Goal: Information Seeking & Learning: Learn about a topic

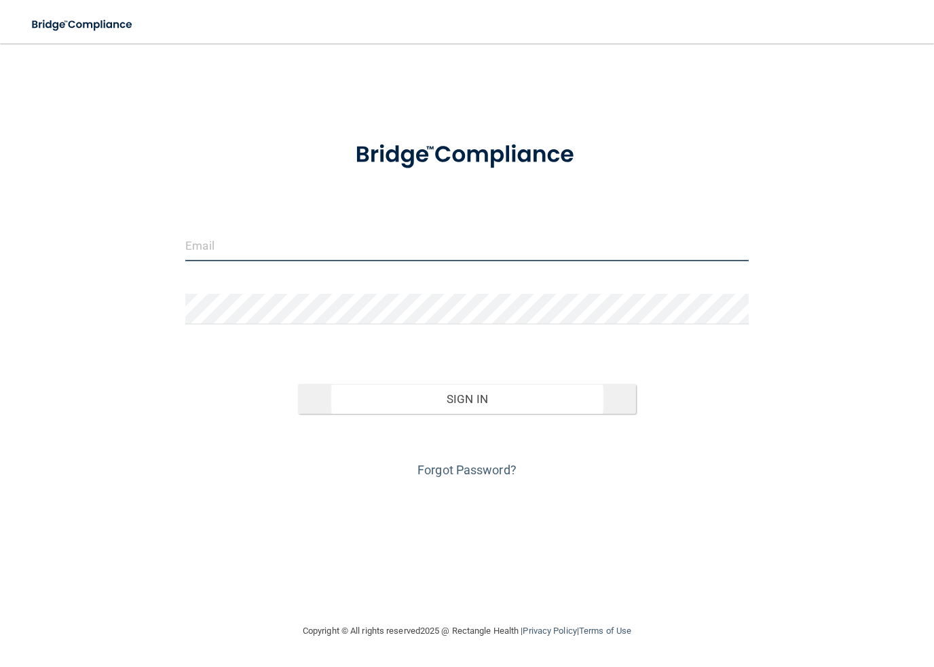
type input "[PERSON_NAME][EMAIL_ADDRESS][DOMAIN_NAME]"
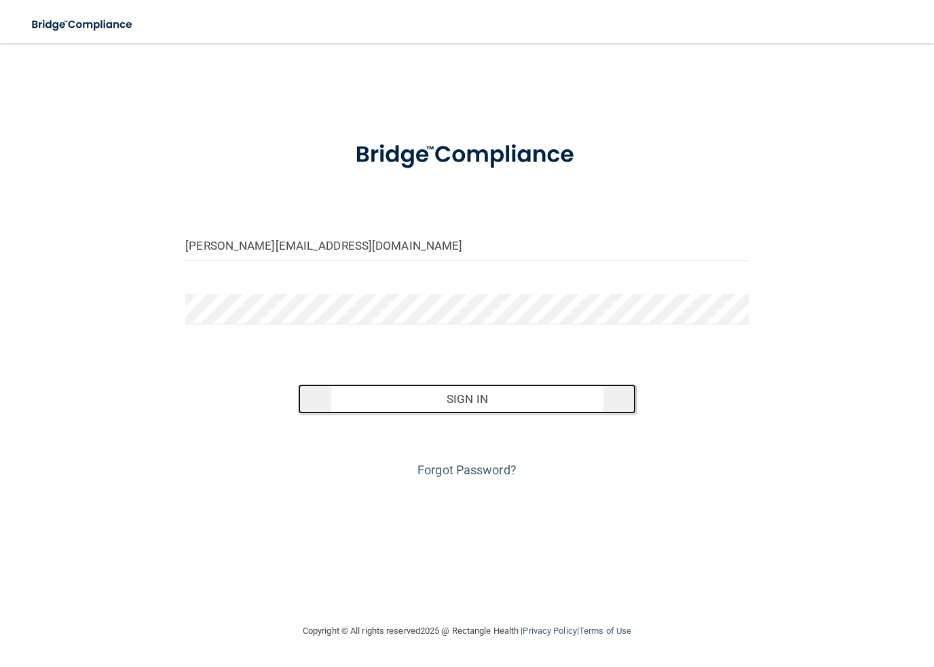
click at [441, 411] on button "Sign In" at bounding box center [467, 399] width 338 height 30
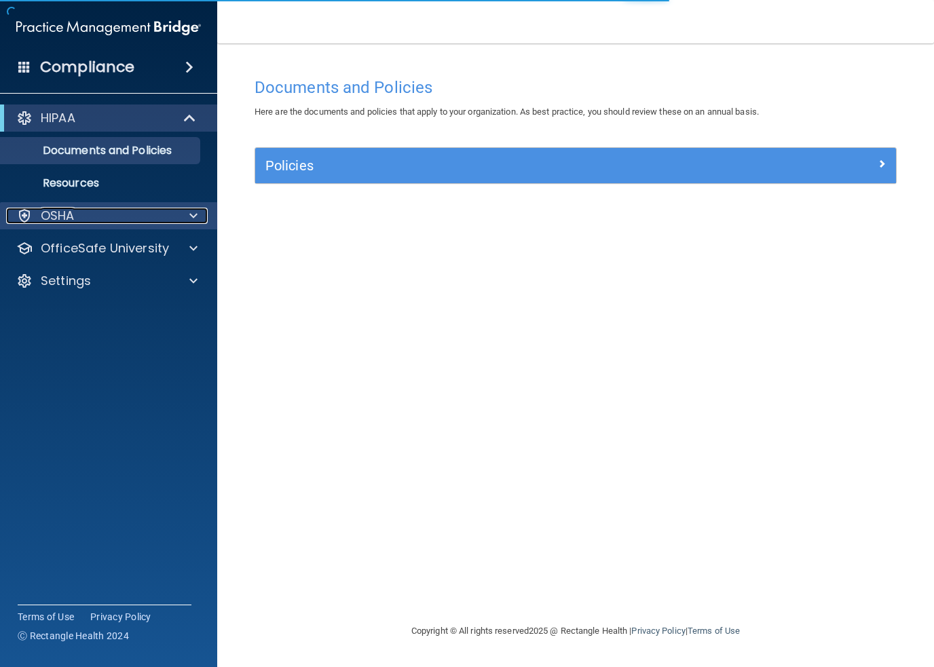
click at [64, 212] on p "OSHA" at bounding box center [58, 216] width 34 height 16
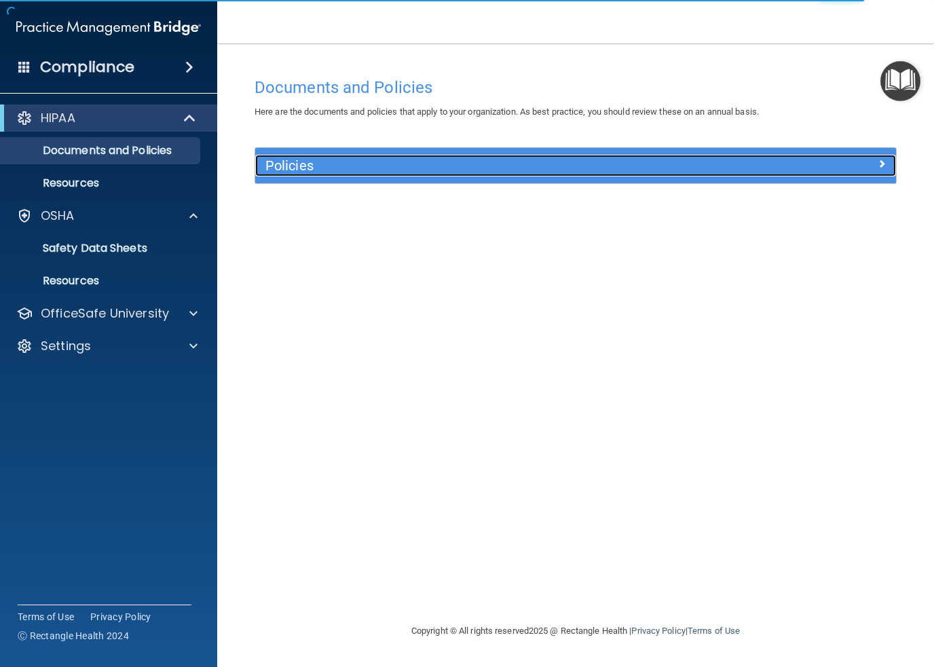
click at [330, 165] on h5 "Policies" at bounding box center [495, 165] width 460 height 15
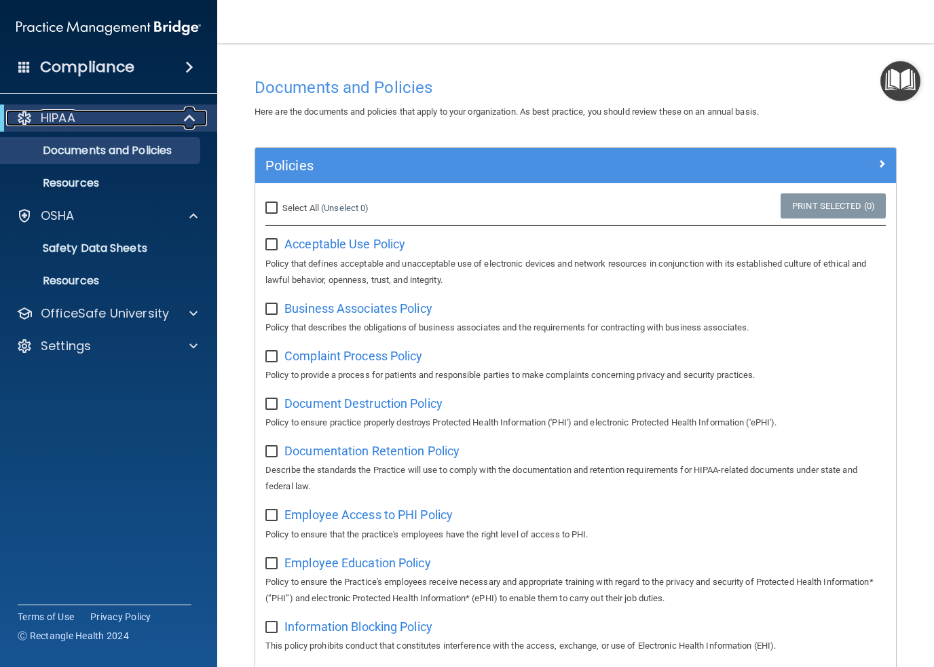
click at [88, 122] on div "HIPAA" at bounding box center [90, 118] width 168 height 16
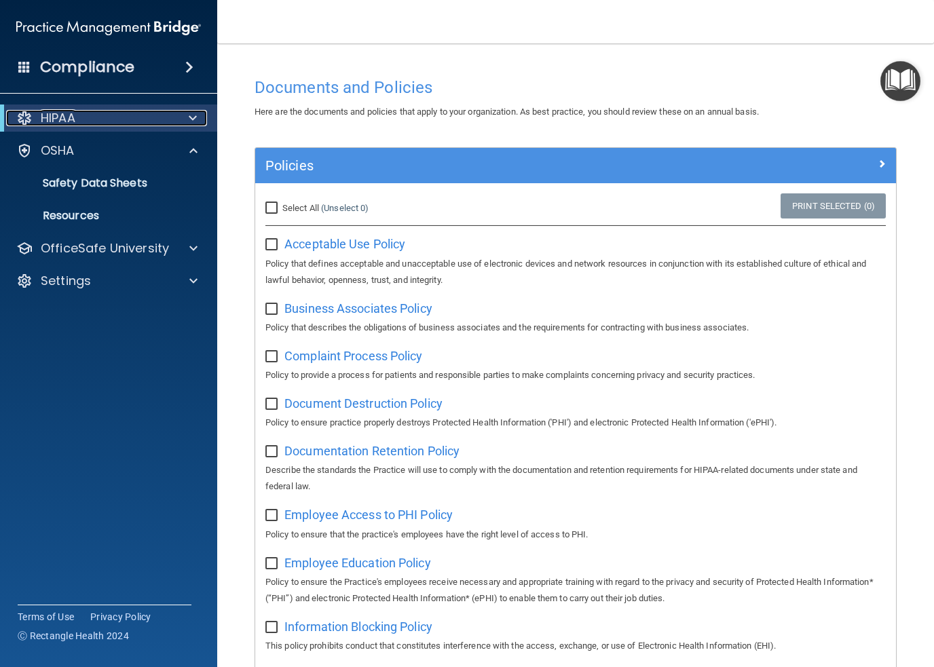
click at [88, 123] on div "HIPAA" at bounding box center [90, 118] width 168 height 16
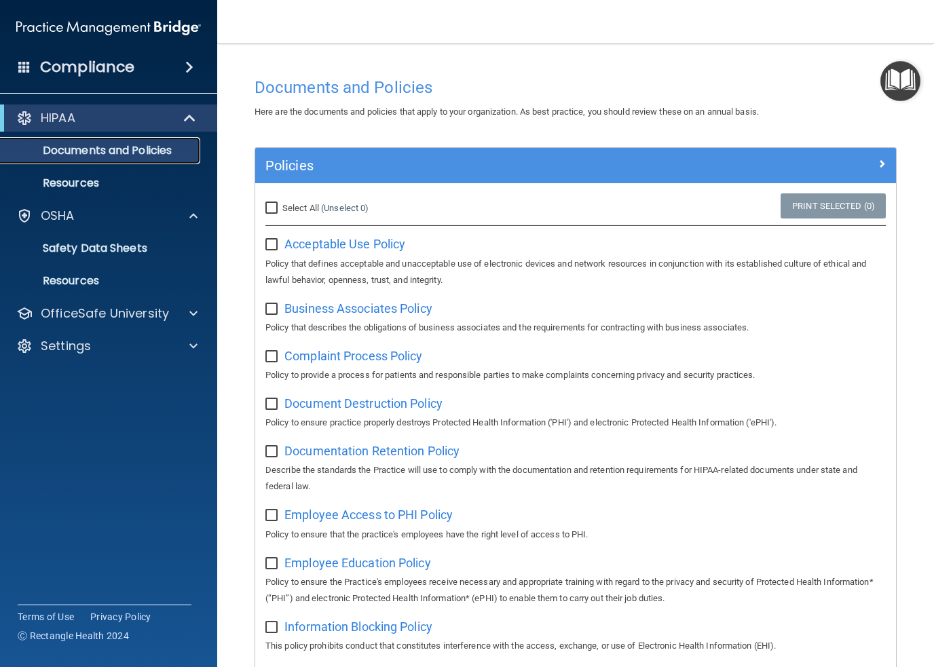
click at [88, 140] on link "Documents and Policies" at bounding box center [93, 150] width 214 height 27
click at [85, 180] on p "Resources" at bounding box center [101, 184] width 185 height 14
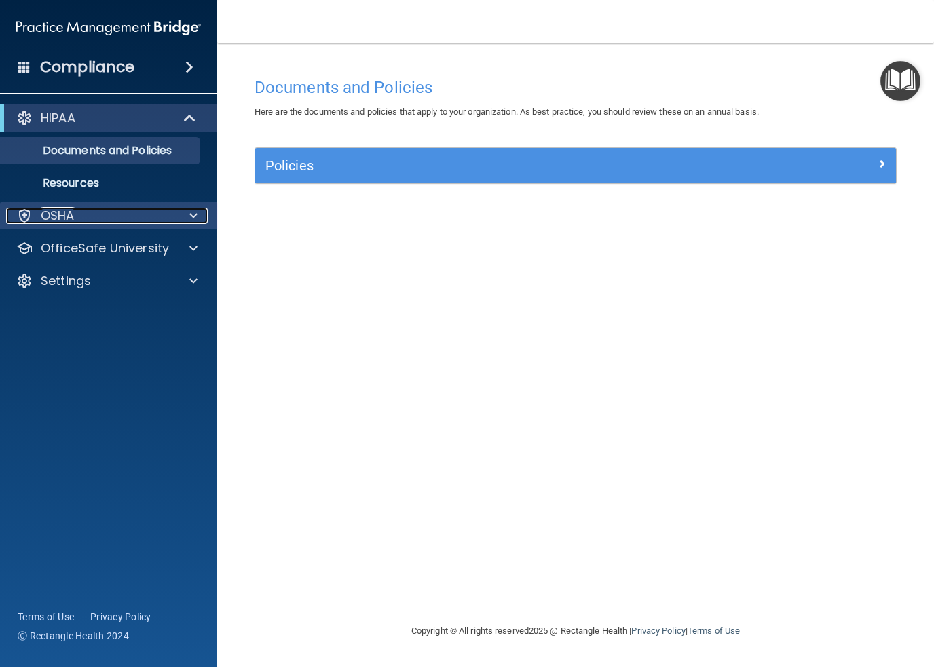
click at [197, 217] on span at bounding box center [193, 216] width 8 height 16
click at [56, 218] on p "OSHA" at bounding box center [58, 216] width 34 height 16
click at [109, 65] on h4 "Compliance" at bounding box center [87, 67] width 94 height 19
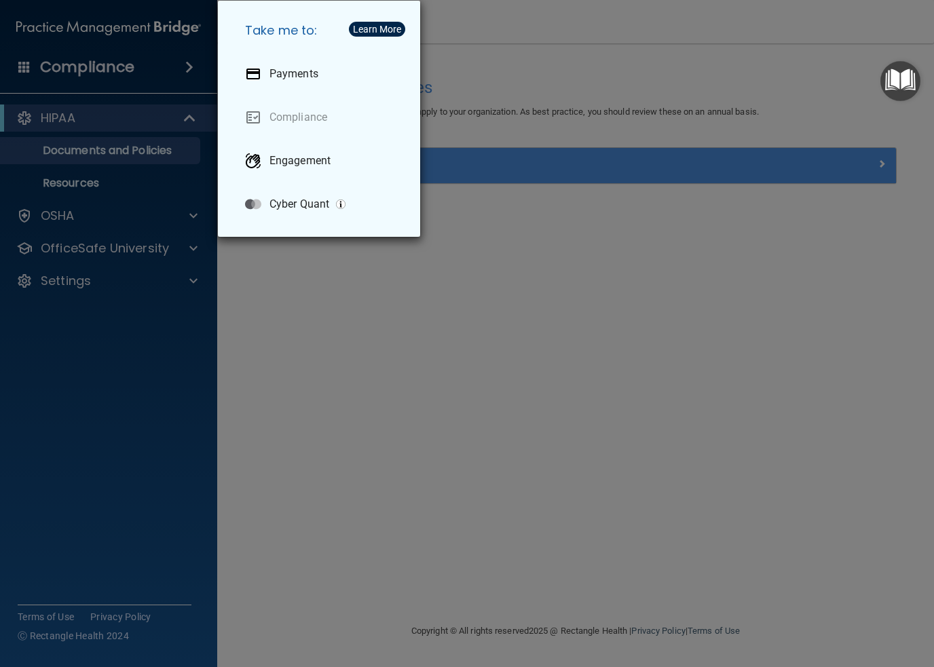
click at [50, 70] on div "Take me to: Payments Compliance Engagement Cyber Quant" at bounding box center [467, 333] width 934 height 667
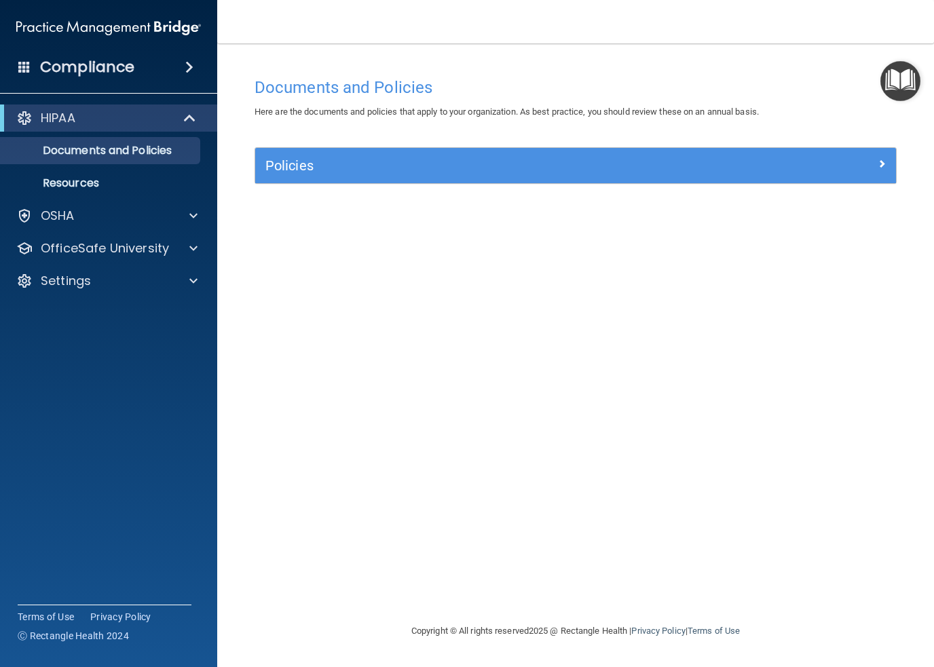
click at [21, 64] on span at bounding box center [24, 66] width 12 height 12
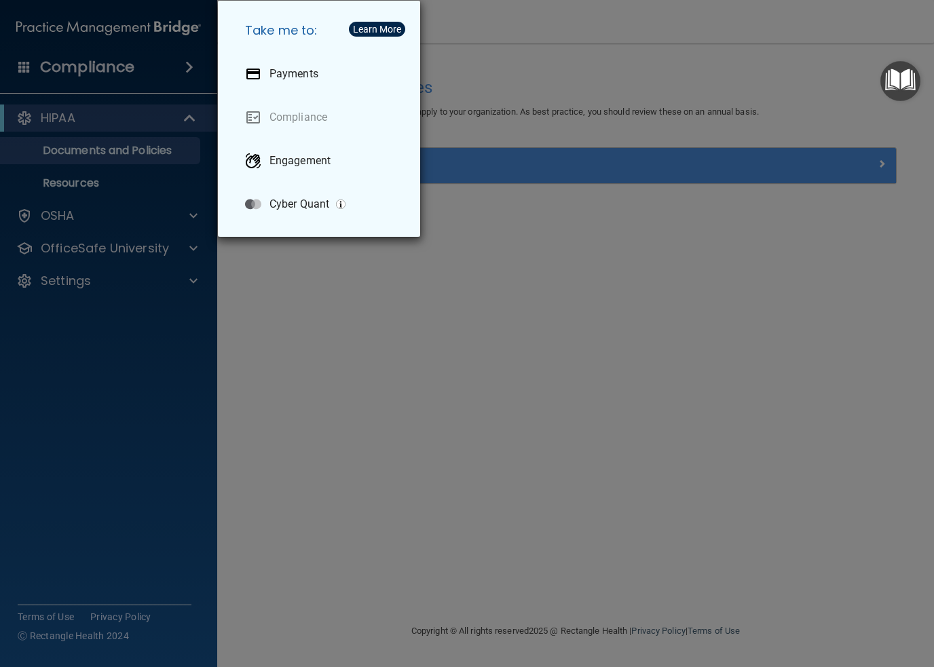
click at [68, 60] on div "Take me to: Payments Compliance Engagement Cyber Quant" at bounding box center [467, 333] width 934 height 667
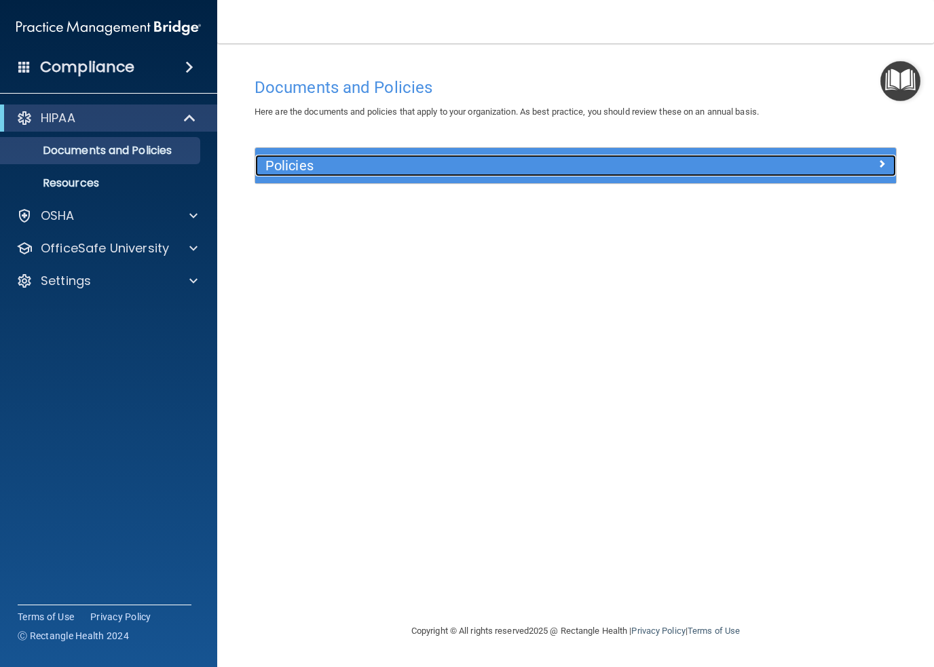
click at [885, 164] on span at bounding box center [882, 163] width 8 height 16
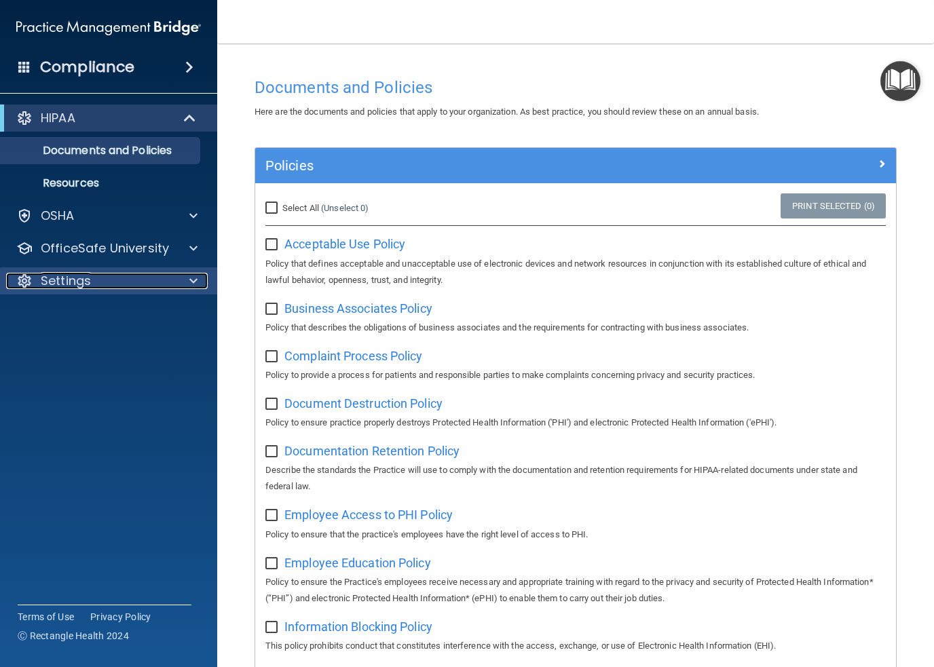
click at [62, 282] on p "Settings" at bounding box center [66, 281] width 50 height 16
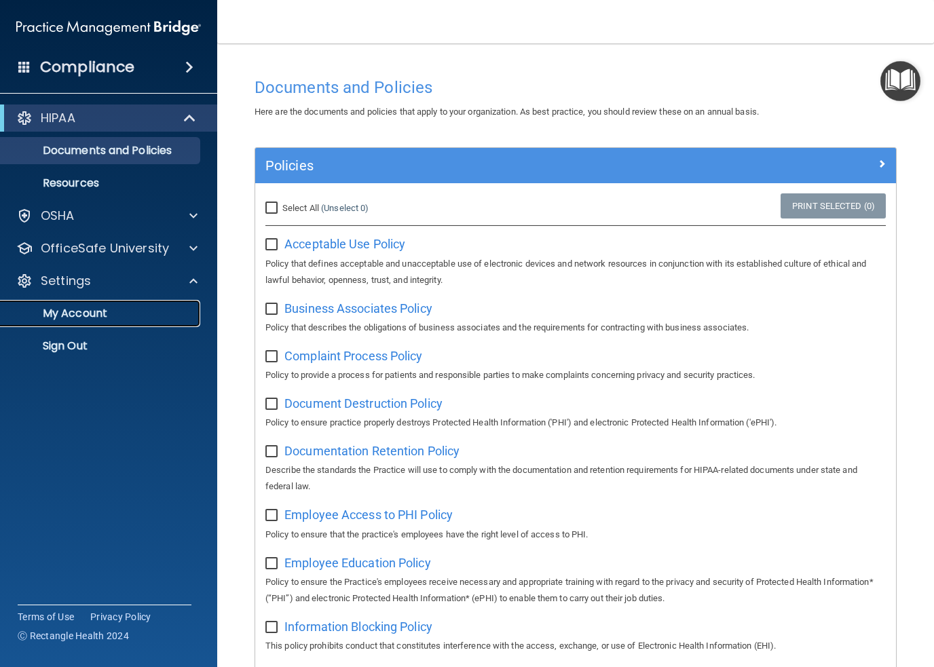
click at [84, 320] on p "My Account" at bounding box center [101, 314] width 185 height 14
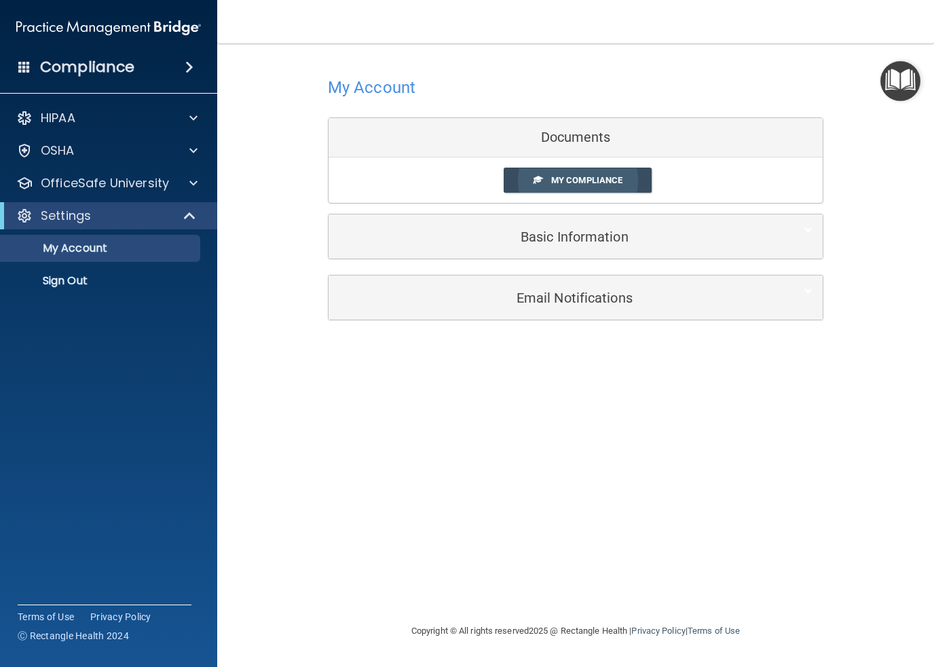
click at [572, 183] on span "My Compliance" at bounding box center [586, 180] width 71 height 10
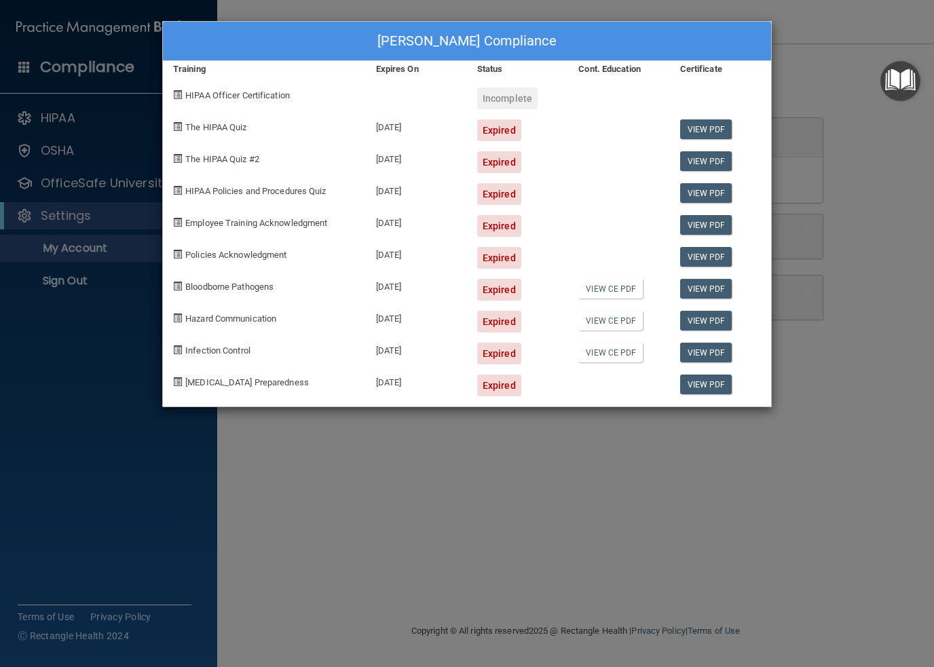
click at [214, 130] on span "The HIPAA Quiz" at bounding box center [215, 127] width 61 height 10
click at [699, 382] on link "View PDF" at bounding box center [706, 385] width 52 height 20
click at [898, 184] on div "Tina Sipple's Compliance Training Expires On Status Cont. Education Certificate…" at bounding box center [467, 333] width 934 height 667
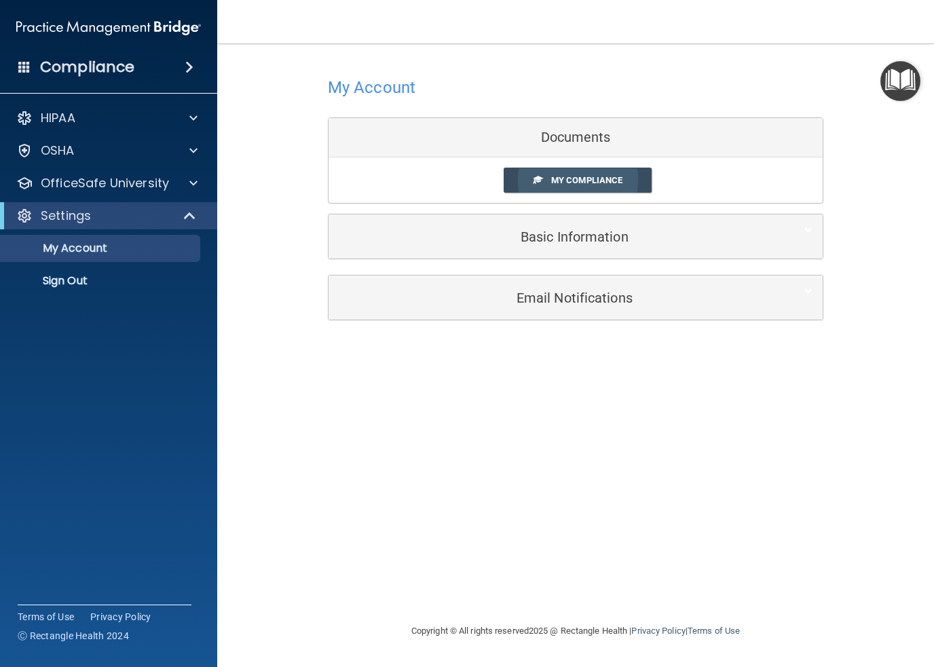
click at [574, 179] on span "My Compliance" at bounding box center [586, 180] width 71 height 10
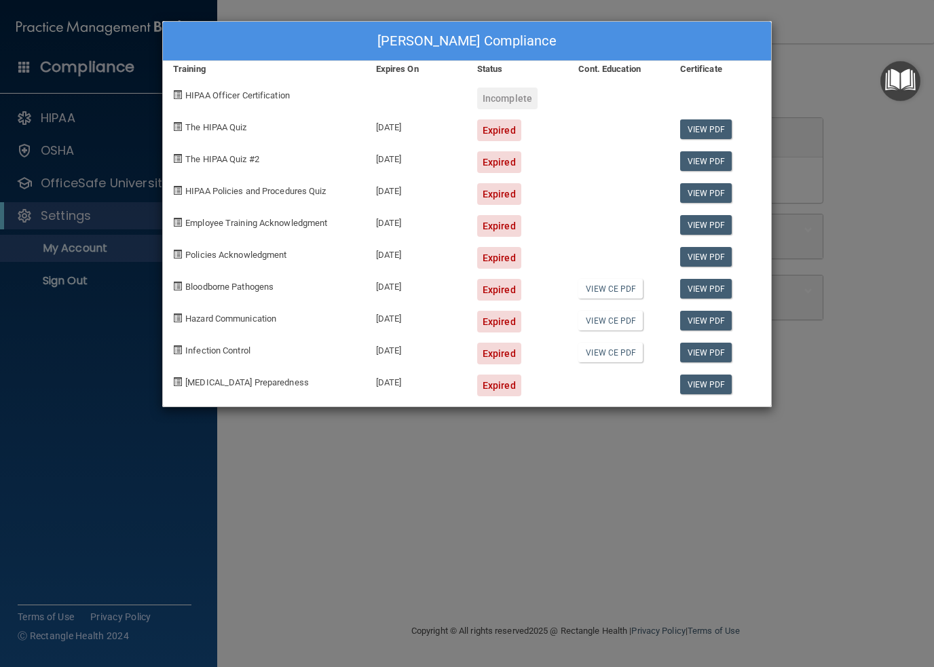
click at [880, 35] on div "Tina Sipple's Compliance Training Expires On Status Cont. Education Certificate…" at bounding box center [467, 333] width 934 height 667
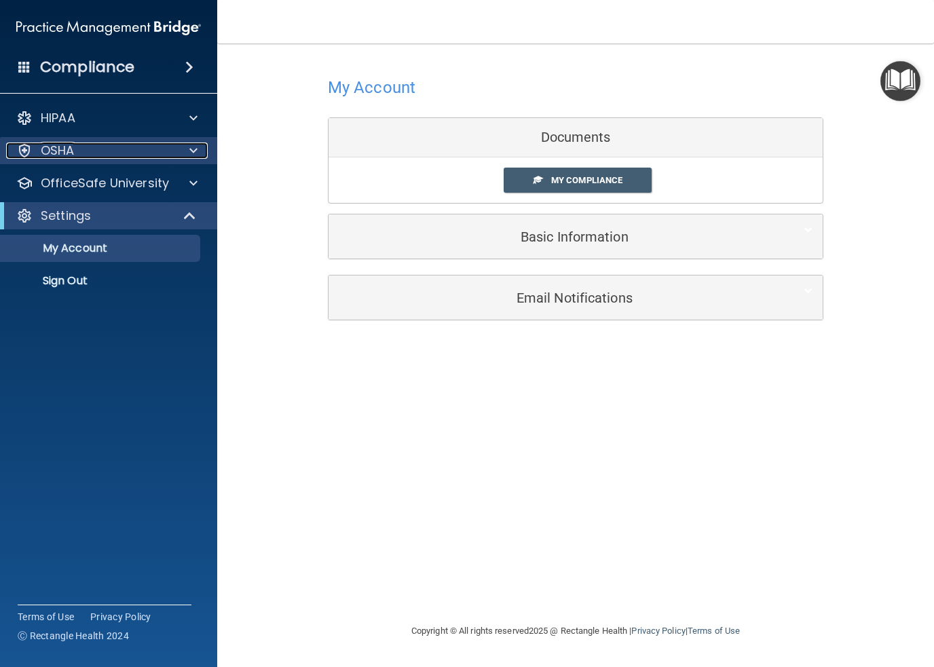
click at [26, 149] on div at bounding box center [24, 151] width 16 height 16
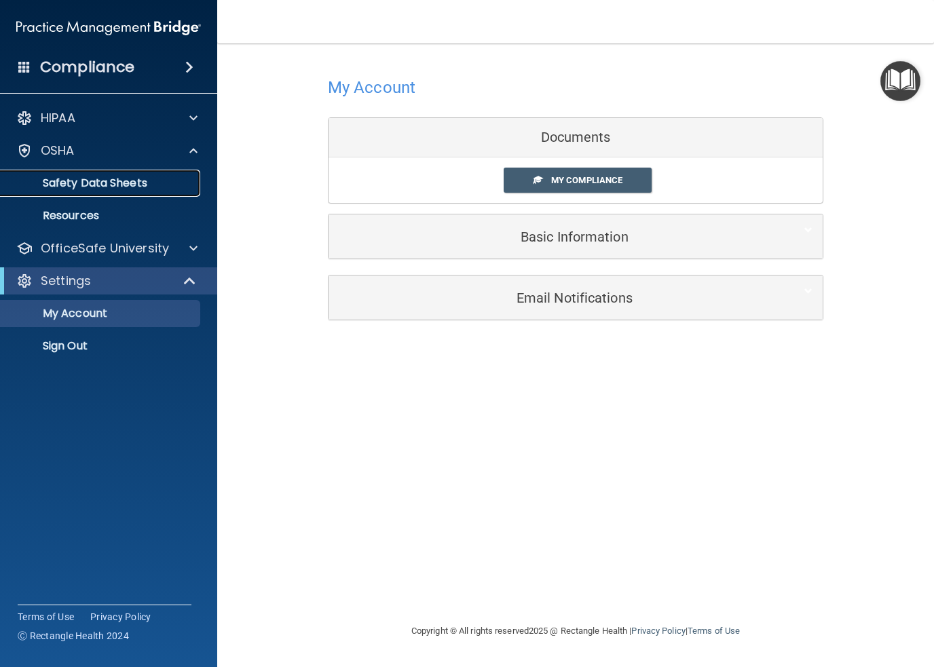
click at [86, 179] on p "Safety Data Sheets" at bounding box center [101, 184] width 185 height 14
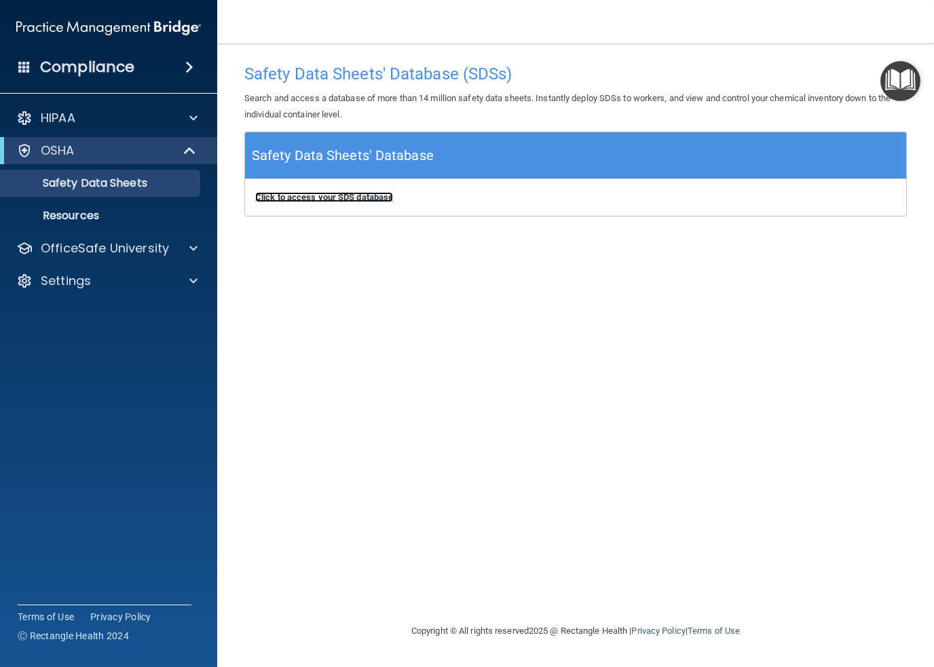
click at [332, 195] on b "Click to access your SDS database" at bounding box center [324, 197] width 138 height 10
click at [26, 67] on span at bounding box center [24, 66] width 12 height 12
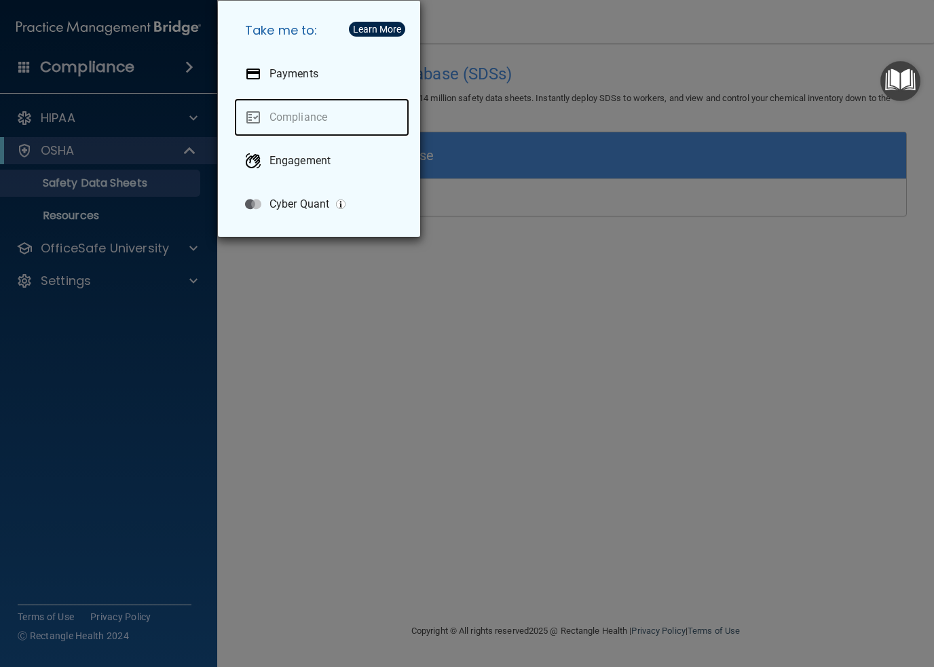
click at [307, 122] on link "Compliance" at bounding box center [321, 117] width 175 height 38
click at [286, 124] on link "Compliance" at bounding box center [321, 117] width 175 height 38
click at [286, 116] on link "Compliance" at bounding box center [321, 117] width 175 height 38
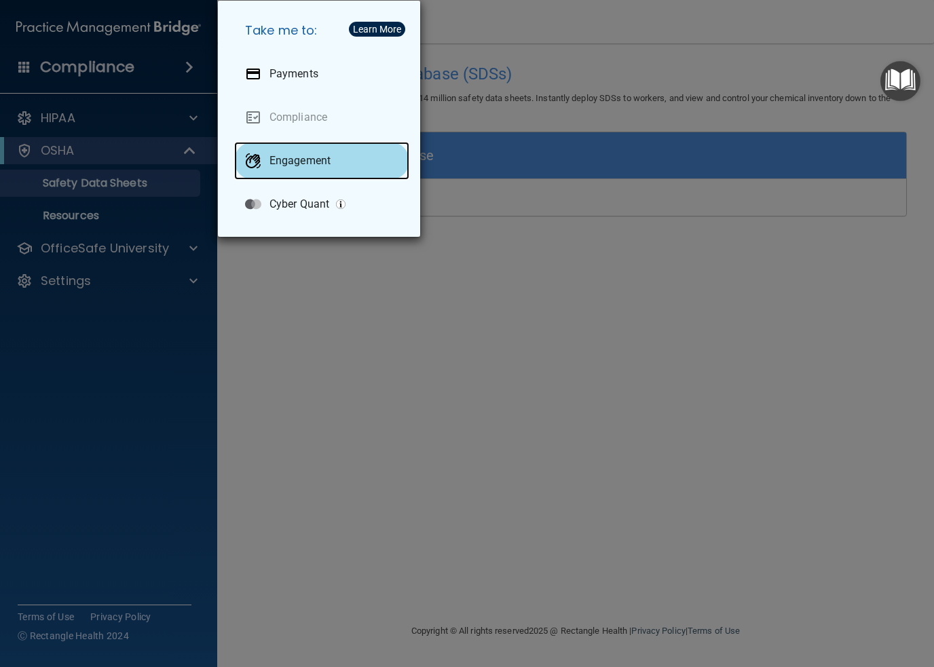
click at [287, 155] on p "Engagement" at bounding box center [300, 161] width 61 height 14
click at [515, 16] on div "Take me to: Payments Compliance Engagement Cyber Quant" at bounding box center [467, 333] width 934 height 667
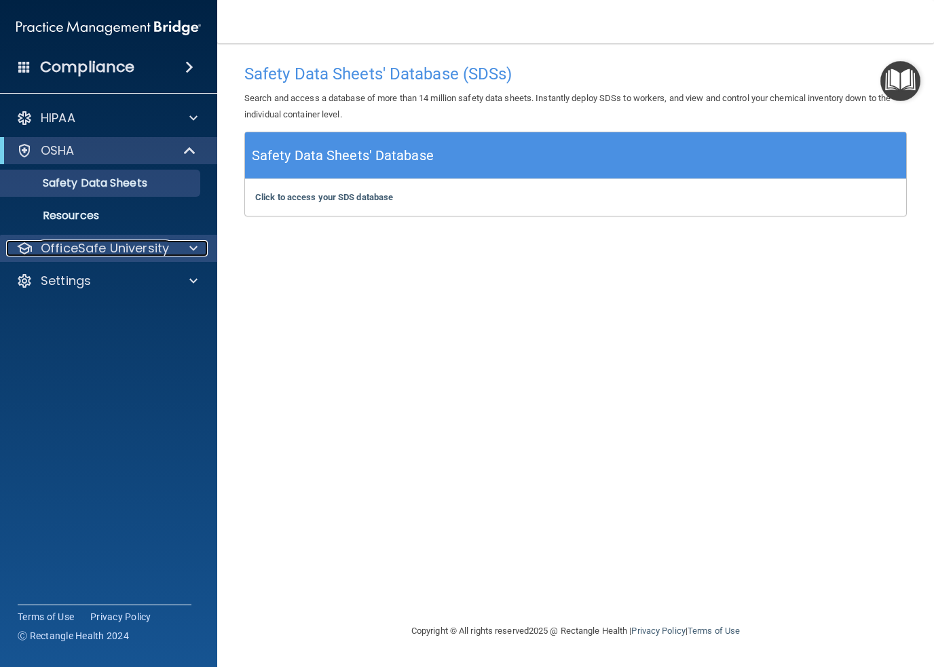
click at [57, 244] on p "OfficeSafe University" at bounding box center [105, 248] width 128 height 16
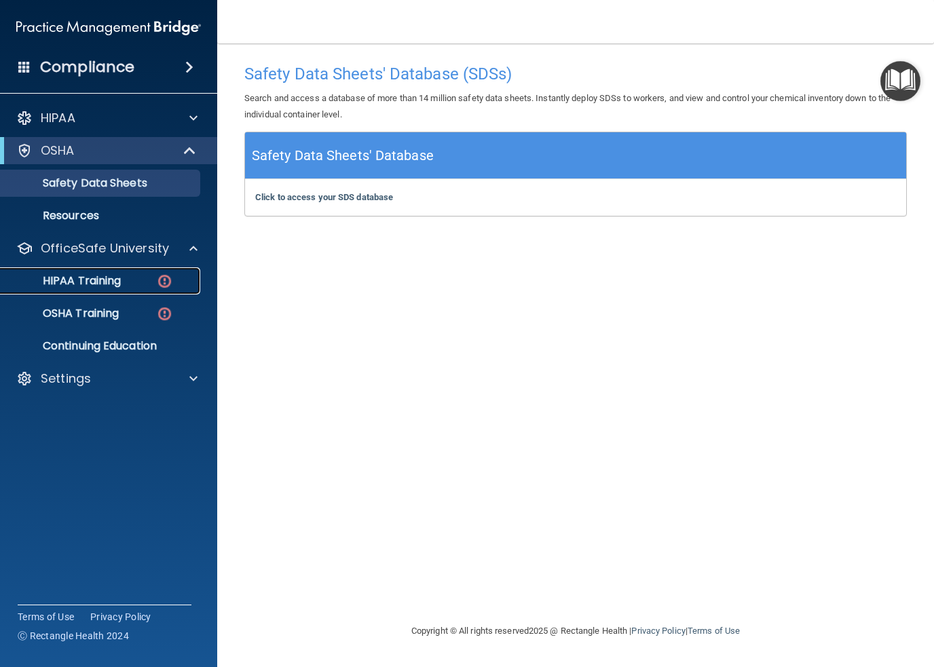
click at [88, 276] on p "HIPAA Training" at bounding box center [65, 281] width 112 height 14
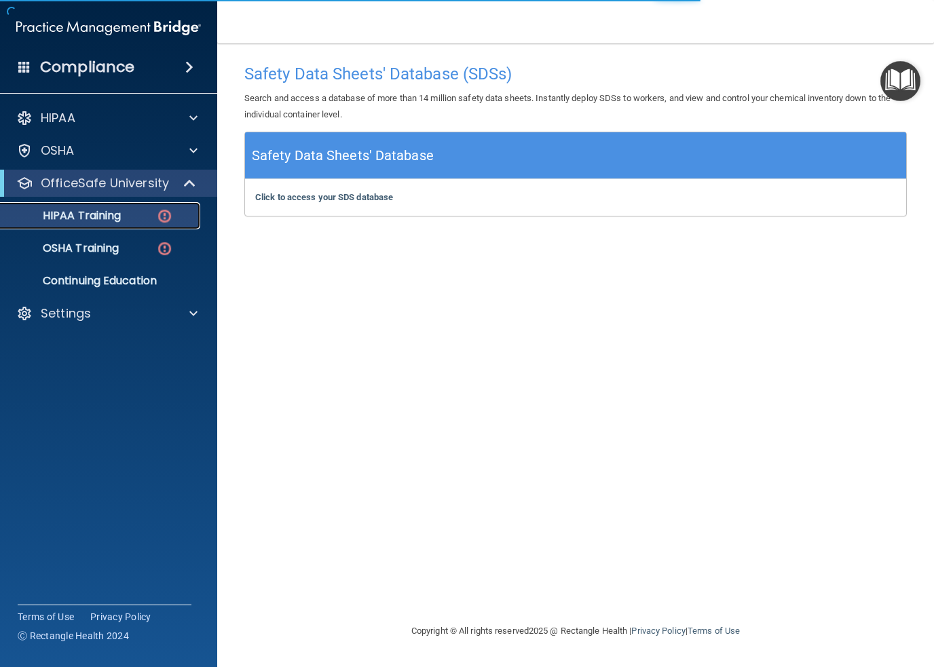
click at [103, 220] on p "HIPAA Training" at bounding box center [65, 216] width 112 height 14
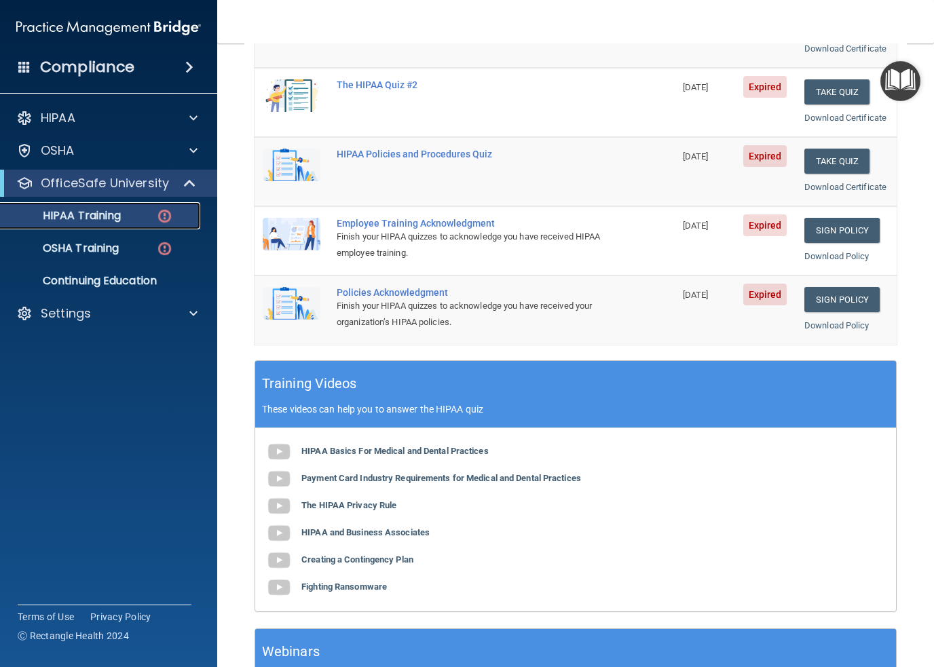
scroll to position [272, 0]
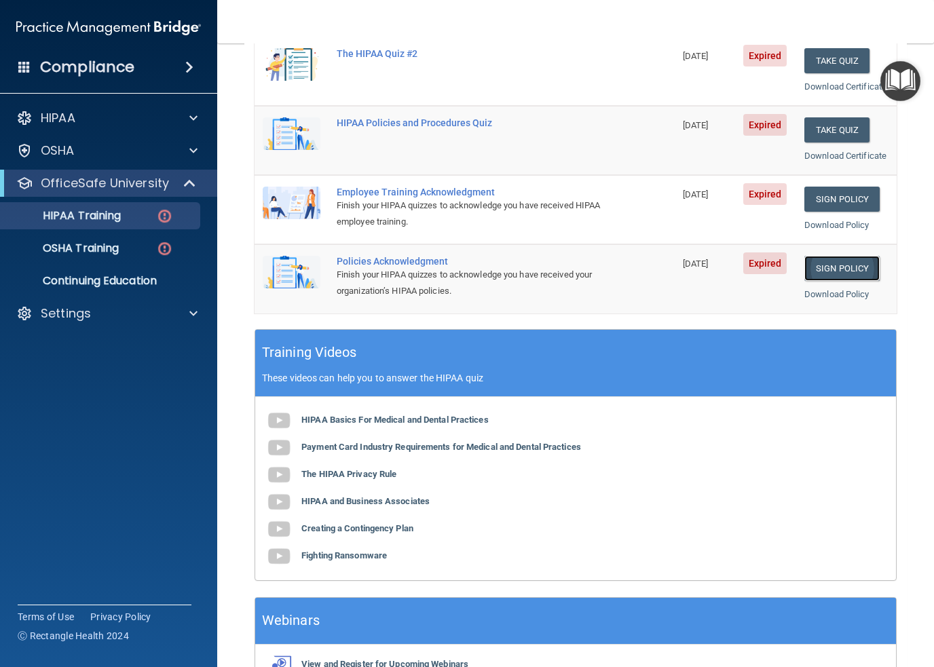
click at [836, 281] on link "Sign Policy" at bounding box center [842, 268] width 75 height 25
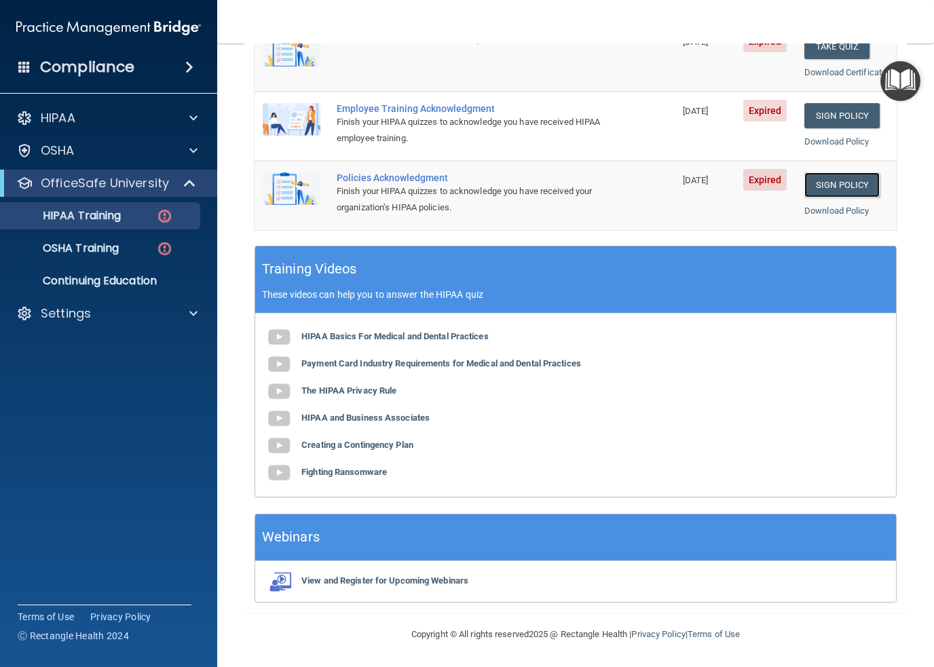
scroll to position [401, 0]
click at [824, 192] on link "Sign Policy" at bounding box center [842, 184] width 75 height 25
click at [828, 189] on link "Sign Policy" at bounding box center [842, 184] width 75 height 25
click at [818, 184] on link "Sign Policy" at bounding box center [842, 184] width 75 height 25
click at [815, 185] on link "Sign Policy" at bounding box center [842, 184] width 75 height 25
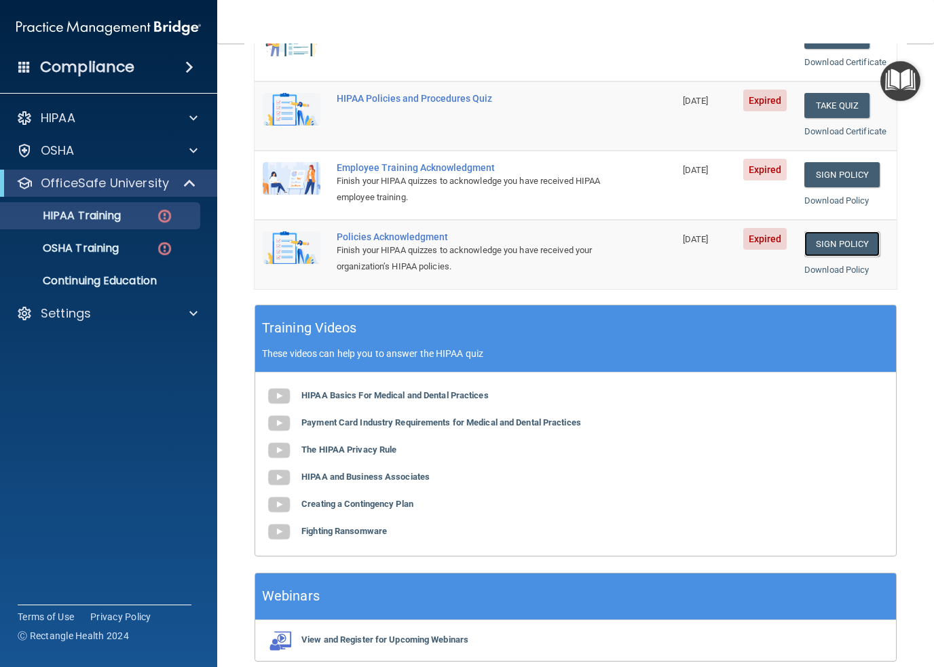
scroll to position [0, 0]
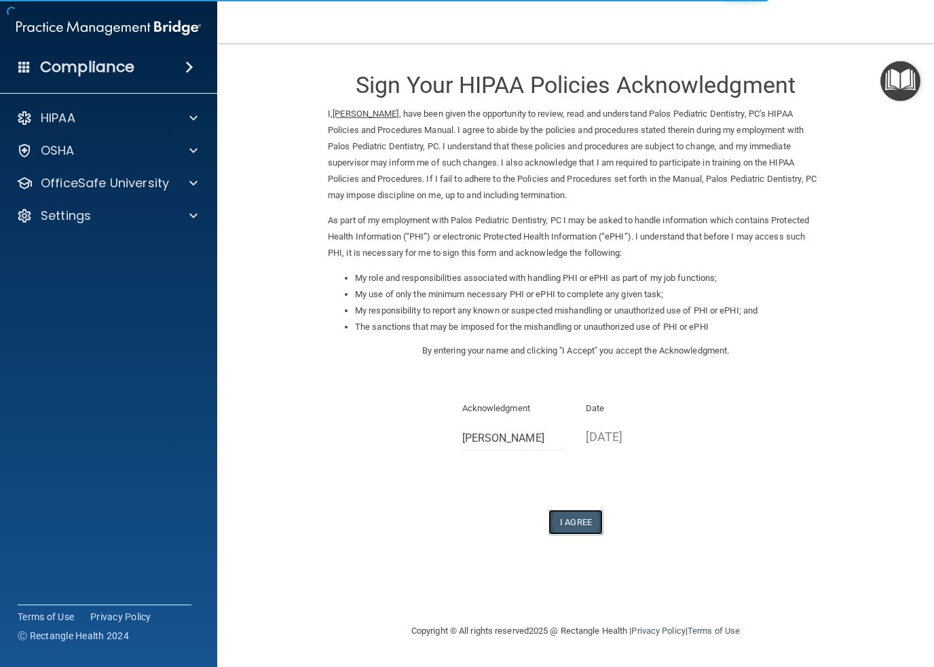
click at [571, 521] on button "I Agree" at bounding box center [576, 522] width 54 height 25
click at [579, 521] on button "I Agree" at bounding box center [576, 522] width 54 height 25
click at [570, 519] on button "I Agree" at bounding box center [576, 522] width 54 height 25
click at [570, 521] on button "I Agree" at bounding box center [576, 522] width 54 height 25
click at [570, 526] on button "I Agree" at bounding box center [576, 522] width 54 height 25
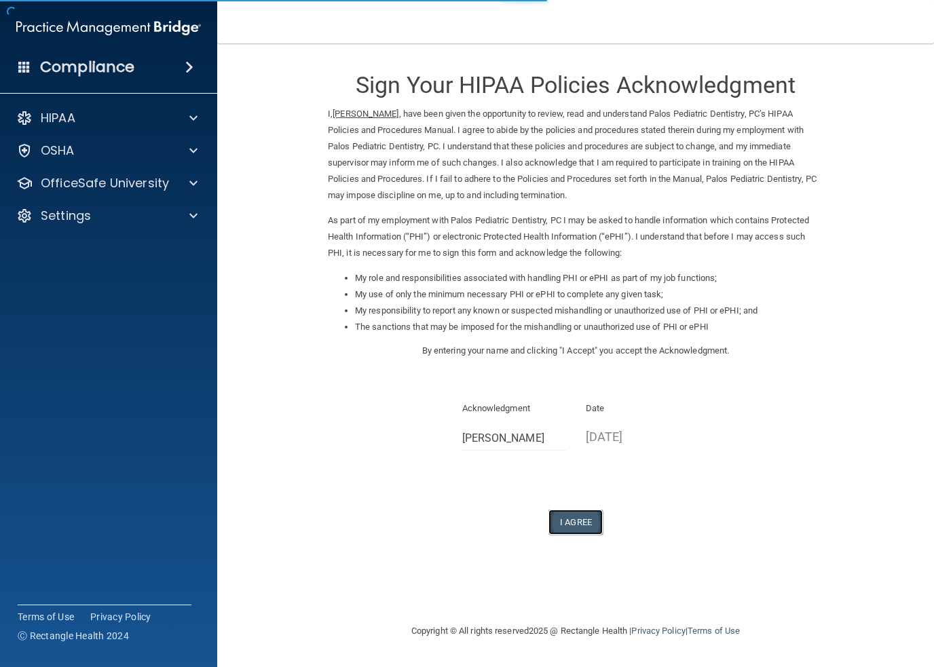
click at [576, 526] on button "I Agree" at bounding box center [576, 522] width 54 height 25
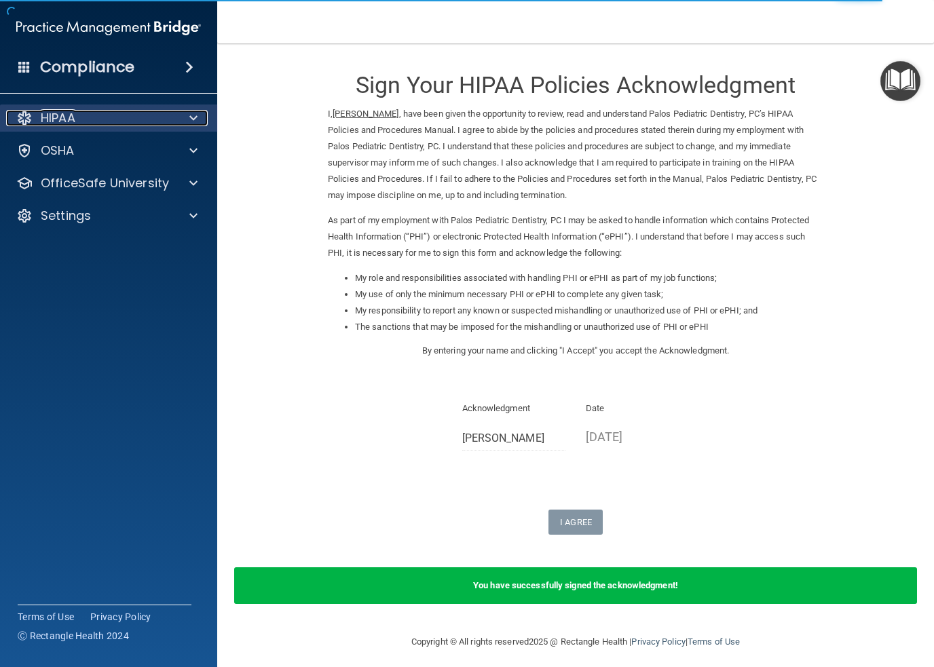
click at [71, 111] on p "HIPAA" at bounding box center [58, 118] width 35 height 16
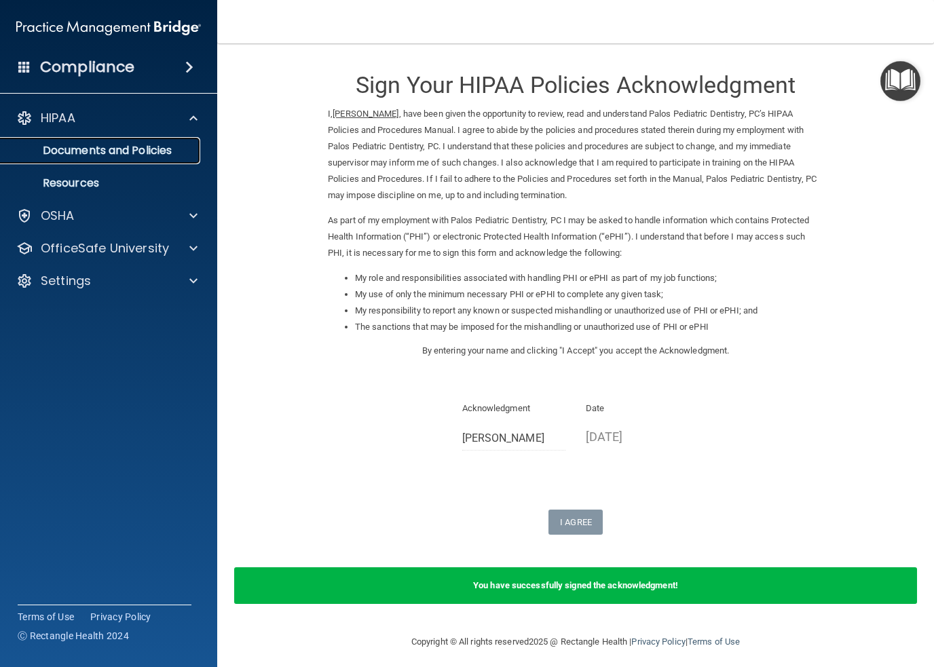
click at [73, 152] on p "Documents and Policies" at bounding box center [101, 151] width 185 height 14
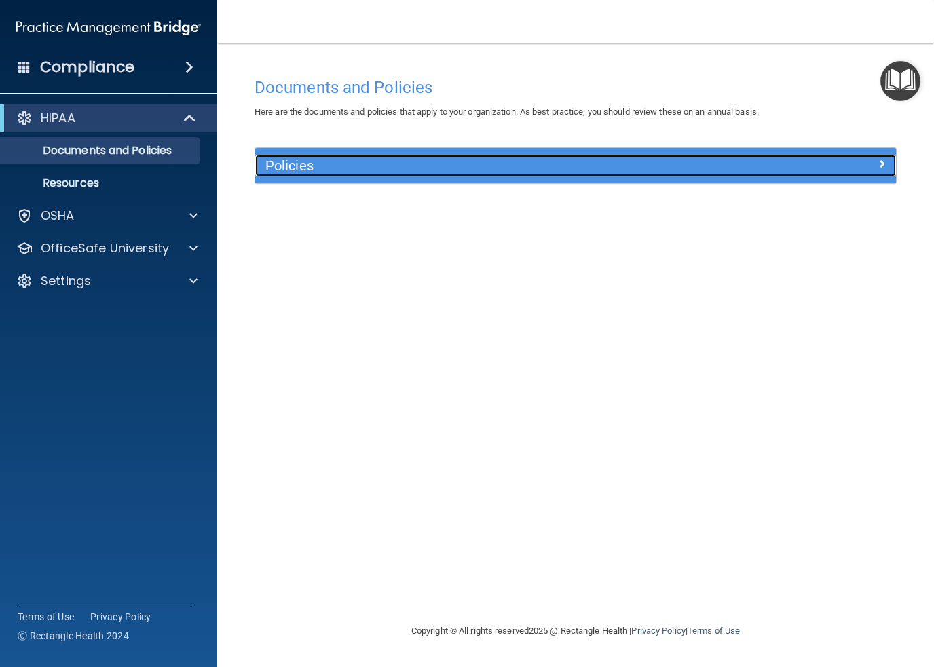
click at [884, 163] on span at bounding box center [882, 163] width 8 height 16
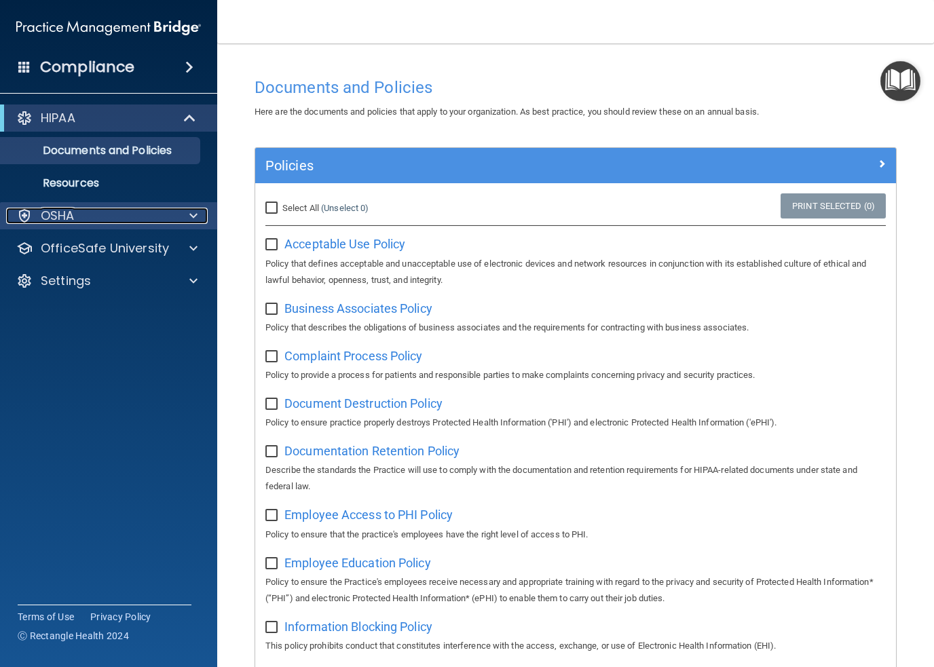
click at [57, 220] on p "OSHA" at bounding box center [58, 216] width 34 height 16
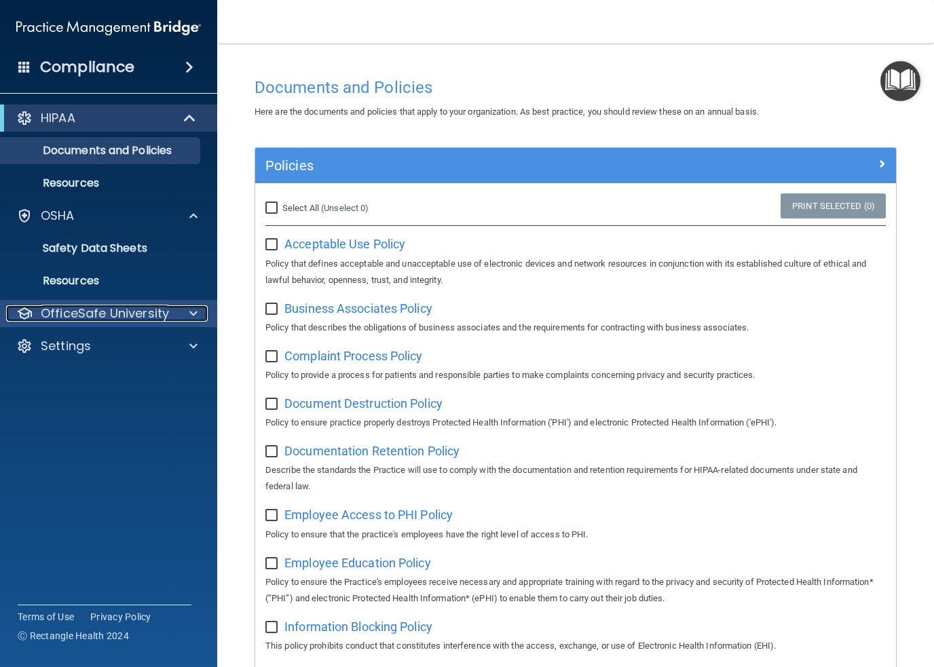
click at [121, 311] on p "OfficeSafe University" at bounding box center [105, 314] width 128 height 16
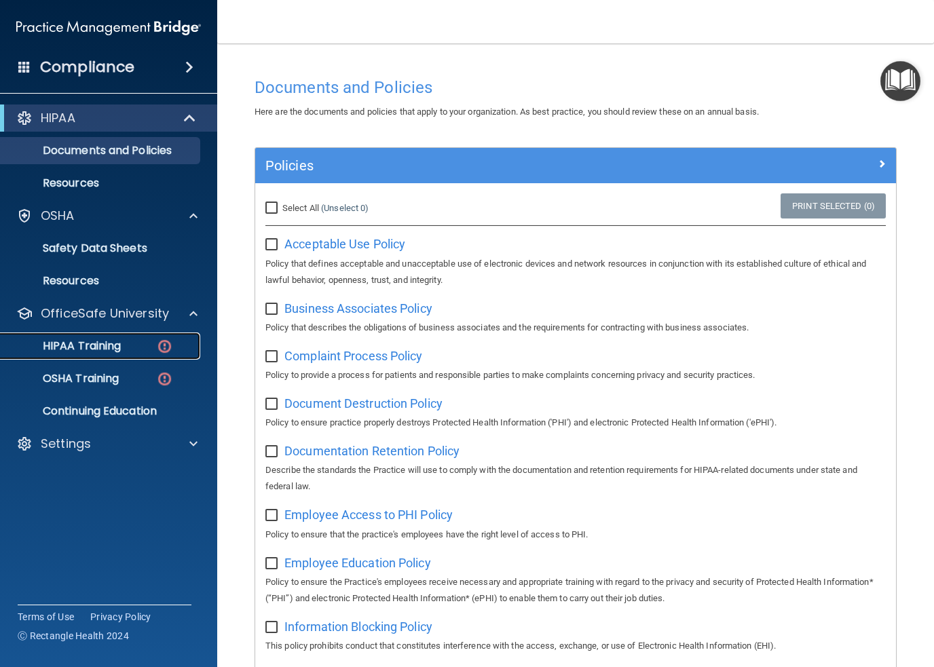
click at [162, 343] on img at bounding box center [164, 346] width 17 height 17
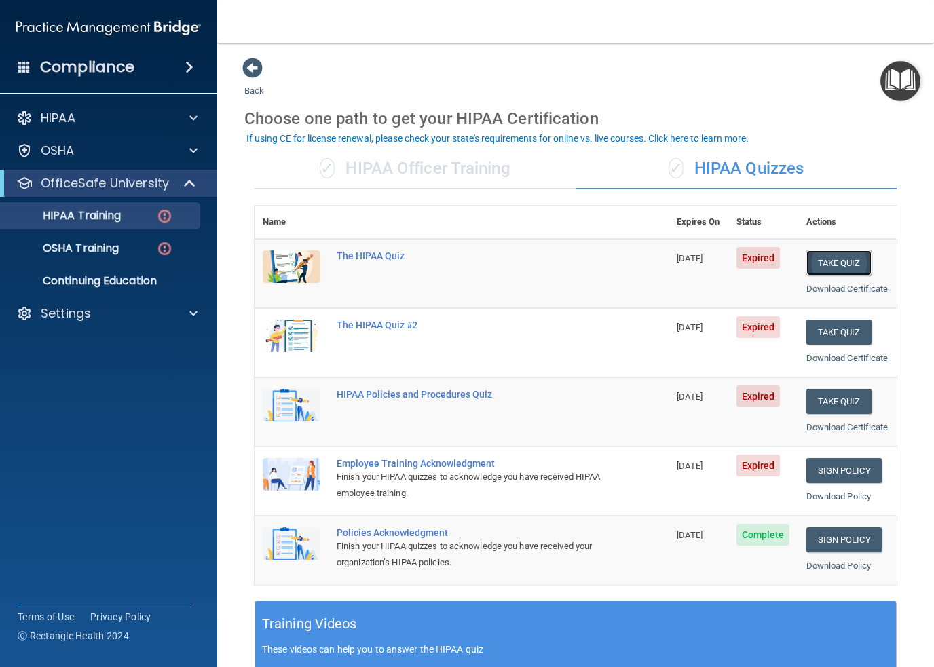
click at [837, 256] on button "Take Quiz" at bounding box center [839, 263] width 65 height 25
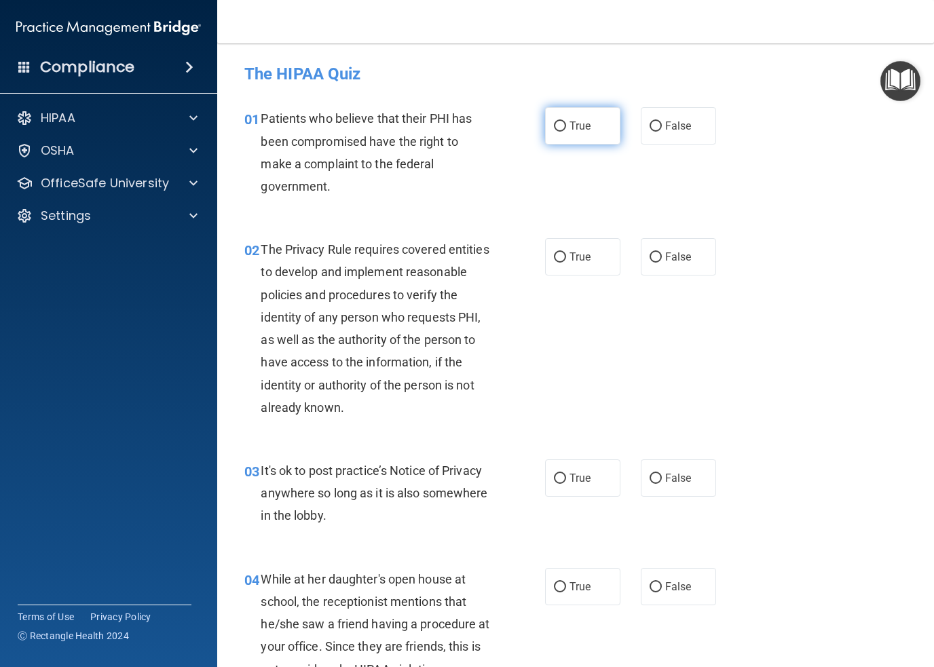
drag, startPoint x: 557, startPoint y: 131, endPoint x: 560, endPoint y: 141, distance: 10.1
click at [557, 131] on input "True" at bounding box center [560, 127] width 12 height 10
radio input "true"
click at [557, 257] on input "True" at bounding box center [560, 258] width 12 height 10
radio input "true"
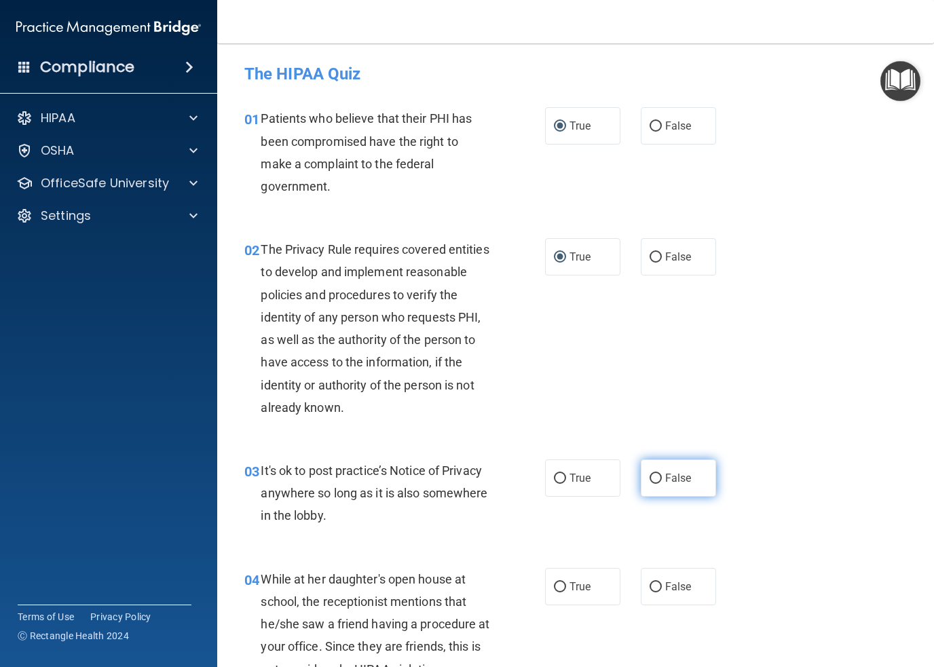
click at [650, 479] on input "False" at bounding box center [656, 479] width 12 height 10
radio input "true"
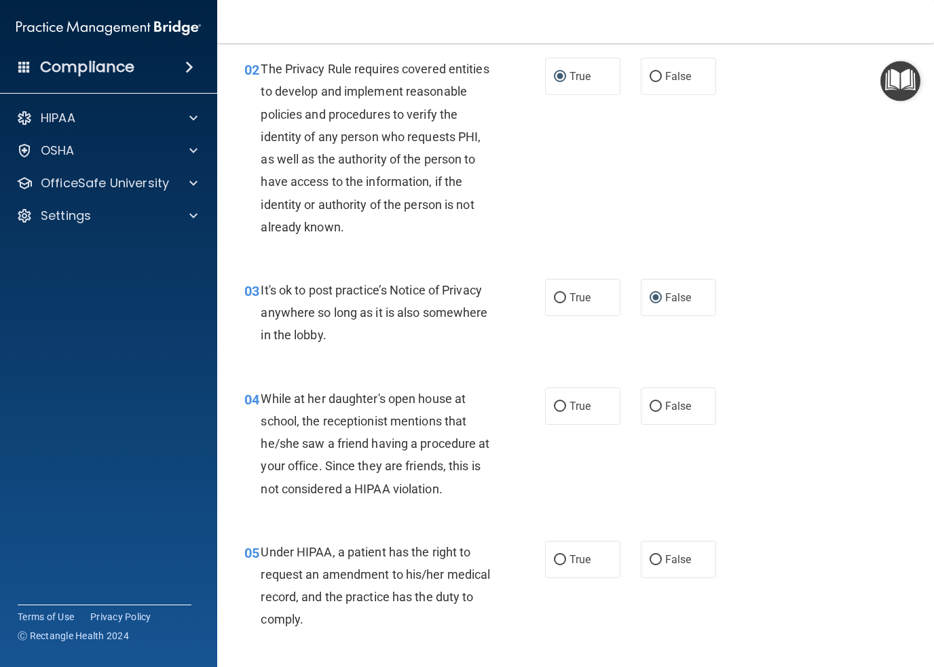
scroll to position [204, 0]
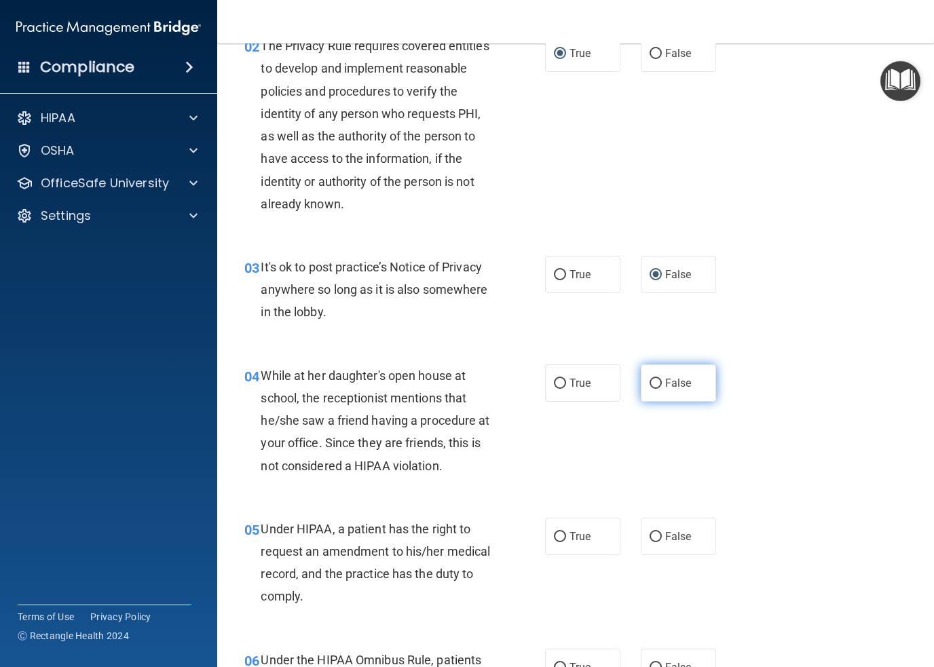
click at [641, 380] on label "False" at bounding box center [678, 383] width 75 height 37
click at [650, 380] on input "False" at bounding box center [656, 384] width 12 height 10
radio input "true"
click at [644, 543] on label "False" at bounding box center [678, 536] width 75 height 37
click at [650, 543] on input "False" at bounding box center [656, 537] width 12 height 10
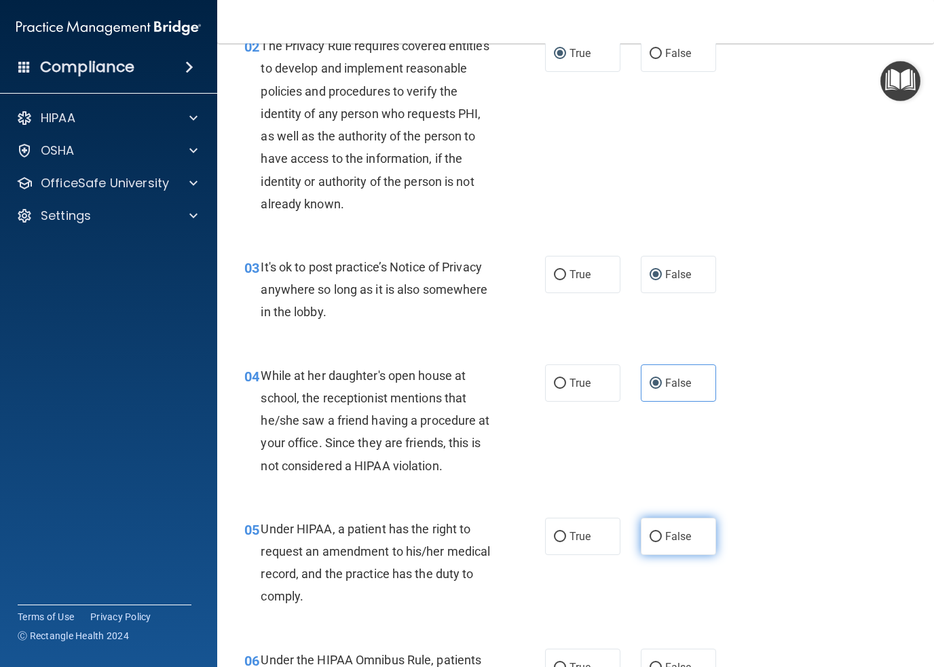
radio input "true"
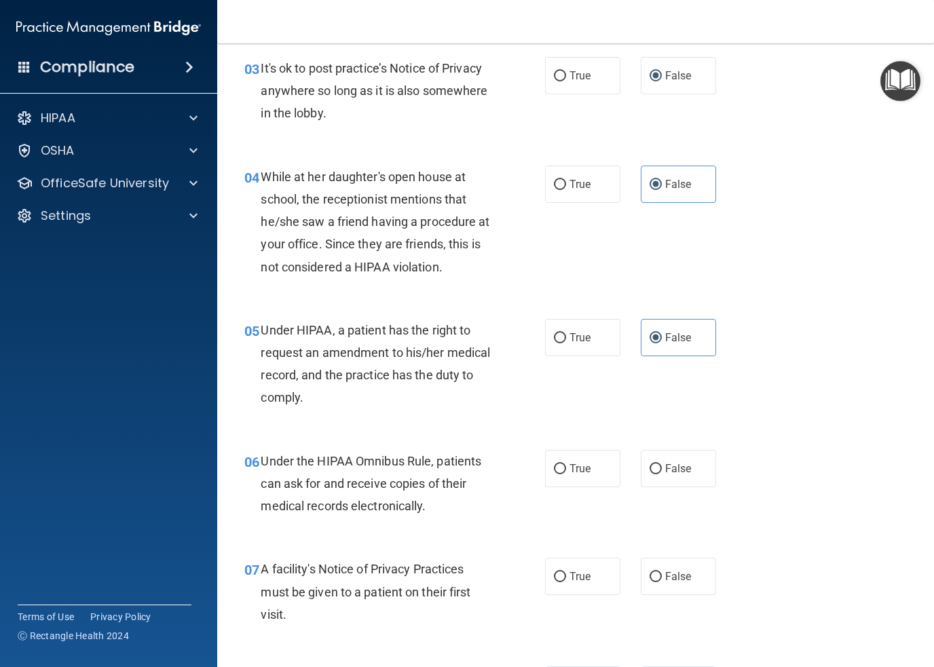
scroll to position [407, 0]
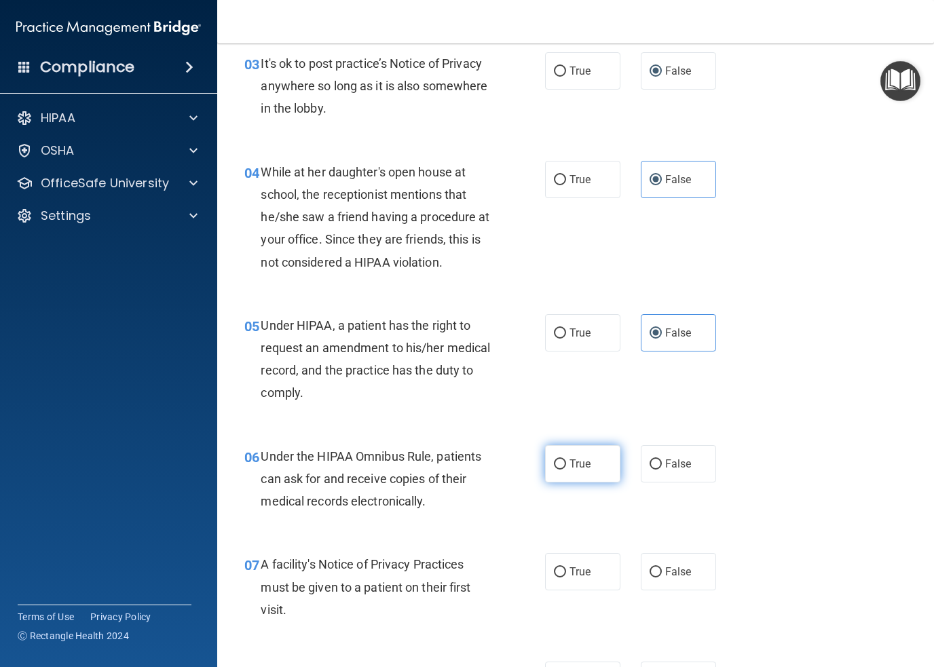
click at [554, 464] on input "True" at bounding box center [560, 465] width 12 height 10
radio input "true"
click at [558, 574] on input "True" at bounding box center [560, 573] width 12 height 10
radio input "true"
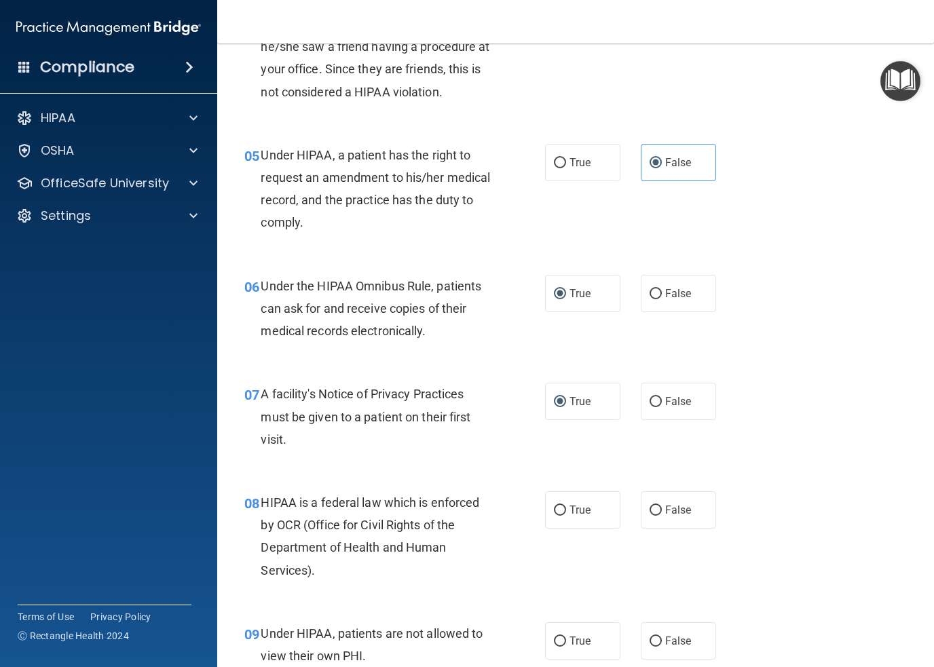
scroll to position [611, 0]
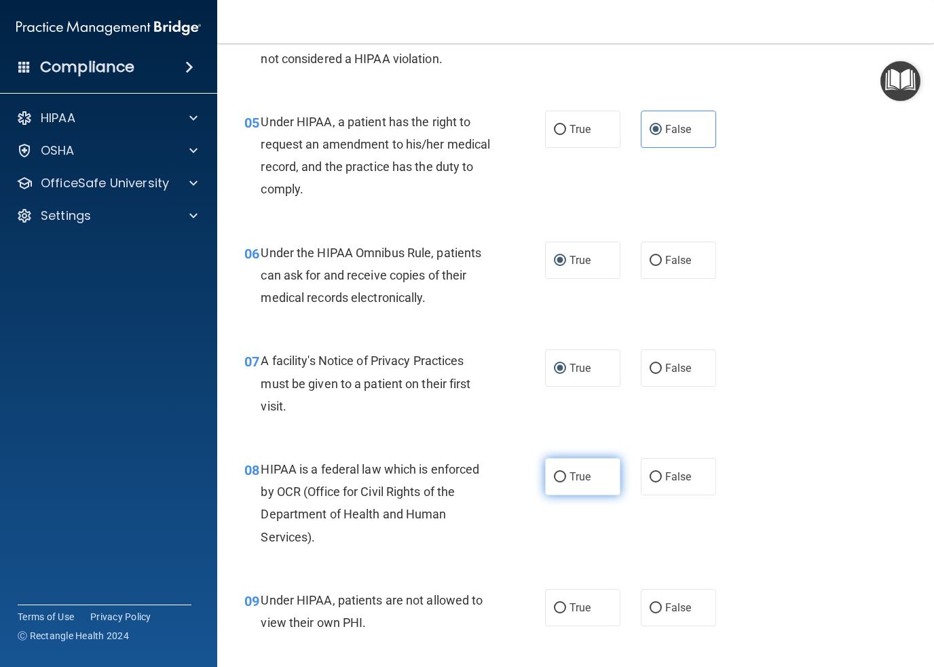
click at [560, 479] on input "True" at bounding box center [560, 478] width 12 height 10
radio input "true"
click at [641, 604] on label "False" at bounding box center [678, 607] width 75 height 37
click at [650, 604] on input "False" at bounding box center [656, 609] width 12 height 10
radio input "true"
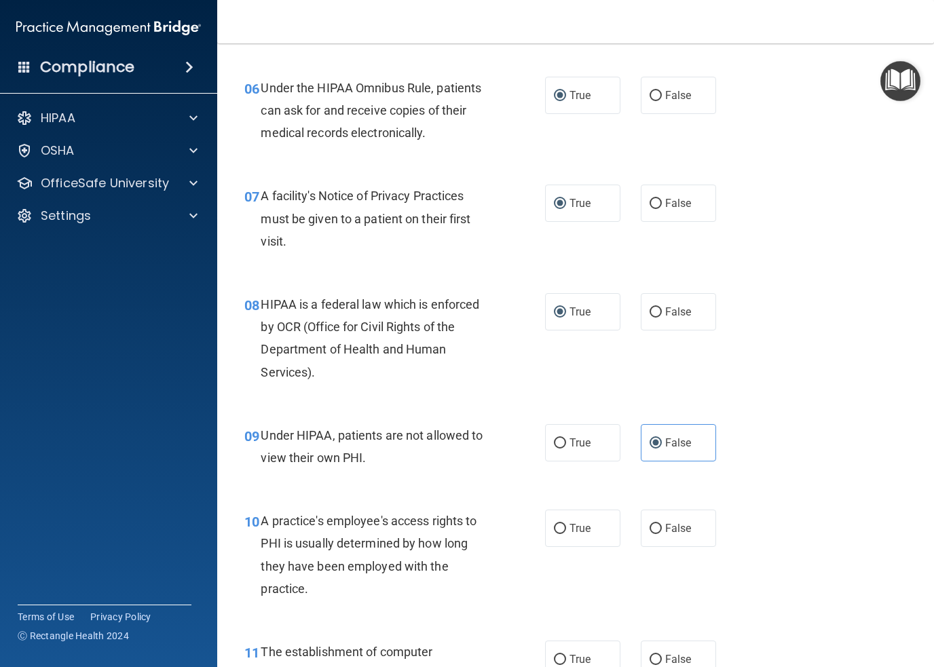
scroll to position [815, 0]
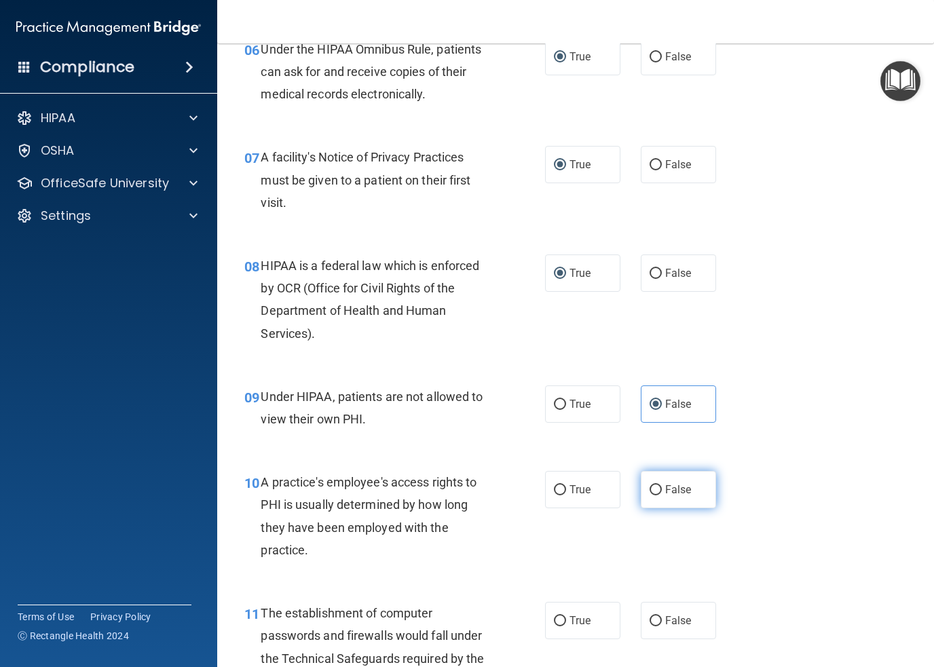
click at [650, 495] on input "False" at bounding box center [656, 490] width 12 height 10
radio input "true"
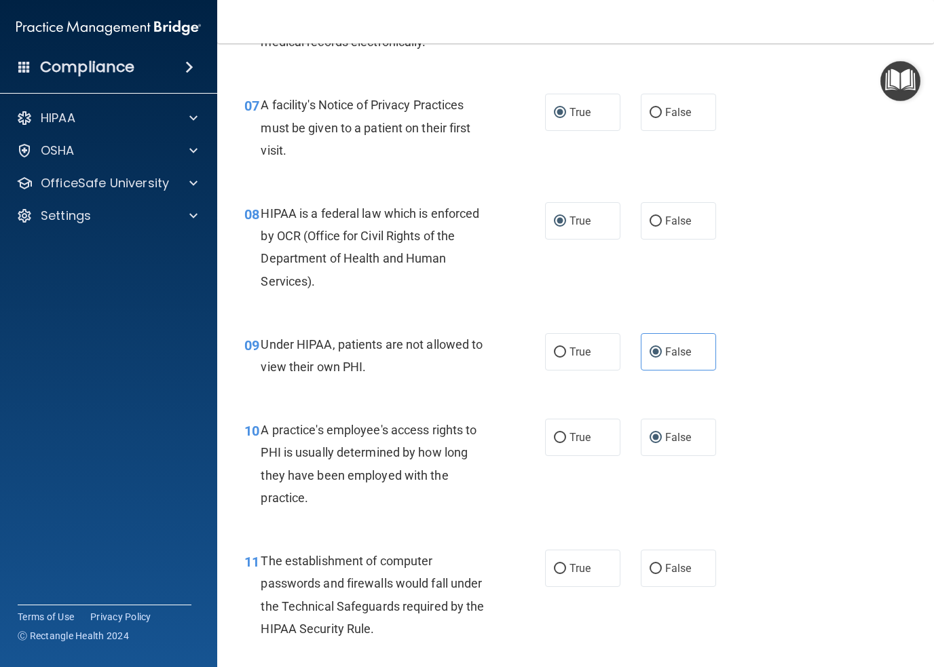
scroll to position [1019, 0]
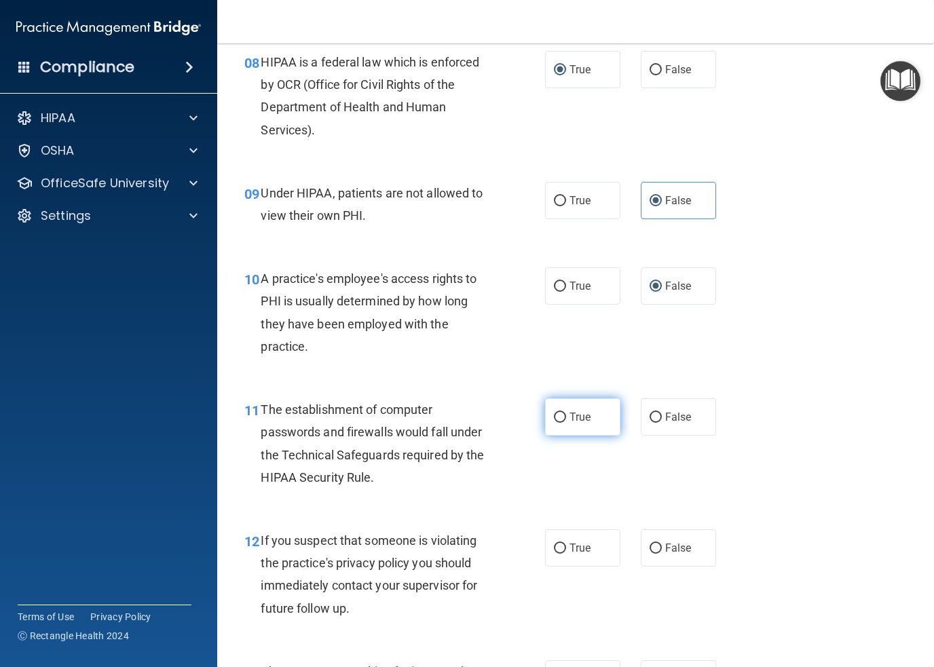
click at [557, 424] on label "True" at bounding box center [582, 417] width 75 height 37
click at [557, 423] on input "True" at bounding box center [560, 418] width 12 height 10
radio input "true"
click at [554, 548] on input "True" at bounding box center [560, 549] width 12 height 10
radio input "true"
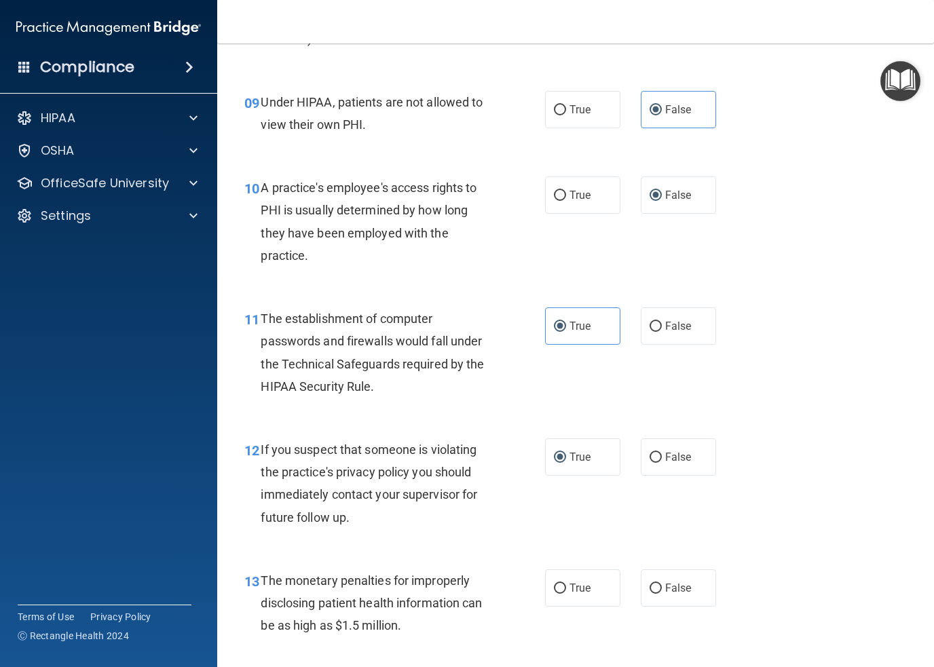
scroll to position [1222, 0]
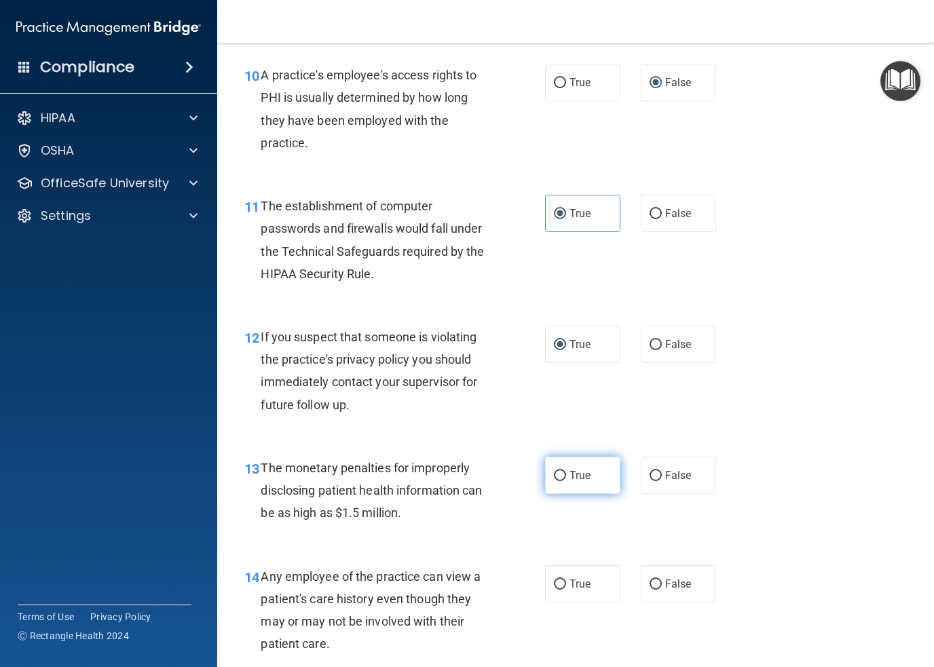
drag, startPoint x: 554, startPoint y: 479, endPoint x: 566, endPoint y: 493, distance: 18.3
click at [554, 479] on input "True" at bounding box center [560, 476] width 12 height 10
radio input "true"
click at [641, 585] on label "False" at bounding box center [678, 584] width 75 height 37
click at [650, 585] on input "False" at bounding box center [656, 585] width 12 height 10
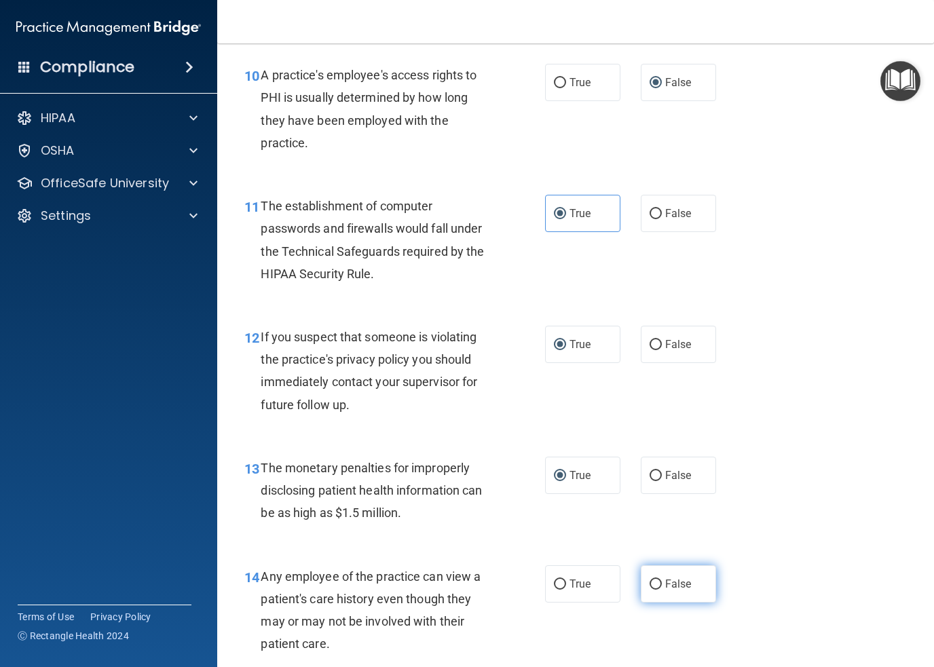
radio input "true"
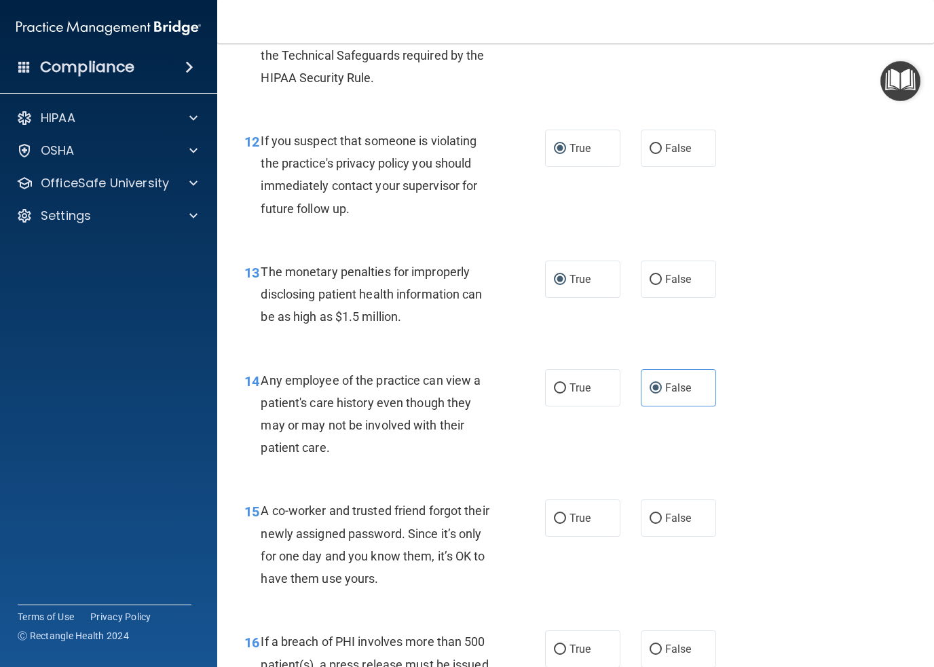
scroll to position [1426, 0]
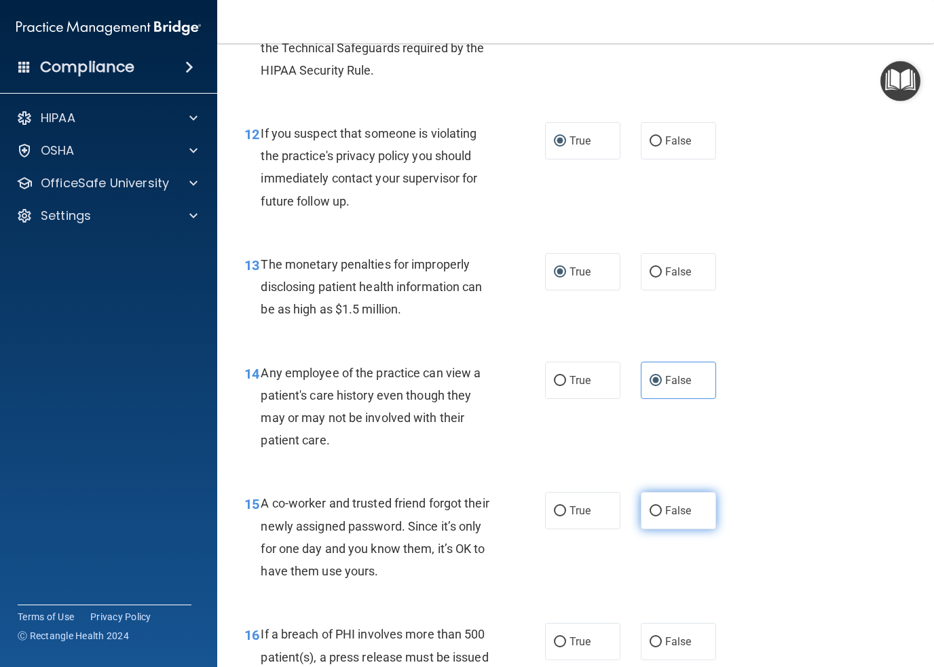
click at [650, 514] on input "False" at bounding box center [656, 512] width 12 height 10
radio input "true"
click at [554, 640] on input "True" at bounding box center [560, 643] width 12 height 10
radio input "true"
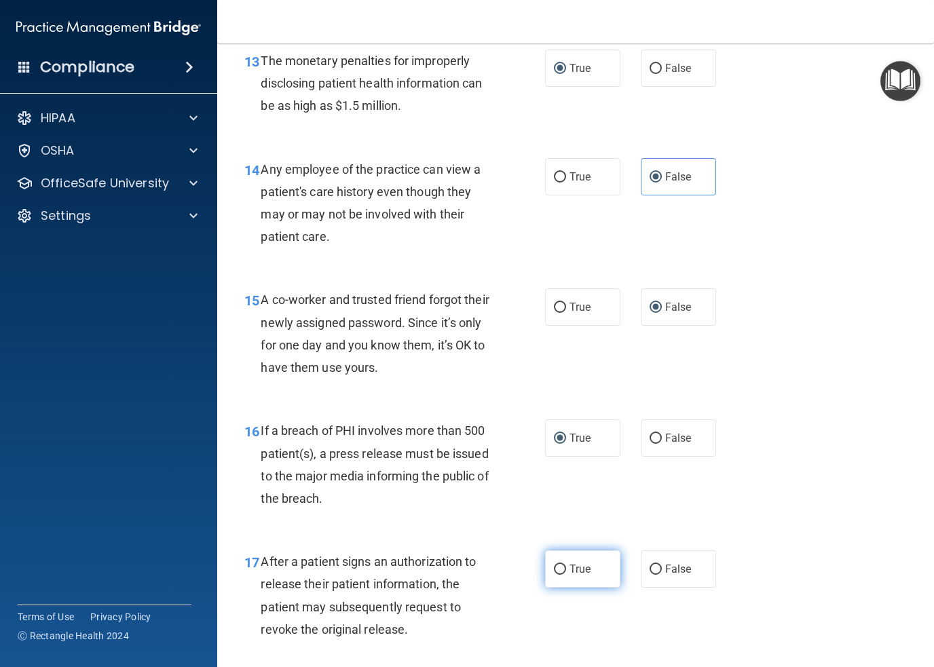
click at [555, 574] on input "True" at bounding box center [560, 570] width 12 height 10
radio input "true"
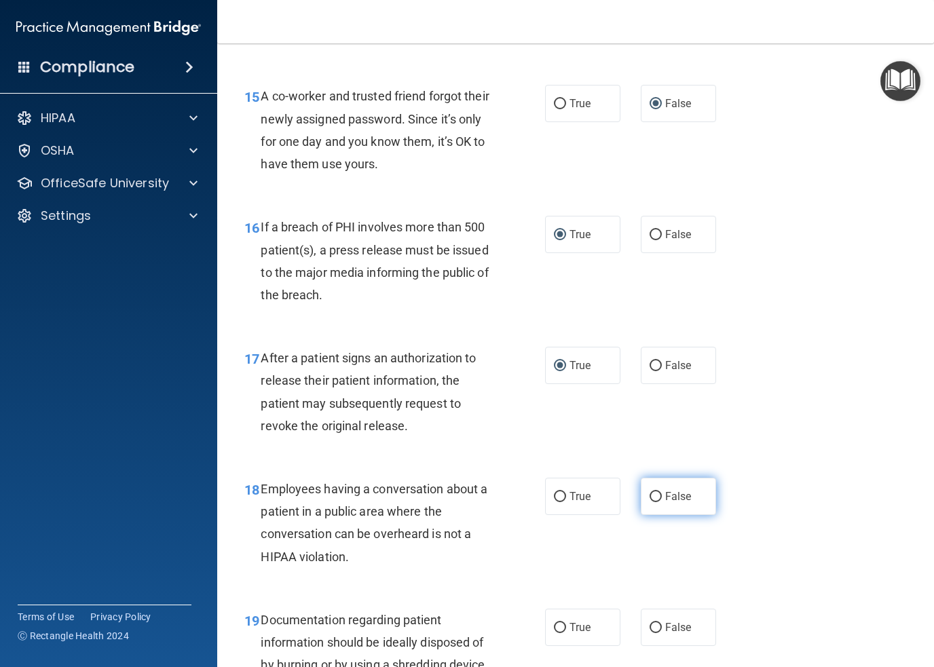
click at [650, 494] on input "False" at bounding box center [656, 497] width 12 height 10
radio input "true"
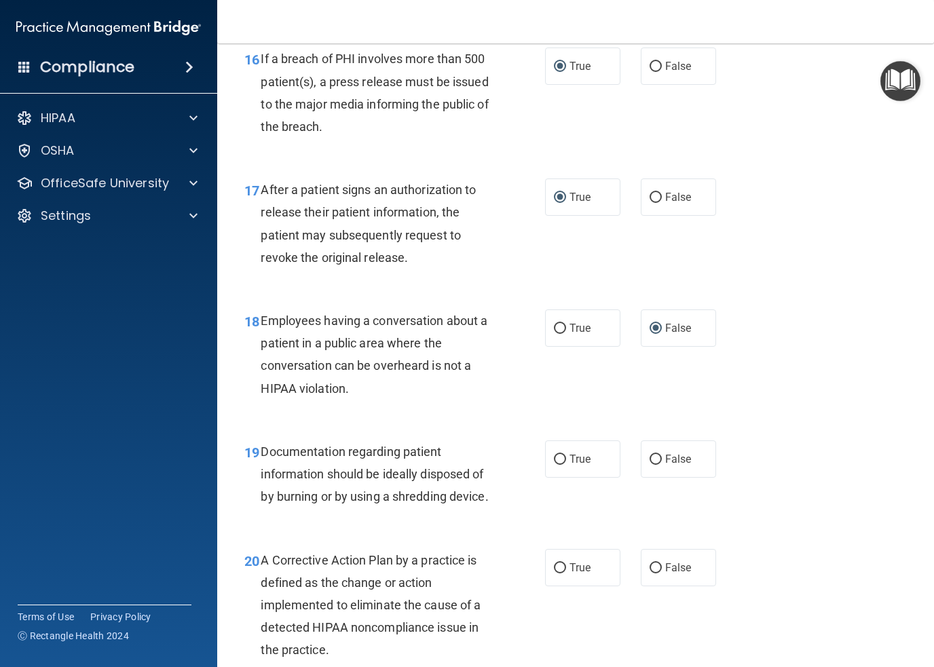
scroll to position [2037, 0]
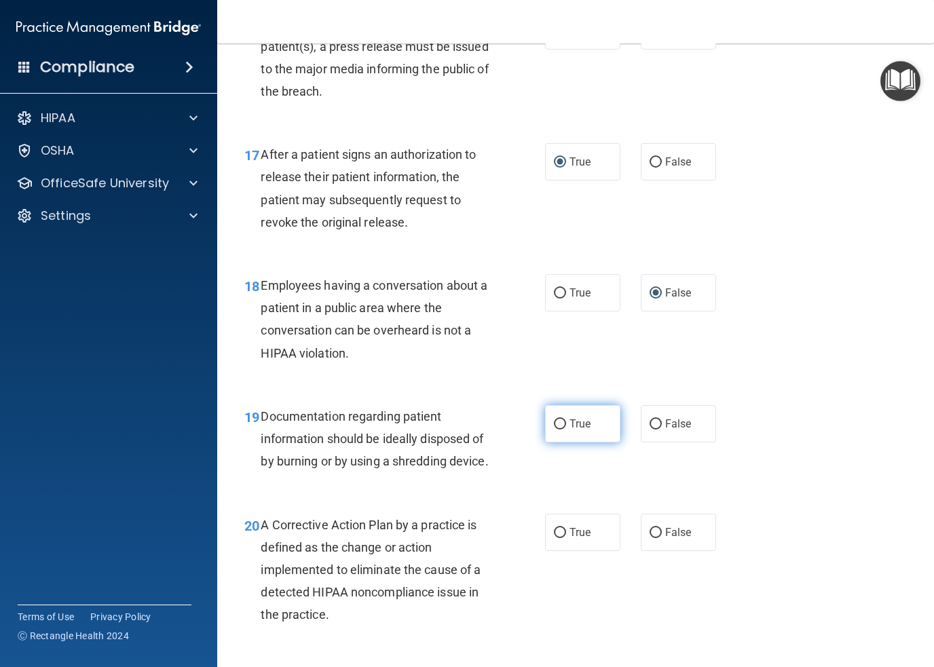
click at [554, 420] on input "True" at bounding box center [560, 425] width 12 height 10
radio input "true"
click at [557, 538] on input "True" at bounding box center [560, 533] width 12 height 10
radio input "true"
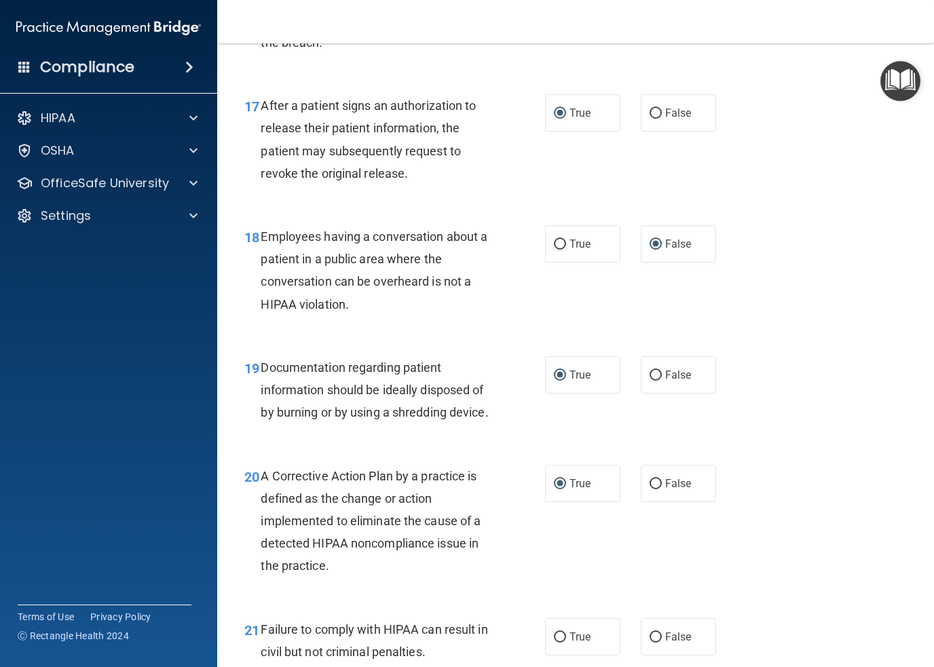
scroll to position [2241, 0]
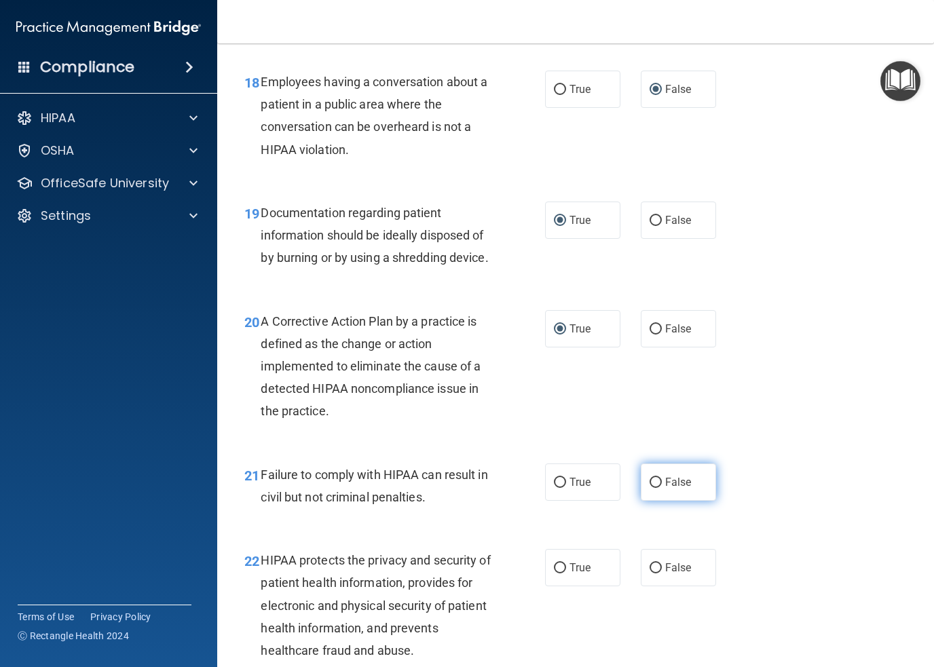
click at [655, 501] on label "False" at bounding box center [678, 482] width 75 height 37
click at [641, 501] on label "False" at bounding box center [678, 482] width 75 height 37
click at [650, 488] on input "False" at bounding box center [656, 483] width 12 height 10
radio input "true"
click at [557, 574] on input "True" at bounding box center [560, 569] width 12 height 10
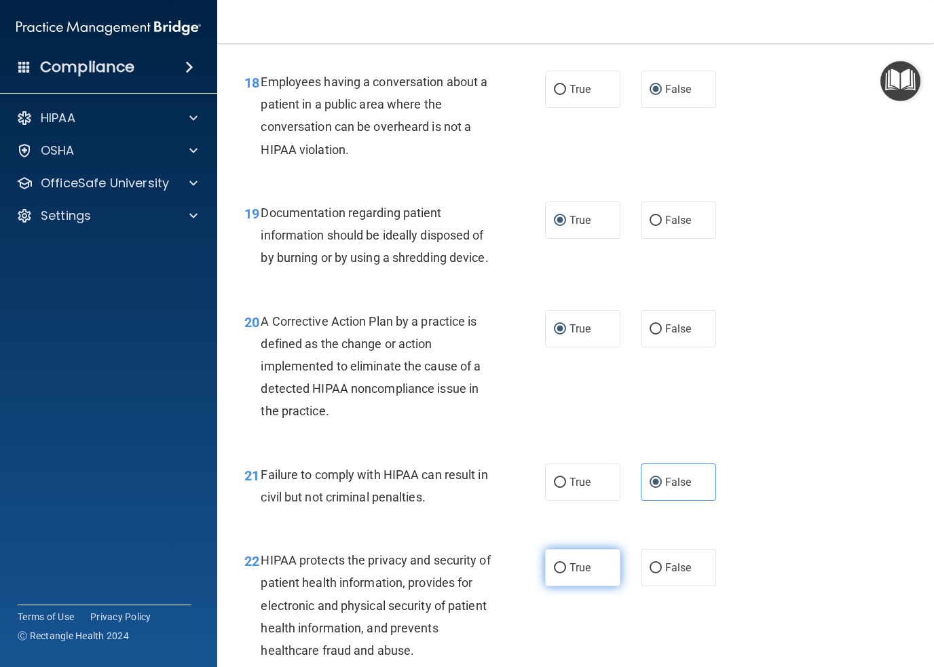
radio input "true"
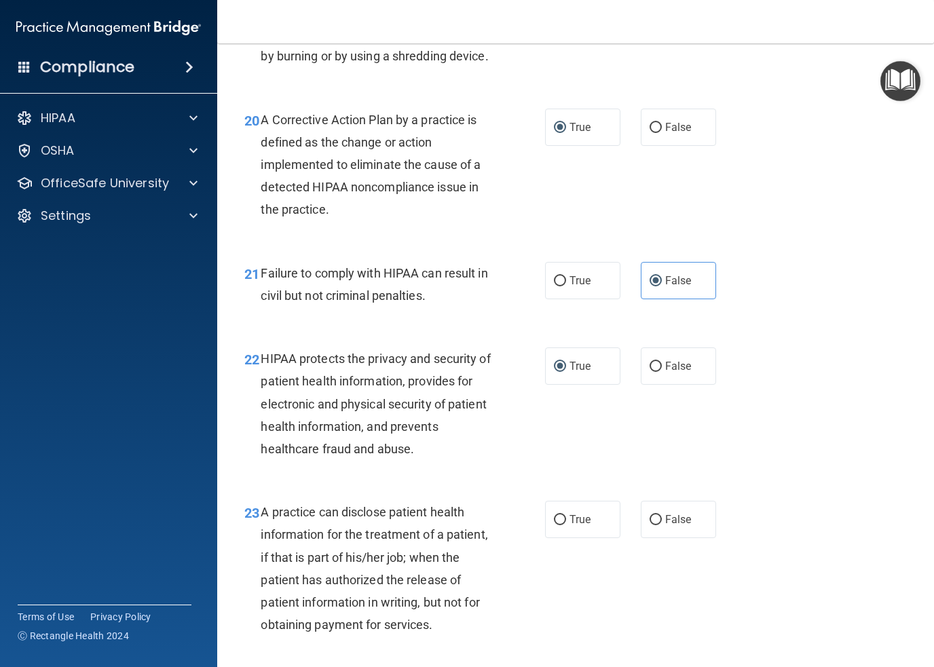
scroll to position [2444, 0]
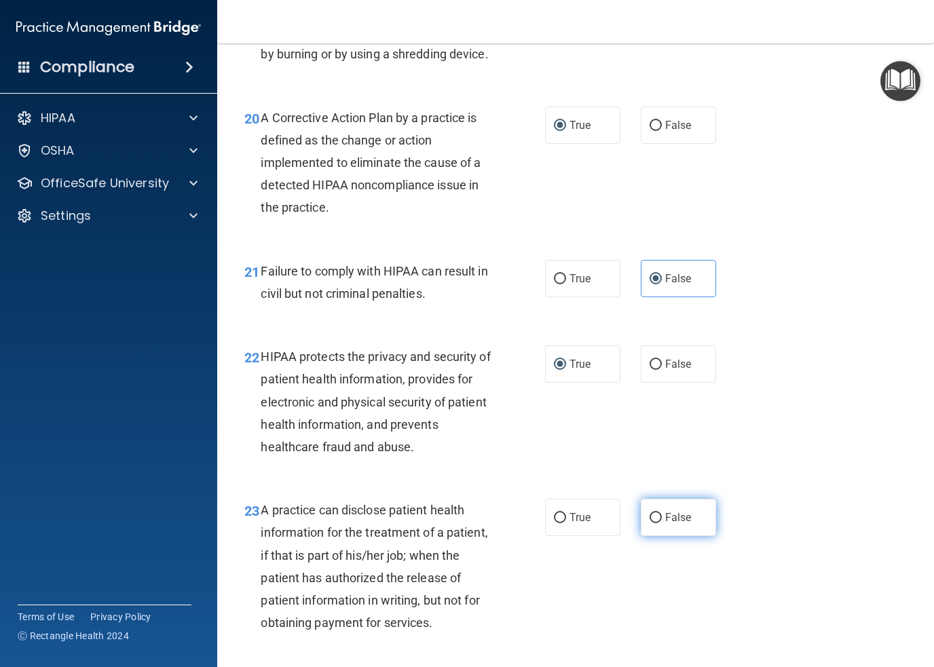
click at [642, 536] on label "False" at bounding box center [678, 517] width 75 height 37
click at [650, 524] on input "False" at bounding box center [656, 518] width 12 height 10
radio input "true"
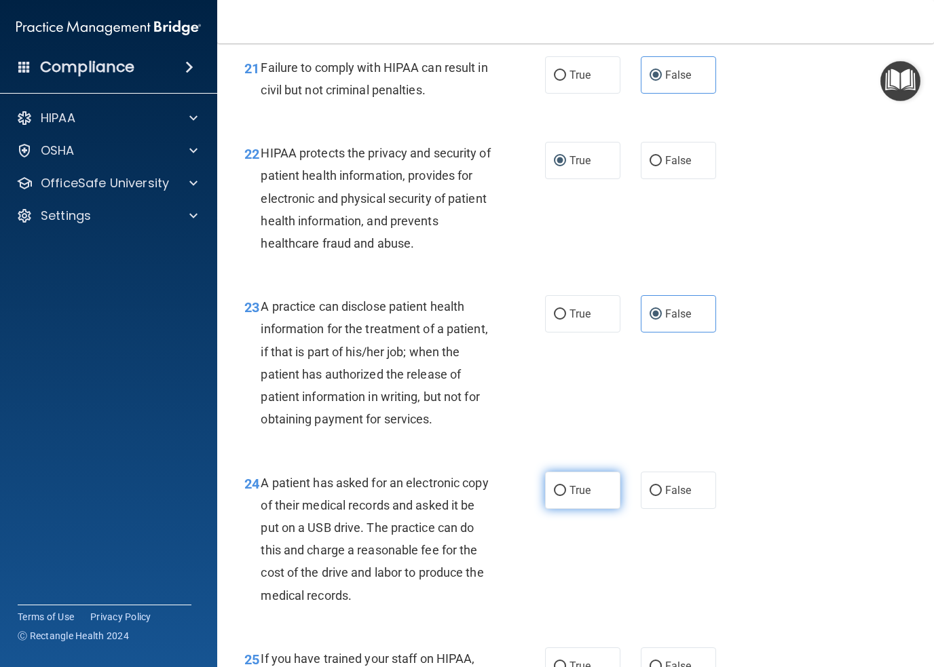
click at [555, 509] on label "True" at bounding box center [582, 490] width 75 height 37
click at [555, 496] on input "True" at bounding box center [560, 491] width 12 height 10
radio input "true"
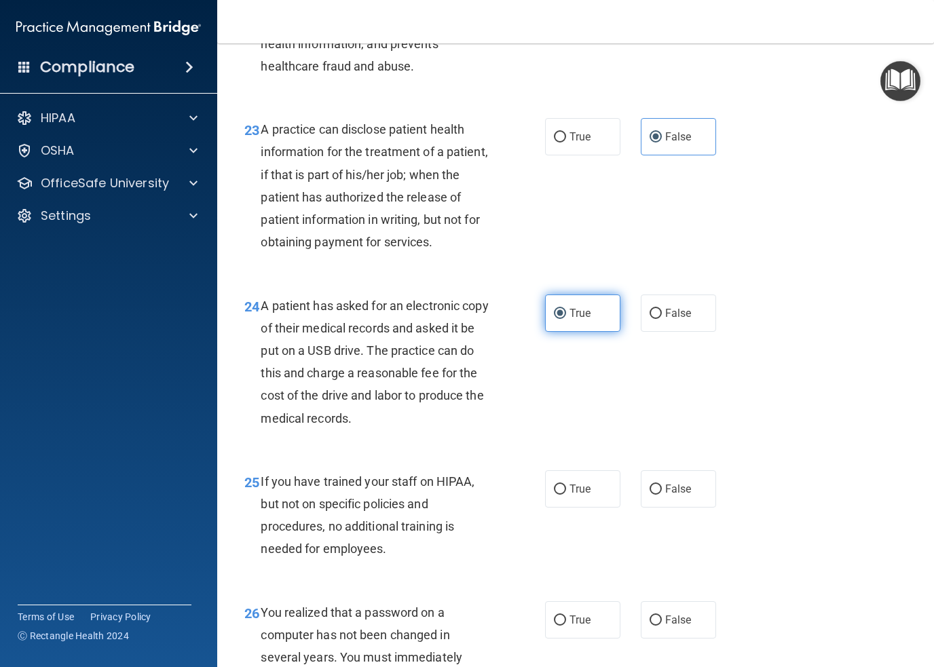
scroll to position [2852, 0]
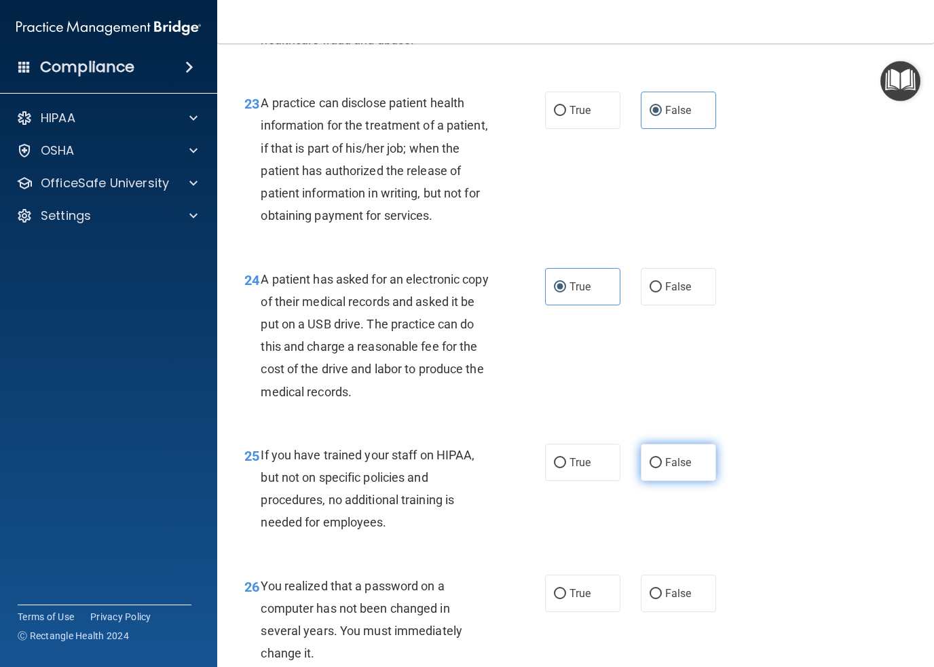
click at [650, 469] on input "False" at bounding box center [656, 463] width 12 height 10
radio input "true"
click at [545, 612] on label "True" at bounding box center [582, 593] width 75 height 37
click at [554, 600] on input "True" at bounding box center [560, 594] width 12 height 10
radio input "true"
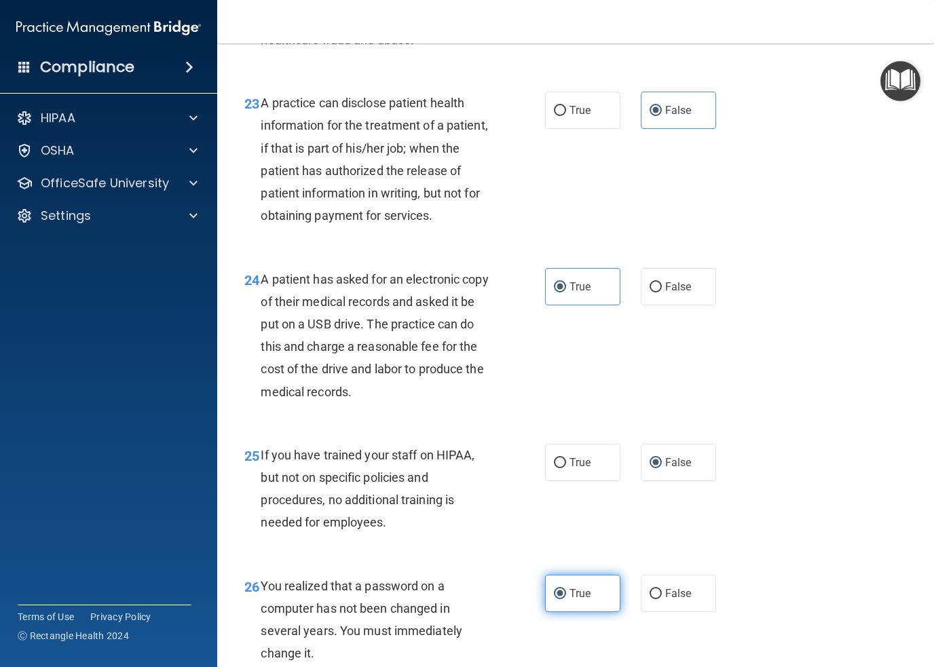
click at [554, 600] on input "True" at bounding box center [560, 594] width 12 height 10
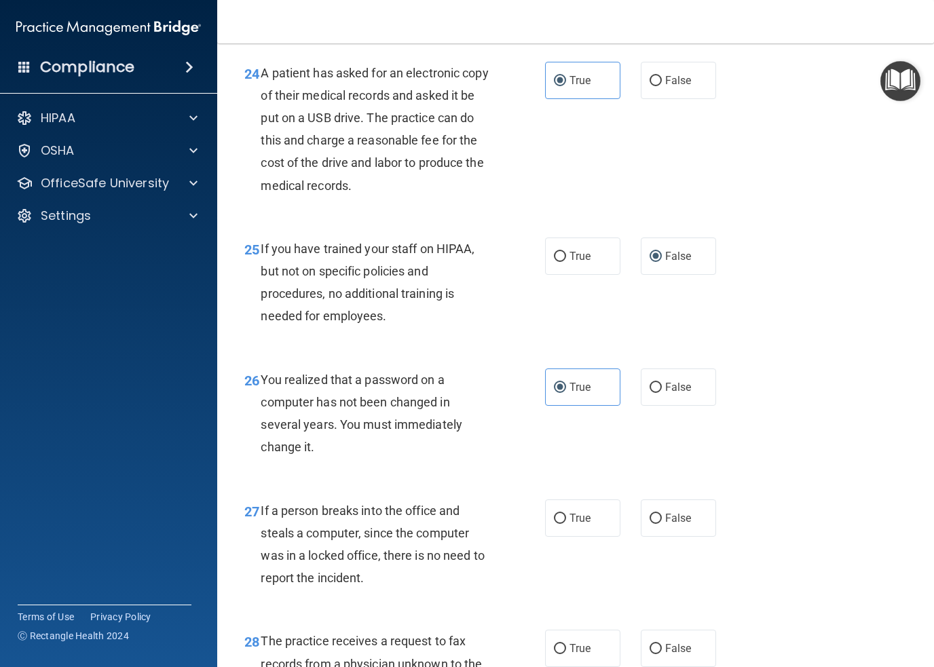
scroll to position [3123, 0]
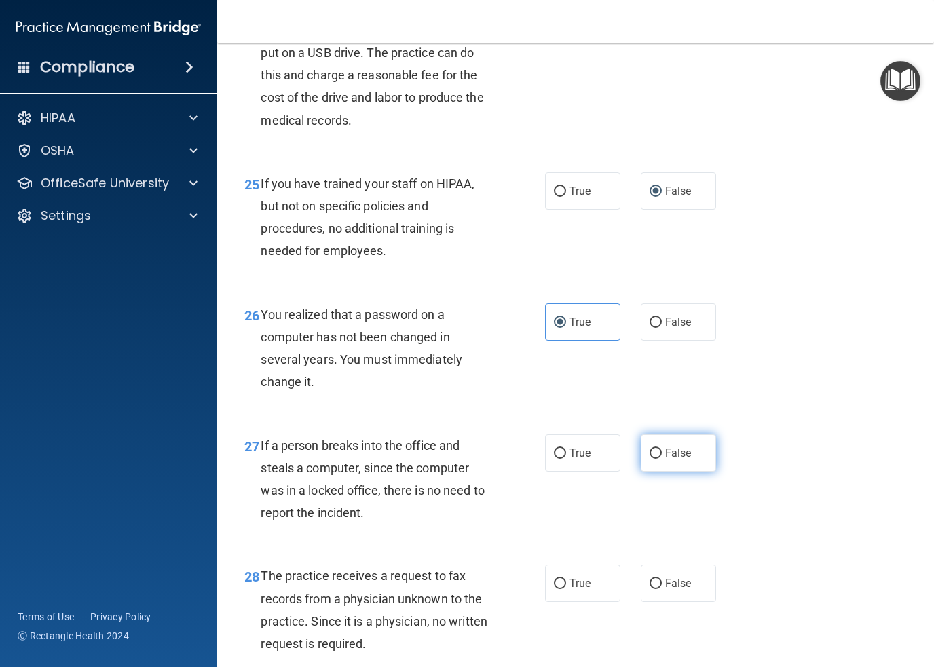
click at [644, 472] on label "False" at bounding box center [678, 453] width 75 height 37
click at [650, 459] on input "False" at bounding box center [656, 454] width 12 height 10
radio input "true"
click at [650, 589] on input "False" at bounding box center [656, 584] width 12 height 10
radio input "true"
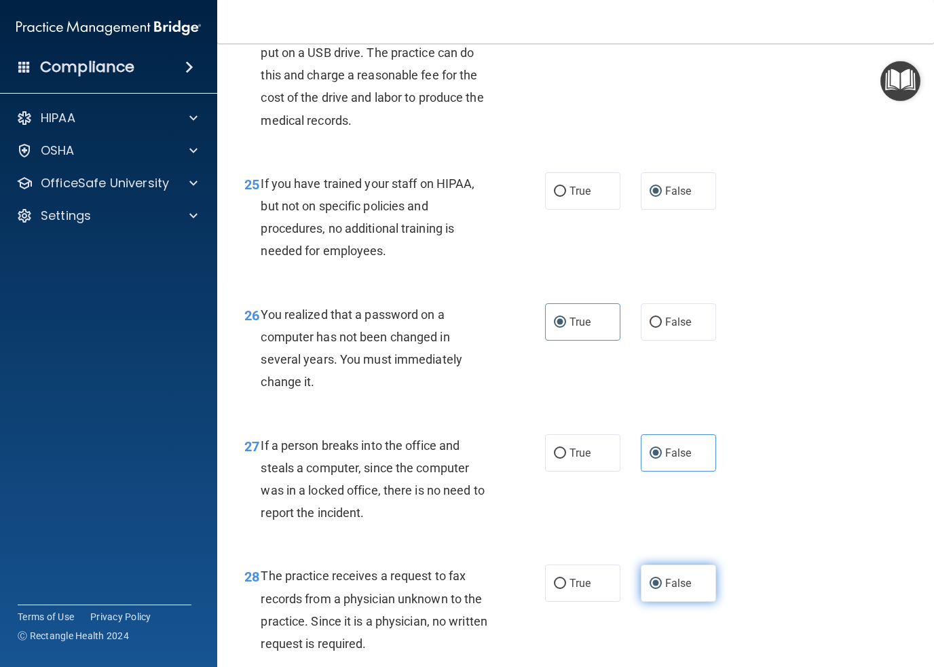
scroll to position [3259, 0]
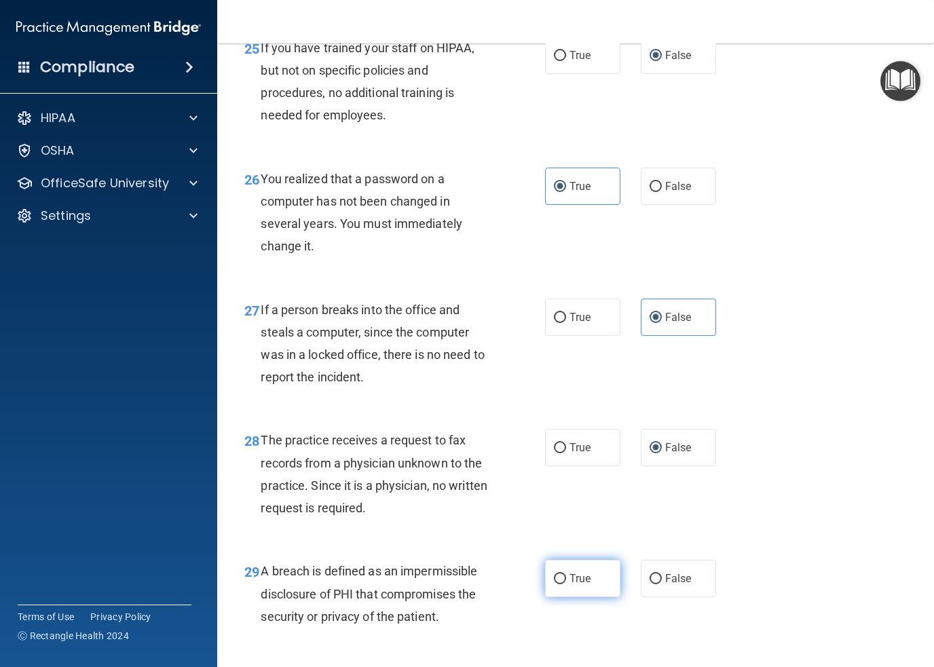
click at [554, 585] on input "True" at bounding box center [560, 579] width 12 height 10
radio input "true"
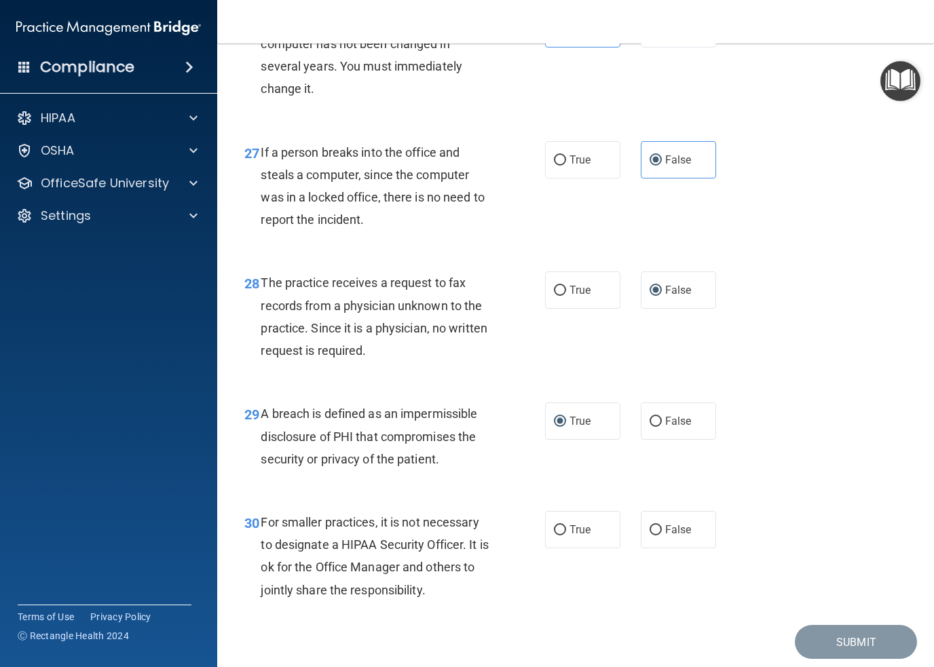
scroll to position [3463, 0]
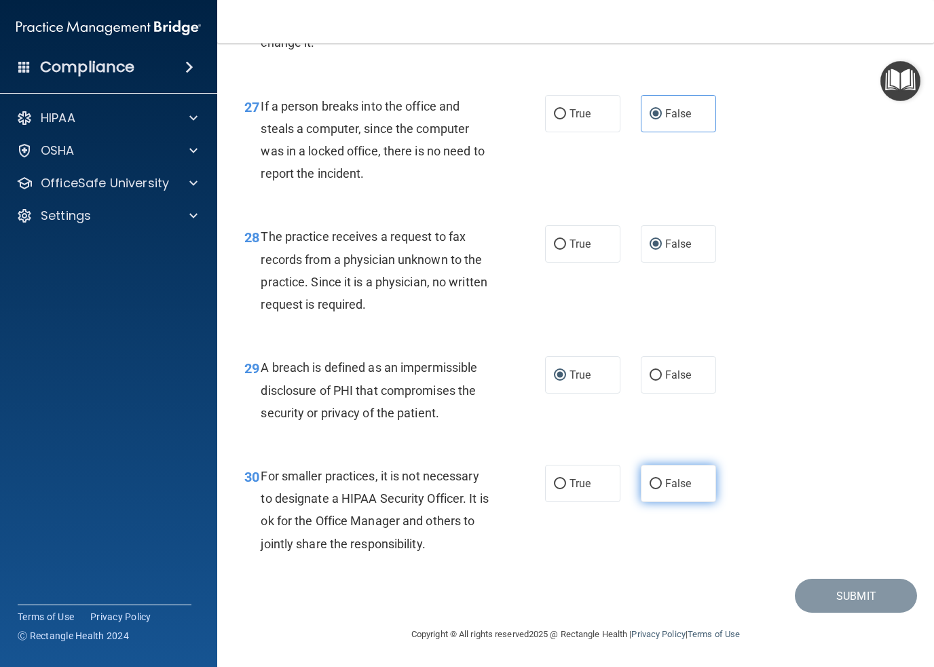
click at [650, 490] on input "False" at bounding box center [656, 484] width 12 height 10
radio input "true"
click at [820, 614] on button "Submit" at bounding box center [856, 596] width 122 height 35
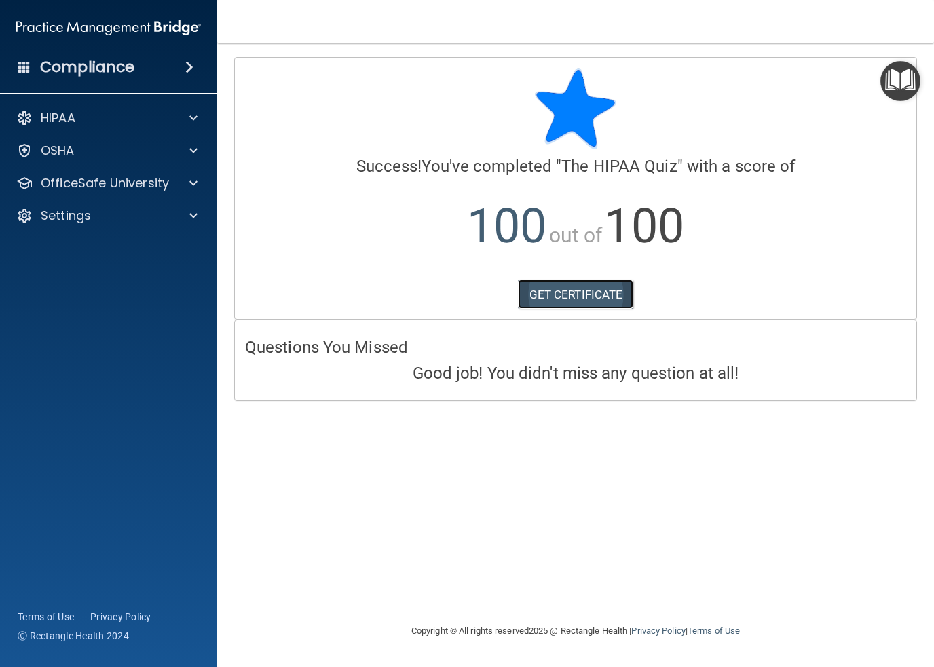
click at [562, 293] on link "GET CERTIFICATE" at bounding box center [576, 295] width 116 height 30
click at [185, 116] on div at bounding box center [192, 118] width 34 height 16
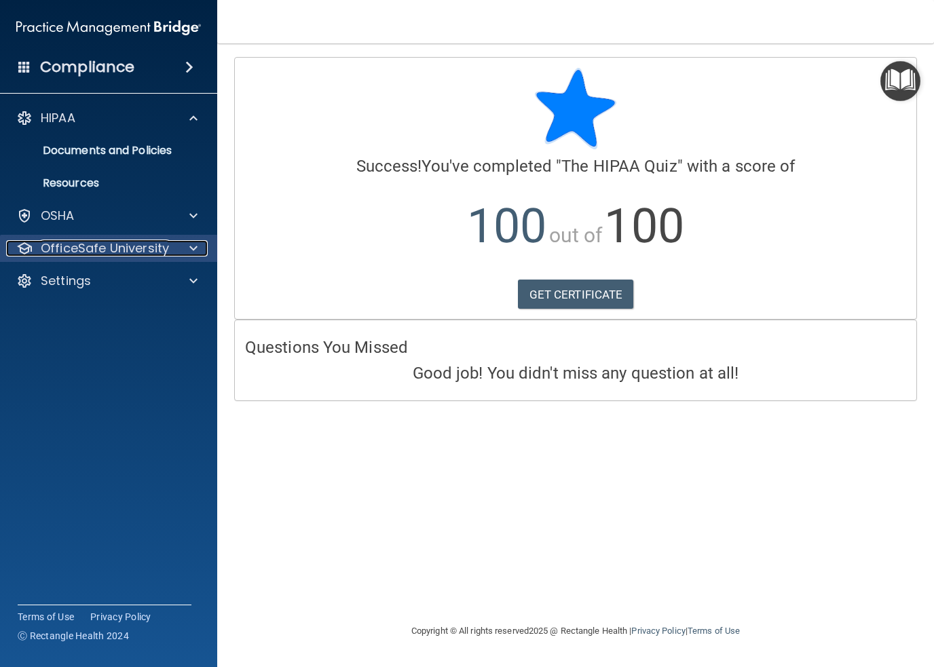
click at [194, 249] on span at bounding box center [193, 248] width 8 height 16
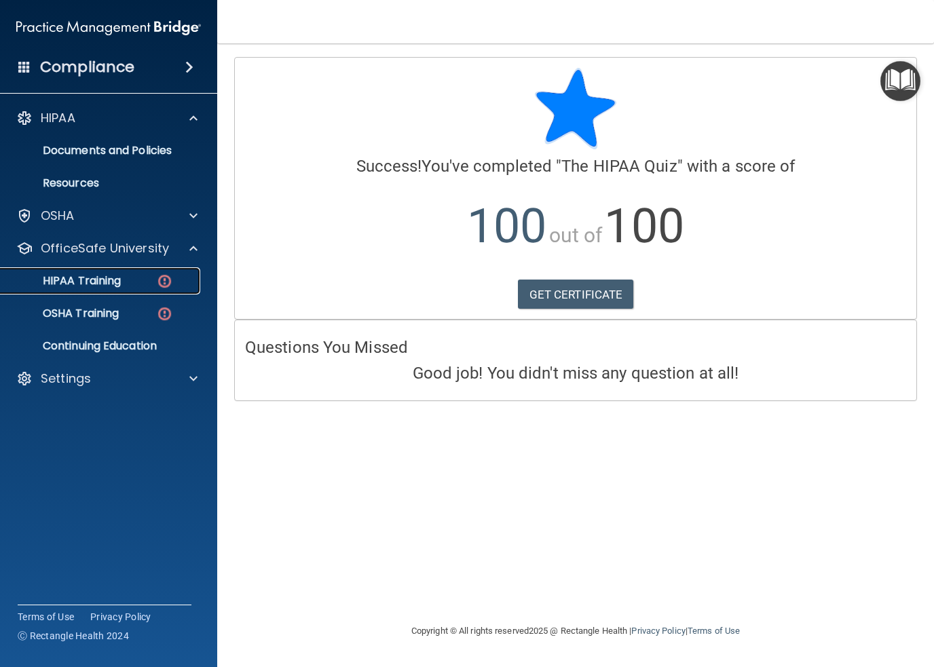
click at [153, 287] on div "HIPAA Training" at bounding box center [101, 281] width 185 height 14
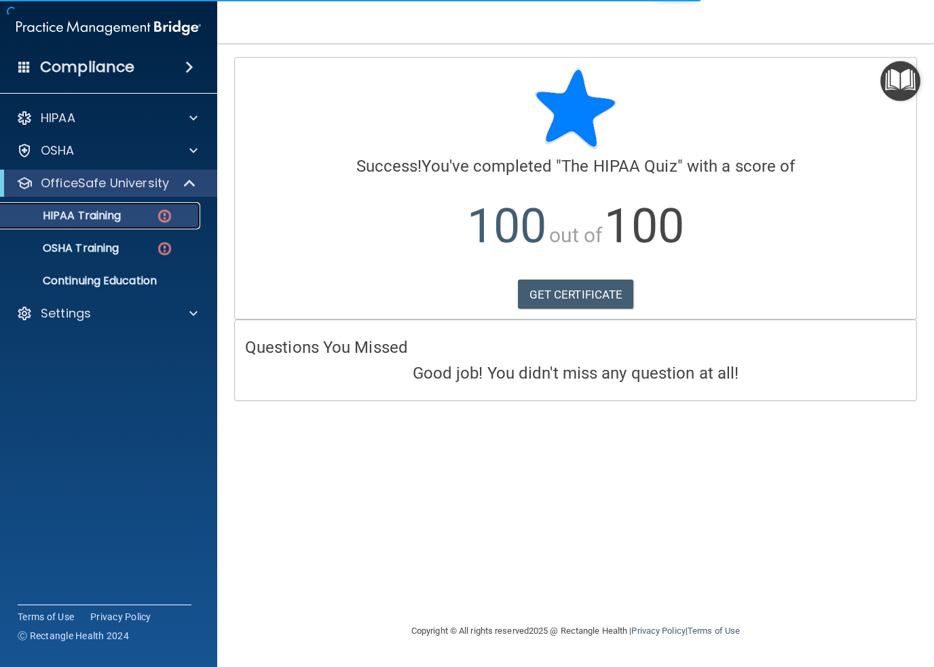
click at [166, 210] on img at bounding box center [164, 216] width 17 height 17
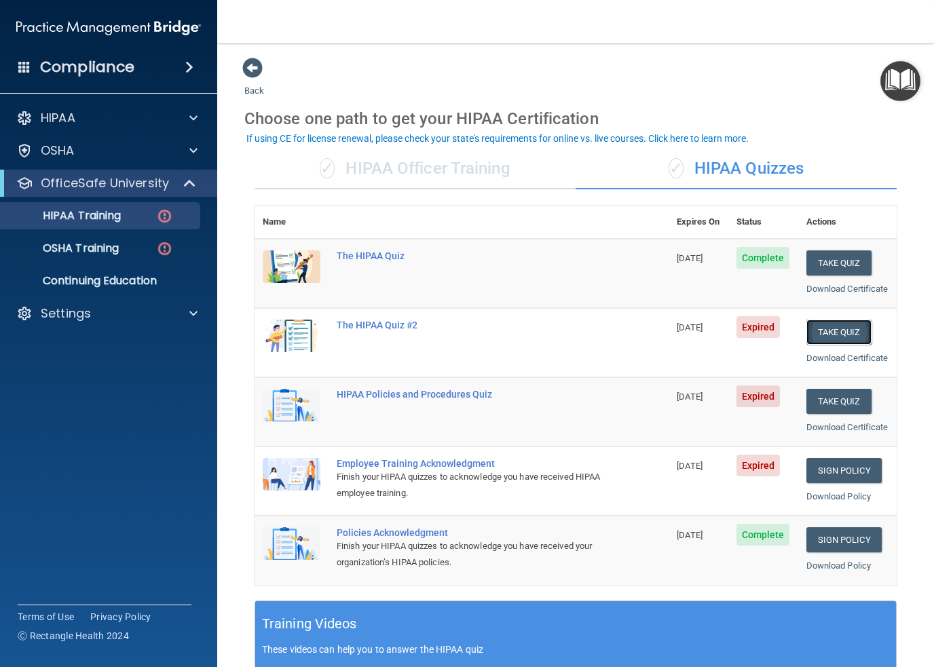
click at [832, 342] on button "Take Quiz" at bounding box center [839, 332] width 65 height 25
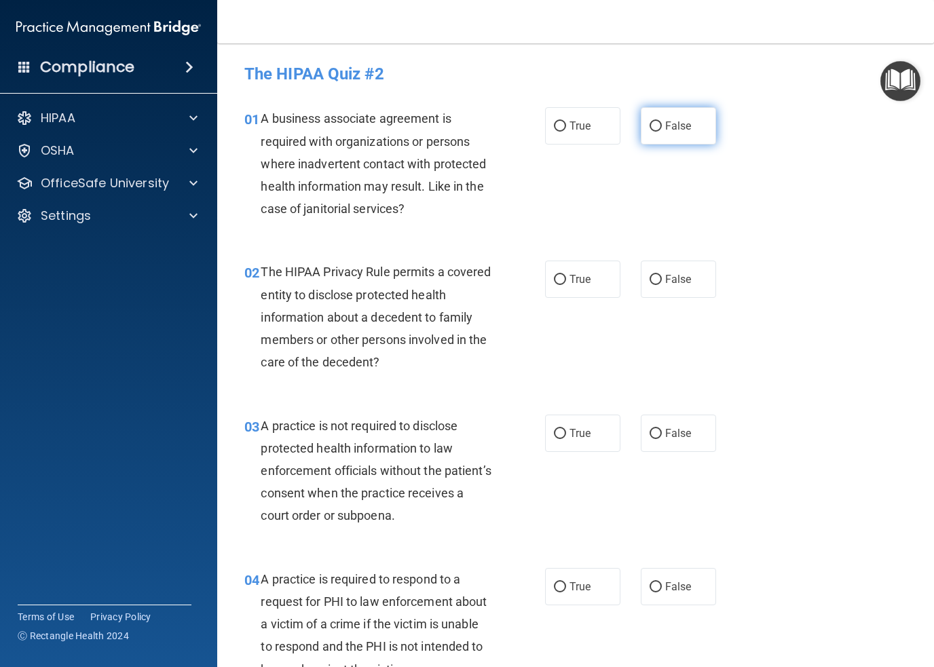
drag, startPoint x: 649, startPoint y: 121, endPoint x: 649, endPoint y: 129, distance: 8.1
click at [650, 122] on input "False" at bounding box center [656, 127] width 12 height 10
radio input "true"
click at [554, 280] on input "True" at bounding box center [560, 280] width 12 height 10
radio input "true"
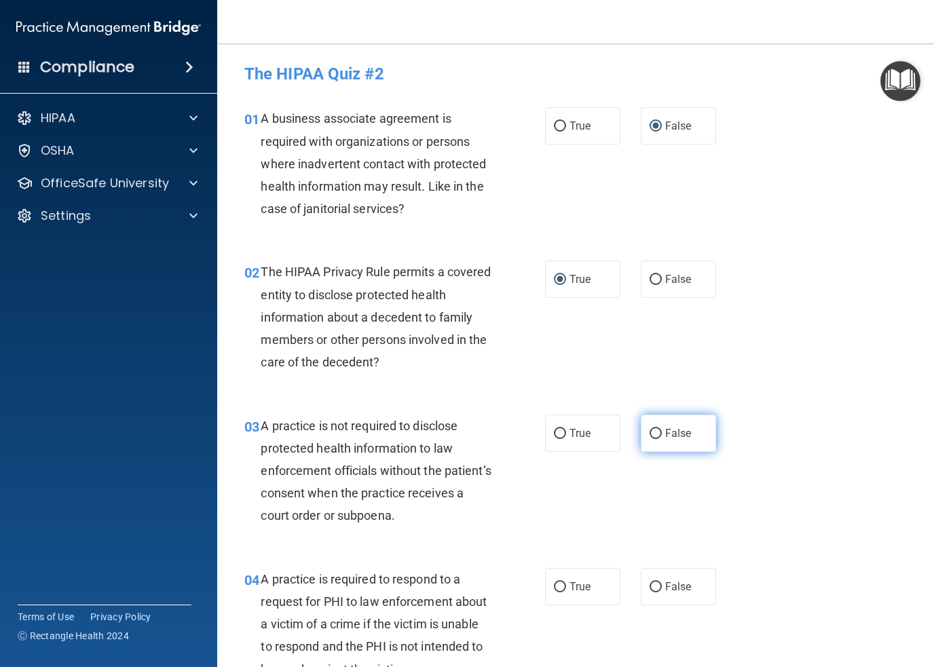
click at [650, 430] on input "False" at bounding box center [656, 434] width 12 height 10
radio input "true"
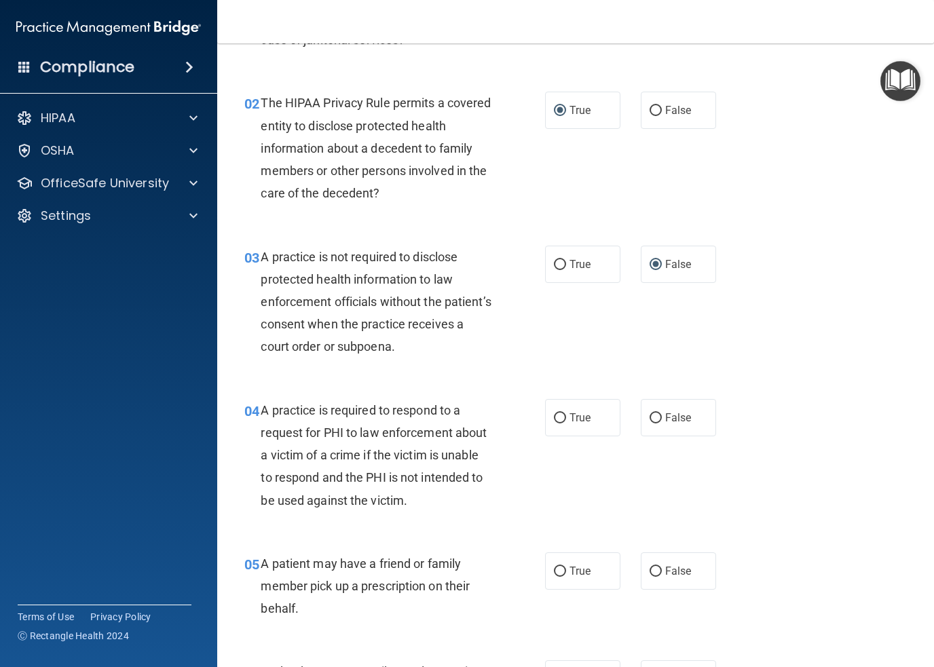
scroll to position [204, 0]
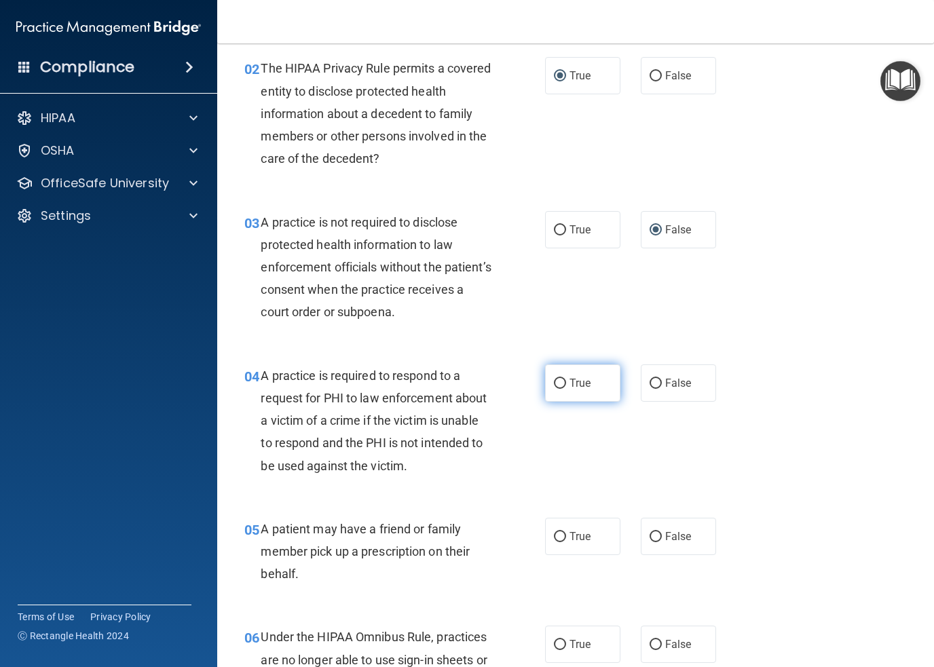
click at [555, 385] on input "True" at bounding box center [560, 384] width 12 height 10
radio input "true"
click at [556, 537] on input "True" at bounding box center [560, 537] width 12 height 10
radio input "true"
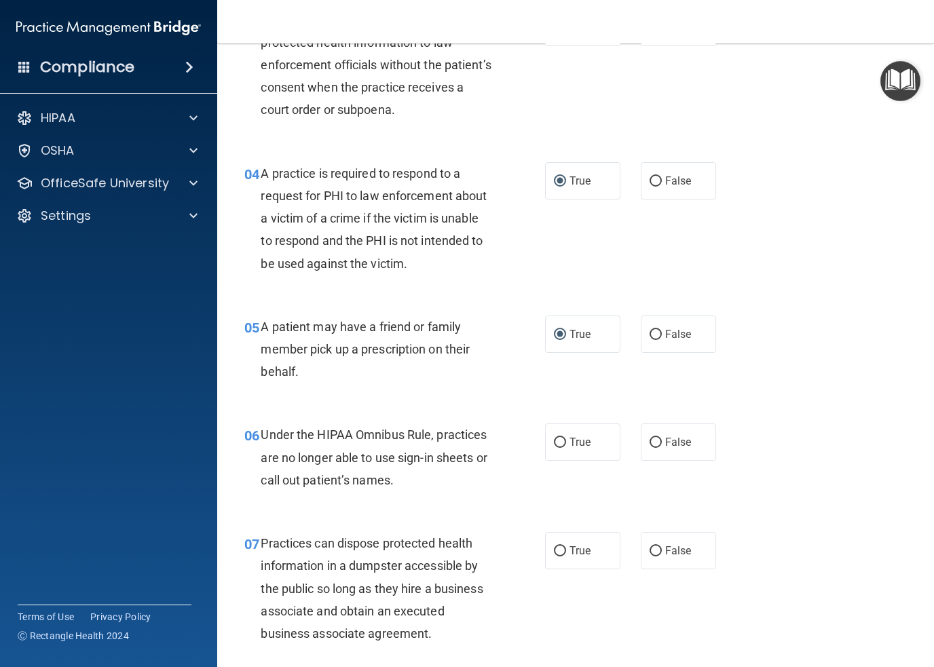
scroll to position [407, 0]
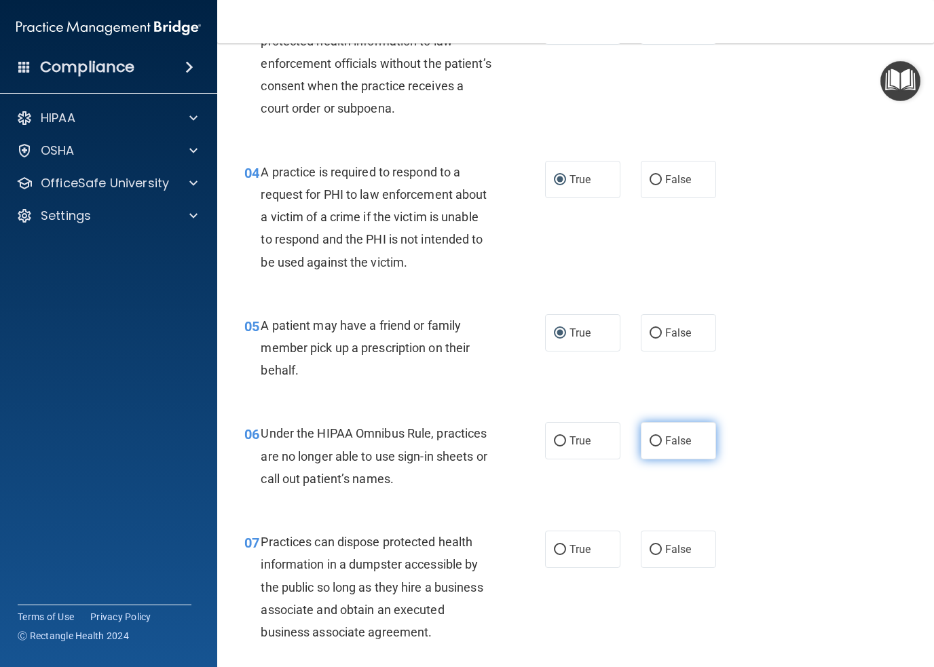
click at [650, 441] on input "False" at bounding box center [656, 442] width 12 height 10
radio input "true"
click at [665, 551] on span "False" at bounding box center [678, 549] width 26 height 13
click at [659, 551] on input "False" at bounding box center [656, 550] width 12 height 10
radio input "true"
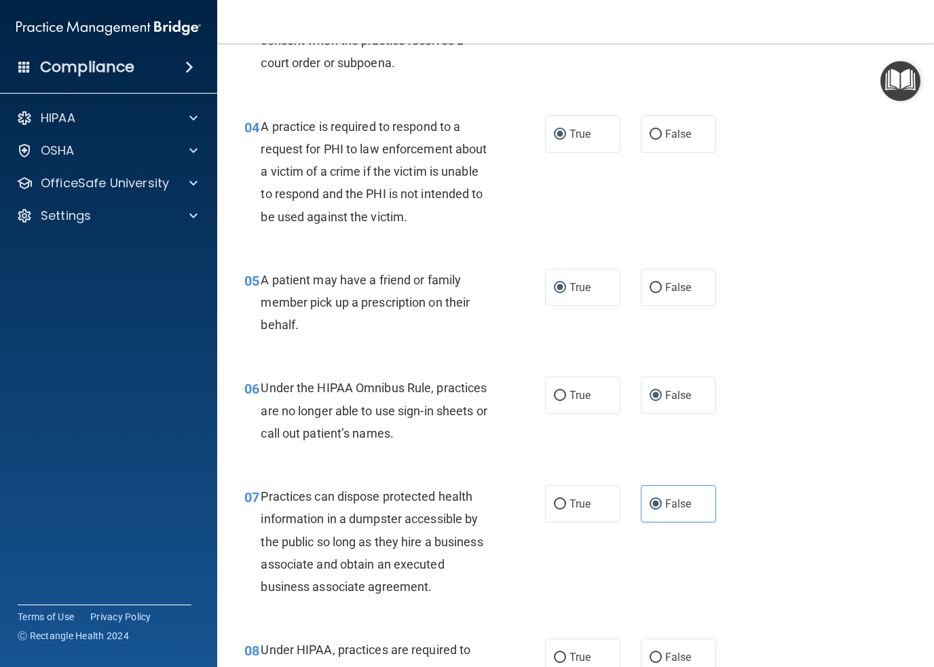
scroll to position [543, 0]
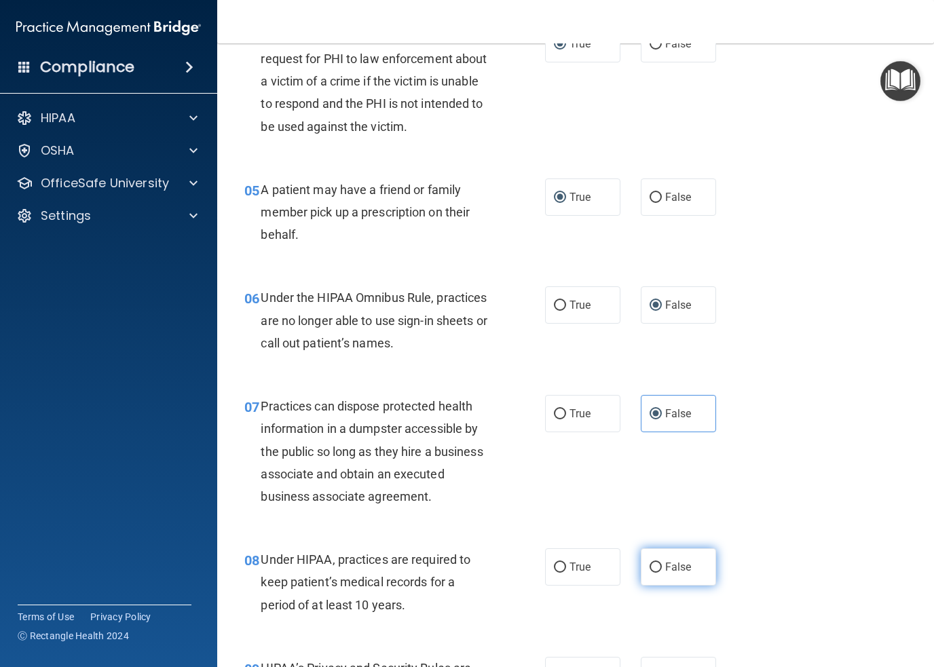
click at [650, 567] on input "False" at bounding box center [656, 568] width 12 height 10
radio input "true"
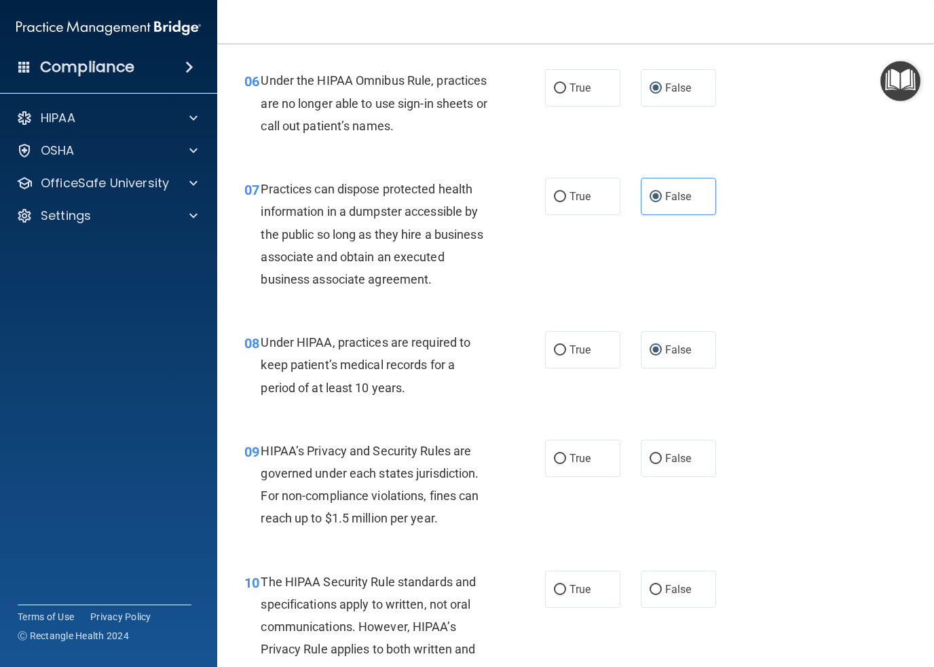
scroll to position [815, 0]
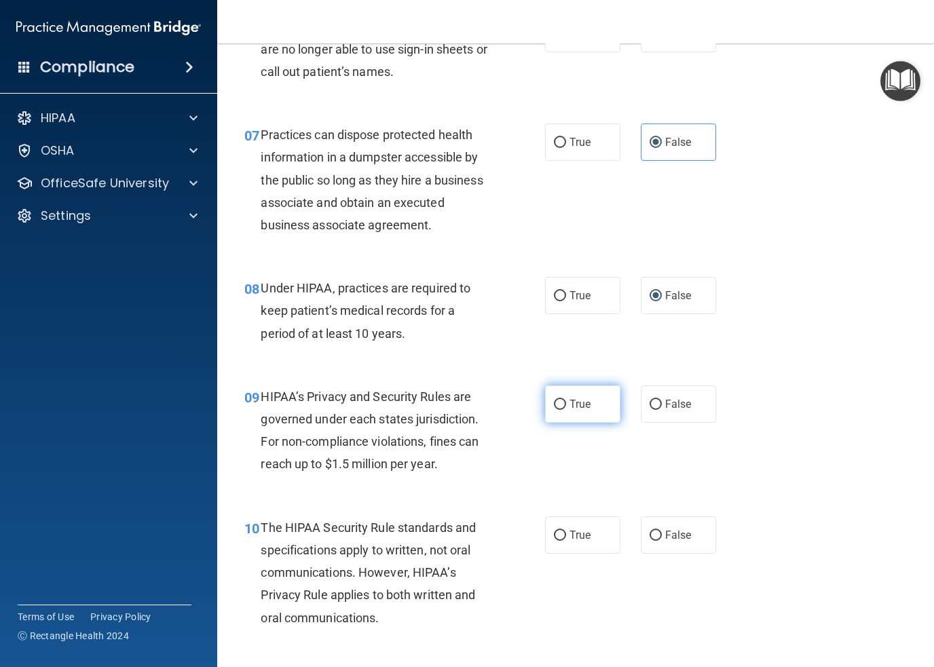
click at [554, 401] on input "True" at bounding box center [560, 405] width 12 height 10
radio input "true"
click at [562, 534] on label "True" at bounding box center [582, 535] width 75 height 37
click at [562, 534] on input "True" at bounding box center [560, 536] width 12 height 10
radio input "true"
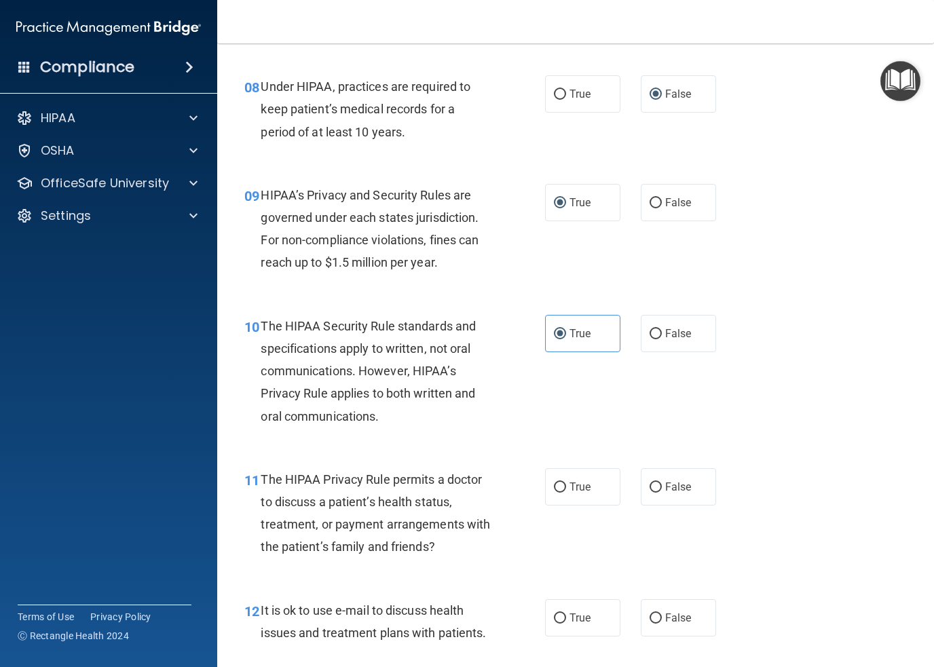
scroll to position [1019, 0]
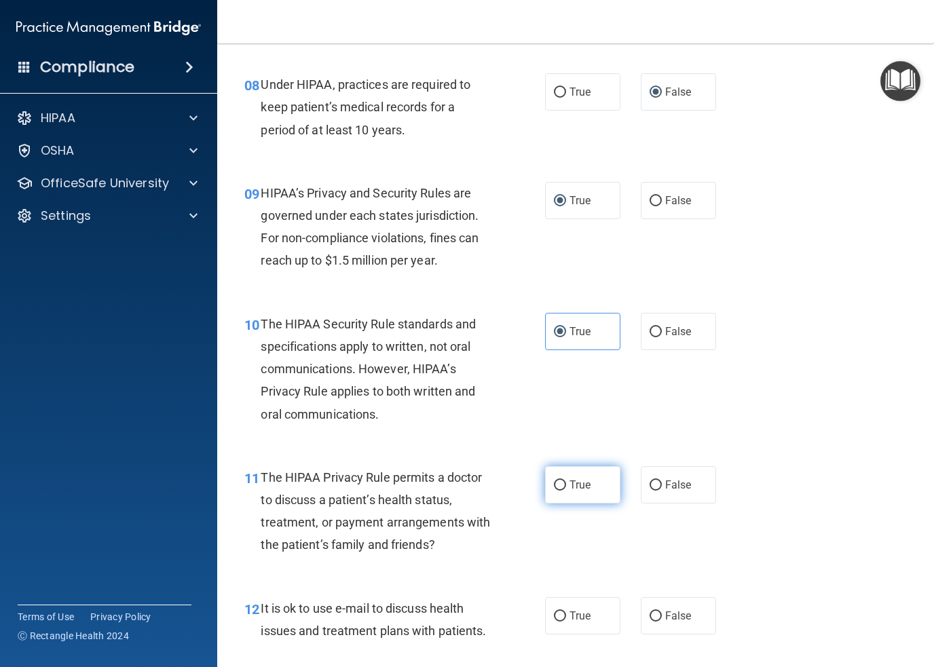
click at [562, 483] on label "True" at bounding box center [582, 484] width 75 height 37
click at [562, 483] on input "True" at bounding box center [560, 486] width 12 height 10
radio input "true"
click at [563, 609] on label "True" at bounding box center [582, 616] width 75 height 37
click at [563, 612] on input "True" at bounding box center [560, 617] width 12 height 10
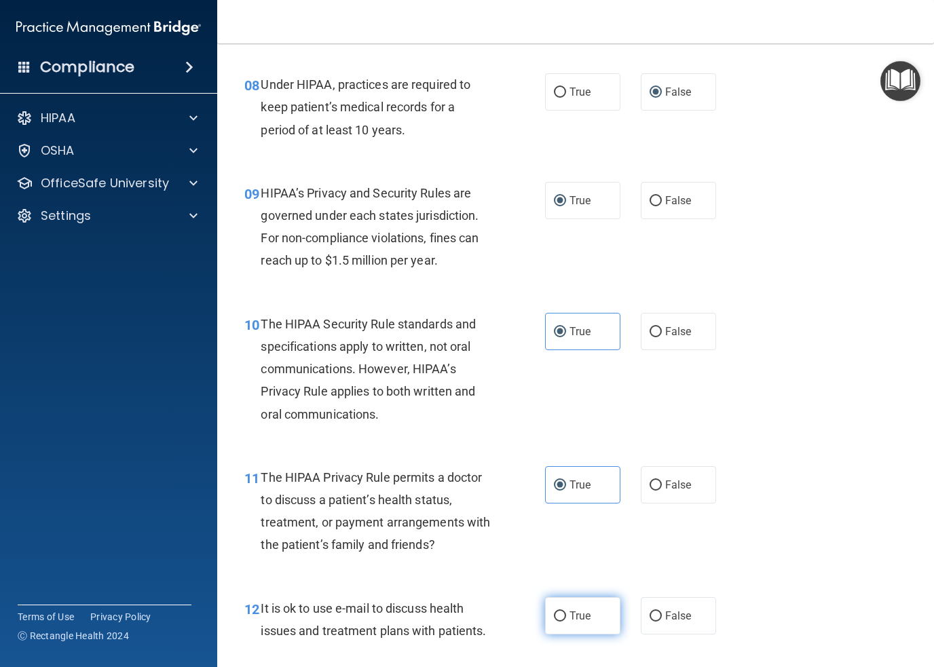
radio input "true"
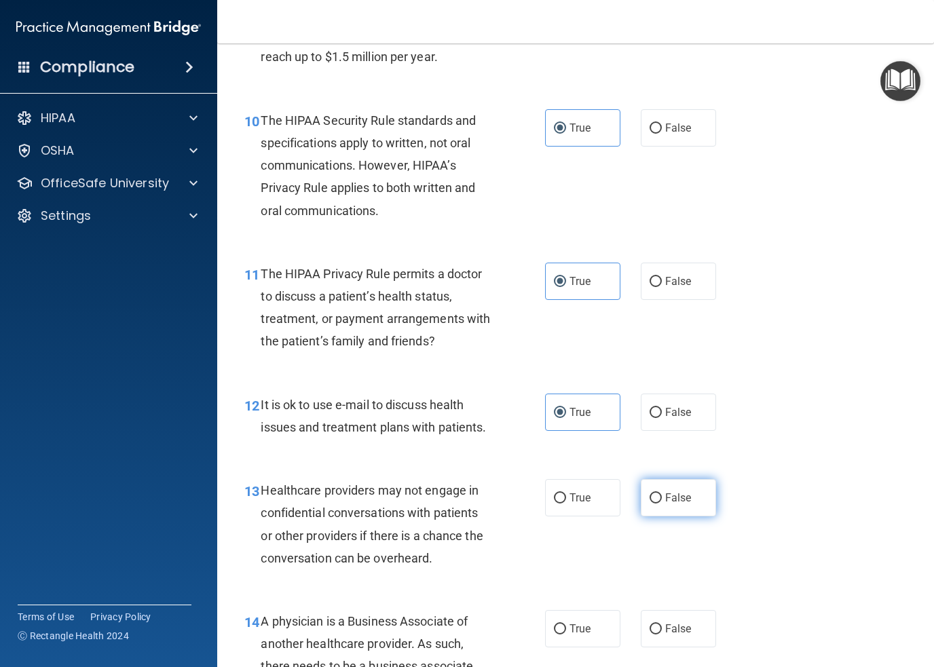
click at [650, 496] on input "False" at bounding box center [656, 499] width 12 height 10
radio input "true"
click at [650, 630] on input "False" at bounding box center [656, 630] width 12 height 10
radio input "true"
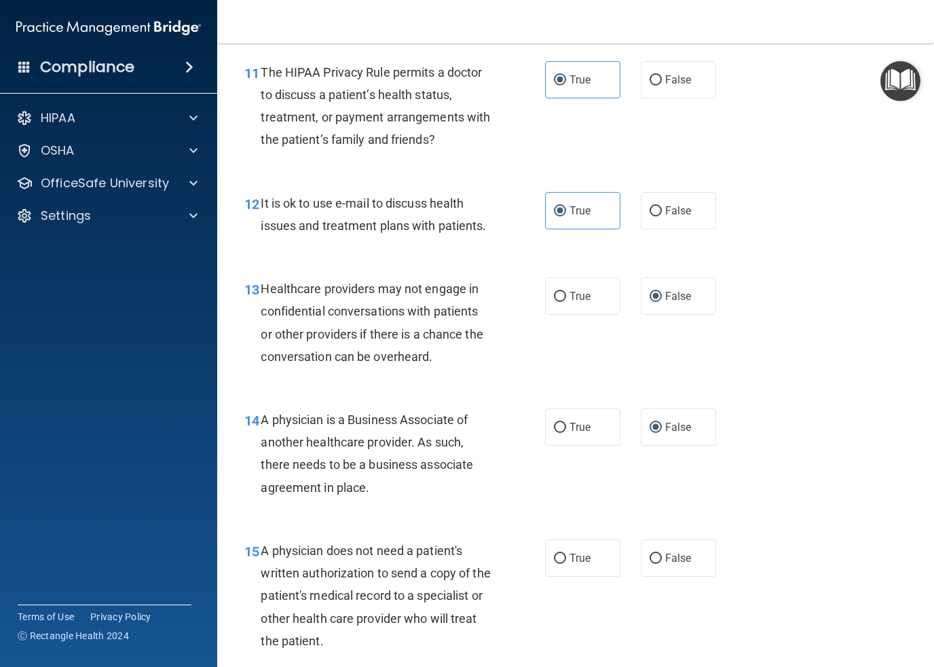
scroll to position [1426, 0]
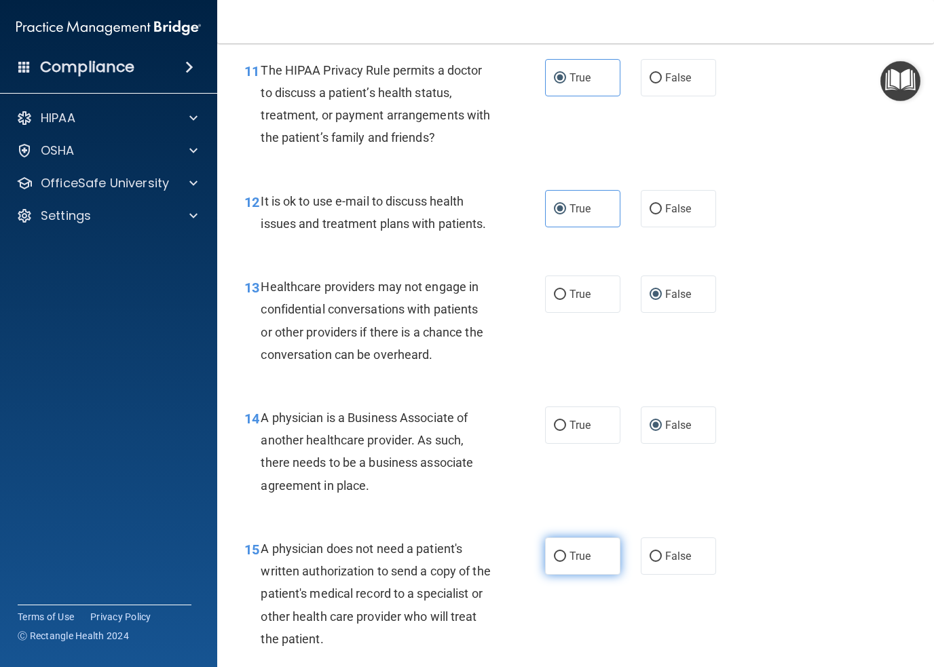
click at [554, 558] on input "True" at bounding box center [560, 557] width 12 height 10
radio input "true"
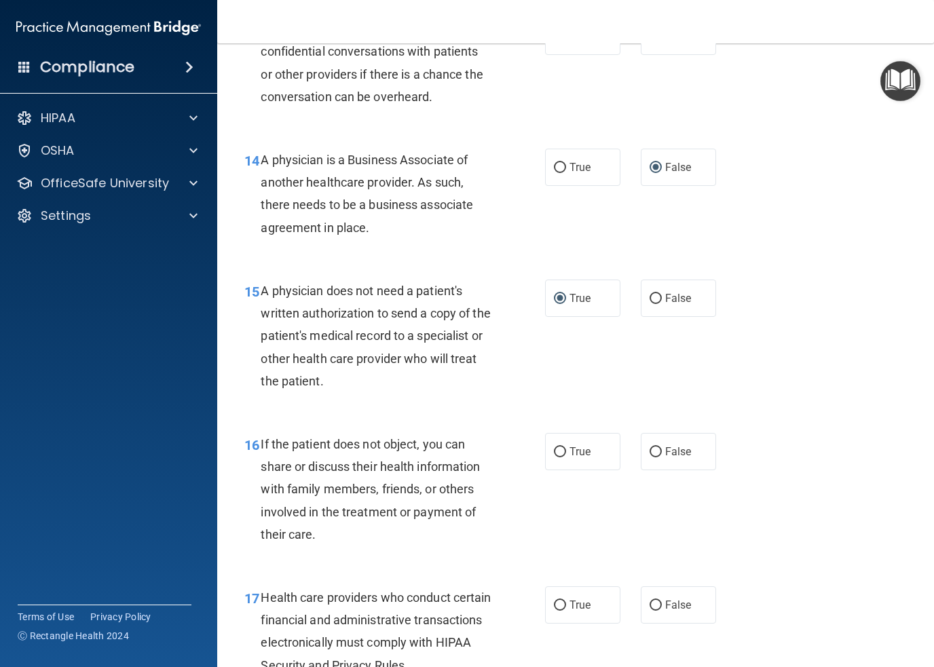
scroll to position [1698, 0]
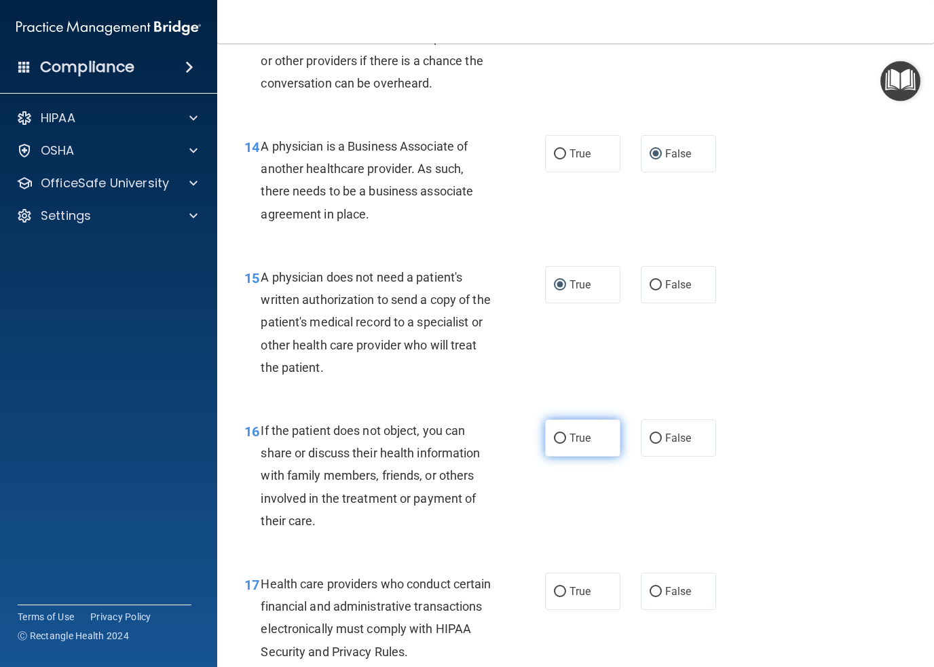
click at [554, 434] on input "True" at bounding box center [560, 439] width 12 height 10
radio input "true"
click at [554, 594] on input "True" at bounding box center [560, 592] width 12 height 10
radio input "true"
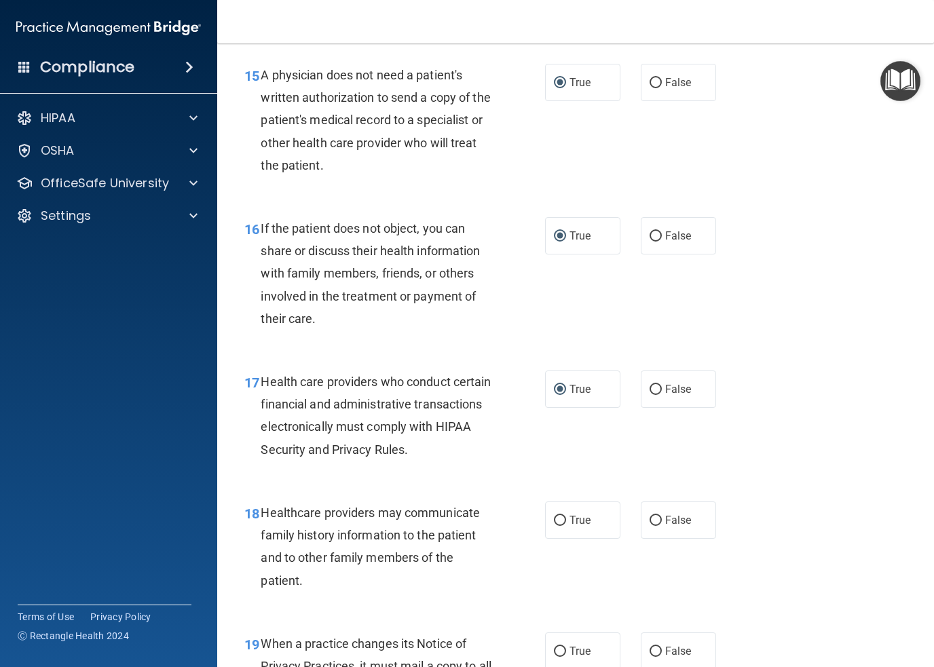
scroll to position [1901, 0]
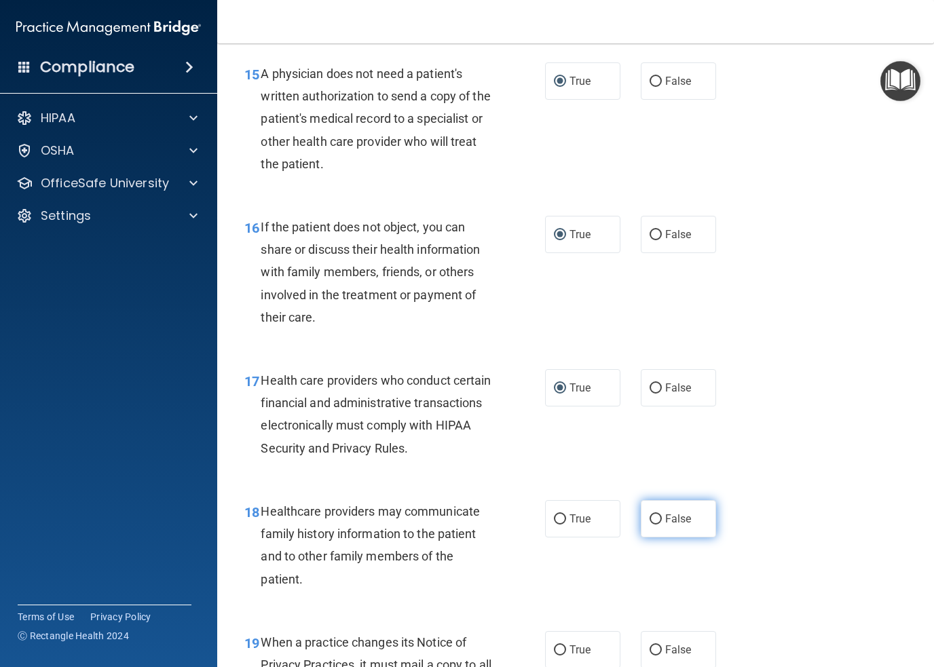
click at [642, 528] on label "False" at bounding box center [678, 518] width 75 height 37
click at [650, 525] on input "False" at bounding box center [656, 520] width 12 height 10
radio input "true"
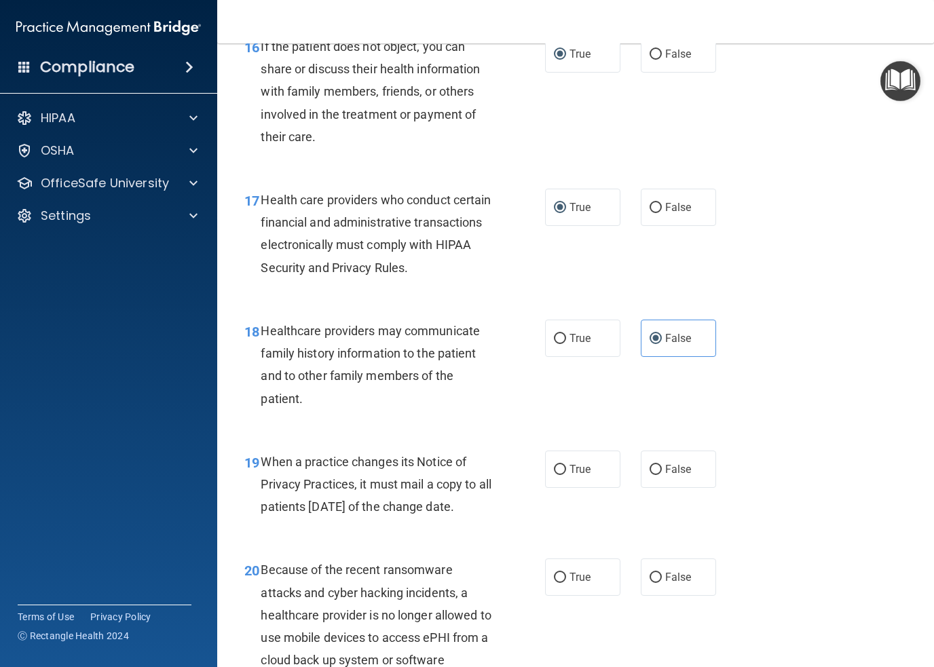
scroll to position [2105, 0]
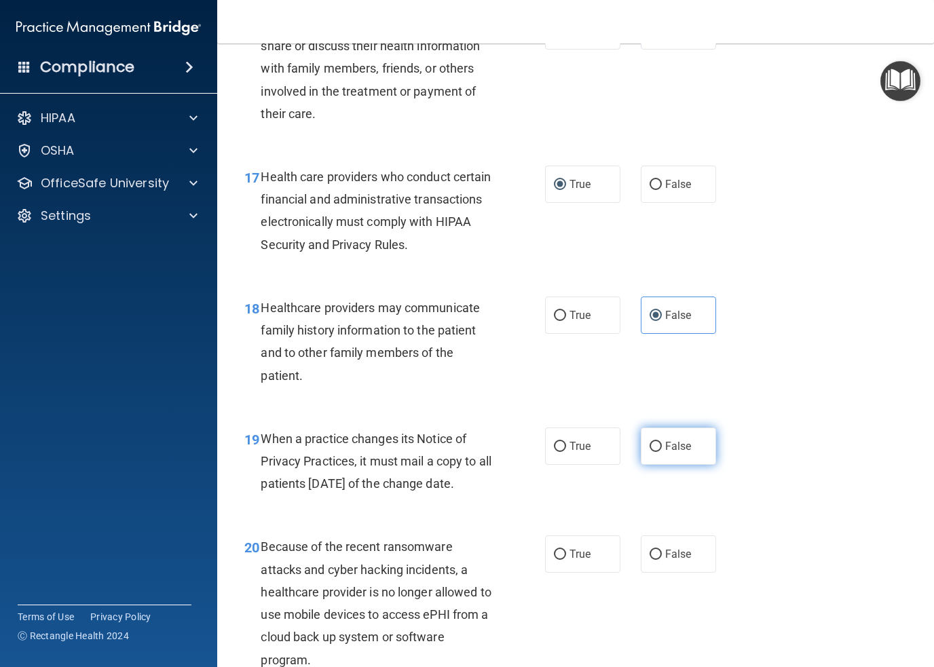
click at [652, 445] on input "False" at bounding box center [656, 447] width 12 height 10
radio input "true"
click at [653, 560] on input "False" at bounding box center [656, 555] width 12 height 10
radio input "true"
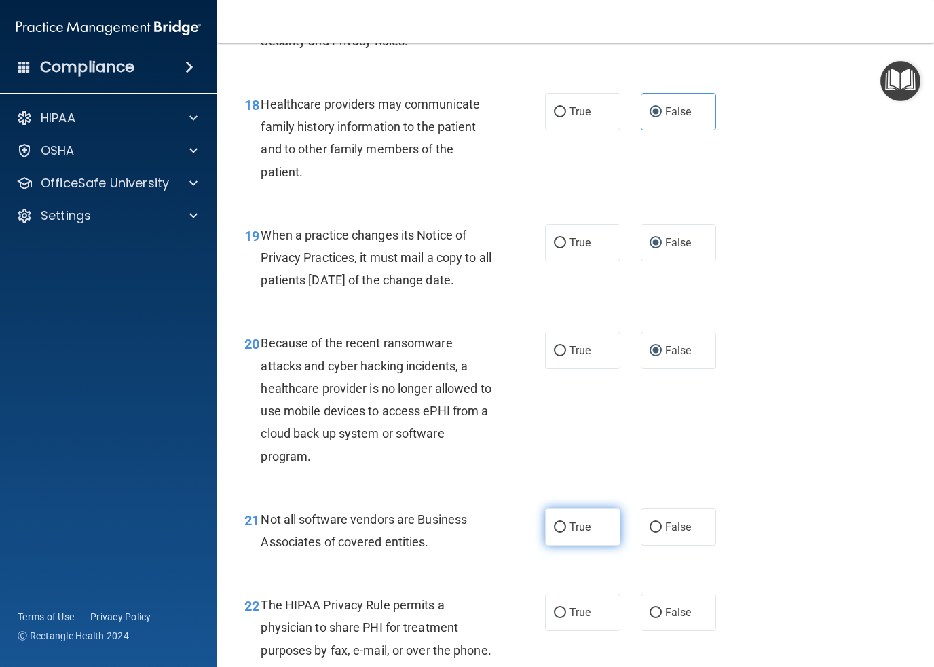
click at [559, 533] on input "True" at bounding box center [560, 528] width 12 height 10
radio input "true"
click at [559, 619] on input "True" at bounding box center [560, 613] width 12 height 10
radio input "true"
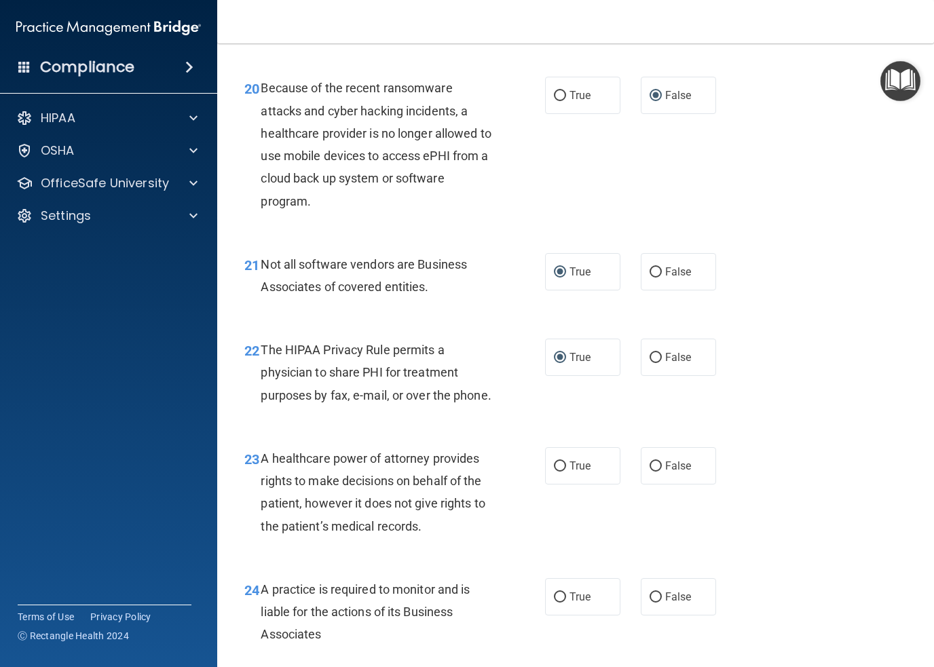
scroll to position [2580, 0]
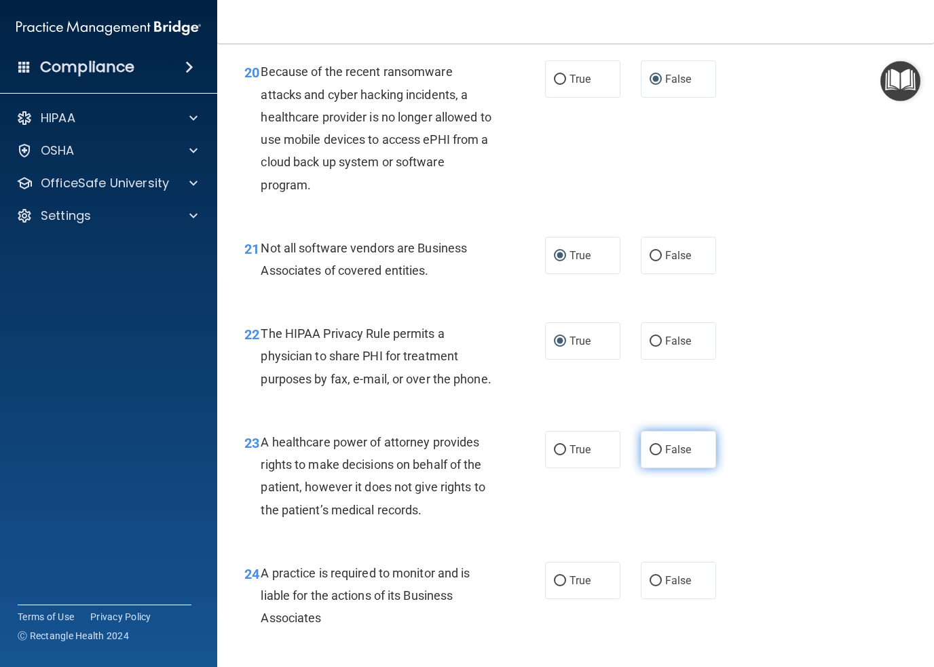
click at [660, 469] on label "False" at bounding box center [678, 449] width 75 height 37
click at [660, 456] on input "False" at bounding box center [656, 450] width 12 height 10
radio input "true"
click at [657, 600] on label "False" at bounding box center [678, 580] width 75 height 37
click at [657, 587] on input "False" at bounding box center [656, 581] width 12 height 10
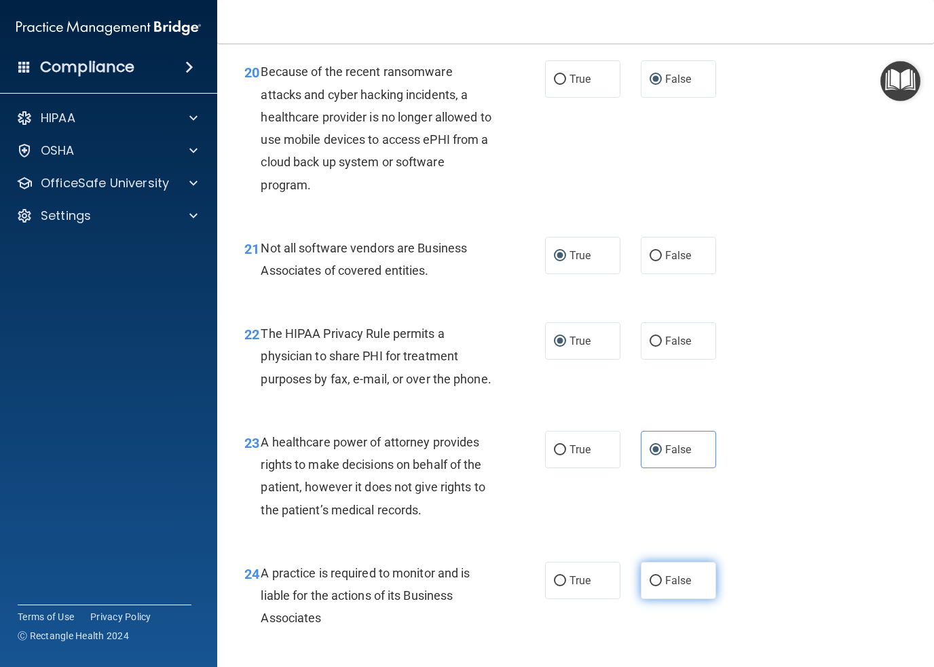
radio input "true"
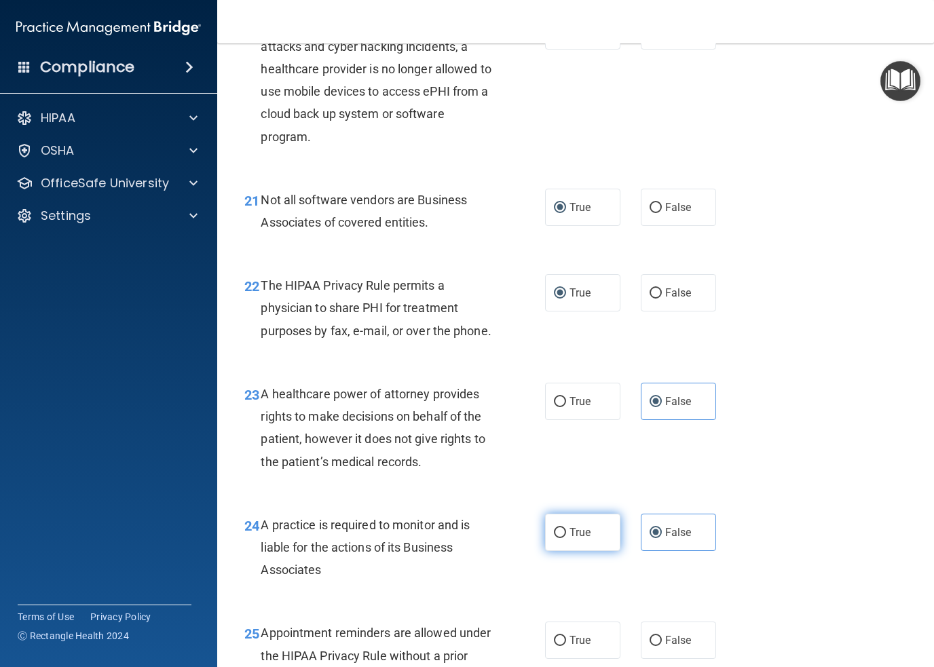
scroll to position [2784, 0]
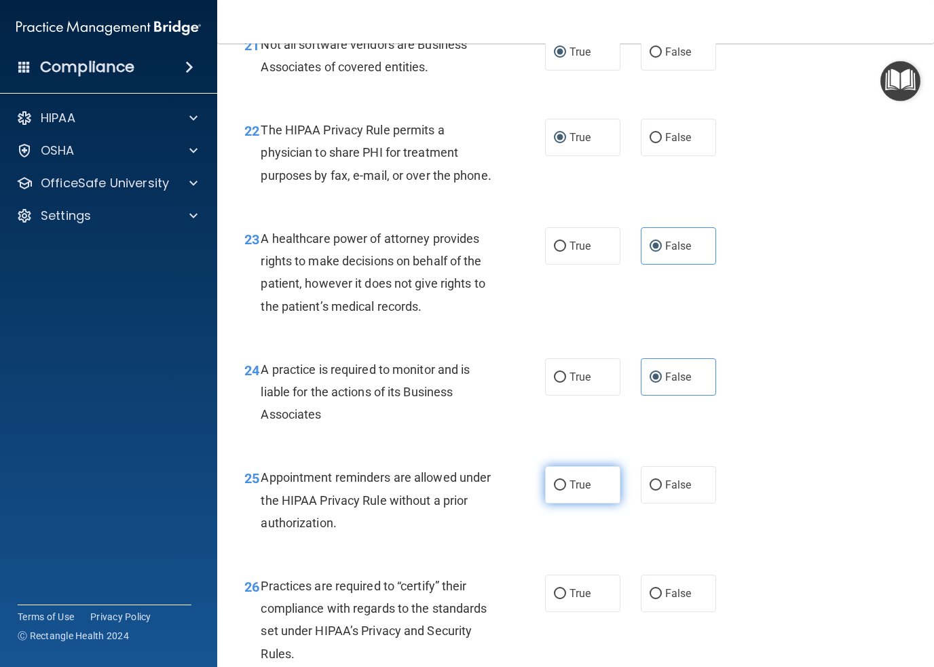
click at [557, 491] on input "True" at bounding box center [560, 486] width 12 height 10
radio input "true"
click at [658, 612] on label "False" at bounding box center [678, 593] width 75 height 37
click at [658, 600] on input "False" at bounding box center [656, 594] width 12 height 10
radio input "true"
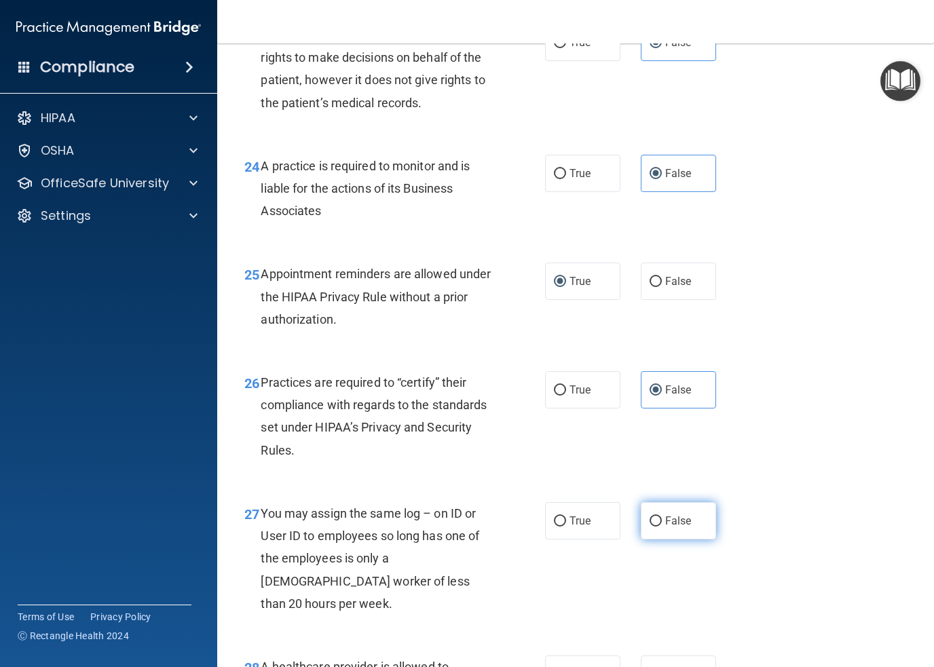
click at [650, 527] on input "False" at bounding box center [656, 522] width 12 height 10
radio input "true"
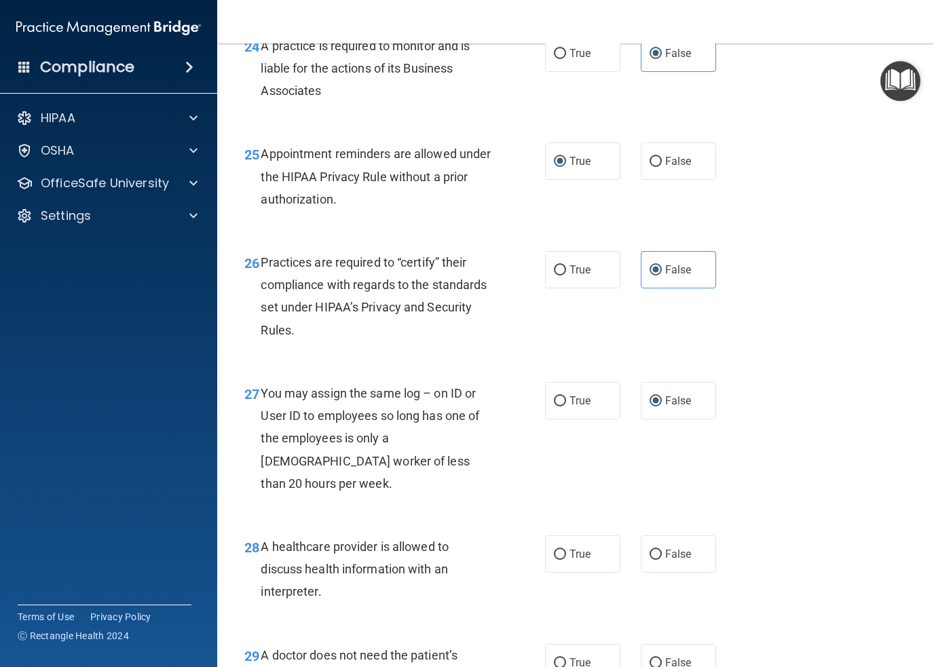
scroll to position [3259, 0]
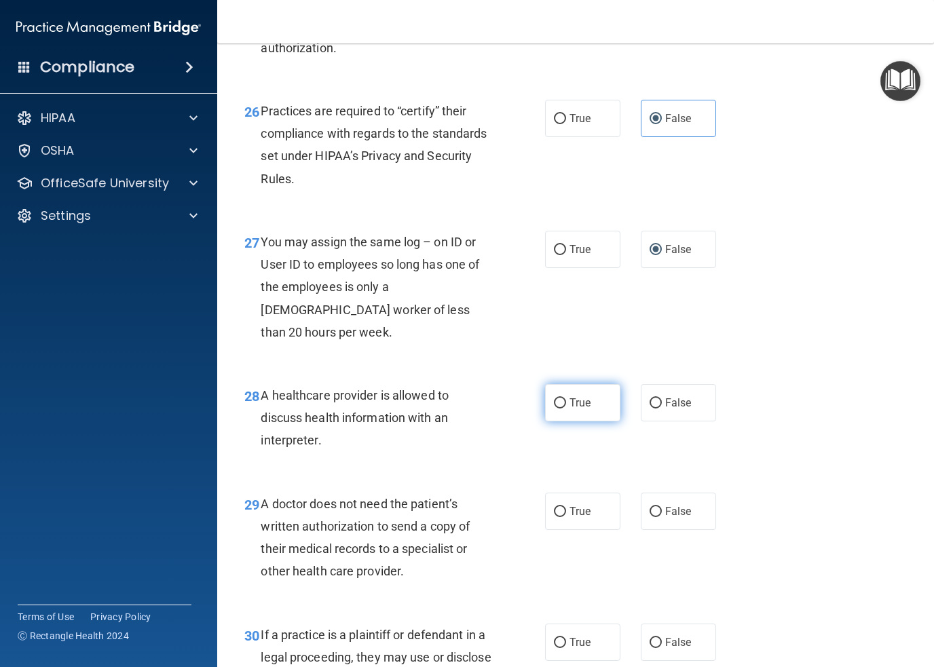
click at [557, 409] on input "True" at bounding box center [560, 404] width 12 height 10
radio input "true"
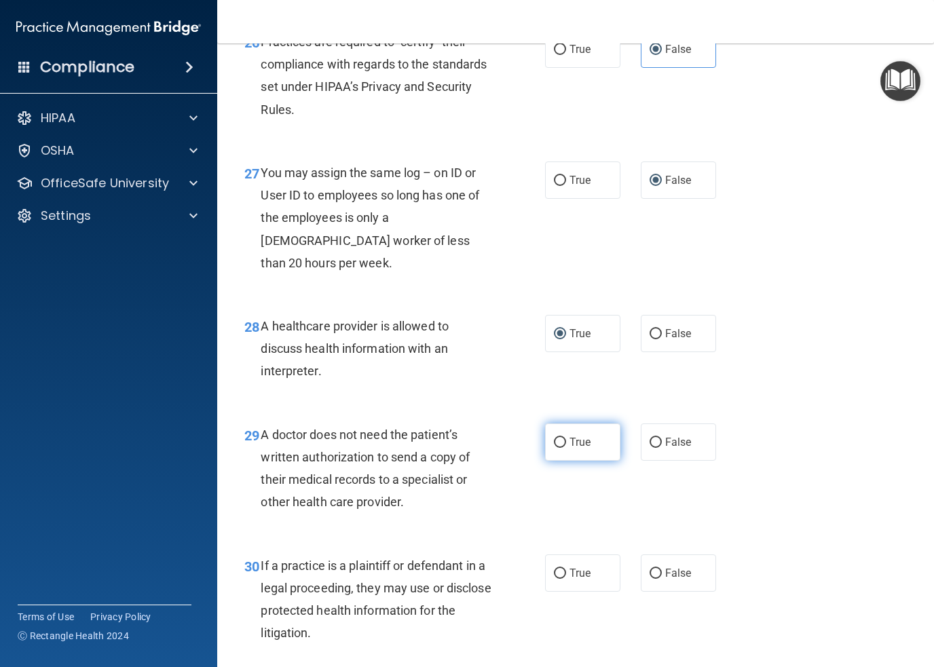
scroll to position [3441, 0]
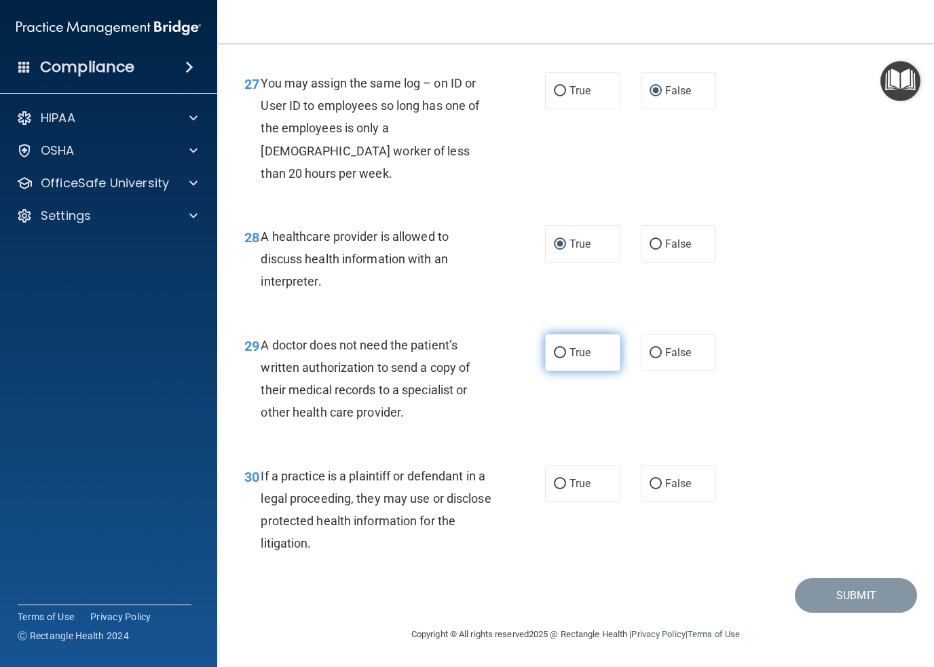
click at [554, 355] on input "True" at bounding box center [560, 353] width 12 height 10
radio input "true"
click at [554, 483] on input "True" at bounding box center [560, 484] width 12 height 10
radio input "true"
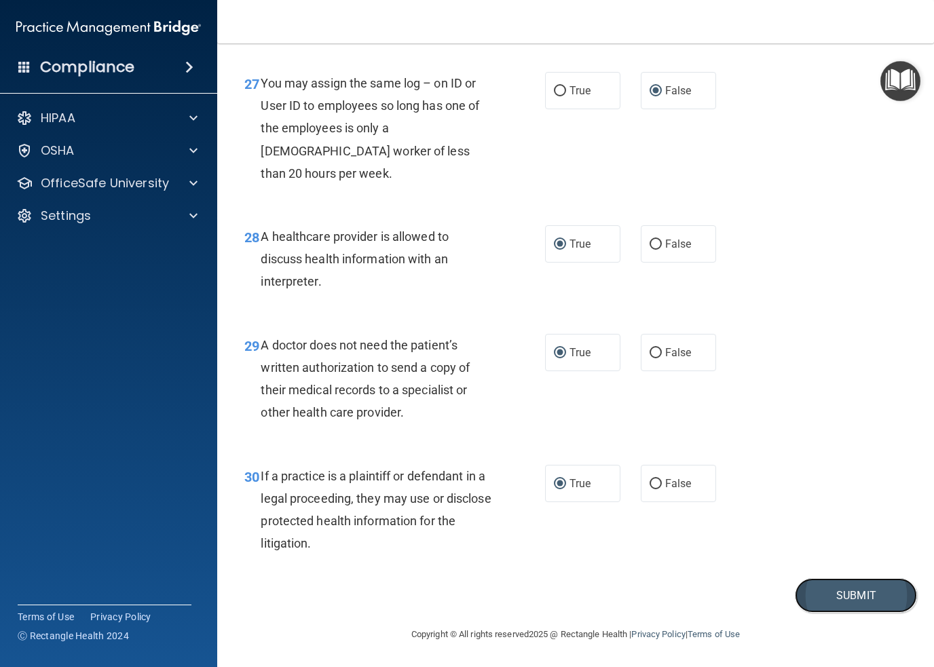
click at [850, 605] on button "Submit" at bounding box center [856, 596] width 122 height 35
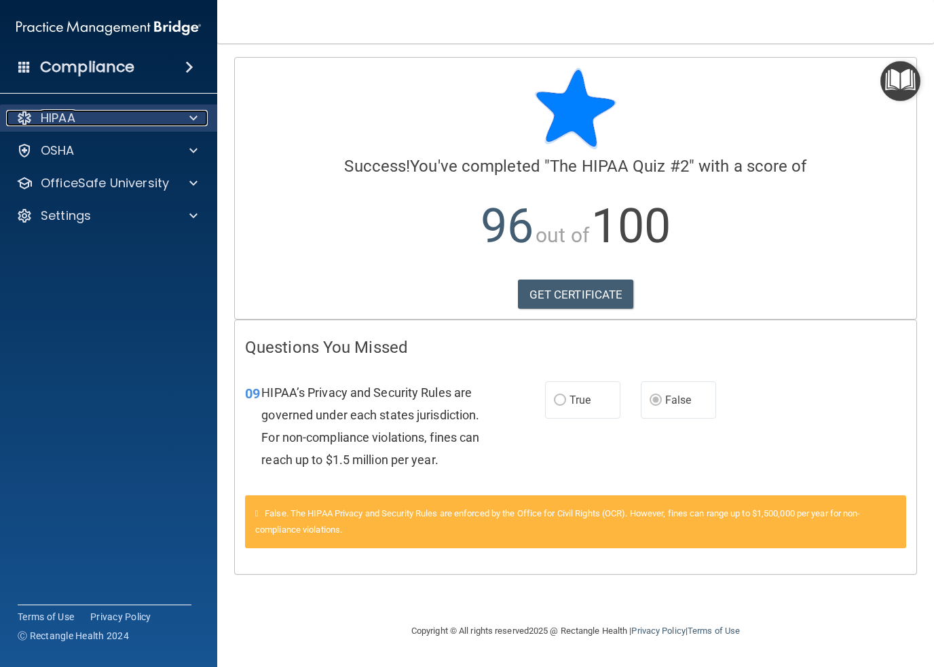
click at [187, 115] on div at bounding box center [192, 118] width 34 height 16
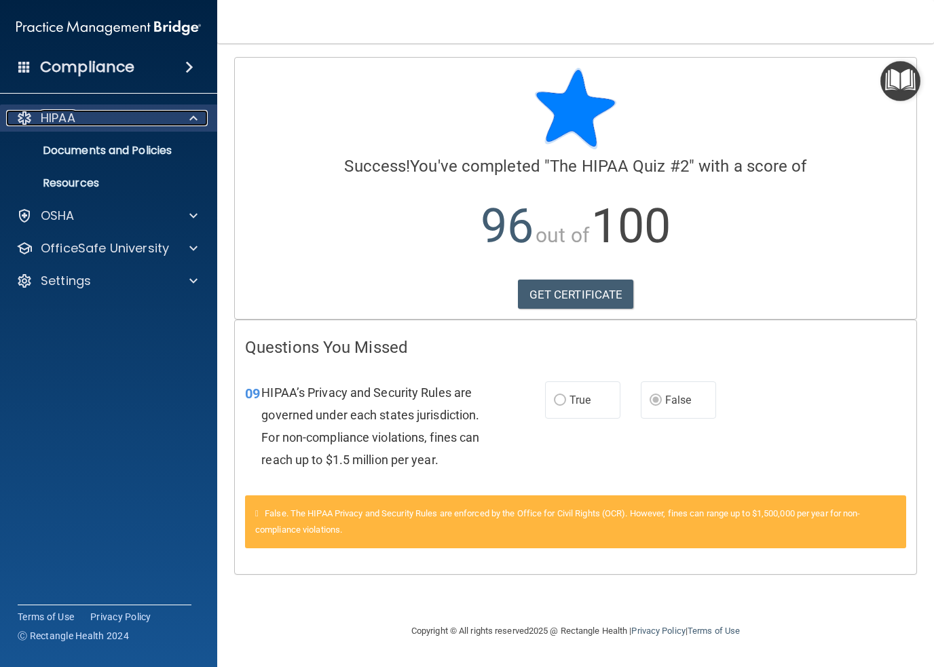
click at [187, 115] on div at bounding box center [192, 118] width 34 height 16
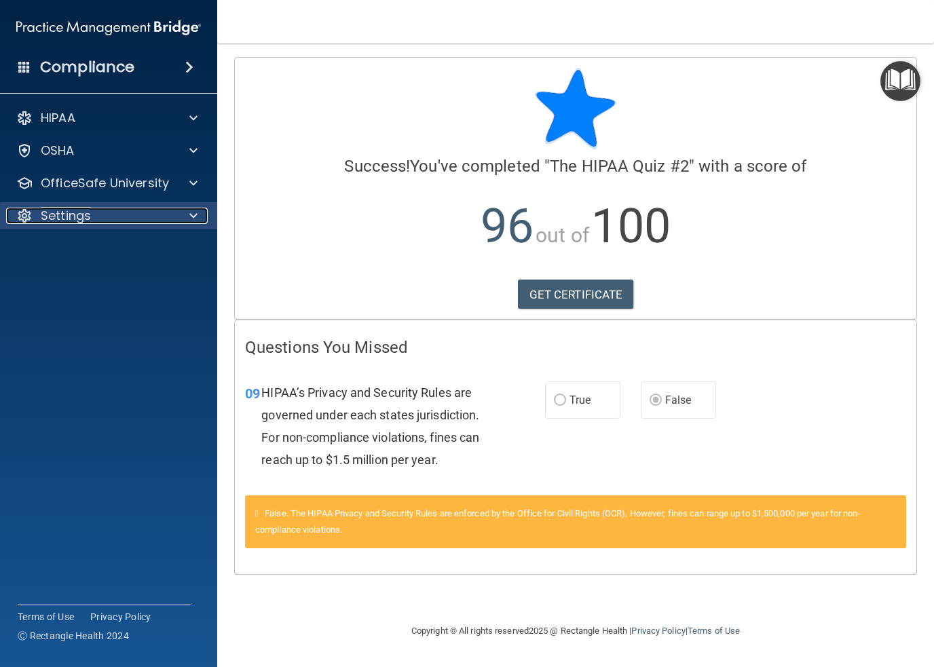
click at [60, 219] on p "Settings" at bounding box center [66, 216] width 50 height 16
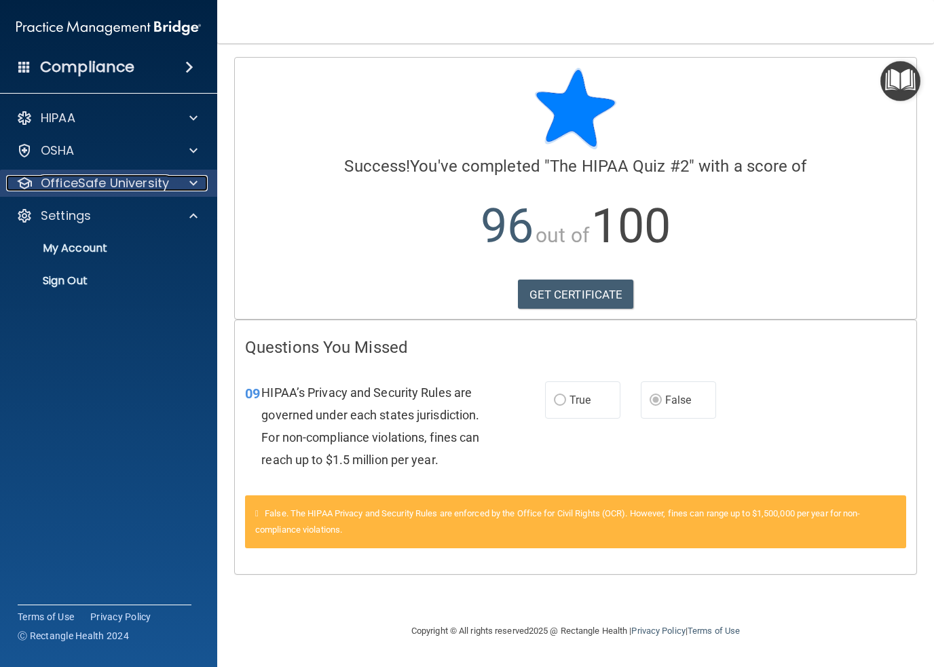
click at [173, 183] on div "OfficeSafe University" at bounding box center [90, 183] width 168 height 16
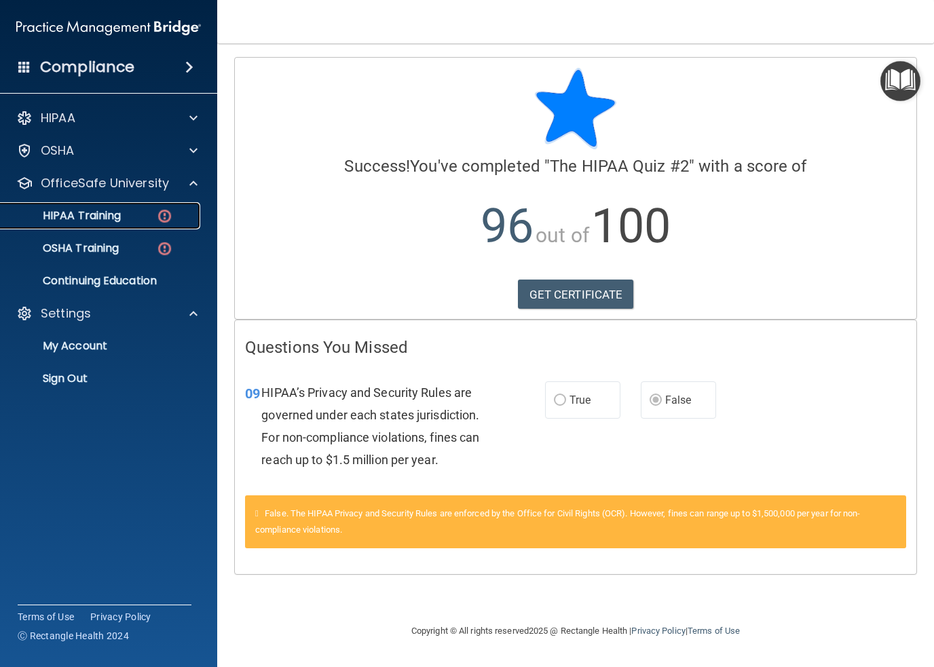
click at [145, 212] on div "HIPAA Training" at bounding box center [101, 216] width 185 height 14
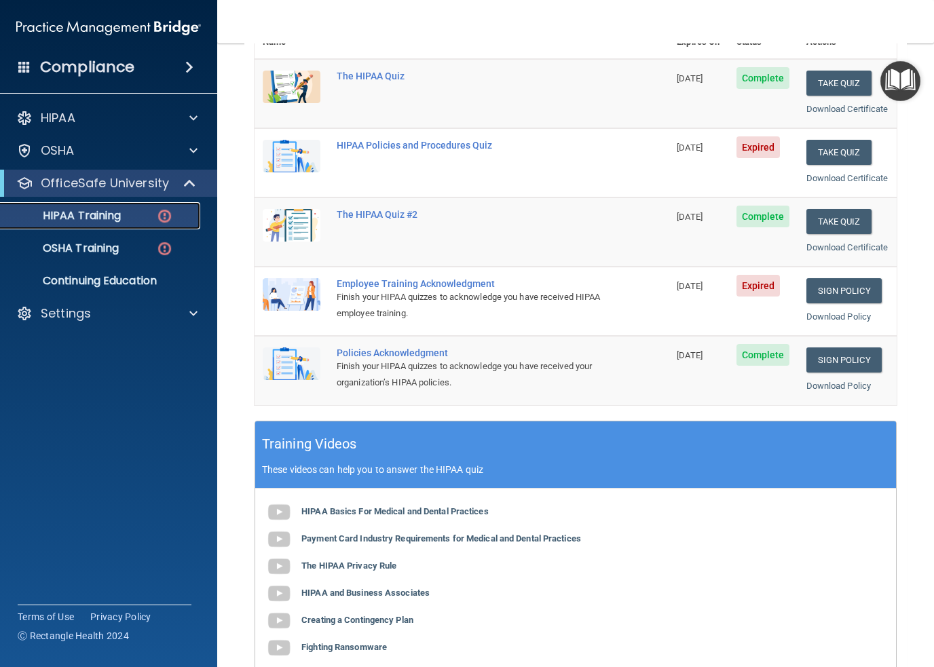
scroll to position [204, 0]
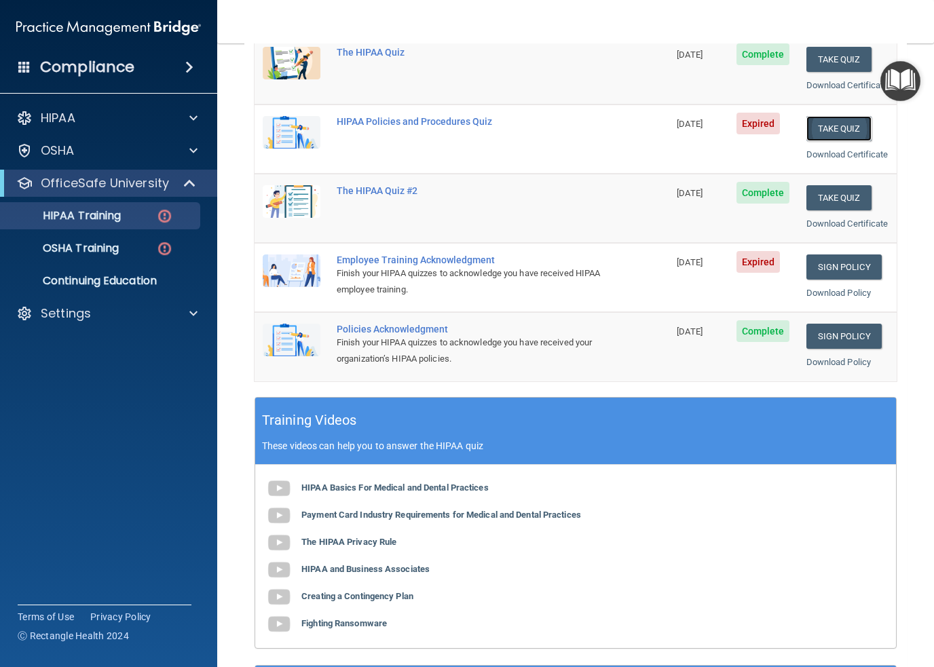
click at [815, 141] on button "Take Quiz" at bounding box center [839, 128] width 65 height 25
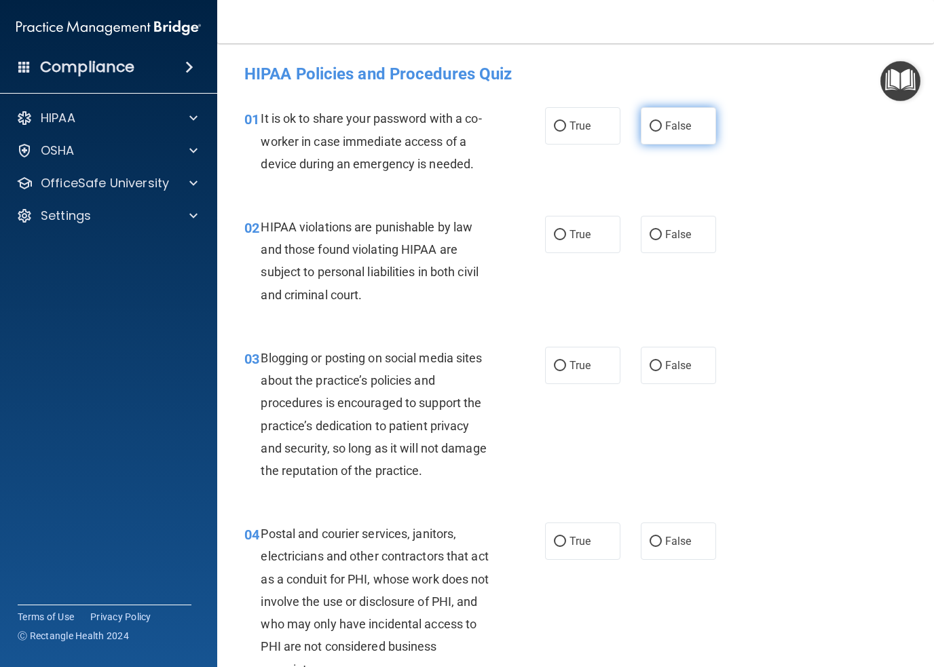
click at [665, 122] on span "False" at bounding box center [678, 126] width 26 height 13
click at [662, 122] on input "False" at bounding box center [656, 127] width 12 height 10
radio input "true"
click at [554, 237] on input "True" at bounding box center [560, 235] width 12 height 10
radio input "true"
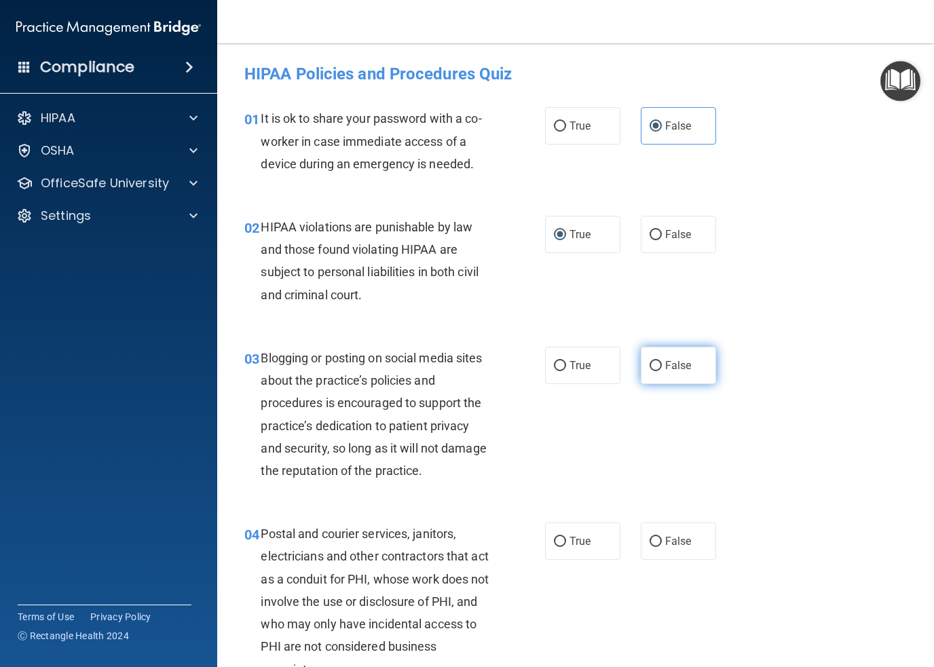
click at [651, 368] on input "False" at bounding box center [656, 366] width 12 height 10
radio input "true"
click at [545, 543] on label "True" at bounding box center [582, 541] width 75 height 37
click at [554, 543] on input "True" at bounding box center [560, 542] width 12 height 10
radio input "true"
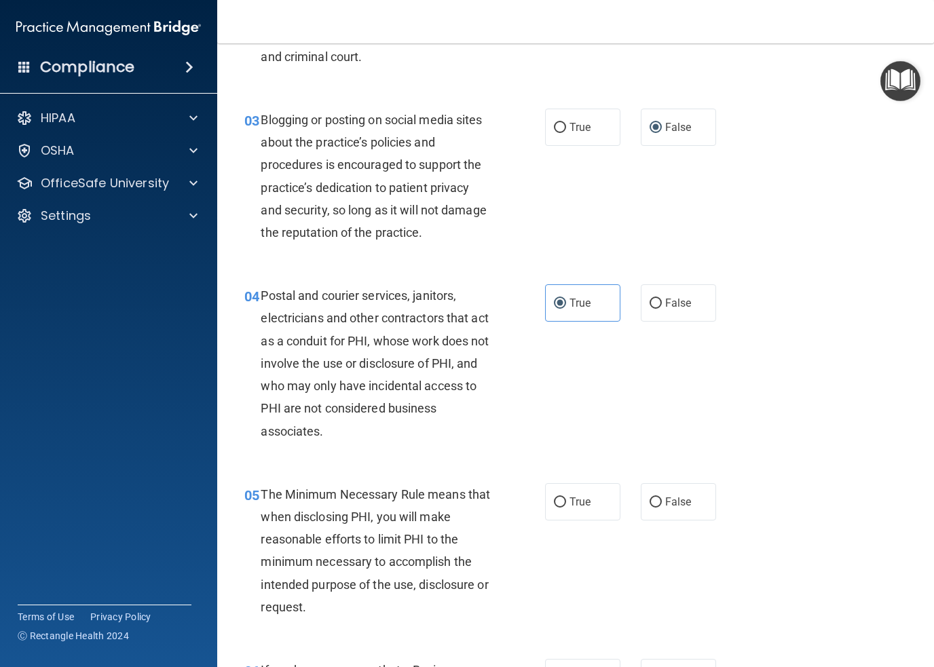
scroll to position [272, 0]
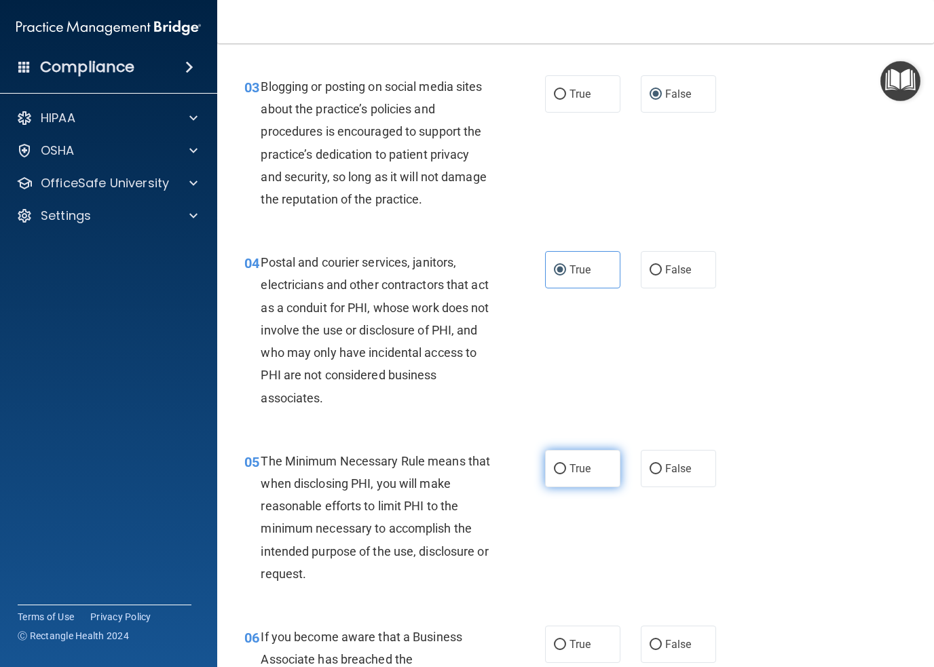
click at [549, 467] on label "True" at bounding box center [582, 468] width 75 height 37
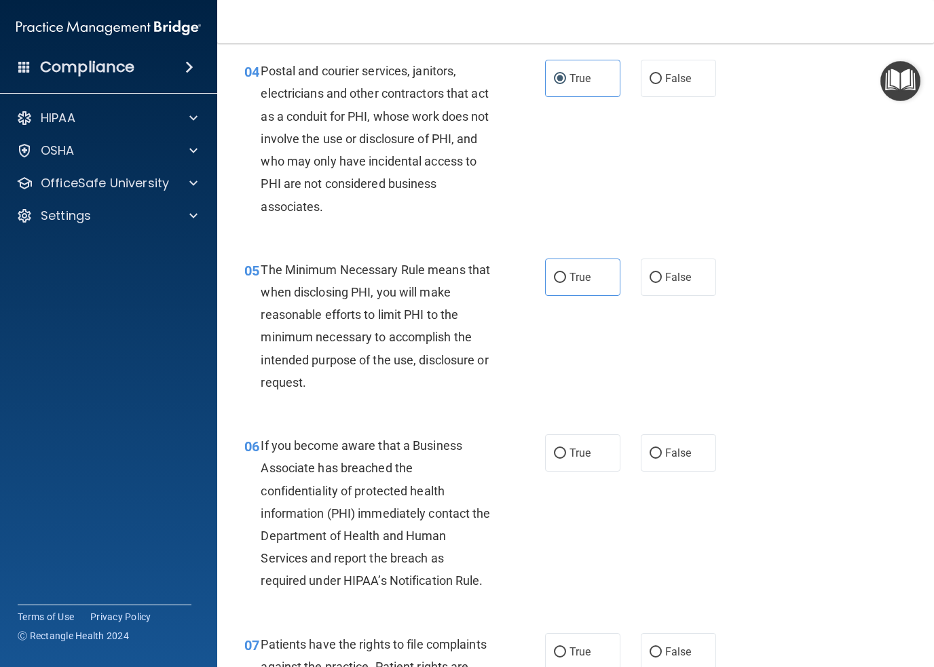
scroll to position [475, 0]
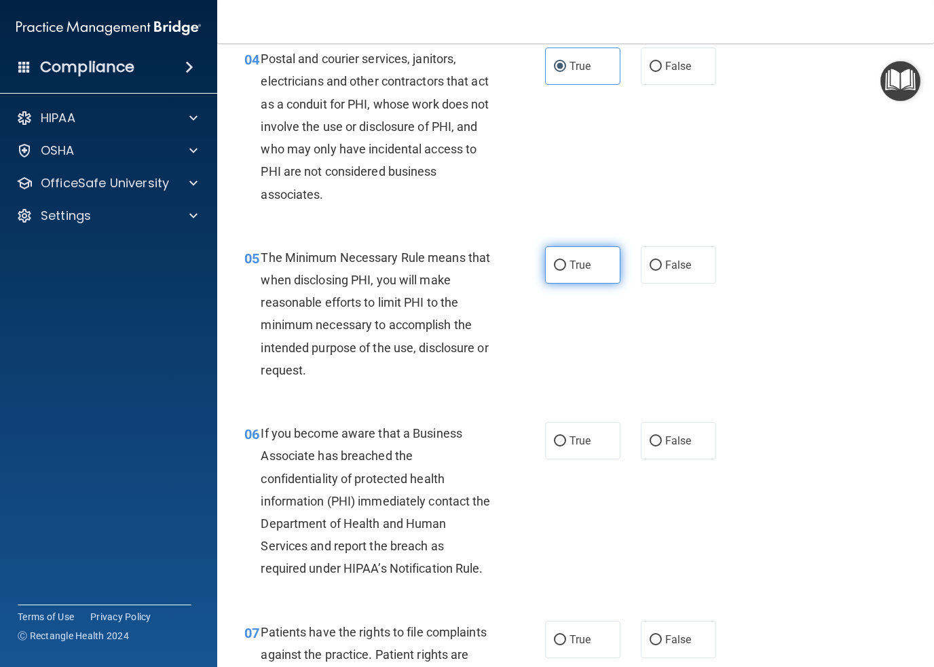
click at [557, 272] on label "True" at bounding box center [582, 264] width 75 height 37
click at [557, 271] on input "True" at bounding box center [560, 266] width 12 height 10
radio input "true"
click at [641, 440] on label "False" at bounding box center [678, 440] width 75 height 37
click at [650, 440] on input "False" at bounding box center [656, 442] width 12 height 10
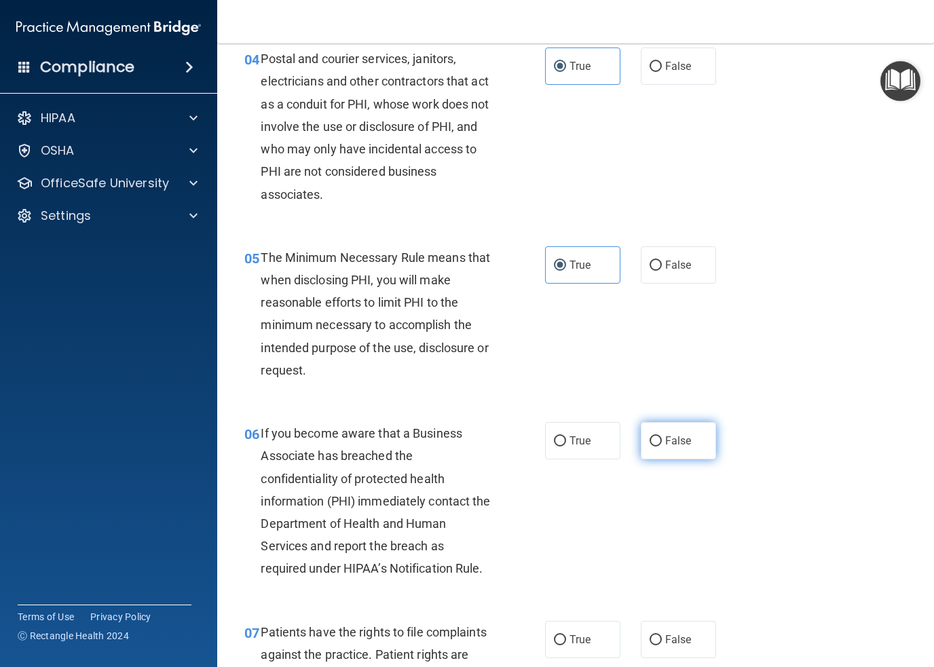
radio input "true"
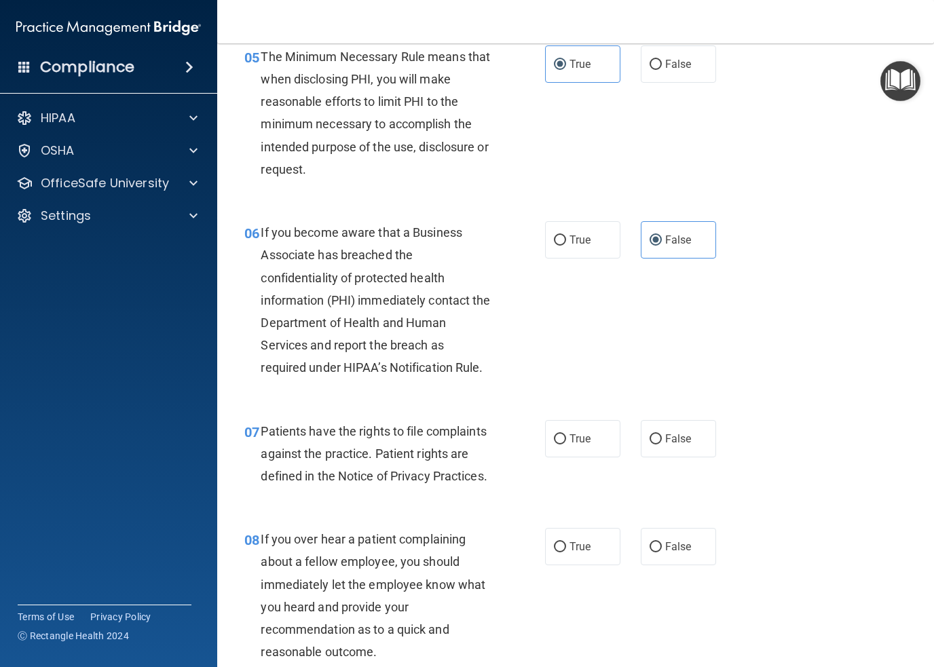
scroll to position [679, 0]
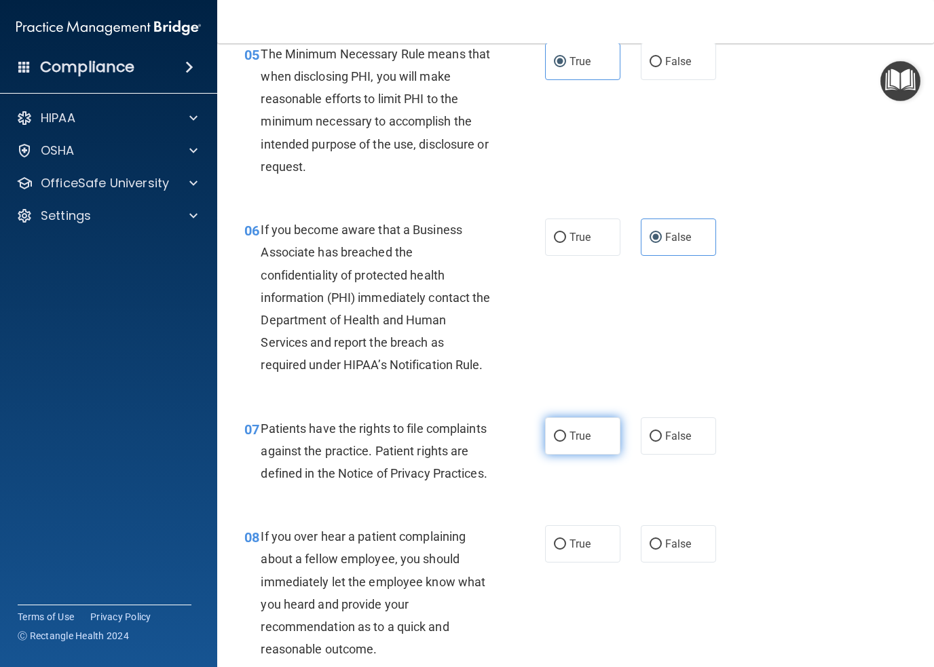
click at [557, 432] on input "True" at bounding box center [560, 437] width 12 height 10
radio input "true"
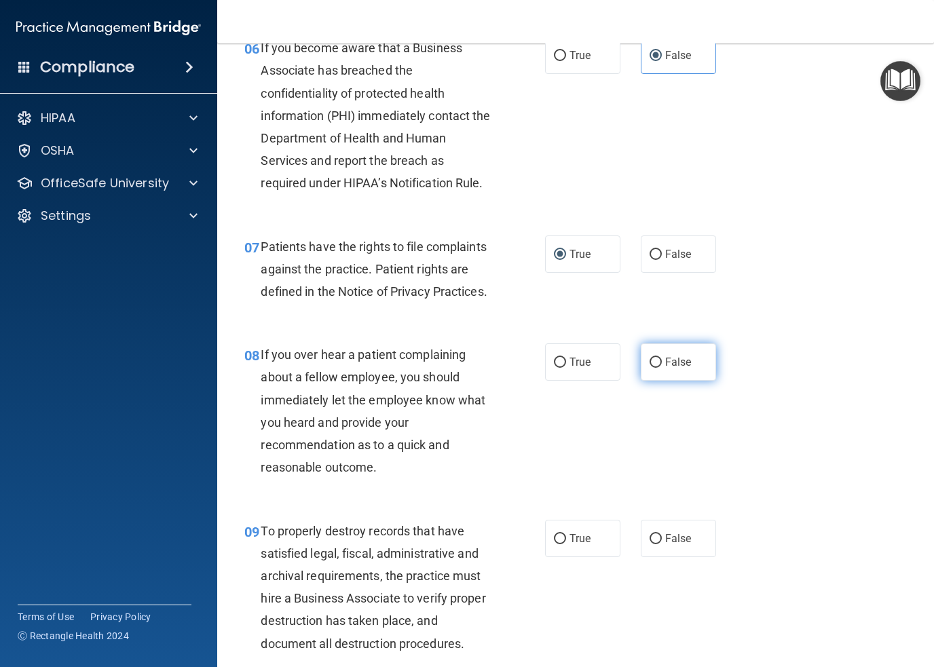
scroll to position [883, 0]
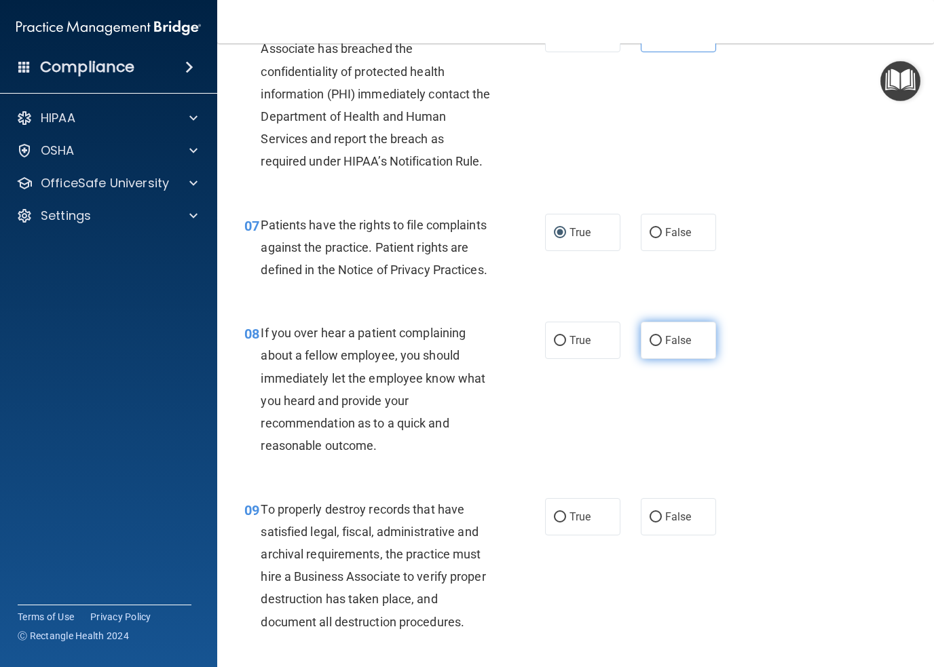
click at [650, 346] on input "False" at bounding box center [656, 341] width 12 height 10
radio input "true"
click at [650, 536] on label "False" at bounding box center [678, 516] width 75 height 37
click at [650, 523] on input "False" at bounding box center [656, 518] width 12 height 10
radio input "true"
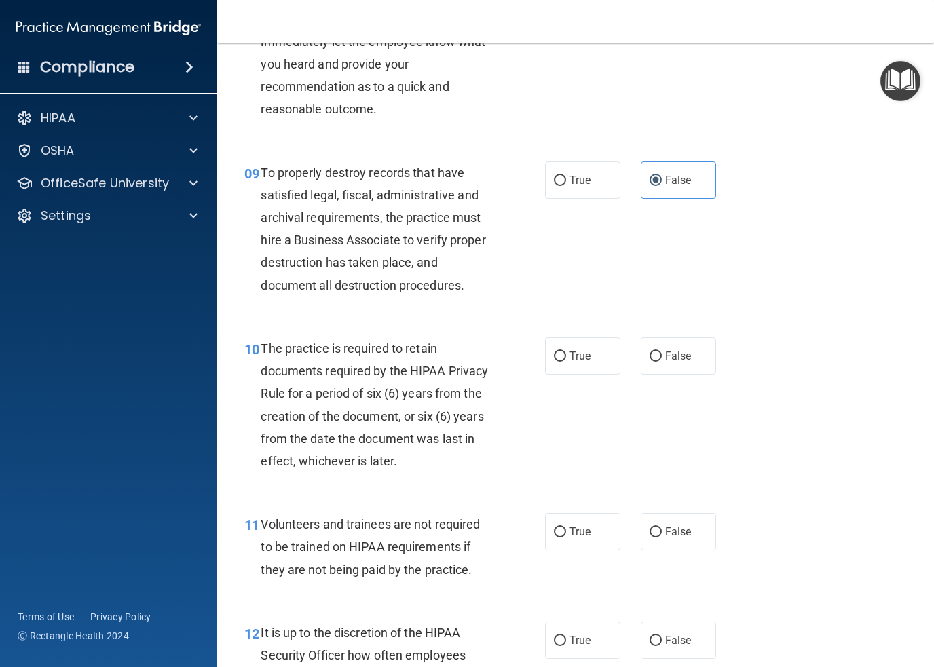
scroll to position [1222, 0]
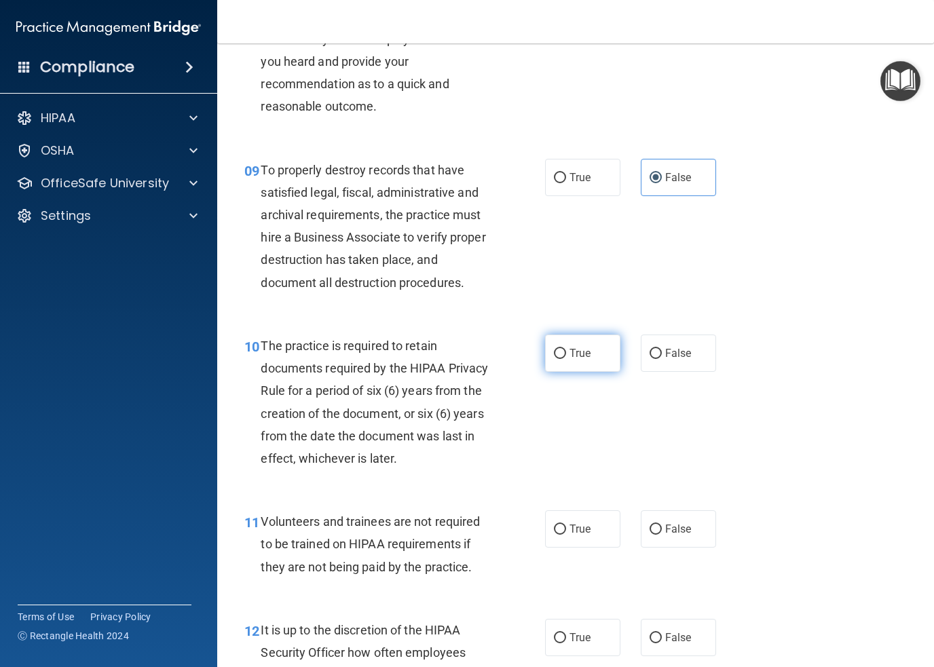
click at [559, 359] on input "True" at bounding box center [560, 354] width 12 height 10
radio input "true"
click at [654, 535] on input "False" at bounding box center [656, 530] width 12 height 10
radio input "true"
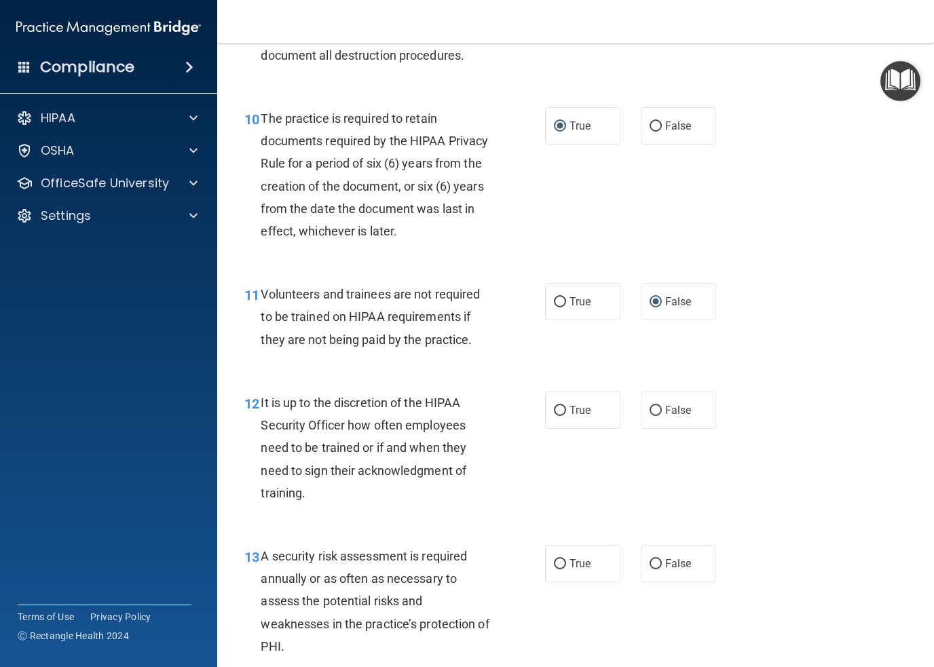
scroll to position [1494, 0]
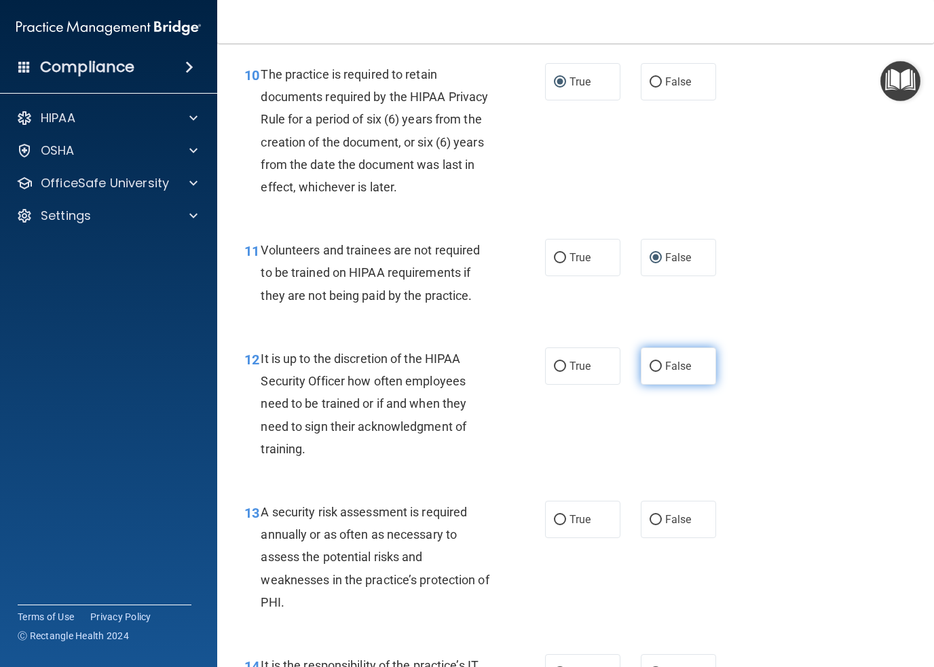
click at [665, 373] on span "False" at bounding box center [678, 366] width 26 height 13
click at [659, 372] on input "False" at bounding box center [656, 367] width 12 height 10
radio input "true"
click at [554, 526] on input "True" at bounding box center [560, 520] width 12 height 10
radio input "true"
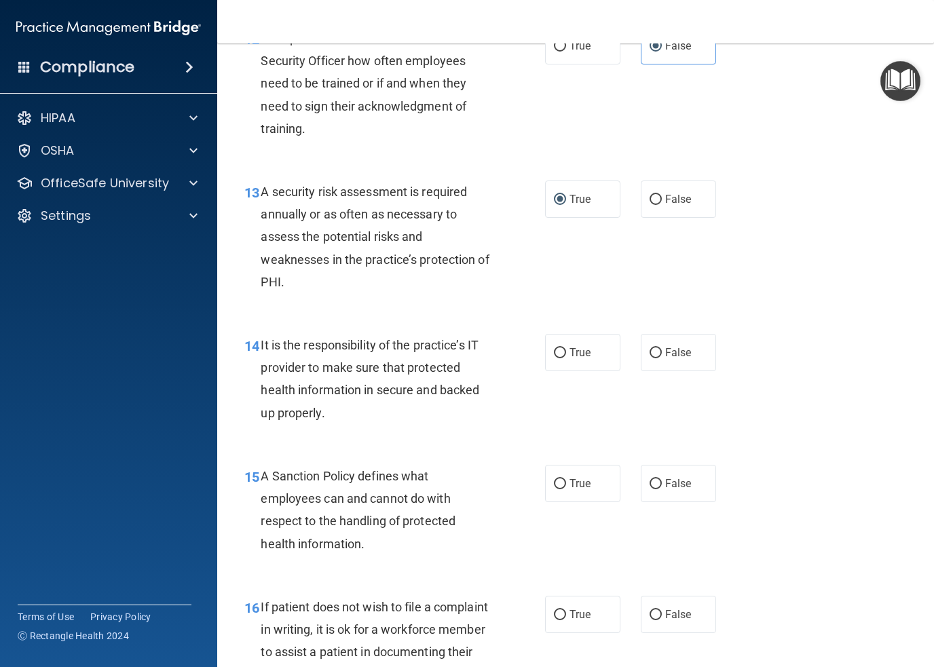
scroll to position [1833, 0]
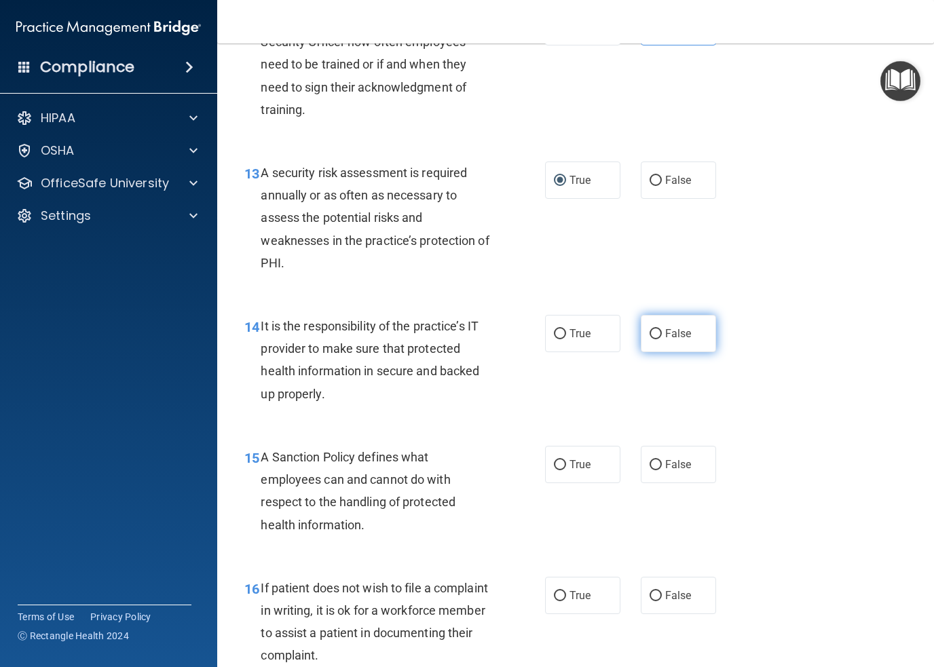
click at [650, 340] on input "False" at bounding box center [656, 334] width 12 height 10
radio input "true"
click at [656, 483] on label "False" at bounding box center [678, 464] width 75 height 37
click at [656, 471] on input "False" at bounding box center [656, 465] width 12 height 10
radio input "true"
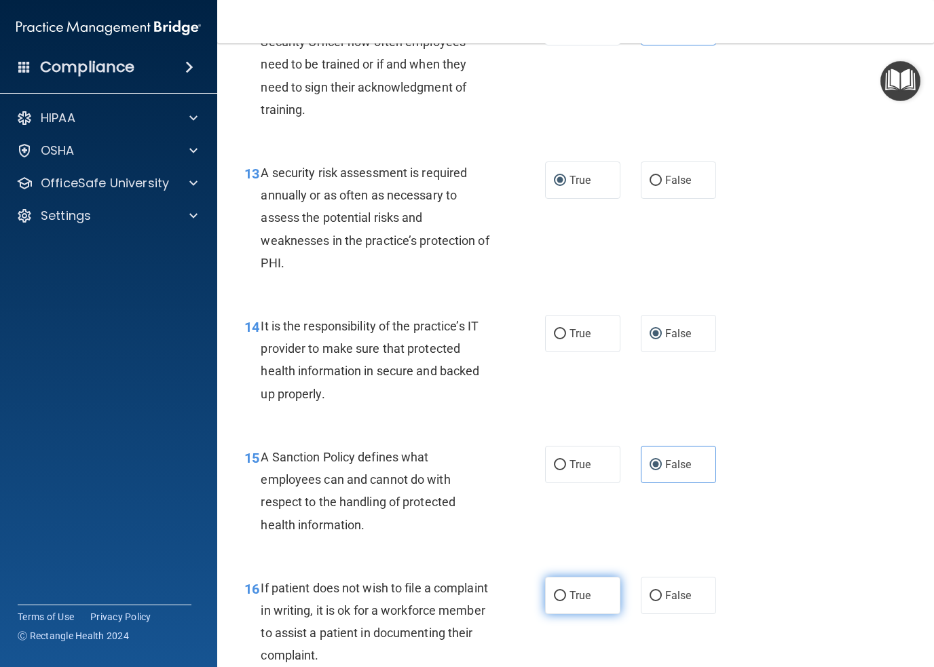
click at [554, 602] on input "True" at bounding box center [560, 596] width 12 height 10
radio input "true"
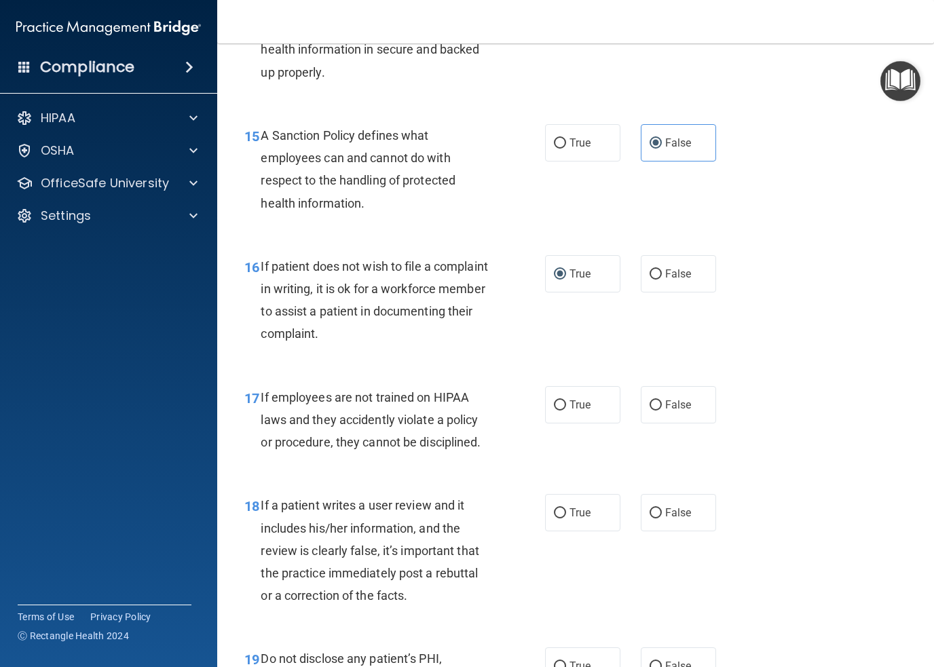
scroll to position [2173, 0]
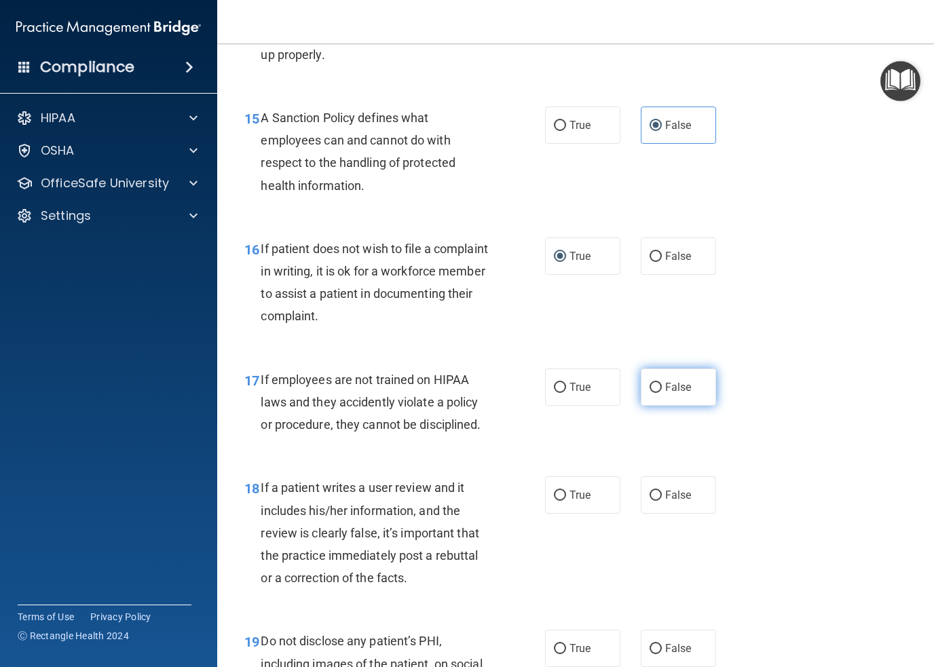
drag, startPoint x: 666, startPoint y: 404, endPoint x: 650, endPoint y: 411, distance: 17.3
click at [665, 394] on span "False" at bounding box center [678, 387] width 26 height 13
click at [654, 393] on input "False" at bounding box center [656, 388] width 12 height 10
radio input "true"
click at [655, 501] on input "False" at bounding box center [656, 496] width 12 height 10
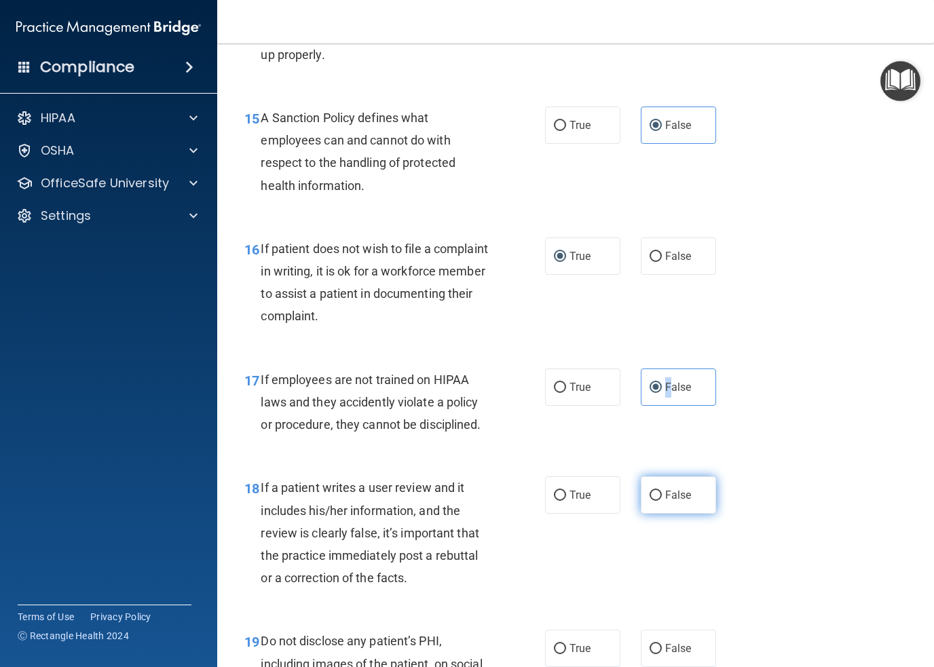
radio input "true"
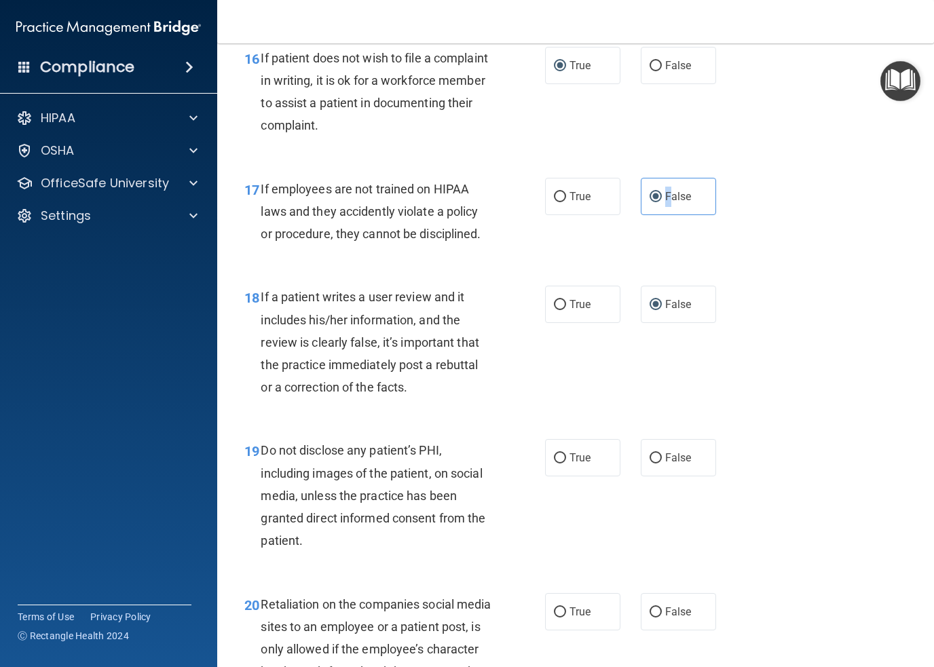
scroll to position [2377, 0]
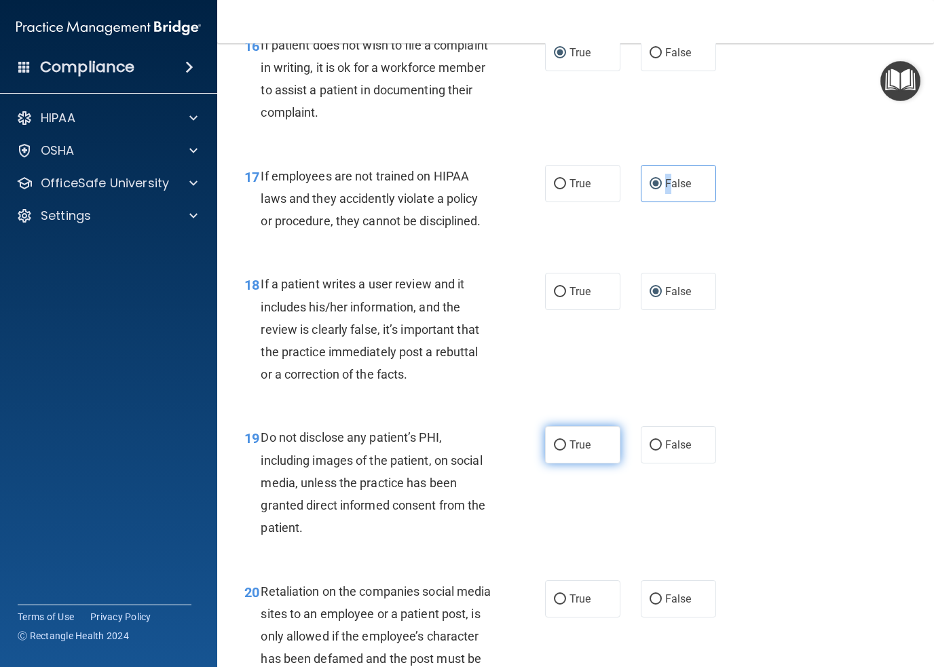
click at [554, 451] on input "True" at bounding box center [560, 446] width 12 height 10
radio input "true"
click at [650, 605] on input "False" at bounding box center [656, 600] width 12 height 10
radio input "true"
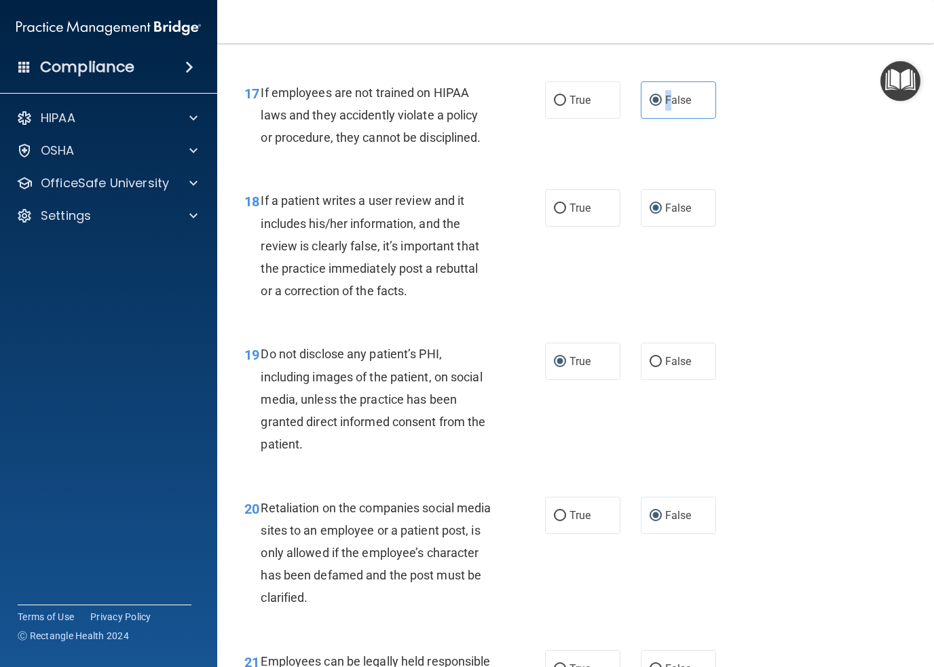
scroll to position [2580, 0]
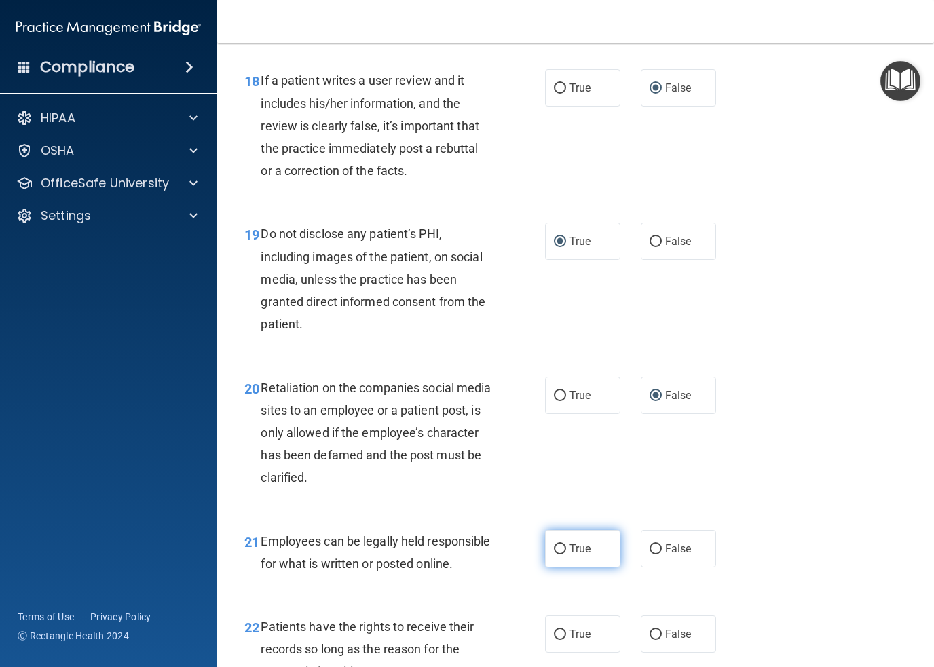
click at [555, 555] on input "True" at bounding box center [560, 550] width 12 height 10
radio input "true"
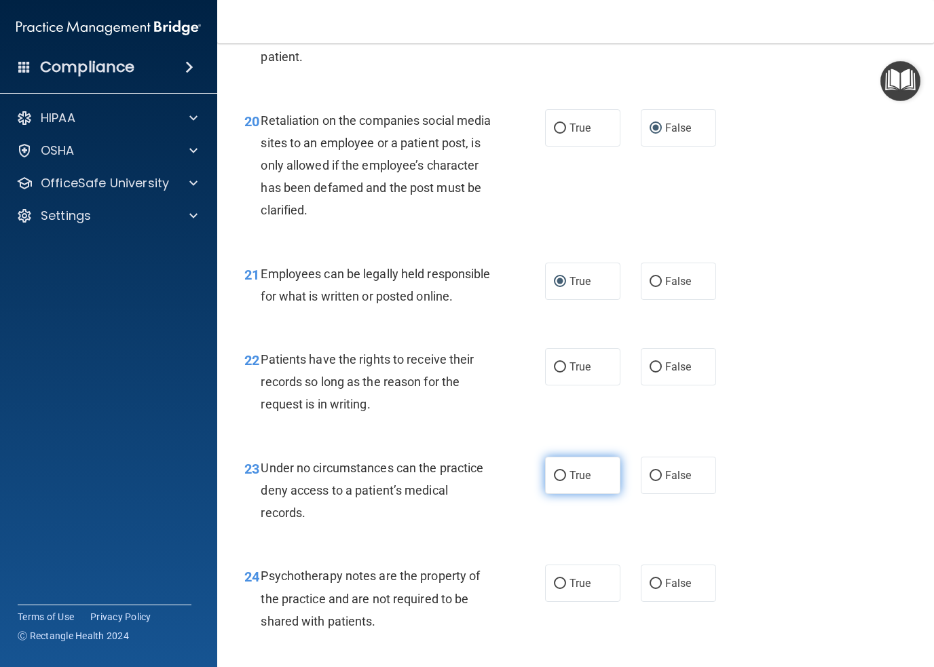
scroll to position [2852, 0]
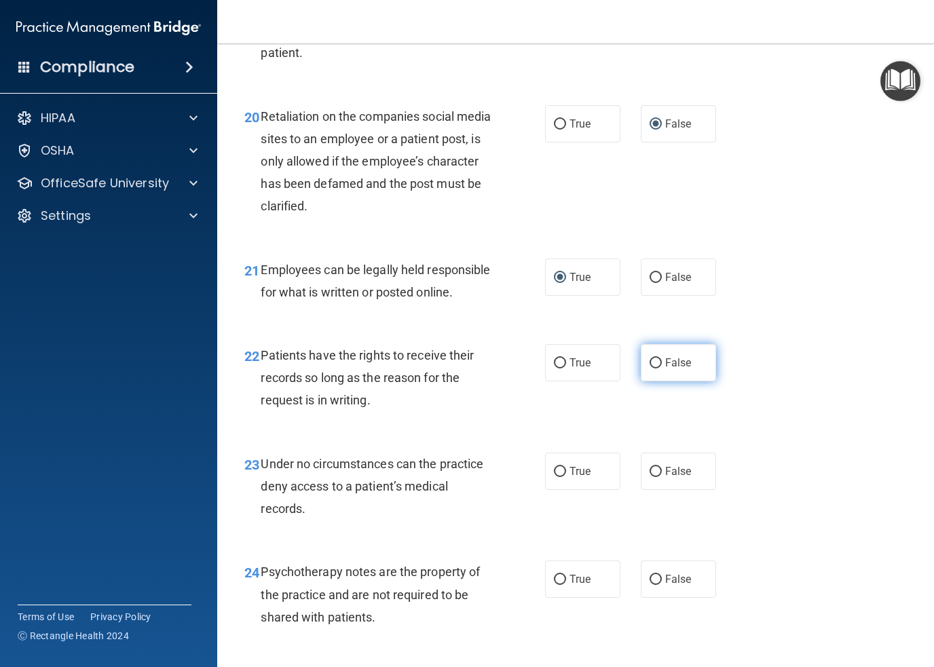
click at [650, 369] on input "False" at bounding box center [656, 364] width 12 height 10
radio input "true"
click at [641, 490] on label "False" at bounding box center [678, 471] width 75 height 37
click at [650, 477] on input "False" at bounding box center [656, 472] width 12 height 10
radio input "true"
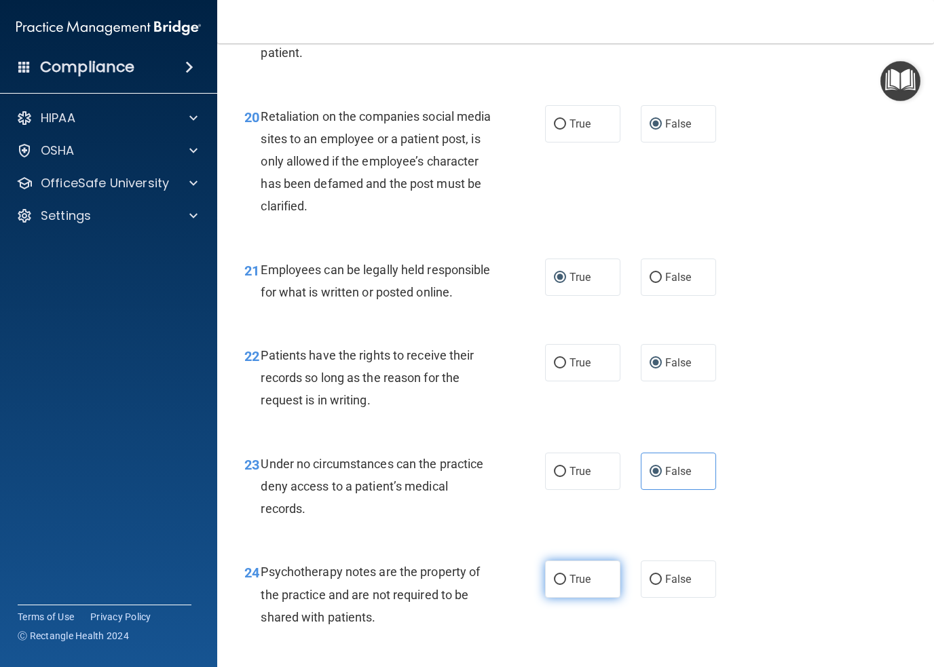
click at [554, 585] on input "True" at bounding box center [560, 580] width 12 height 10
radio input "true"
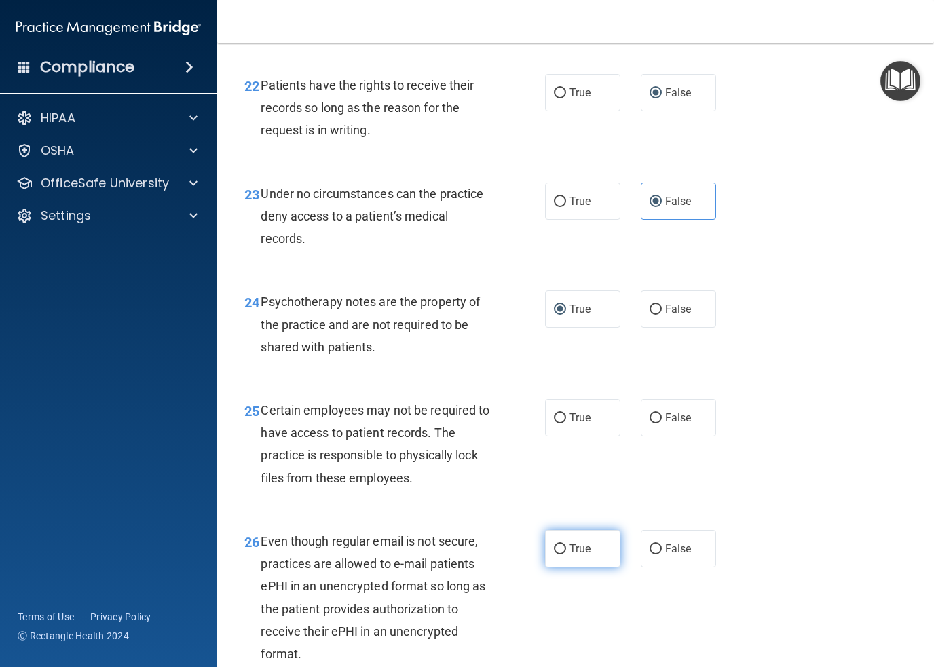
scroll to position [3123, 0]
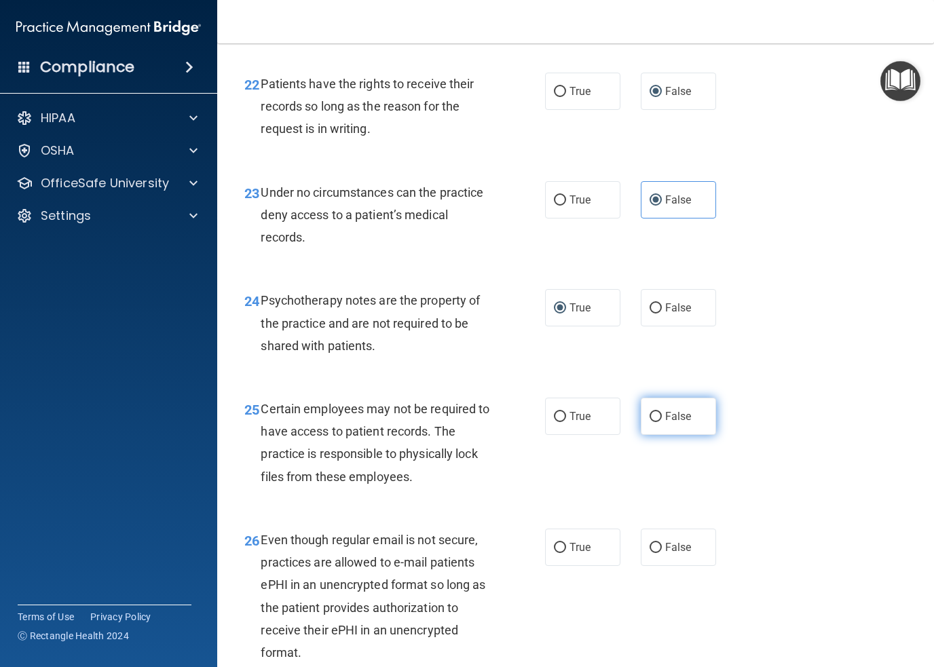
click at [656, 435] on label "False" at bounding box center [678, 416] width 75 height 37
click at [656, 422] on input "False" at bounding box center [656, 417] width 12 height 10
radio input "true"
click at [650, 422] on input "False" at bounding box center [656, 417] width 12 height 10
click at [554, 422] on input "True" at bounding box center [560, 417] width 12 height 10
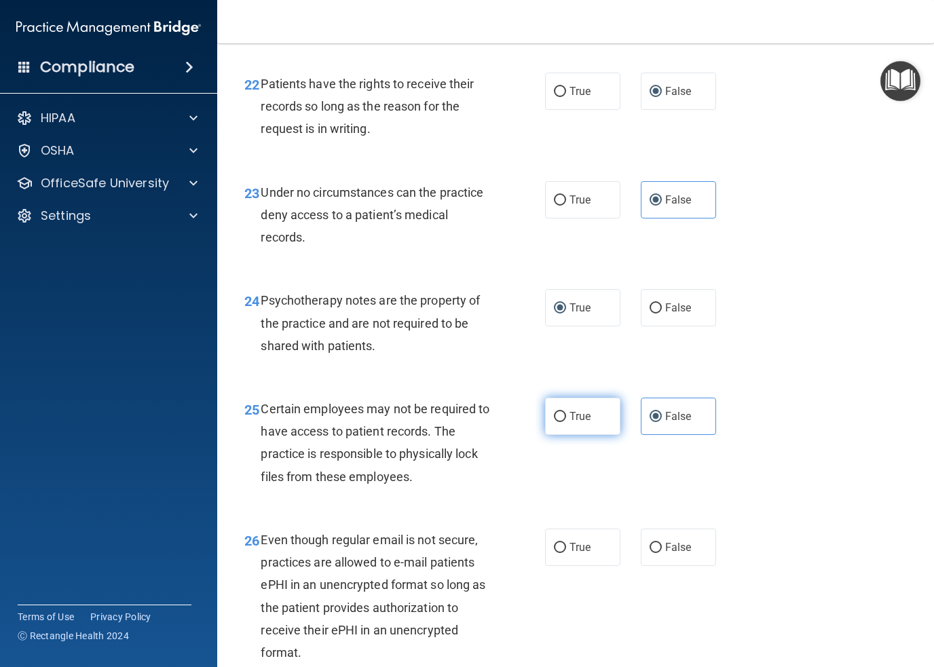
radio input "true"
radio input "false"
click at [555, 553] on input "True" at bounding box center [560, 548] width 12 height 10
radio input "true"
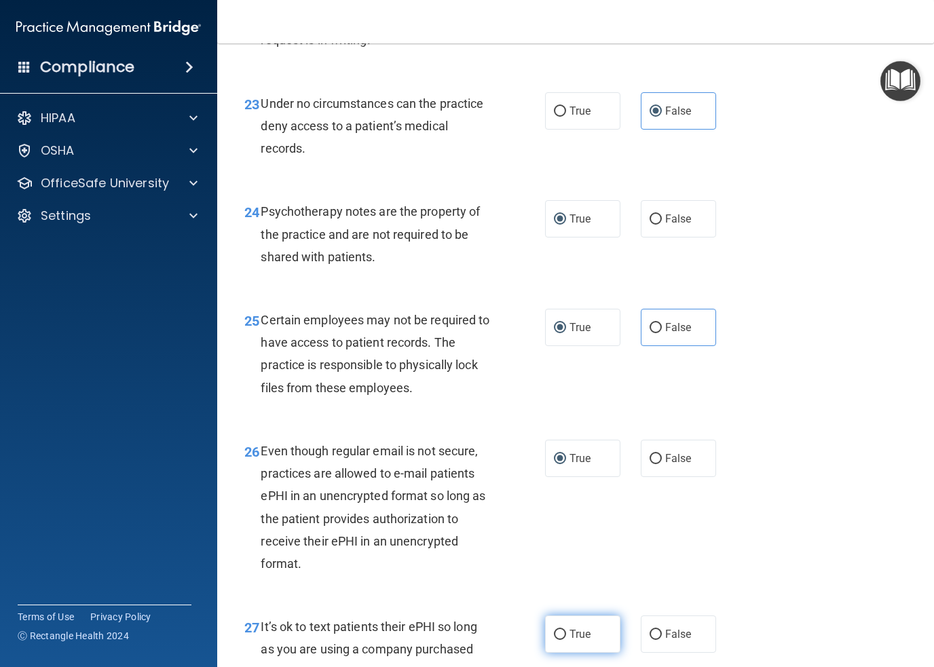
scroll to position [3395, 0]
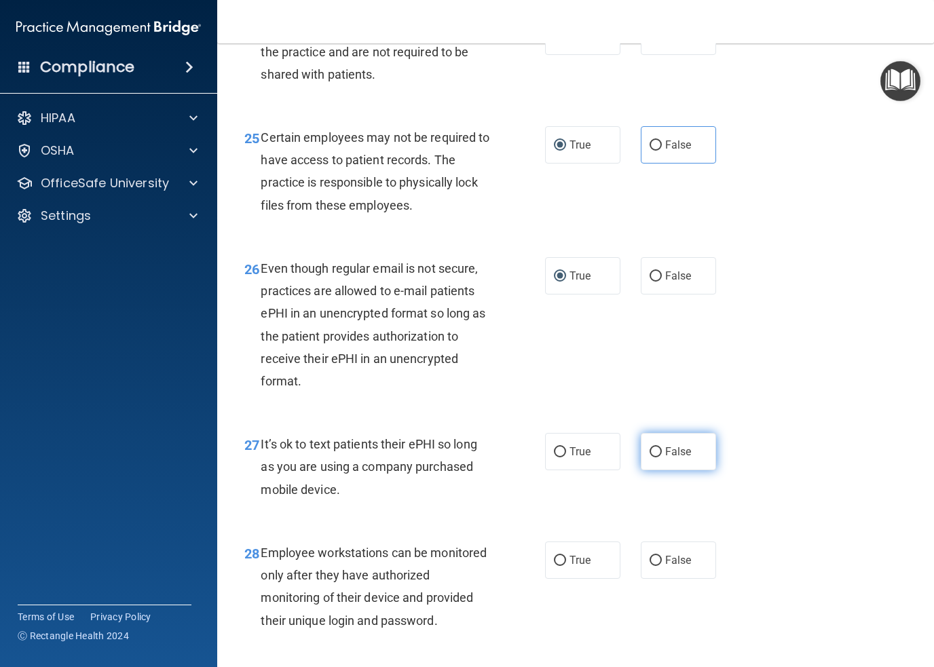
click at [646, 471] on label "False" at bounding box center [678, 451] width 75 height 37
click at [650, 458] on input "False" at bounding box center [656, 452] width 12 height 10
radio input "true"
click at [652, 566] on input "False" at bounding box center [656, 561] width 12 height 10
radio input "true"
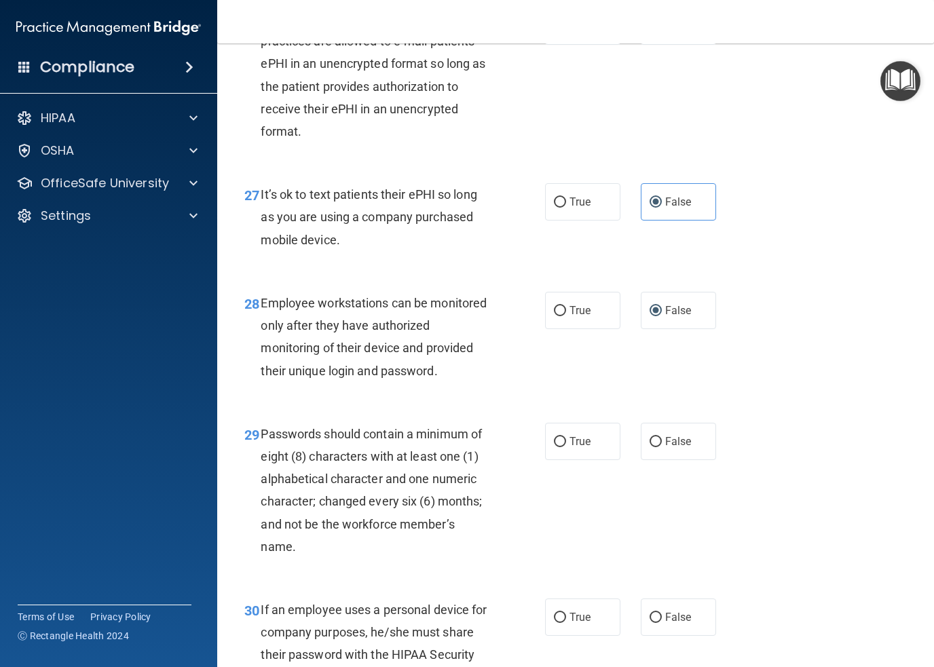
scroll to position [3667, 0]
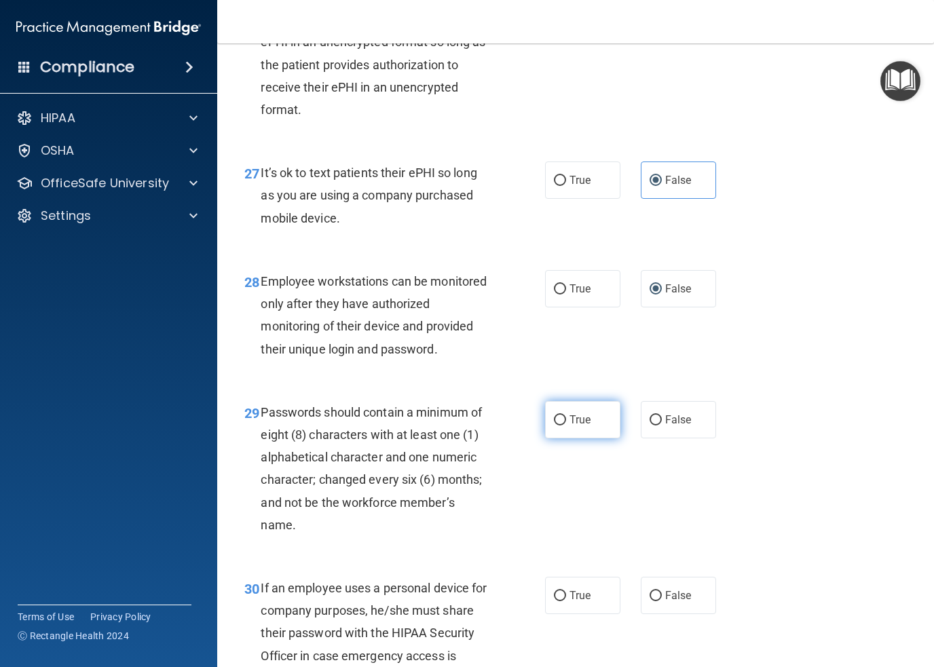
click at [557, 426] on input "True" at bounding box center [560, 421] width 12 height 10
radio input "true"
click at [650, 602] on input "False" at bounding box center [656, 596] width 12 height 10
radio input "true"
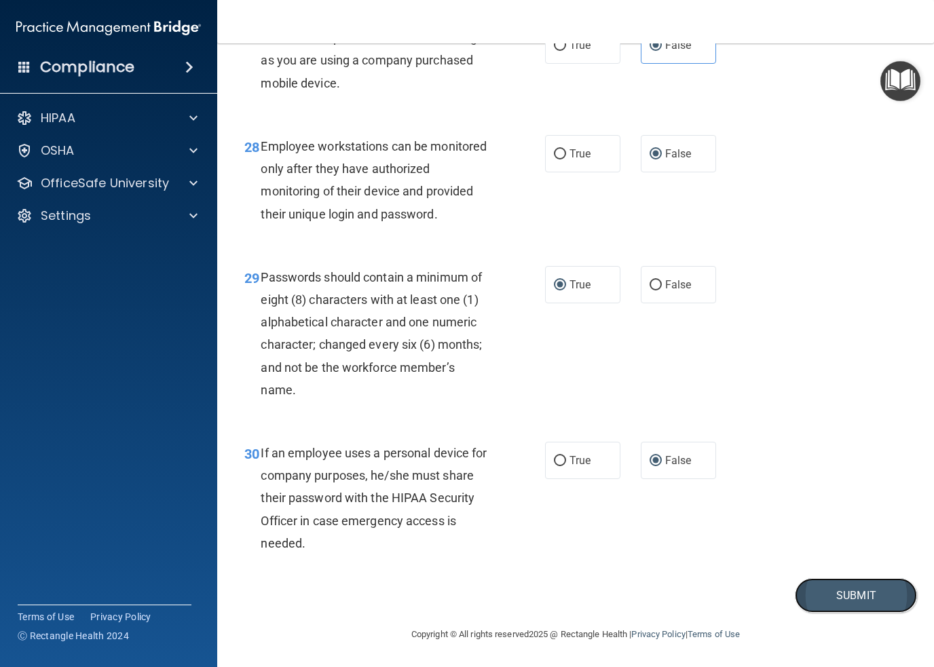
click at [851, 594] on button "Submit" at bounding box center [856, 596] width 122 height 35
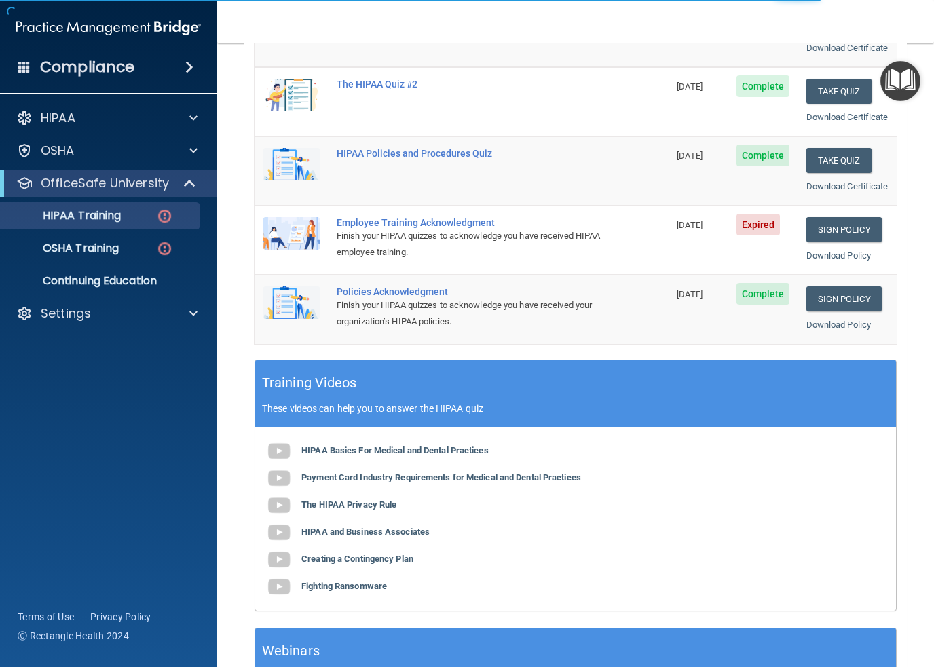
scroll to position [272, 0]
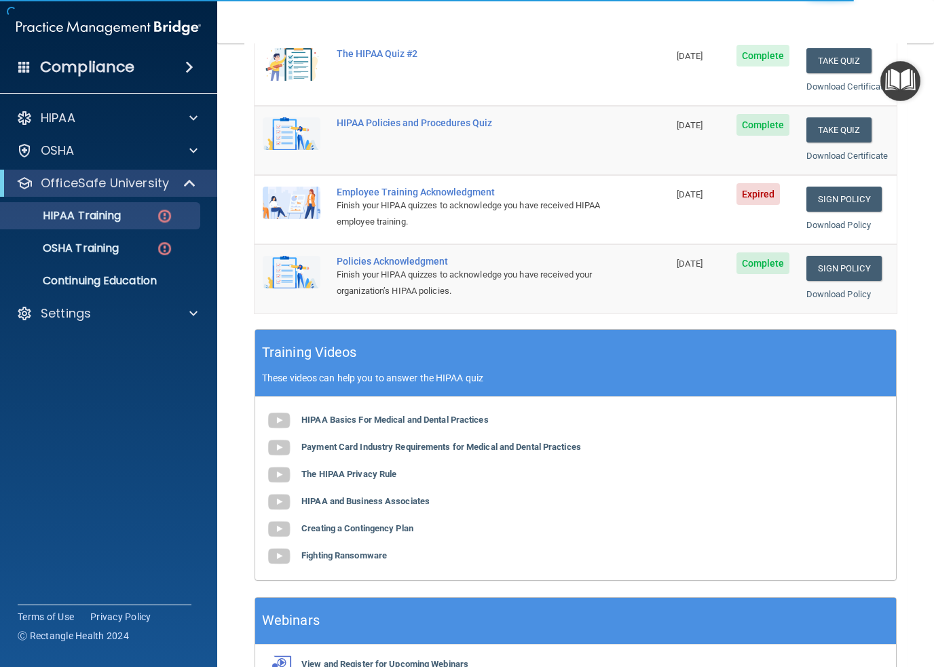
click at [743, 205] on span "Expired" at bounding box center [759, 194] width 44 height 22
click at [856, 212] on link "Sign Policy" at bounding box center [844, 199] width 75 height 25
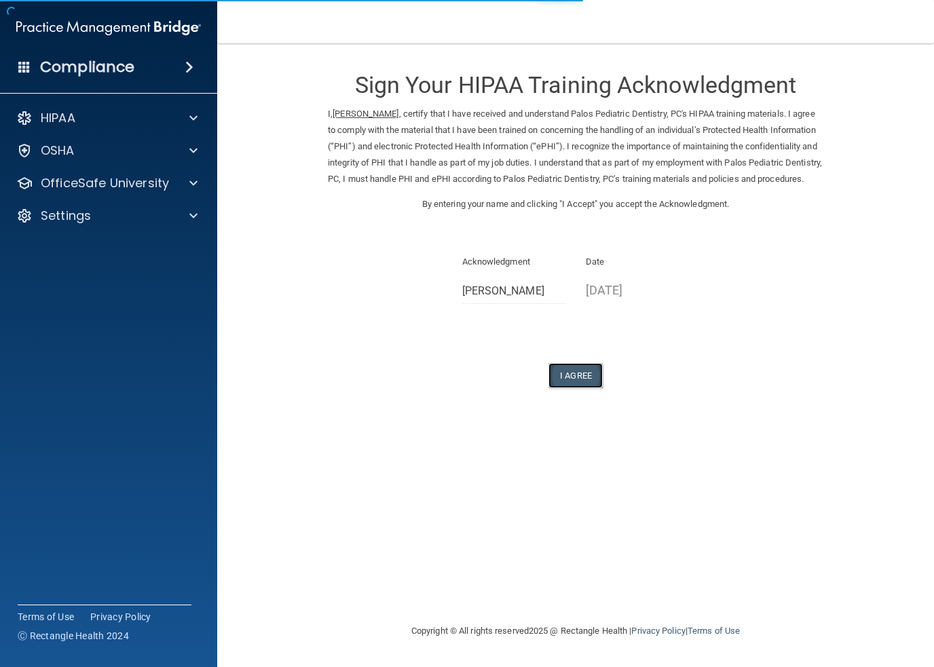
click at [562, 388] on button "I Agree" at bounding box center [576, 375] width 54 height 25
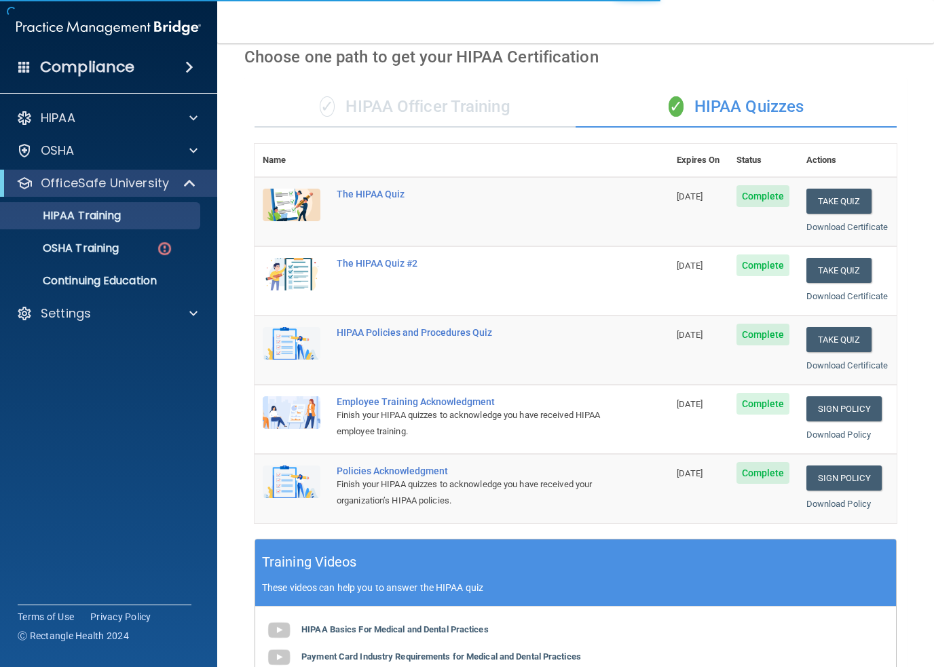
scroll to position [401, 0]
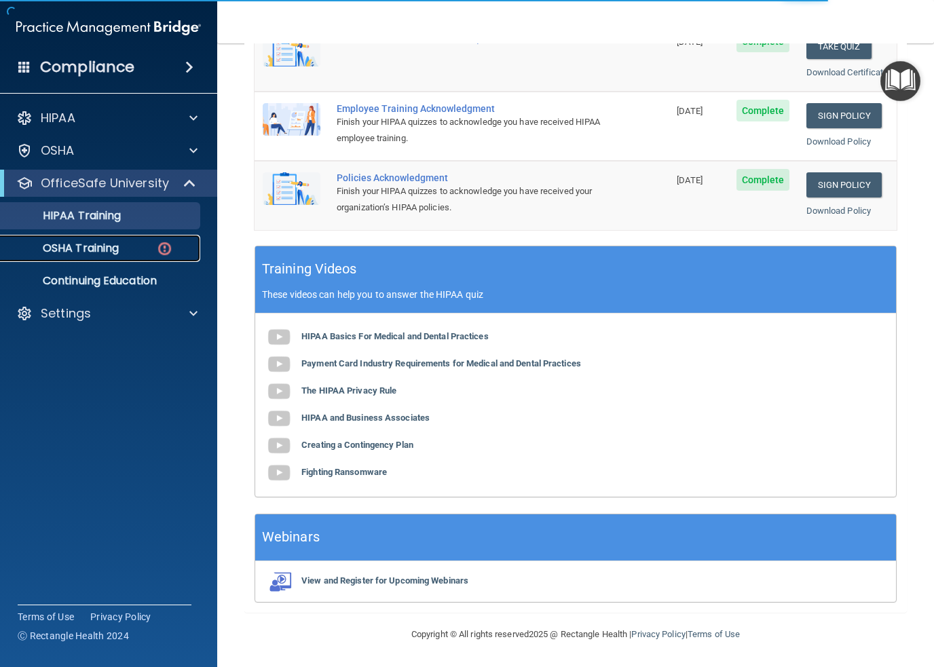
click at [65, 252] on p "OSHA Training" at bounding box center [64, 249] width 110 height 14
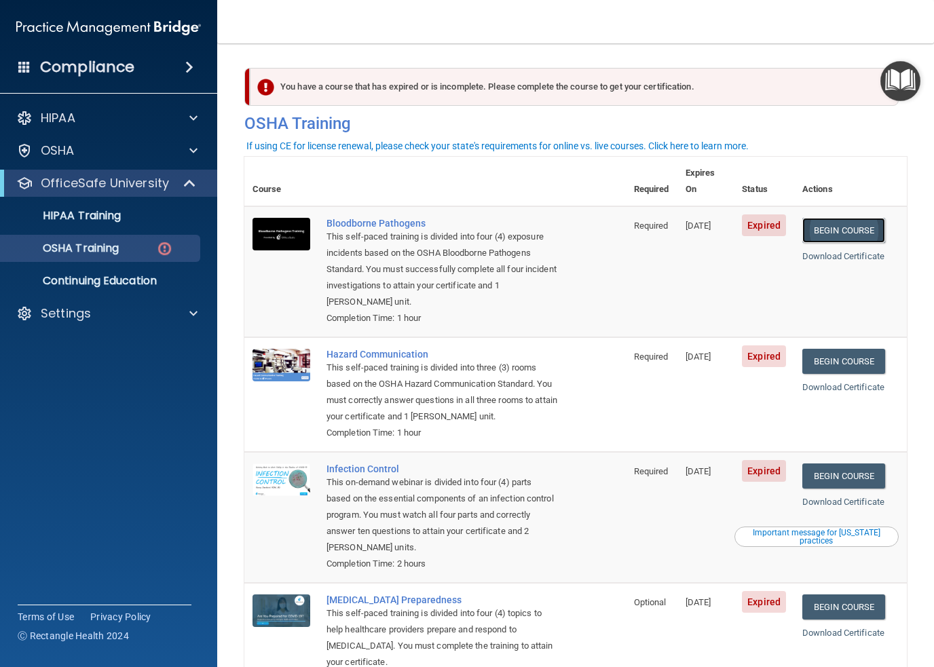
click at [854, 219] on link "Begin Course" at bounding box center [844, 230] width 83 height 25
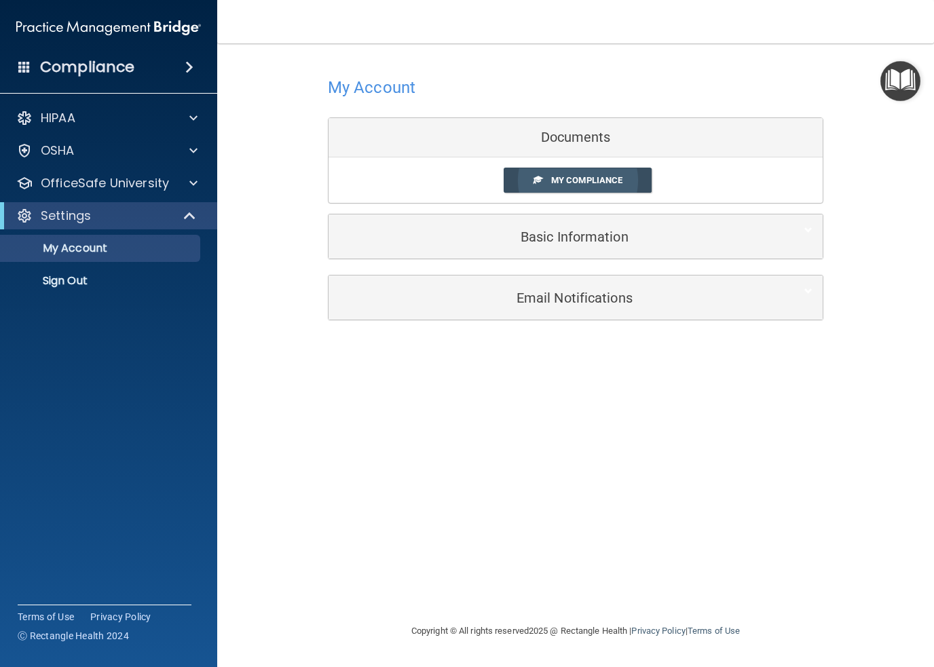
click at [576, 180] on span "My Compliance" at bounding box center [586, 180] width 71 height 10
click at [583, 172] on link "My Compliance" at bounding box center [578, 180] width 149 height 25
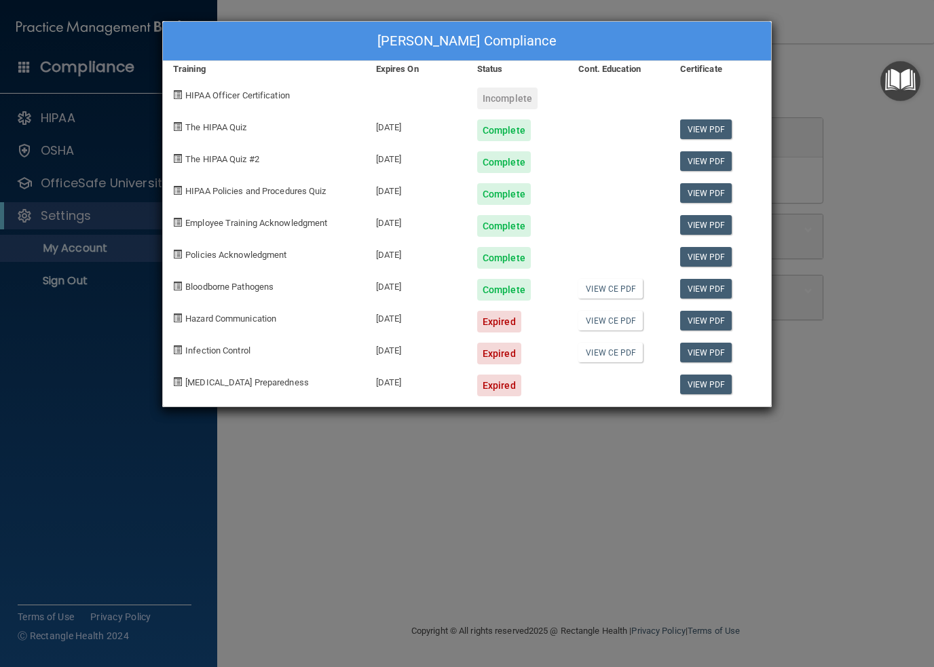
click at [834, 81] on div "Tina Sipple's Compliance Training Expires On Status Cont. Education Certificate…" at bounding box center [467, 333] width 934 height 667
click at [204, 316] on span "Hazard Communication" at bounding box center [230, 319] width 91 height 10
drag, startPoint x: 206, startPoint y: 323, endPoint x: 665, endPoint y: 318, distance: 459.0
click at [208, 323] on span "Hazard Communication" at bounding box center [230, 319] width 91 height 10
click at [842, 62] on div "Tina Sipple's Compliance Training Expires On Status Cont. Education Certificate…" at bounding box center [467, 333] width 934 height 667
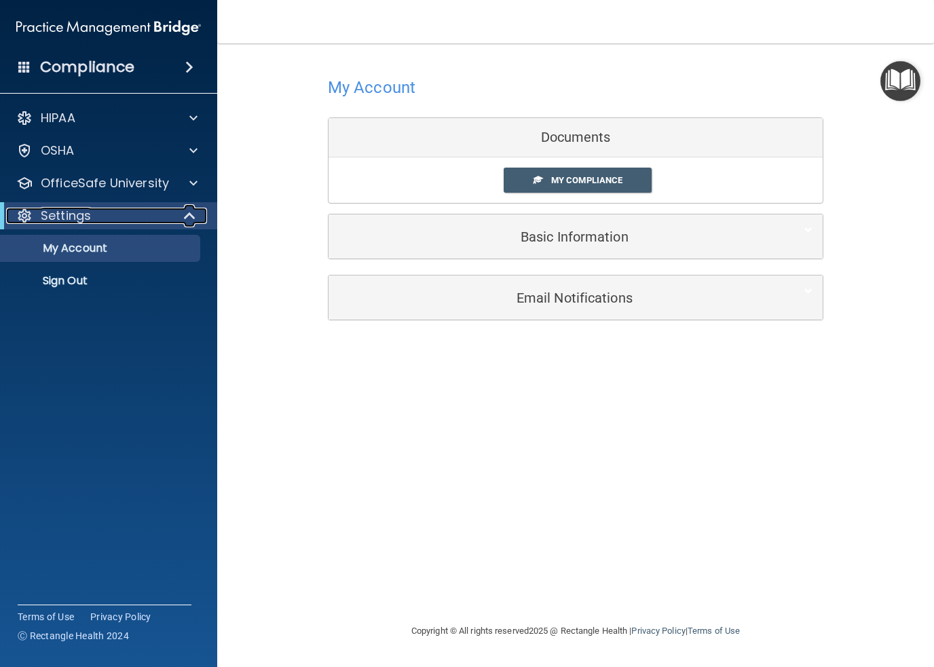
click at [114, 221] on div "Settings" at bounding box center [90, 216] width 168 height 16
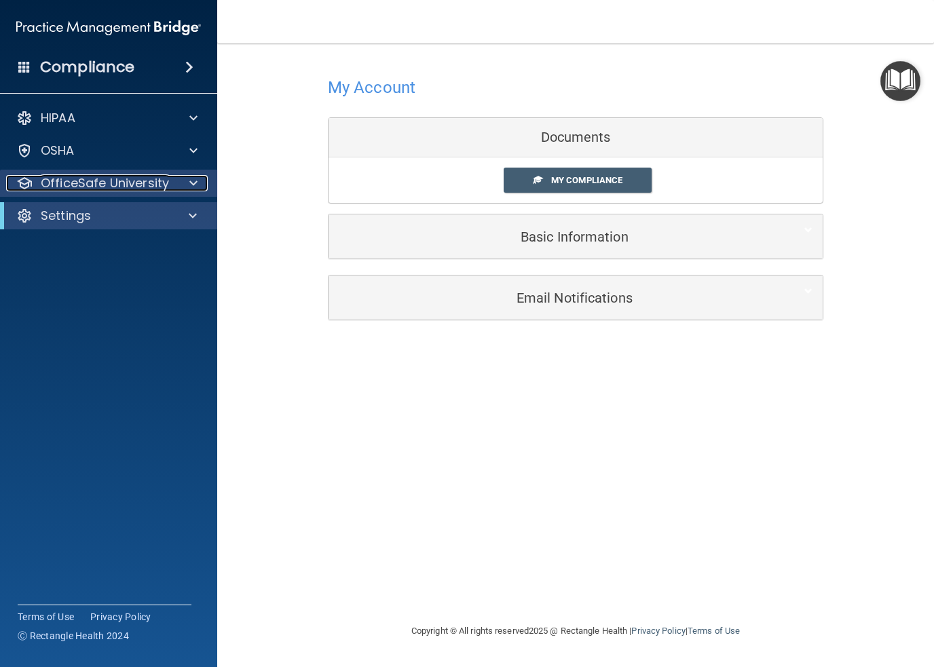
click at [137, 184] on p "OfficeSafe University" at bounding box center [105, 183] width 128 height 16
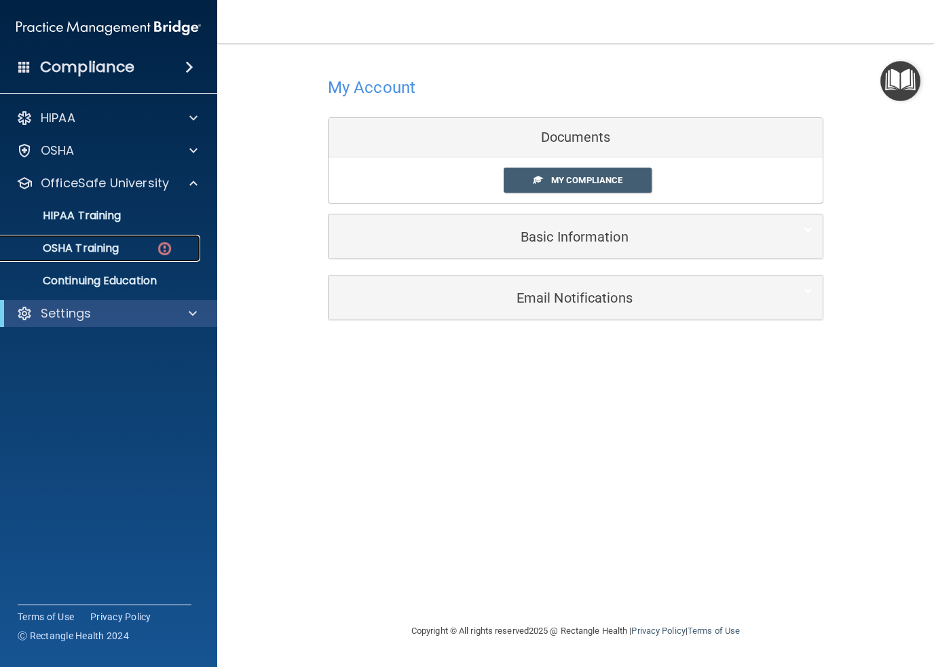
click at [91, 248] on p "OSHA Training" at bounding box center [64, 249] width 110 height 14
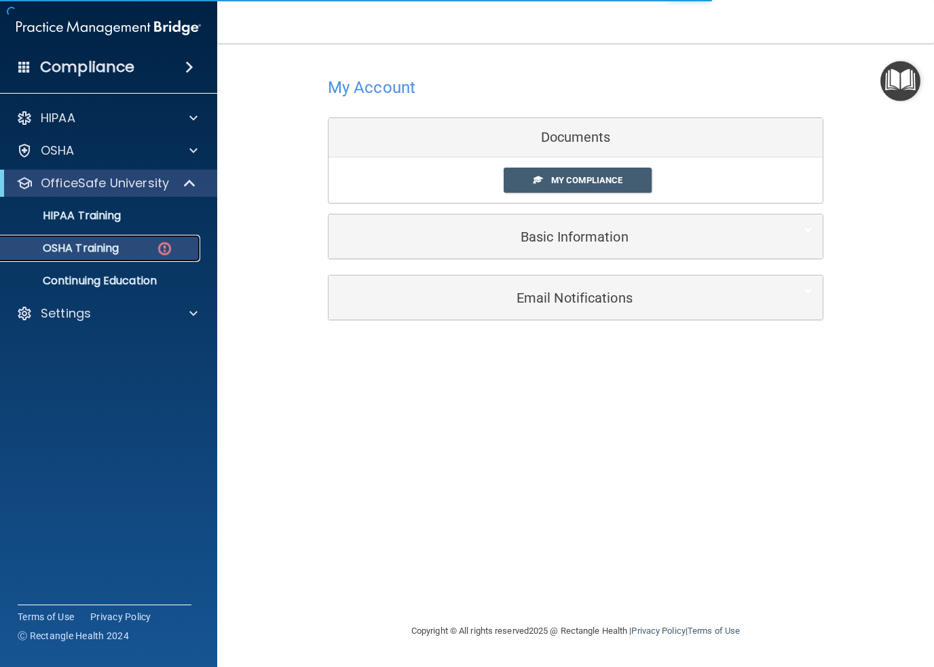
click at [167, 247] on img at bounding box center [164, 248] width 17 height 17
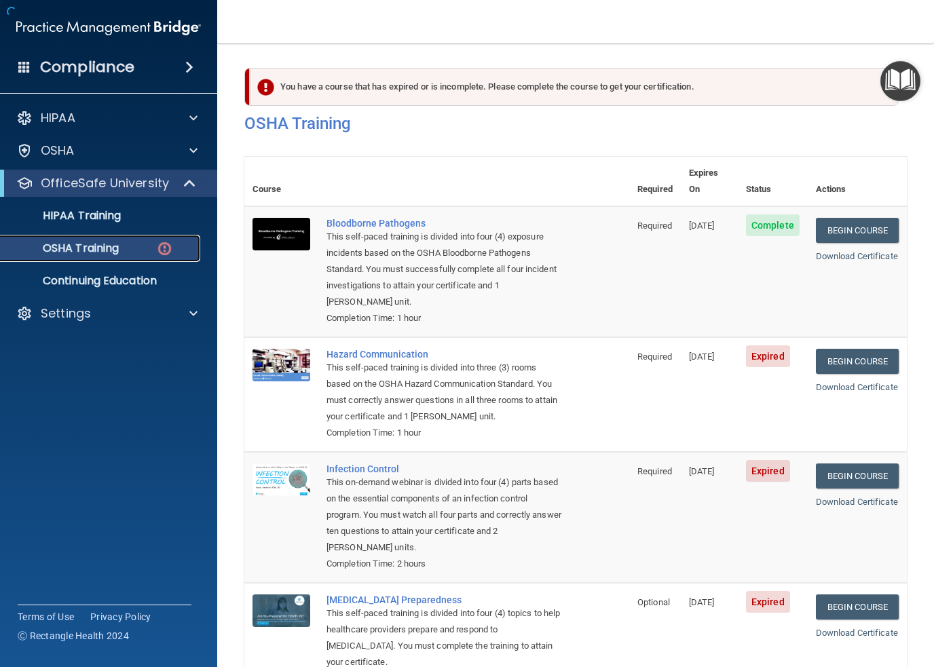
click at [167, 247] on img at bounding box center [164, 248] width 17 height 17
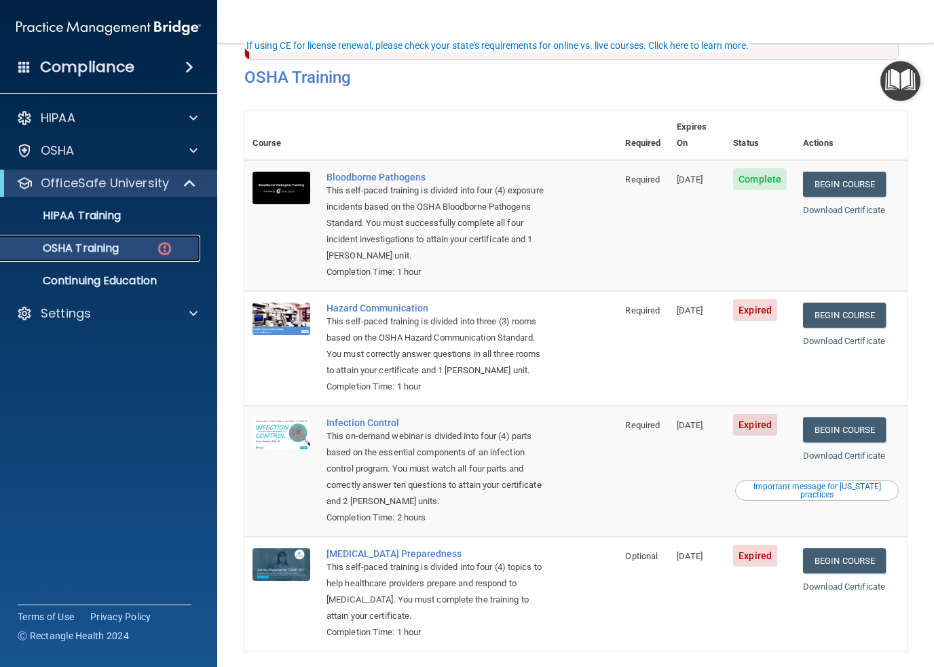
scroll to position [103, 0]
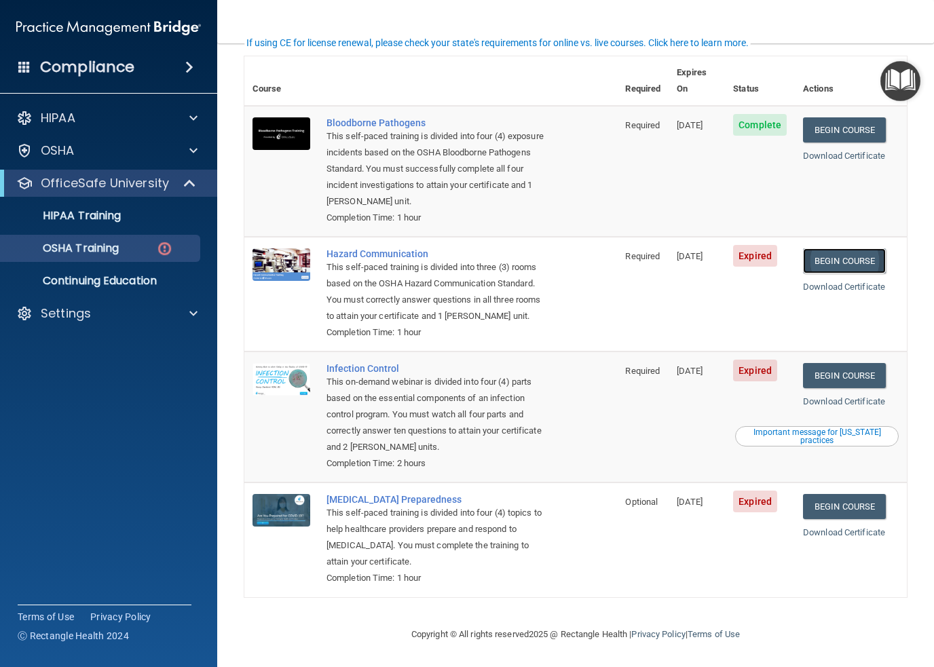
click at [864, 249] on link "Begin Course" at bounding box center [844, 261] width 83 height 25
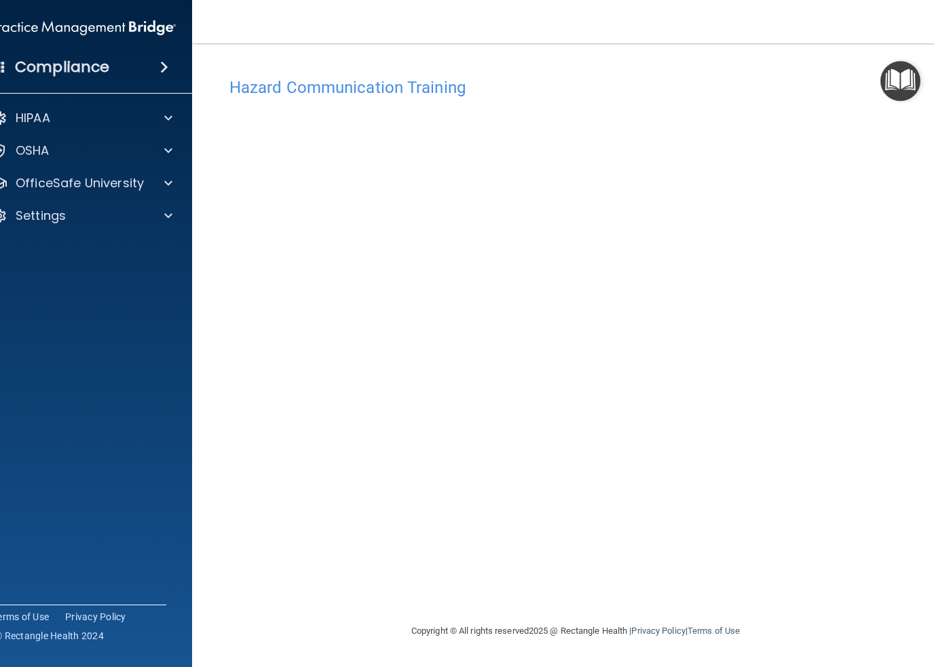
click at [400, 80] on h4 "Hazard Communication Training" at bounding box center [576, 88] width 693 height 18
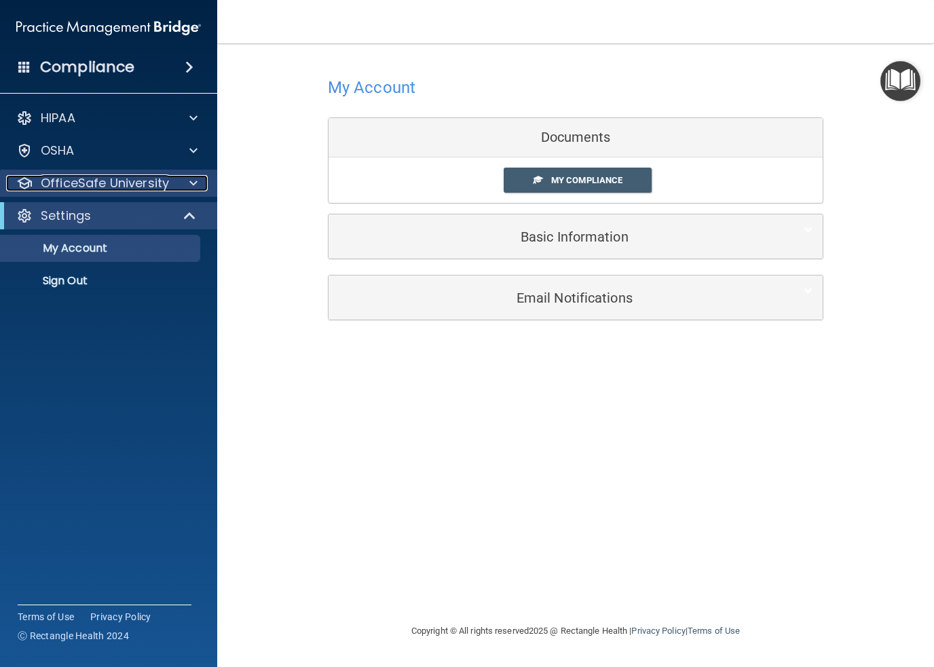
click at [66, 184] on p "OfficeSafe University" at bounding box center [105, 183] width 128 height 16
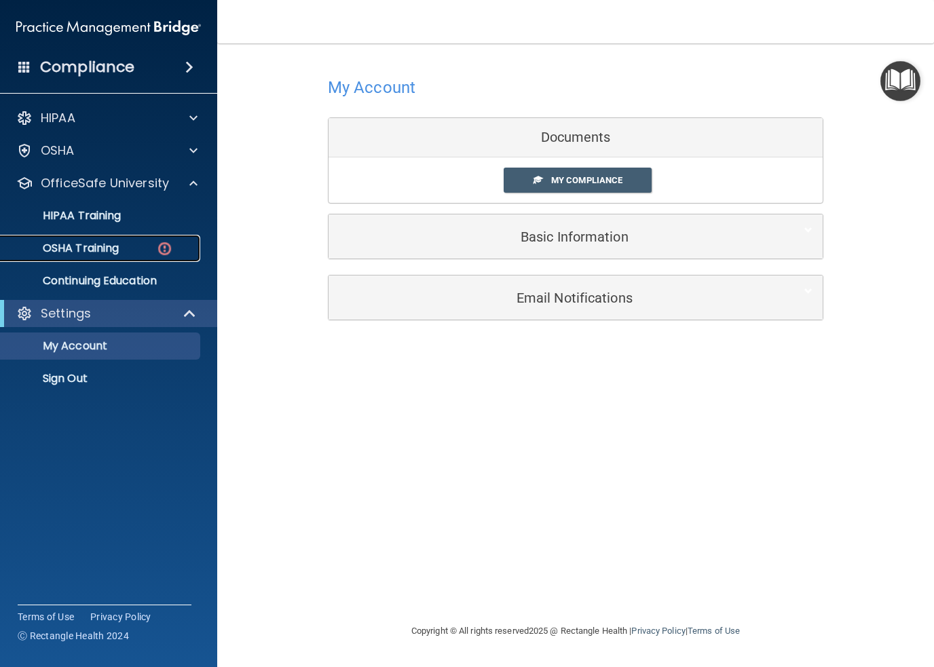
click at [76, 247] on p "OSHA Training" at bounding box center [64, 249] width 110 height 14
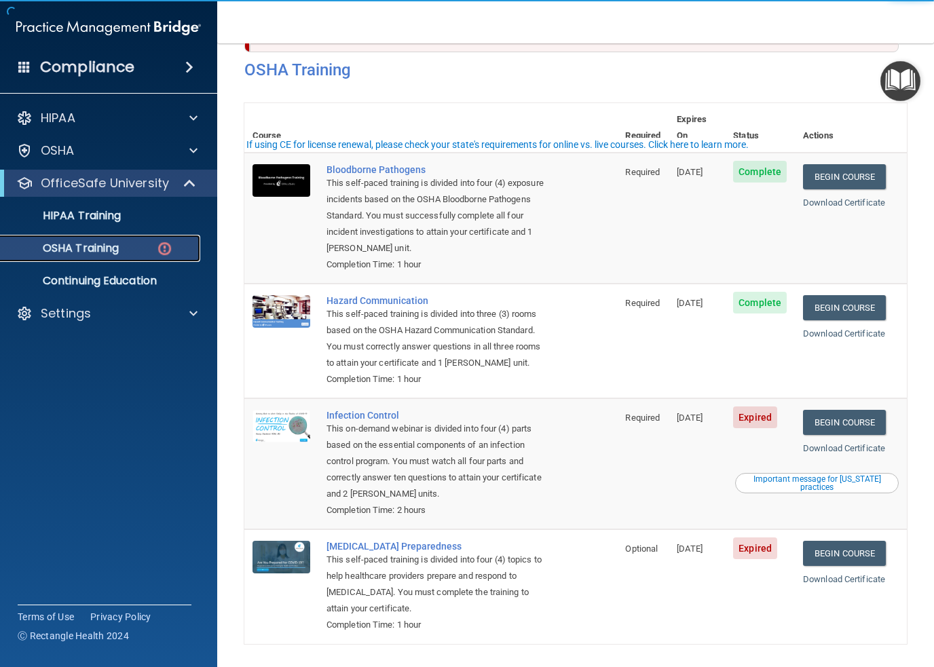
scroll to position [103, 0]
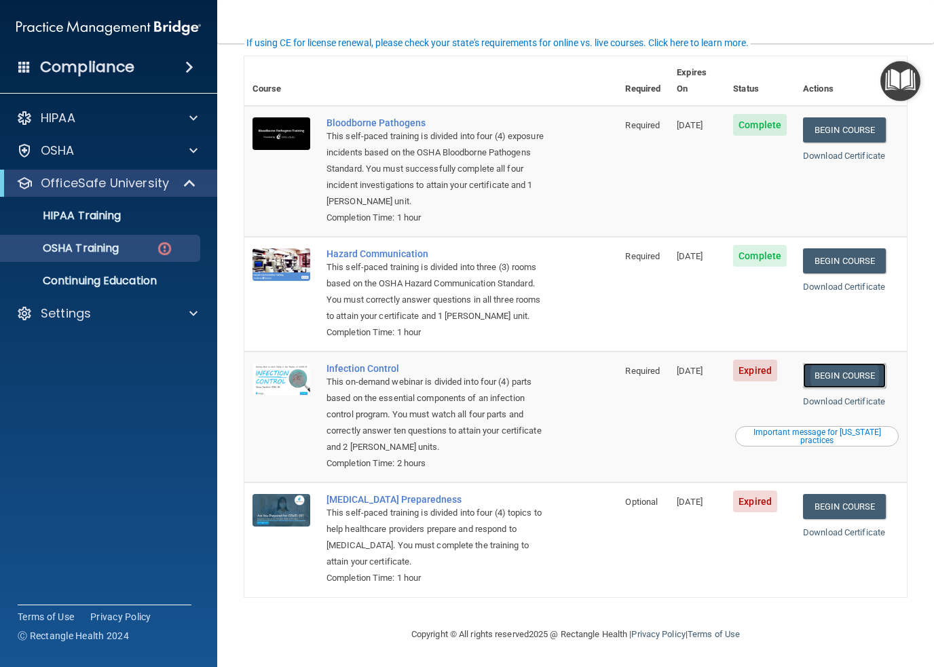
click at [841, 378] on link "Begin Course" at bounding box center [844, 375] width 83 height 25
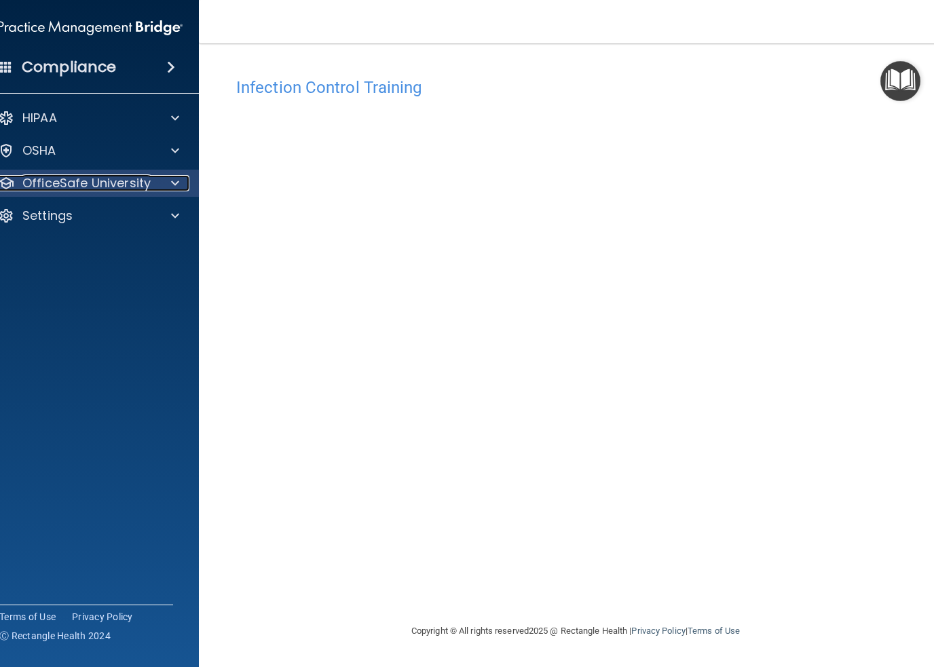
click at [75, 184] on p "OfficeSafe University" at bounding box center [86, 183] width 128 height 16
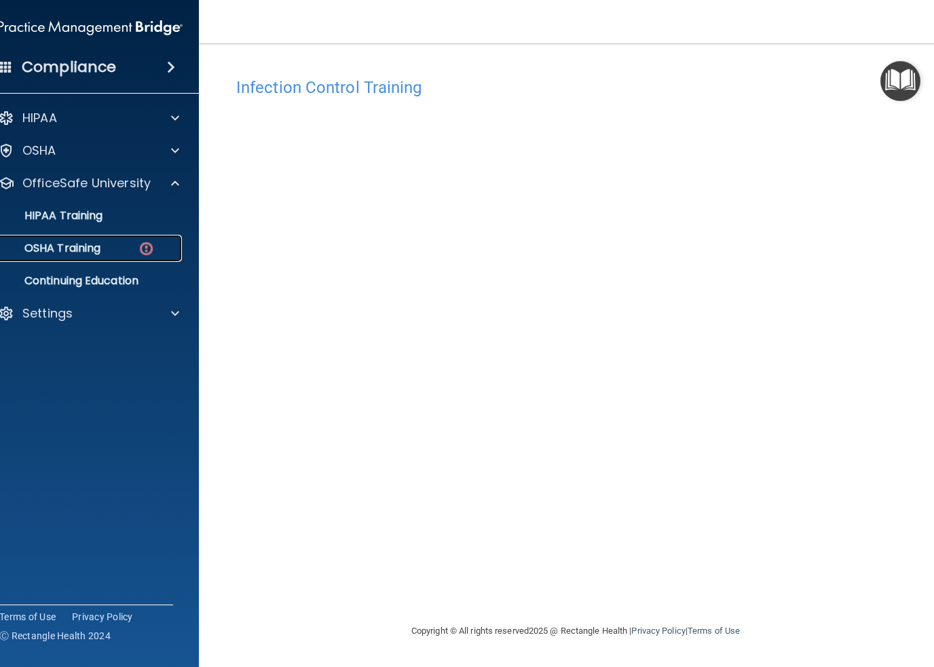
click at [75, 244] on p "OSHA Training" at bounding box center [45, 249] width 110 height 14
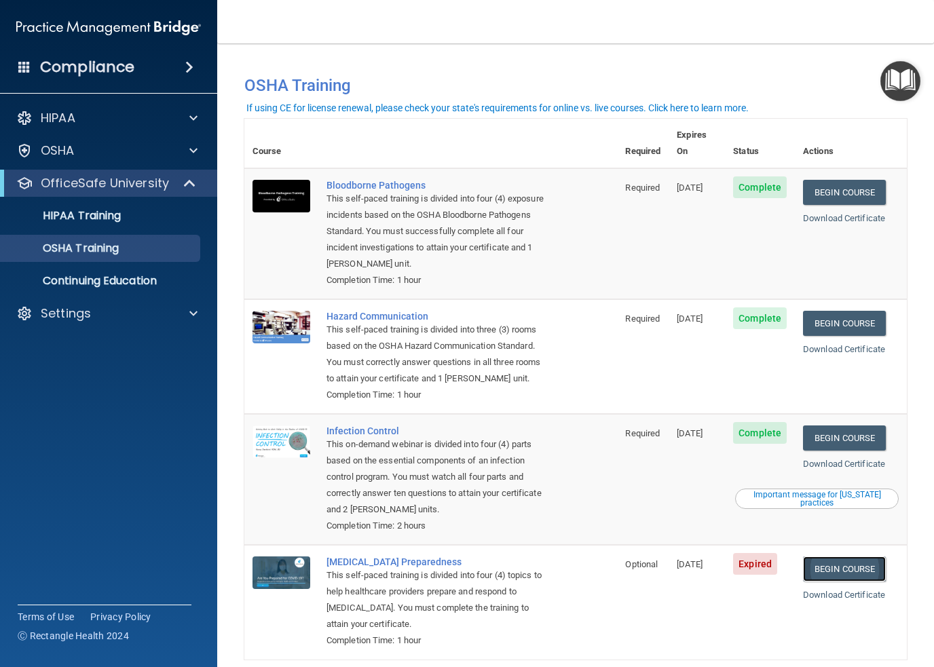
click at [842, 571] on link "Begin Course" at bounding box center [844, 569] width 83 height 25
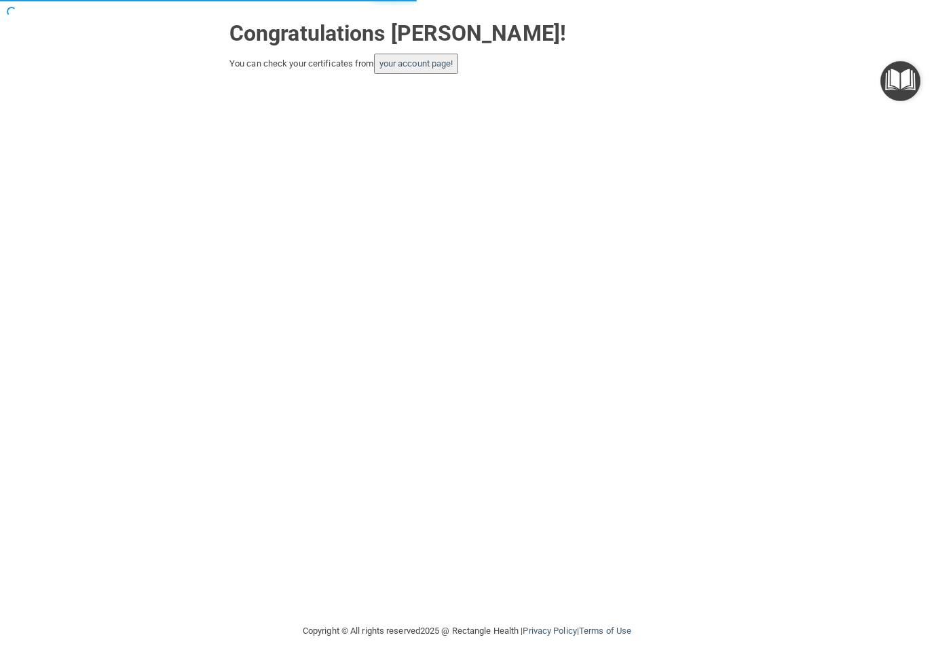
click at [427, 54] on button "your account page!" at bounding box center [416, 64] width 85 height 20
click at [426, 56] on button "your account page!" at bounding box center [416, 64] width 85 height 20
click at [425, 71] on button "your account page!" at bounding box center [416, 64] width 85 height 20
click at [426, 58] on link "your account page!" at bounding box center [417, 63] width 74 height 10
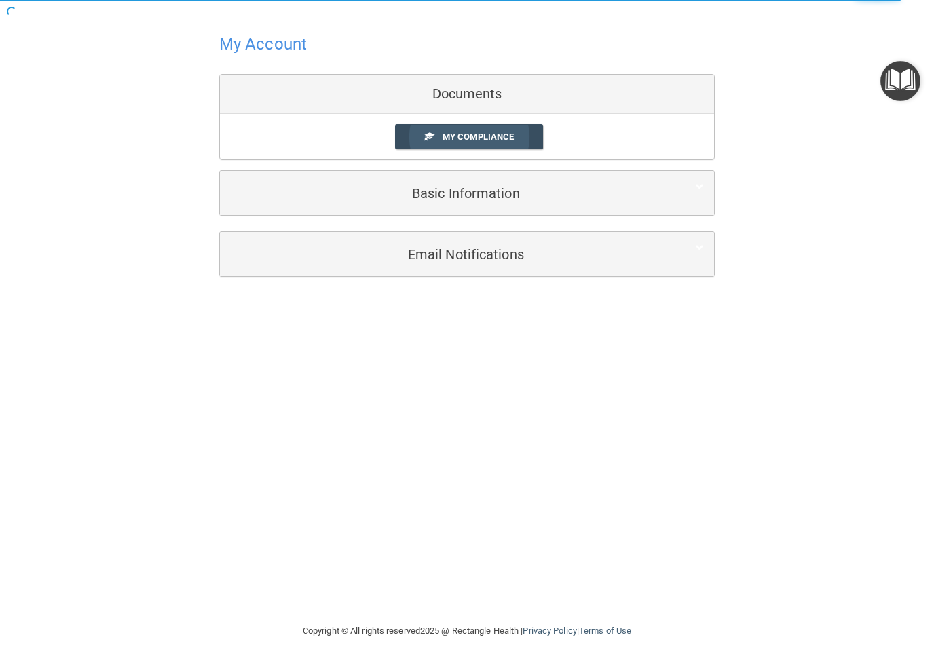
click at [422, 125] on link "My Compliance" at bounding box center [469, 136] width 149 height 25
click at [520, 135] on link "My Compliance" at bounding box center [469, 136] width 149 height 25
click at [472, 132] on span "My Compliance" at bounding box center [478, 137] width 71 height 10
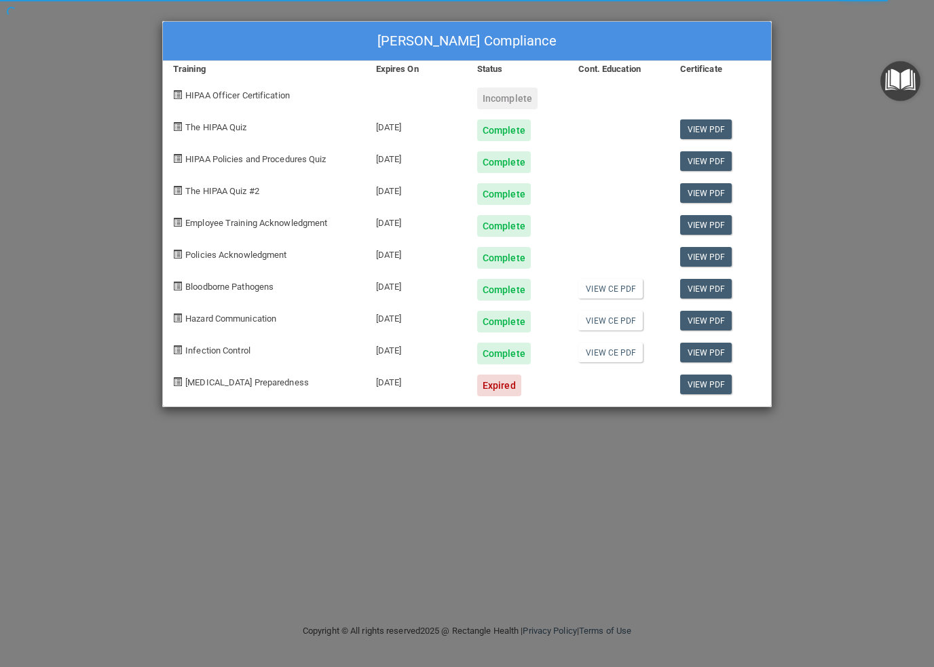
click at [495, 384] on div "Expired" at bounding box center [499, 386] width 44 height 22
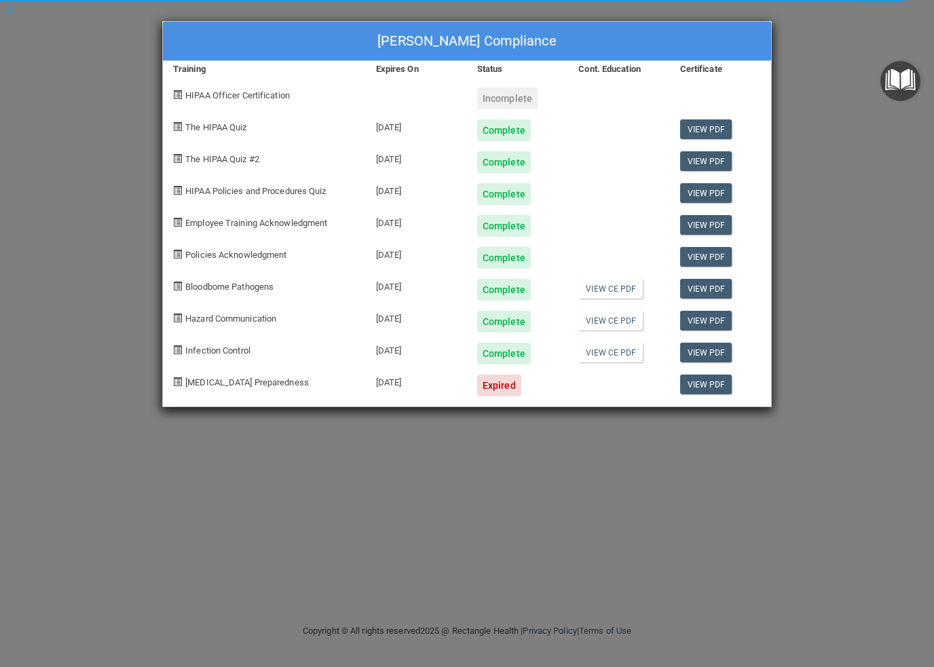
click at [714, 382] on body "Toggle navigation Tina Sipple tina@palospediatricdentistry.com Manage My Enterp…" at bounding box center [467, 333] width 934 height 667
click at [731, 382] on link "View PDF" at bounding box center [706, 385] width 52 height 20
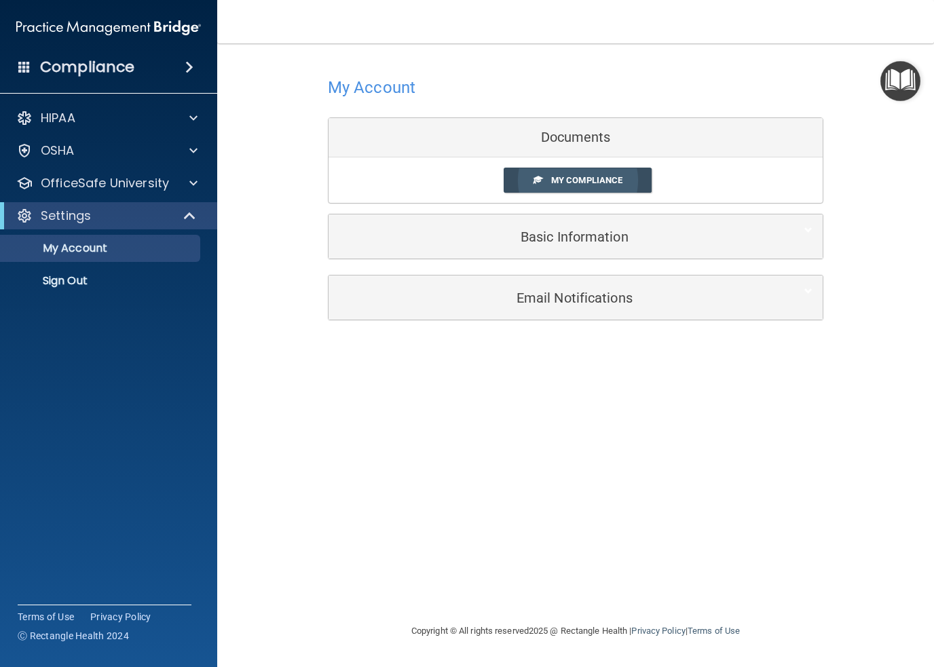
click at [613, 181] on span "My Compliance" at bounding box center [586, 180] width 71 height 10
click at [596, 173] on body "Compliance HIPAA Documents and Policies Report an Incident Business Associates …" at bounding box center [467, 333] width 934 height 667
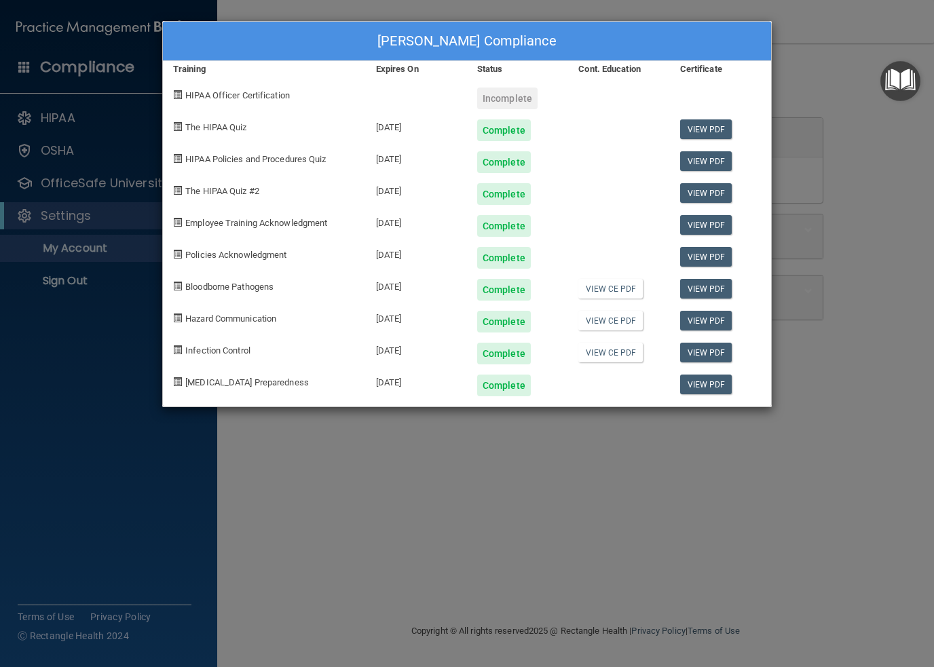
click at [519, 93] on div "Incomplete" at bounding box center [507, 99] width 60 height 22
click at [225, 109] on div "The HIPAA Quiz" at bounding box center [264, 125] width 203 height 32
click at [66, 115] on div "[PERSON_NAME] Compliance Training Expires On Status Cont. Education Certificate…" at bounding box center [467, 333] width 934 height 667
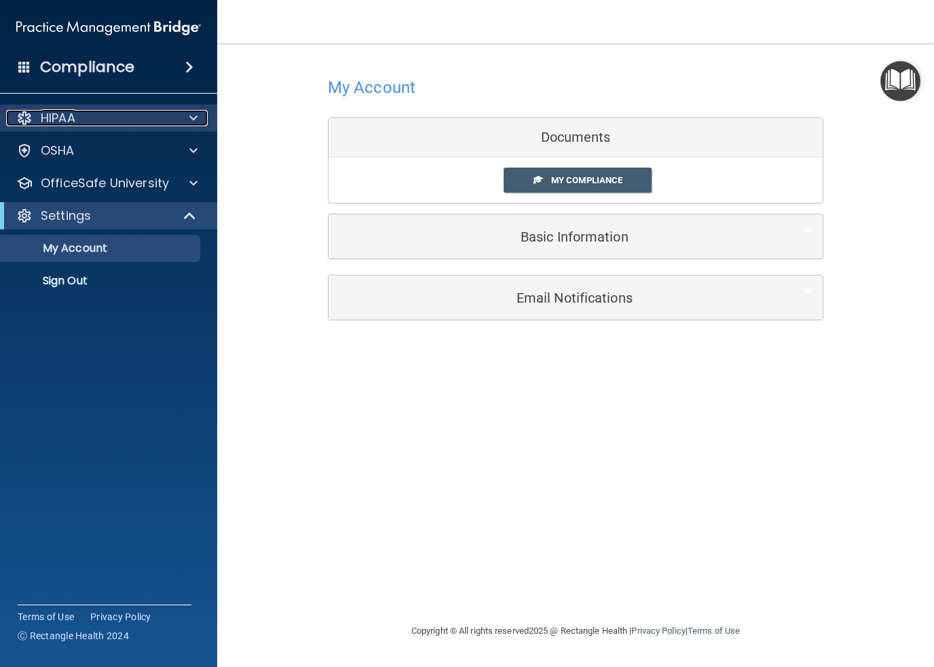
click at [66, 115] on p "HIPAA" at bounding box center [58, 118] width 35 height 16
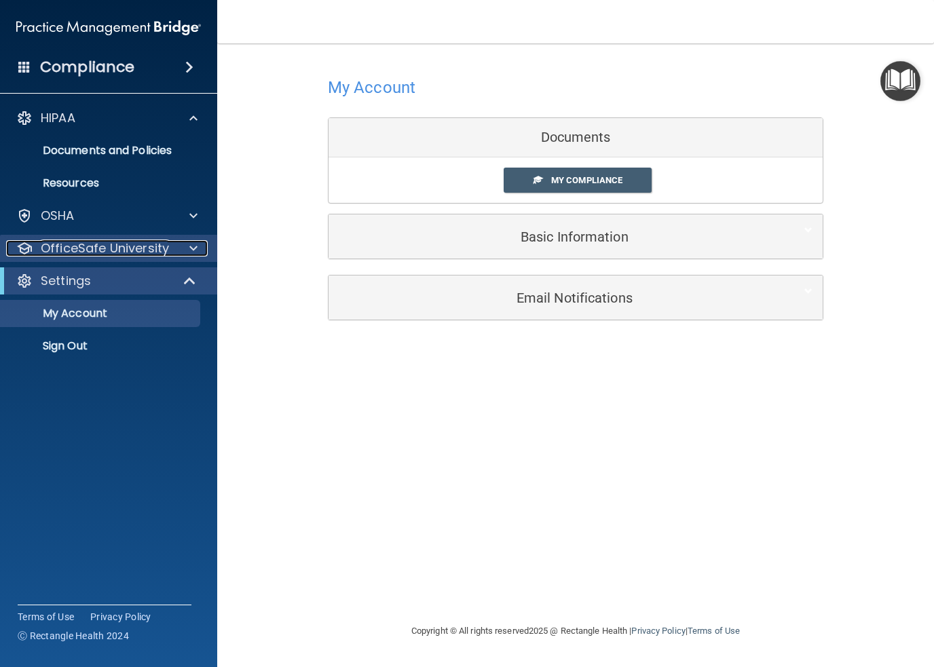
click at [105, 254] on p "OfficeSafe University" at bounding box center [105, 248] width 128 height 16
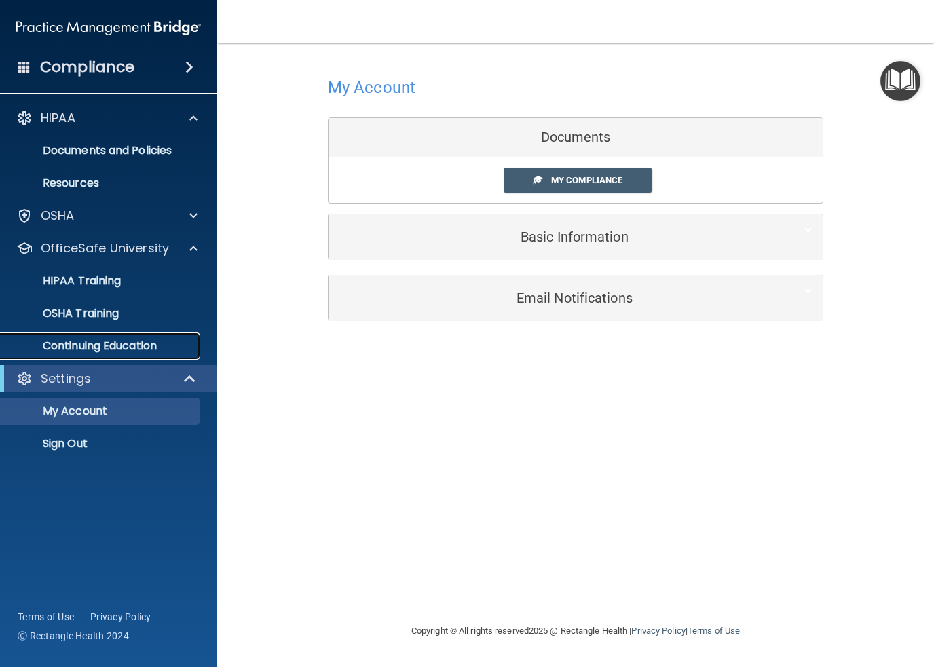
click at [103, 349] on p "Continuing Education" at bounding box center [101, 347] width 185 height 14
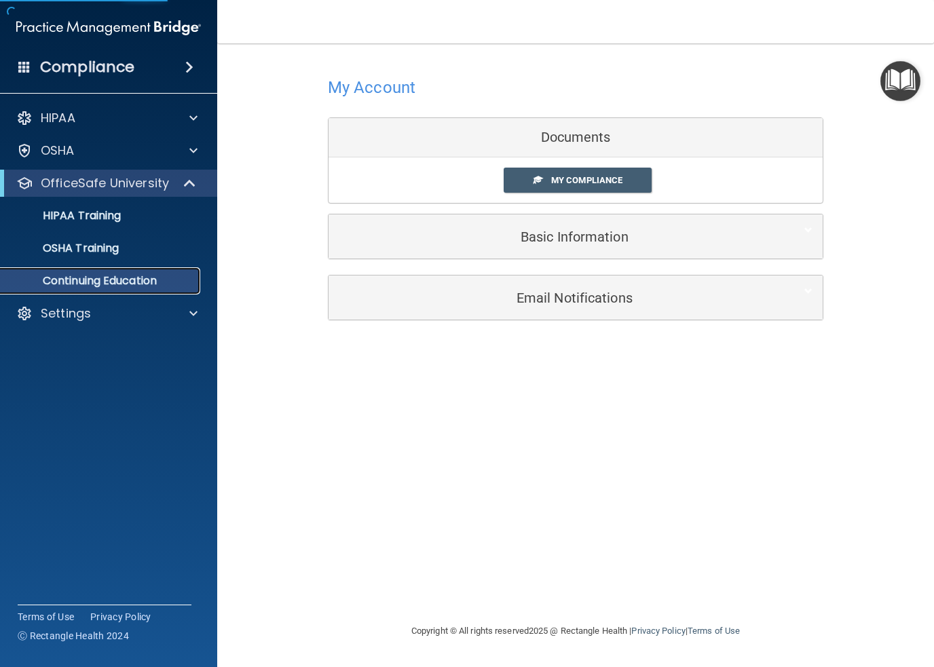
click at [100, 290] on link "Continuing Education" at bounding box center [93, 281] width 214 height 27
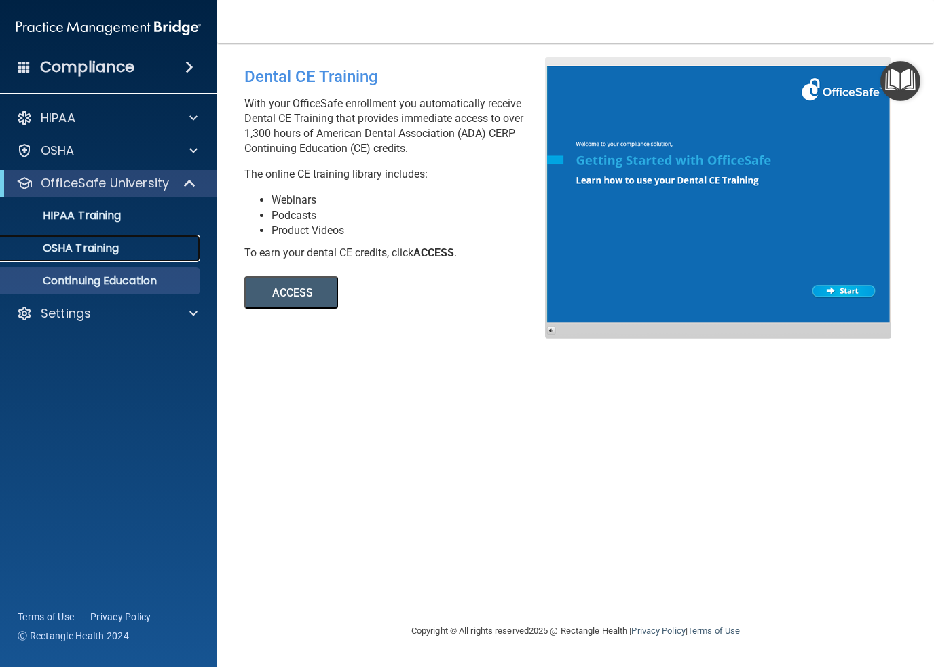
click at [98, 246] on p "OSHA Training" at bounding box center [64, 249] width 110 height 14
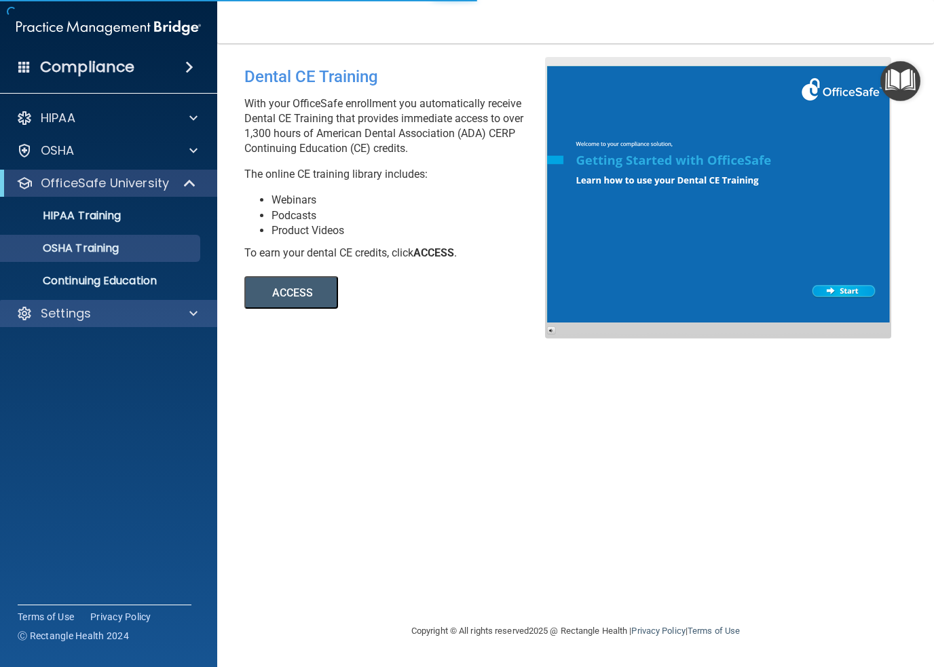
click at [64, 304] on div "Settings" at bounding box center [109, 313] width 218 height 27
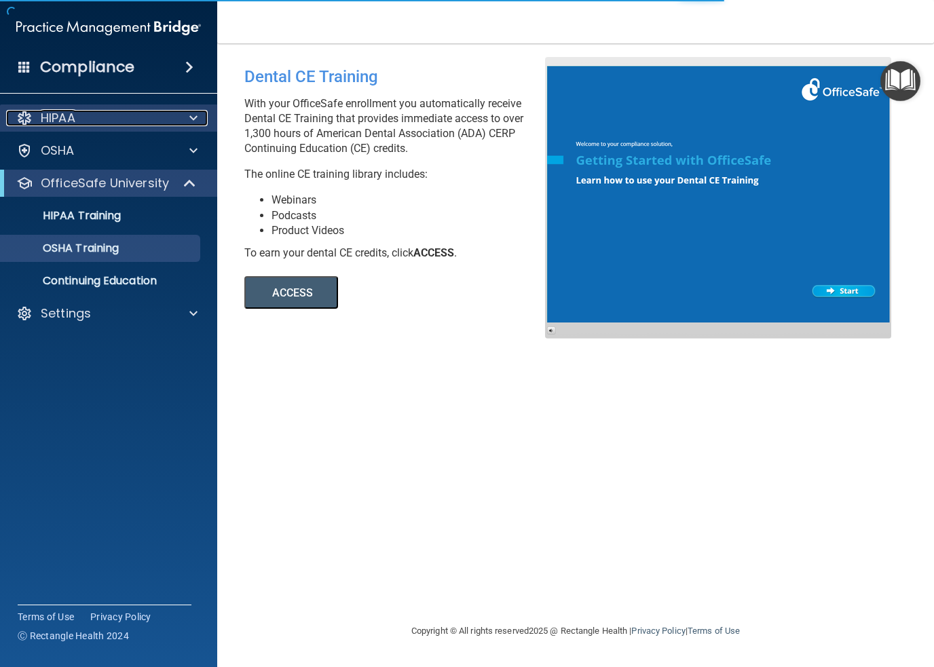
click at [57, 113] on p "HIPAA" at bounding box center [58, 118] width 35 height 16
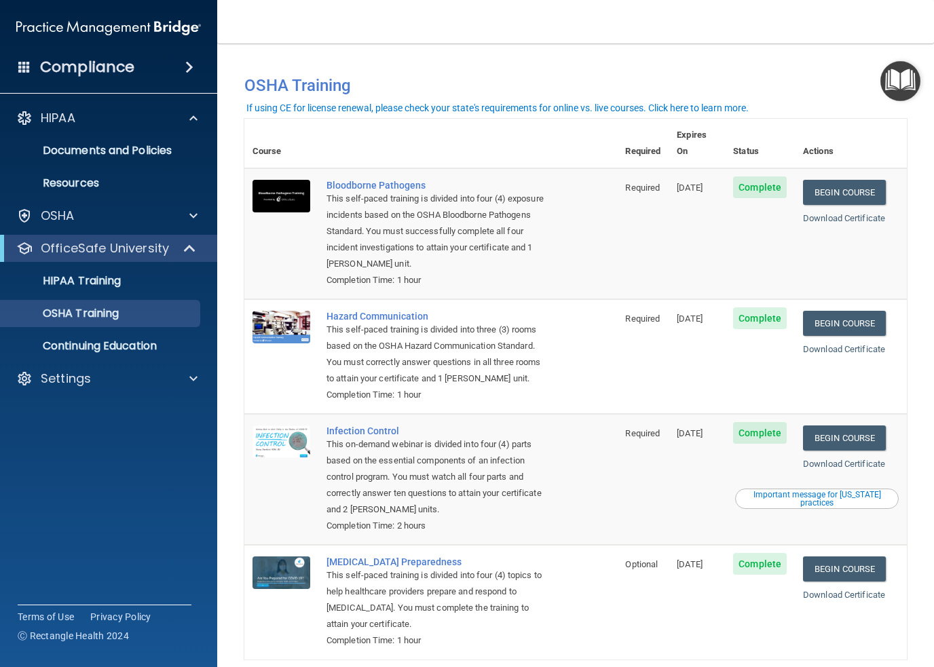
click at [761, 135] on th "Status" at bounding box center [760, 144] width 70 height 50
click at [737, 136] on th "Status" at bounding box center [760, 144] width 70 height 50
click at [73, 287] on p "HIPAA Training" at bounding box center [65, 281] width 112 height 14
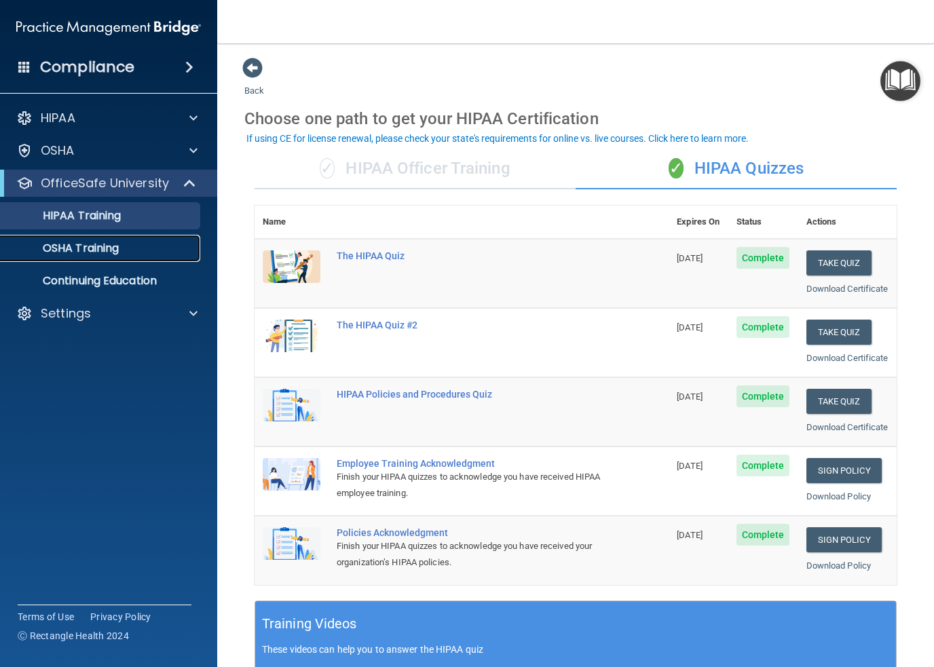
click at [78, 246] on p "OSHA Training" at bounding box center [64, 249] width 110 height 14
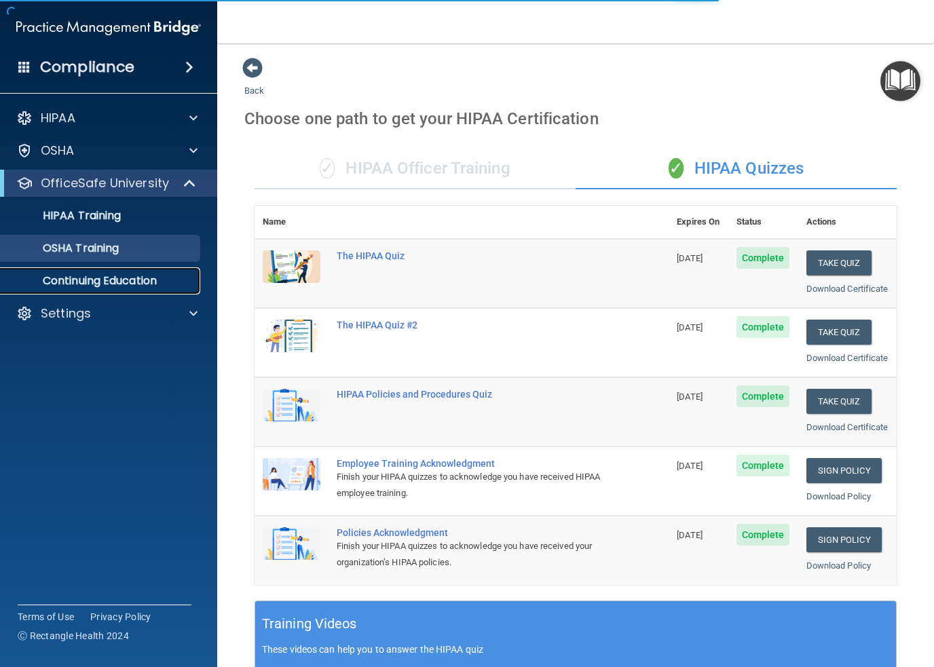
click at [81, 287] on p "Continuing Education" at bounding box center [101, 281] width 185 height 14
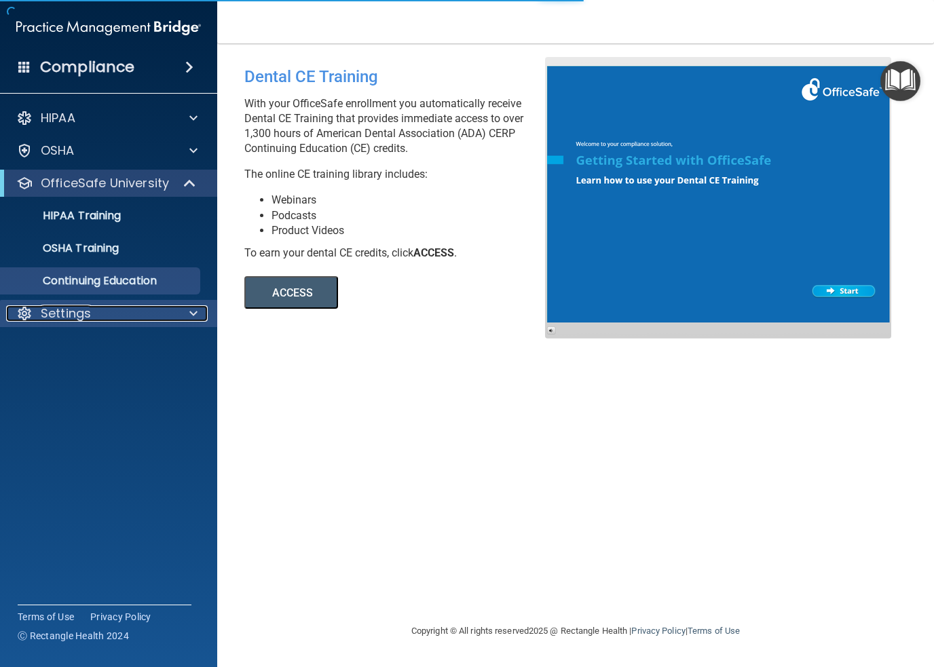
click at [71, 314] on p "Settings" at bounding box center [66, 314] width 50 height 16
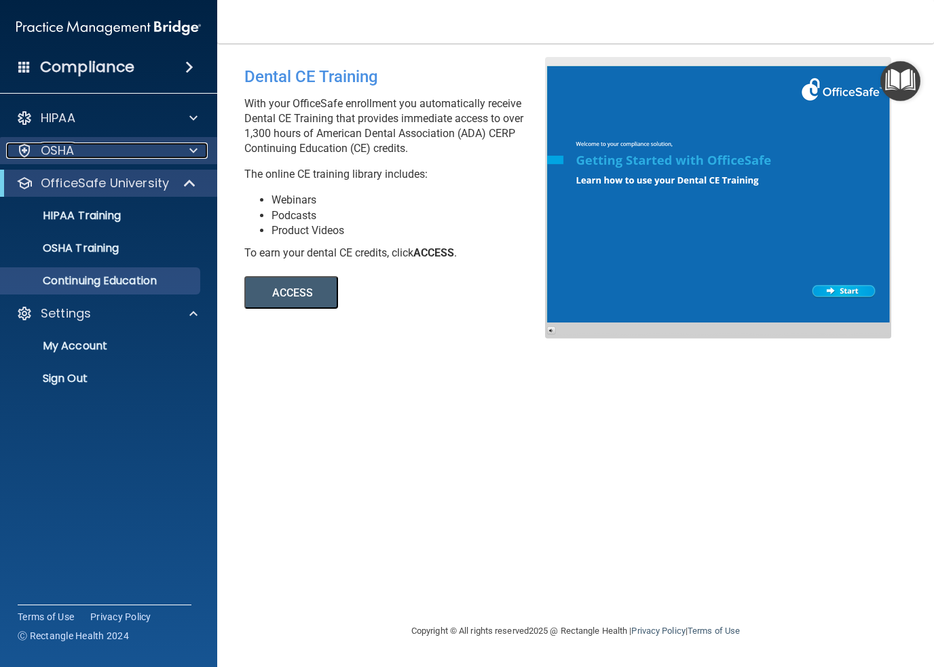
click at [60, 151] on p "OSHA" at bounding box center [58, 151] width 34 height 16
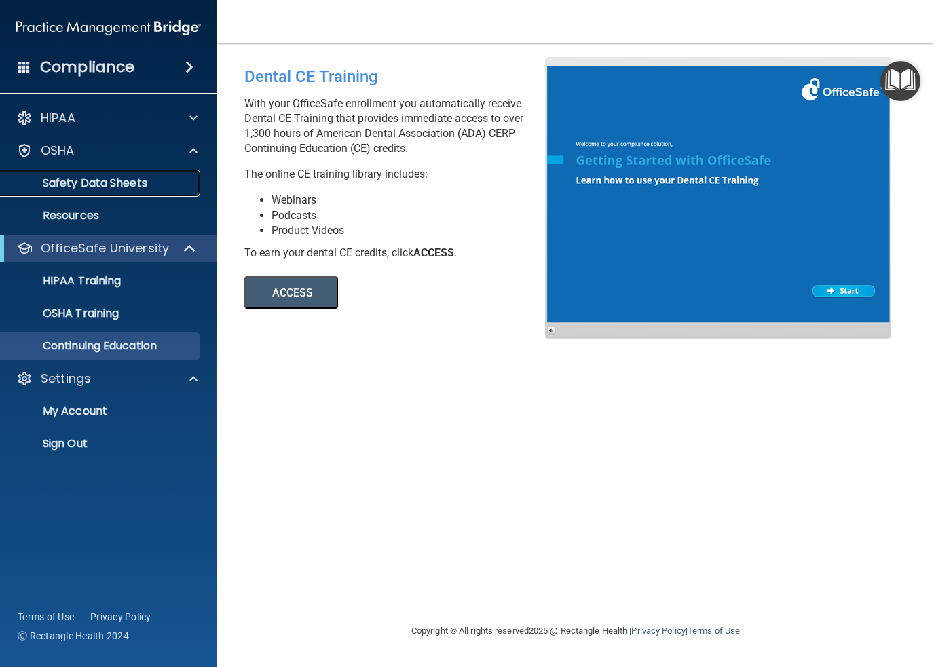
click at [72, 186] on p "Safety Data Sheets" at bounding box center [101, 184] width 185 height 14
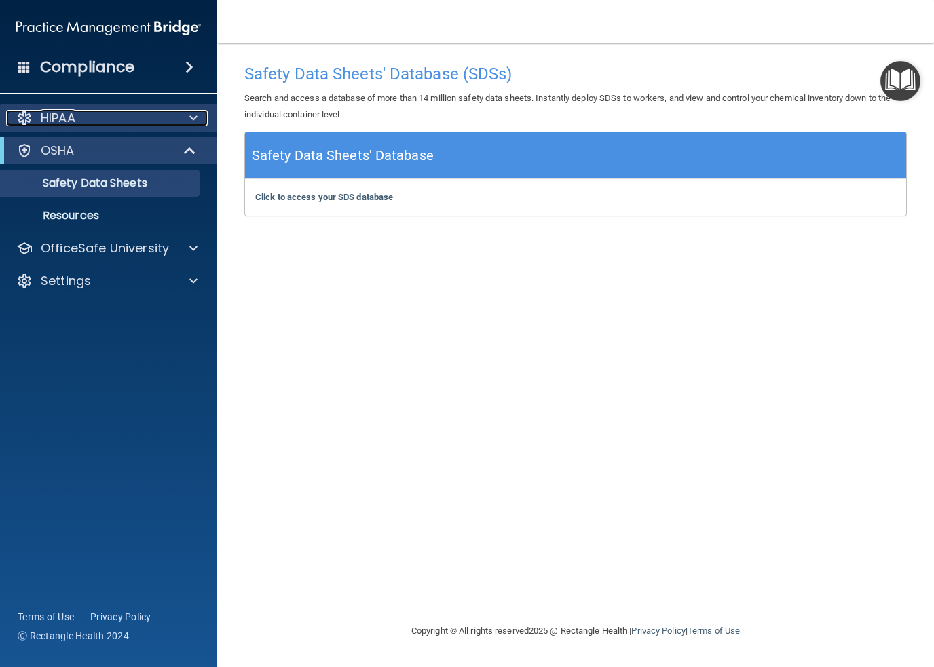
click at [67, 124] on p "HIPAA" at bounding box center [58, 118] width 35 height 16
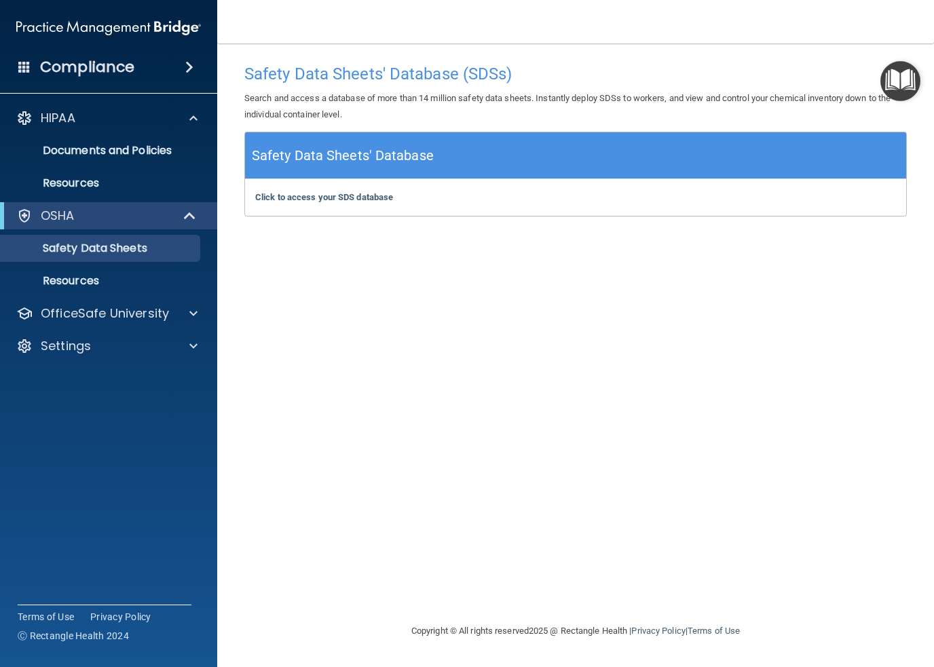
click at [130, 70] on h4 "Compliance" at bounding box center [87, 67] width 94 height 19
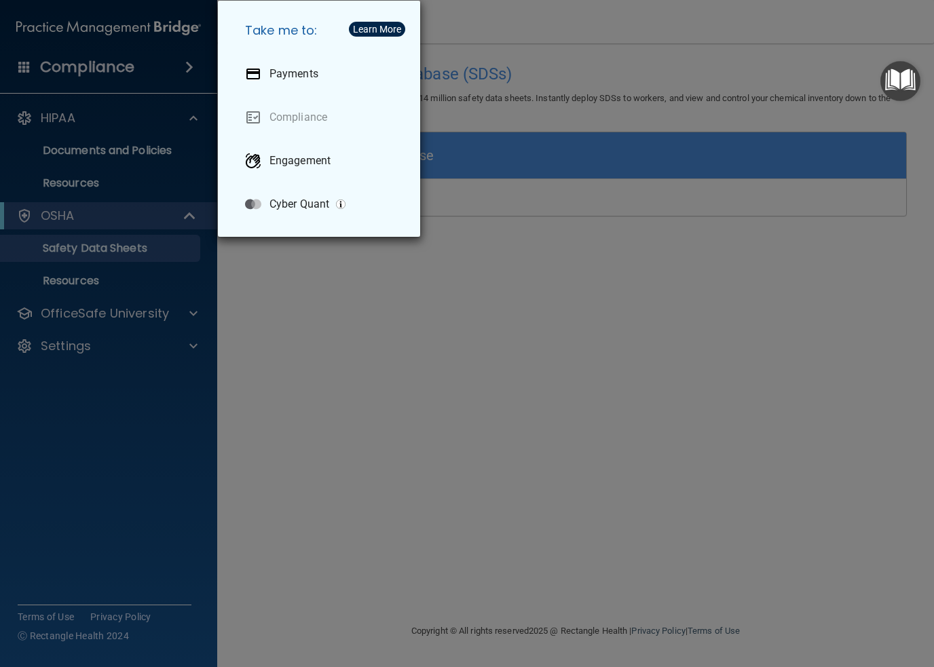
click at [54, 227] on div "Take me to: Payments Compliance Engagement Cyber Quant" at bounding box center [467, 333] width 934 height 667
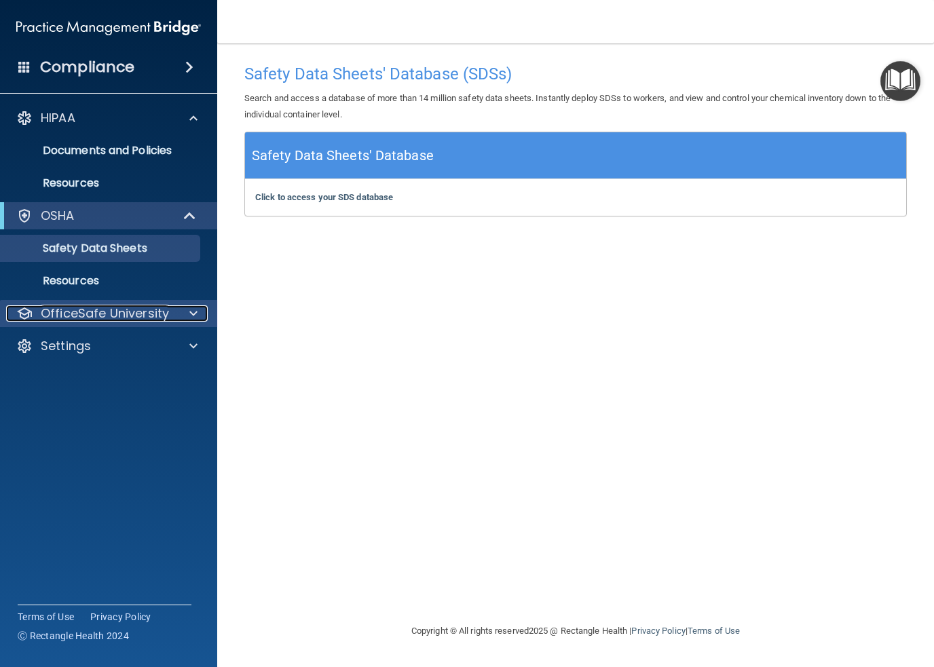
click at [55, 317] on p "OfficeSafe University" at bounding box center [105, 314] width 128 height 16
click at [115, 325] on div "OfficeSafe University" at bounding box center [109, 313] width 218 height 27
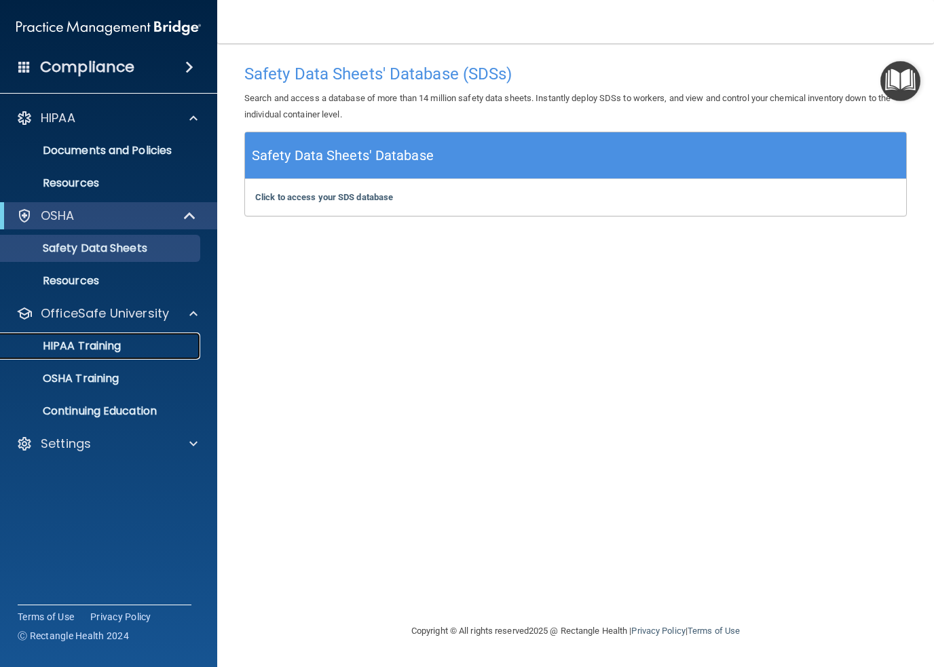
click at [102, 342] on p "HIPAA Training" at bounding box center [65, 347] width 112 height 14
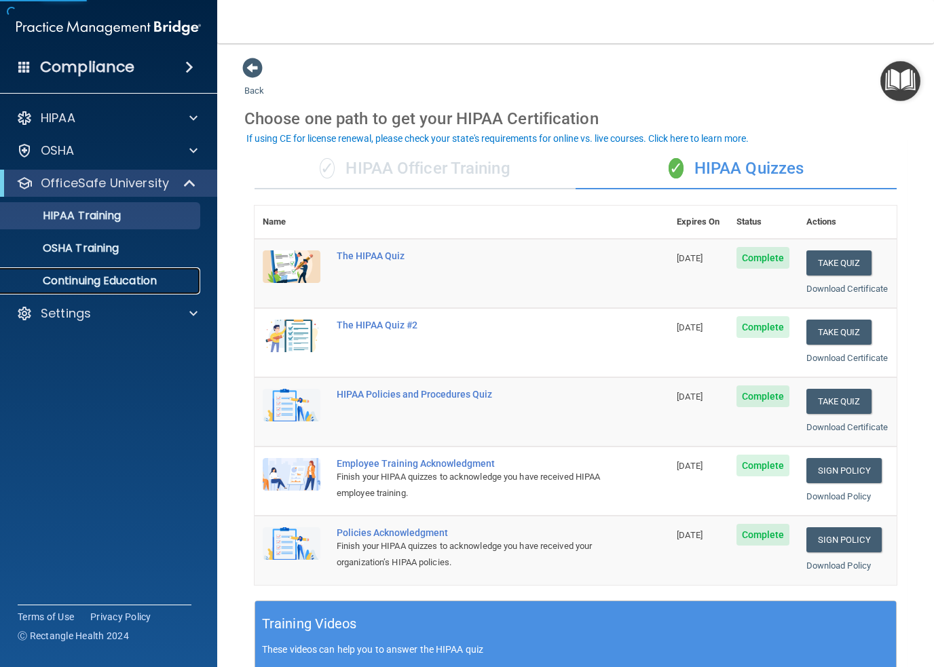
click at [107, 281] on p "Continuing Education" at bounding box center [101, 281] width 185 height 14
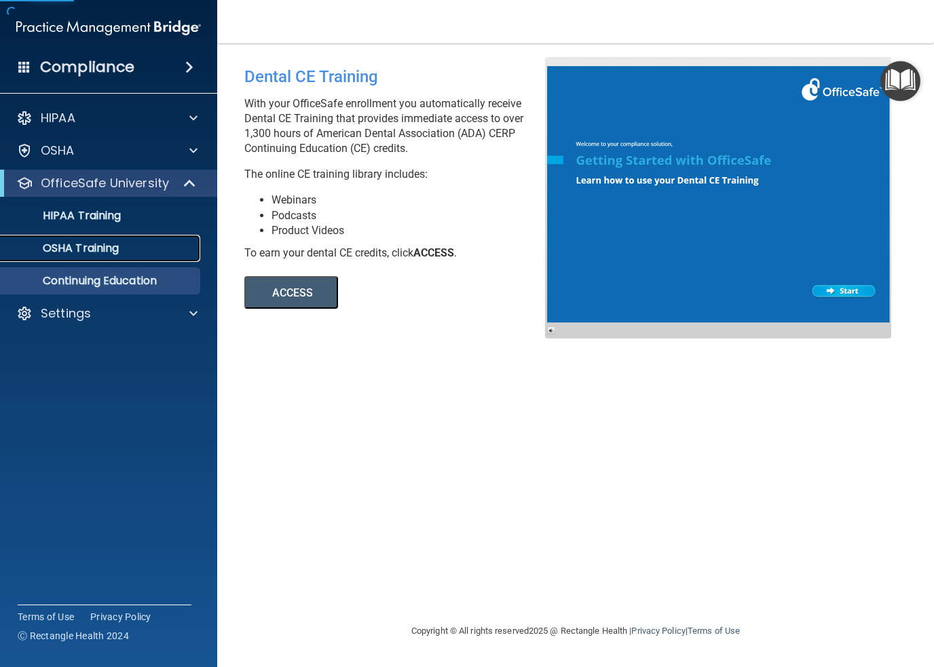
click at [98, 257] on link "OSHA Training" at bounding box center [93, 248] width 214 height 27
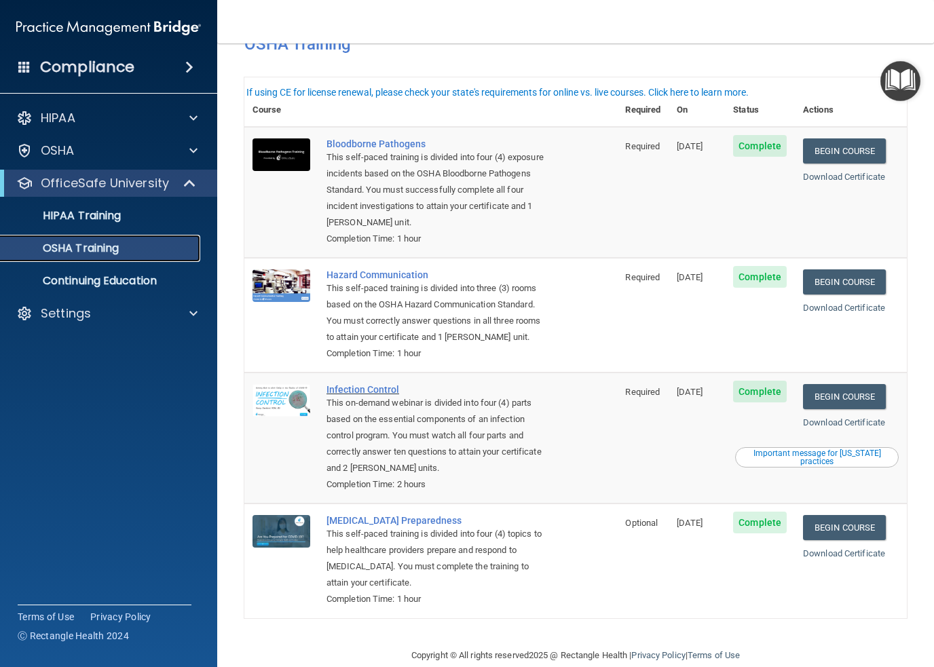
scroll to position [65, 0]
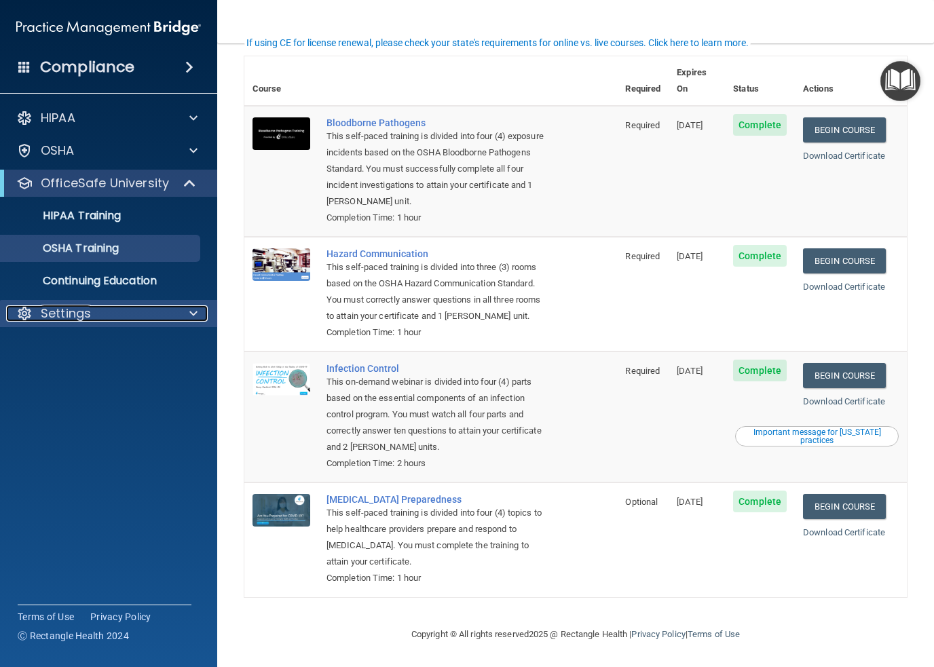
click at [76, 316] on p "Settings" at bounding box center [66, 314] width 50 height 16
click at [77, 315] on p "Settings" at bounding box center [66, 314] width 50 height 16
click at [77, 316] on p "Settings" at bounding box center [66, 314] width 50 height 16
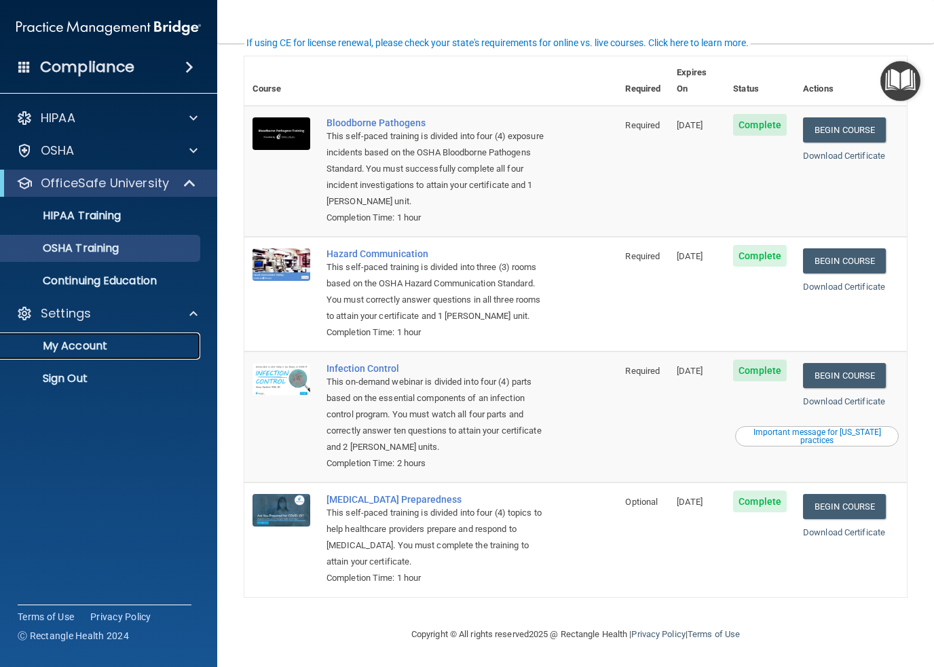
click at [75, 342] on p "My Account" at bounding box center [101, 347] width 185 height 14
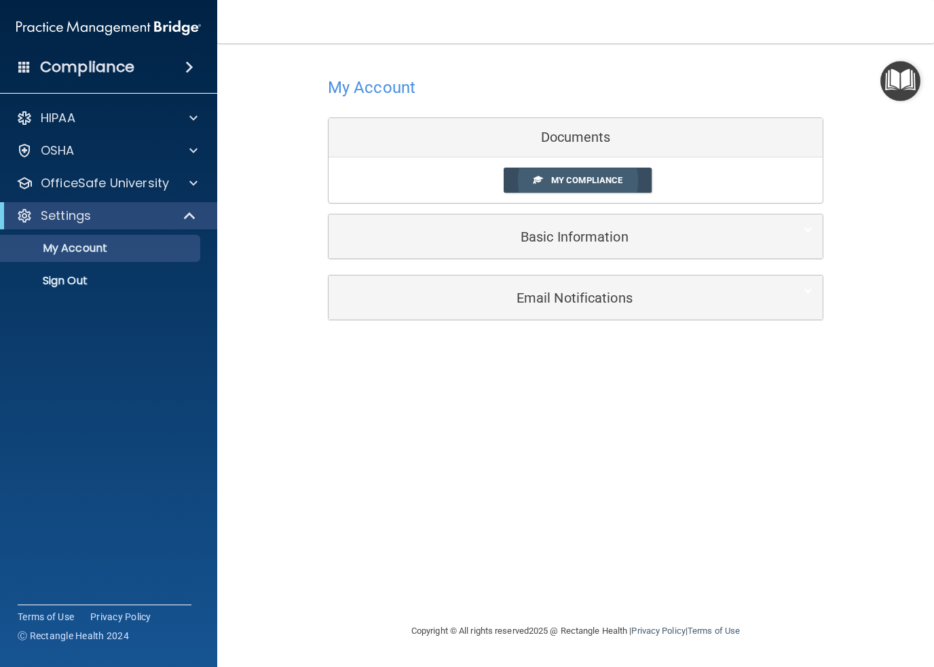
click at [595, 178] on span "My Compliance" at bounding box center [586, 180] width 71 height 10
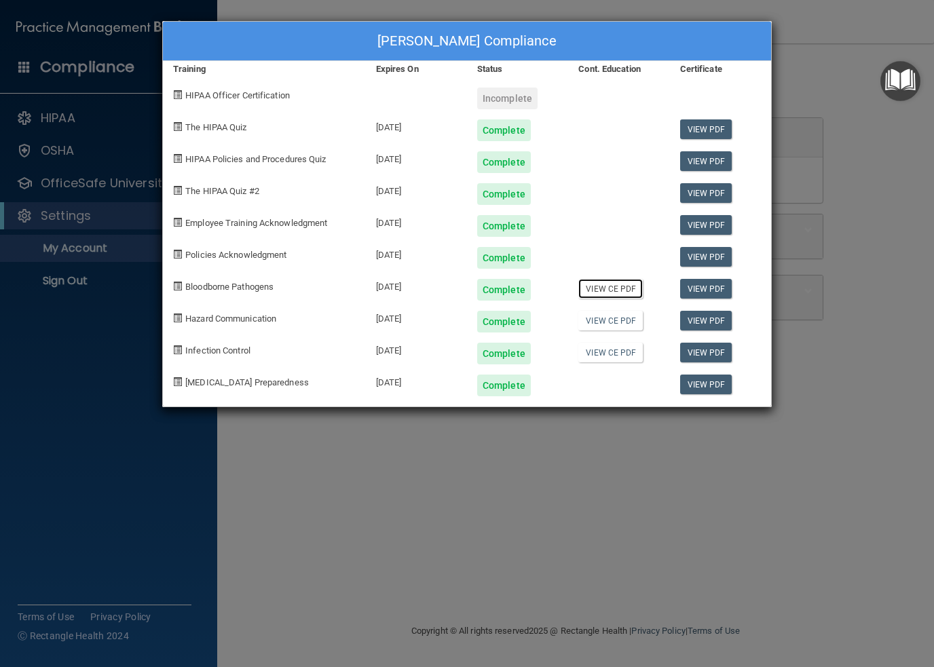
click at [598, 286] on link "View CE PDF" at bounding box center [611, 289] width 65 height 20
click at [622, 328] on link "View CE PDF" at bounding box center [611, 321] width 65 height 20
click at [495, 93] on div "Incomplete" at bounding box center [507, 99] width 60 height 22
click at [494, 94] on div "Incomplete" at bounding box center [507, 99] width 60 height 22
click at [193, 98] on span "HIPAA Officer Certification" at bounding box center [237, 95] width 105 height 10
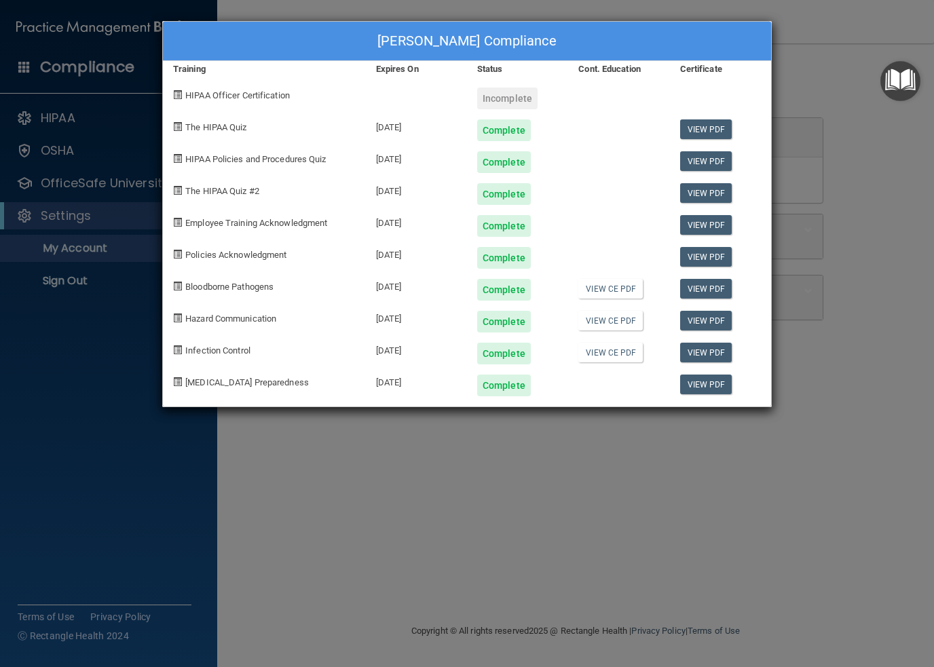
click at [29, 121] on div "[PERSON_NAME] Compliance Training Expires On Status Cont. Education Certificate…" at bounding box center [467, 333] width 934 height 667
click at [37, 120] on div "[PERSON_NAME] Compliance Training Expires On Status Cont. Education Certificate…" at bounding box center [467, 333] width 934 height 667
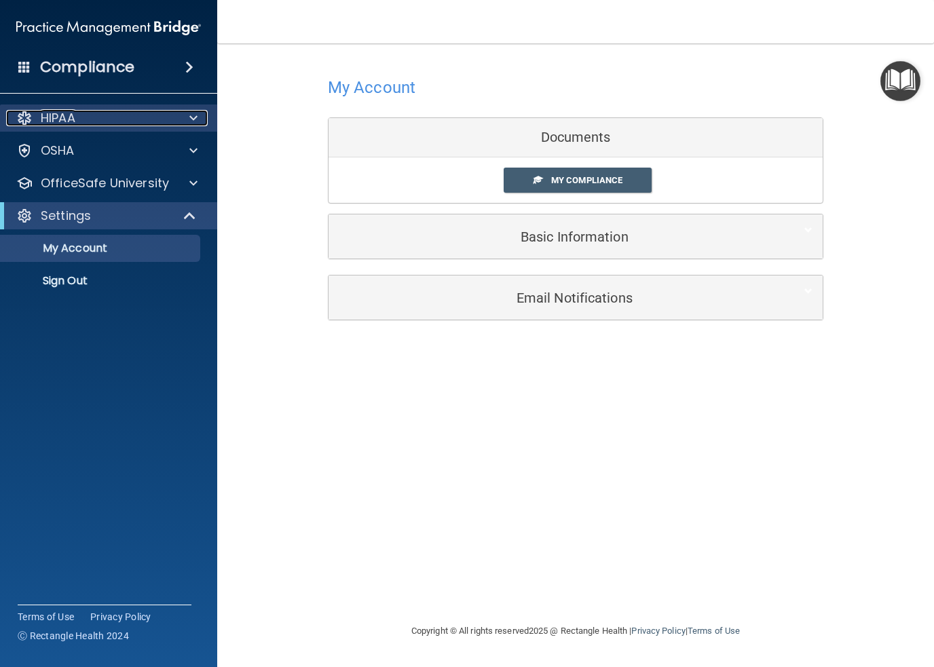
click at [38, 117] on div "HIPAA" at bounding box center [90, 118] width 168 height 16
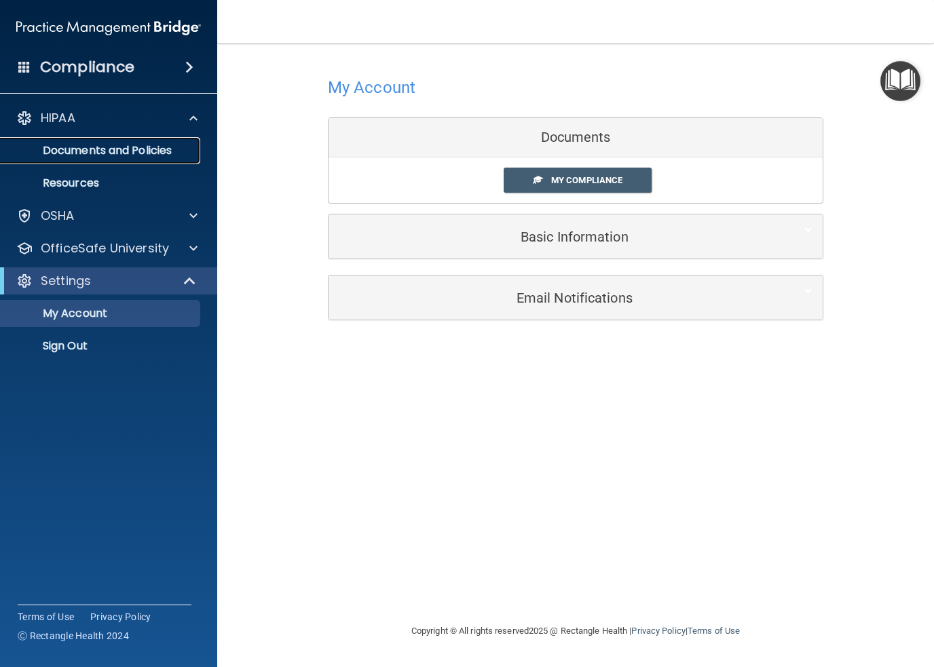
click at [67, 154] on p "Documents and Policies" at bounding box center [101, 151] width 185 height 14
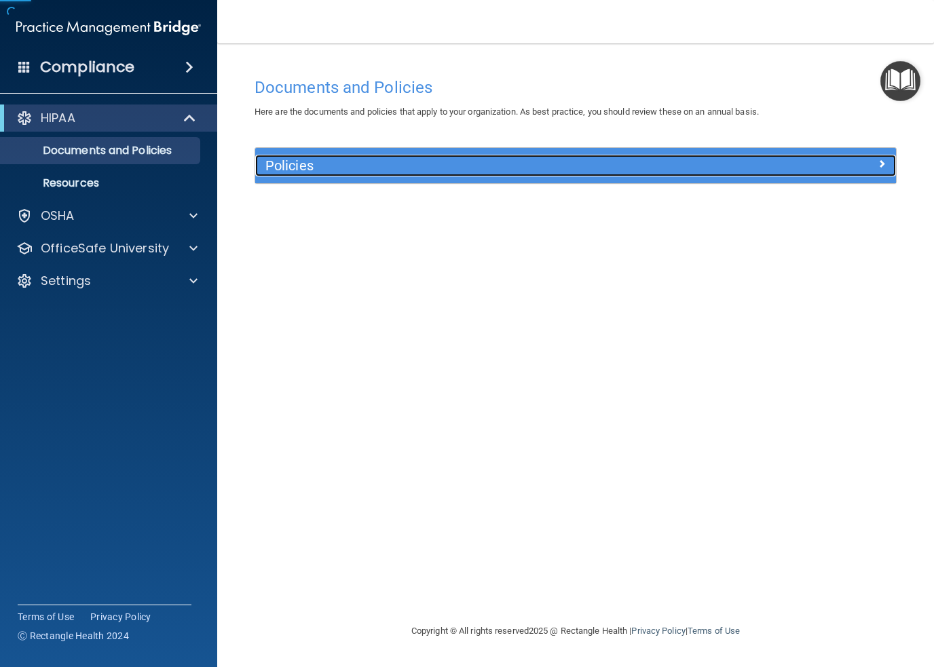
click at [293, 173] on div "Policies" at bounding box center [495, 166] width 481 height 22
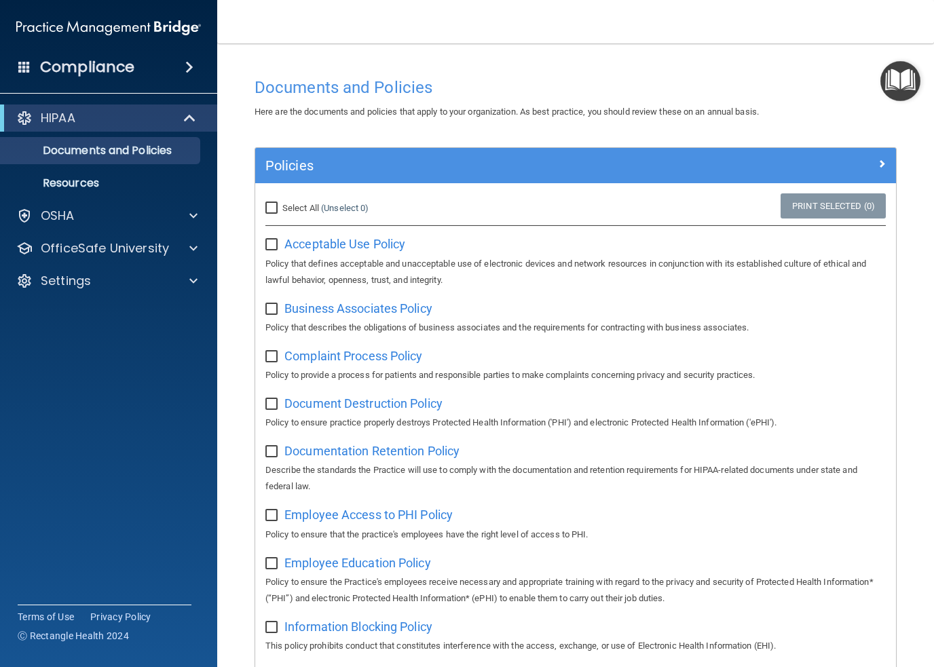
click at [11, 71] on div "Compliance" at bounding box center [108, 67] width 217 height 30
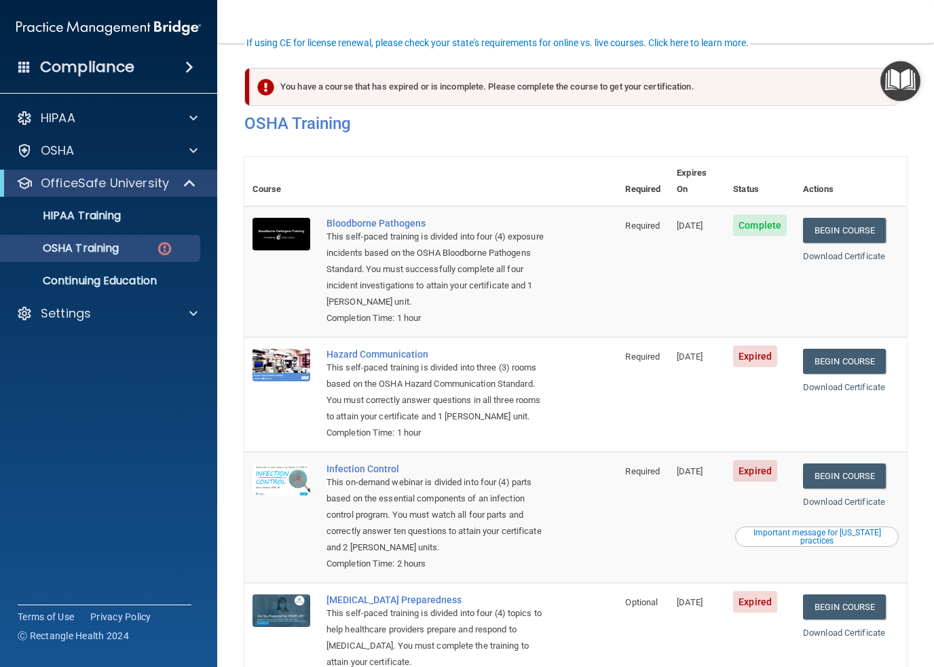
scroll to position [103, 0]
